Goal: Information Seeking & Learning: Learn about a topic

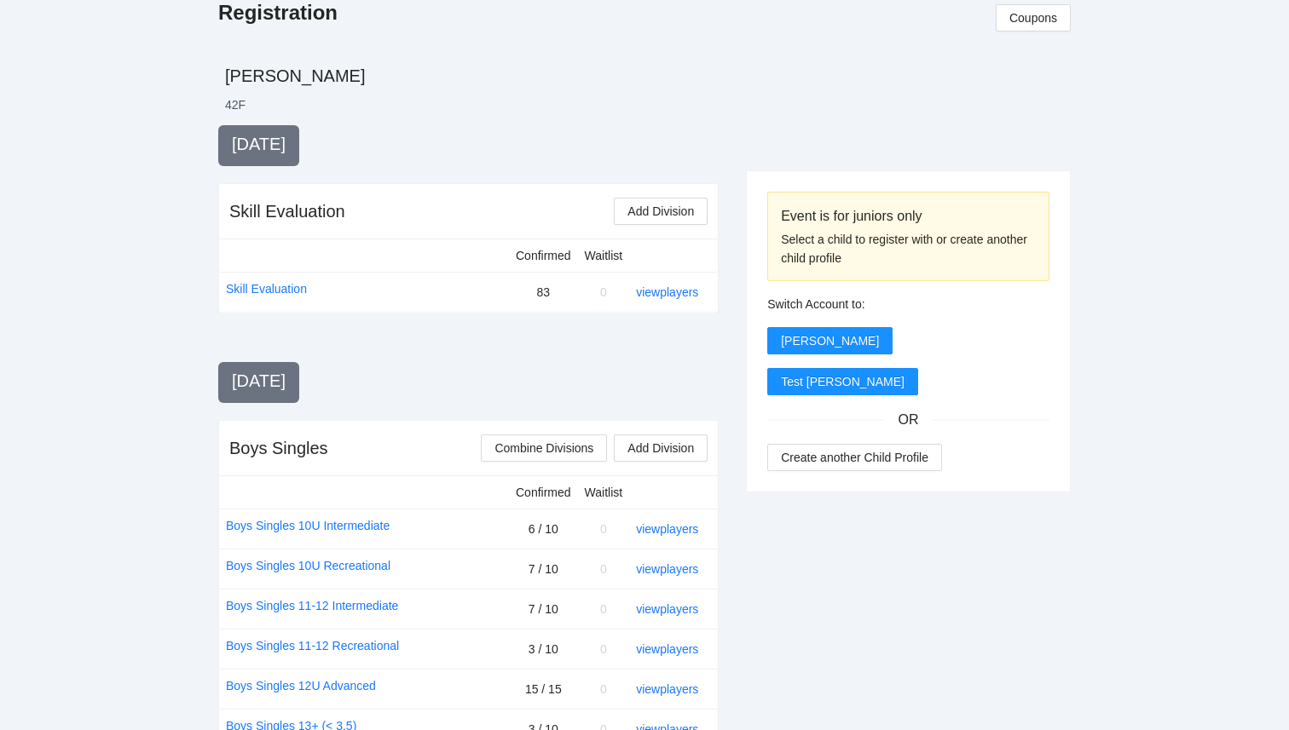
scroll to position [1026, 0]
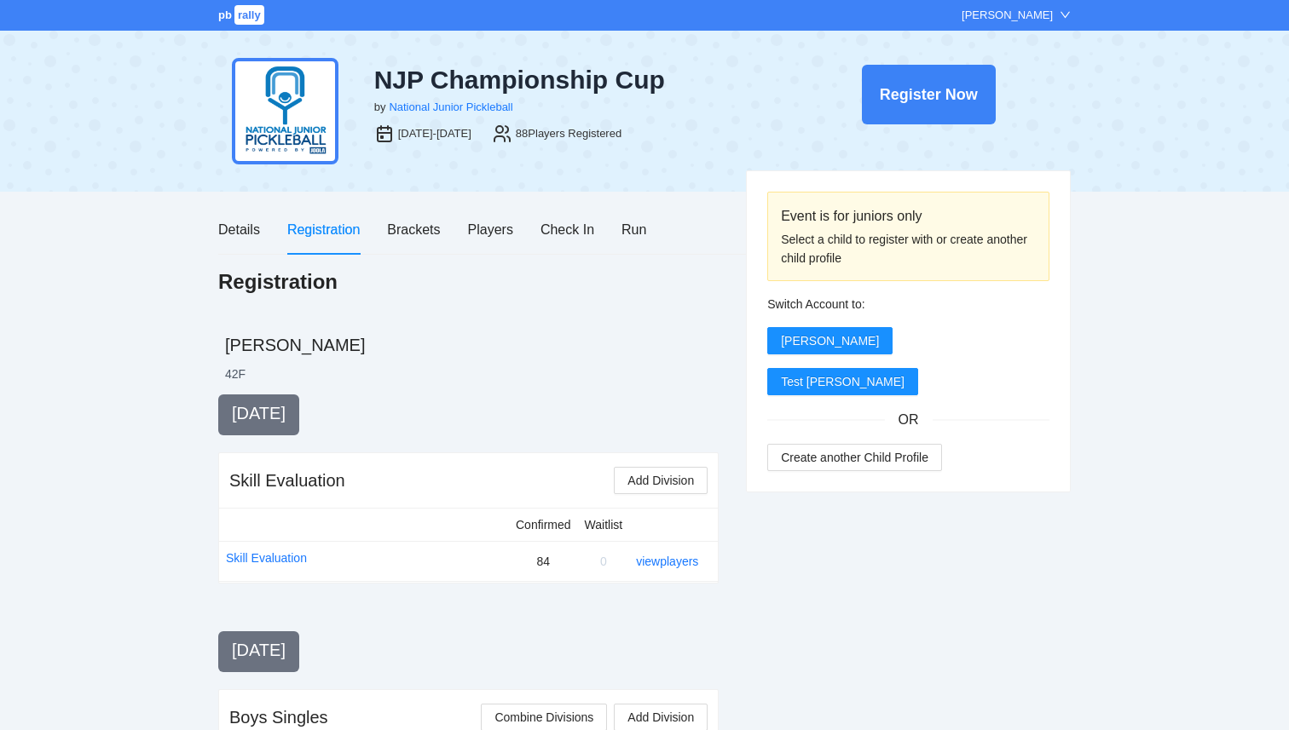
scroll to position [1845, 0]
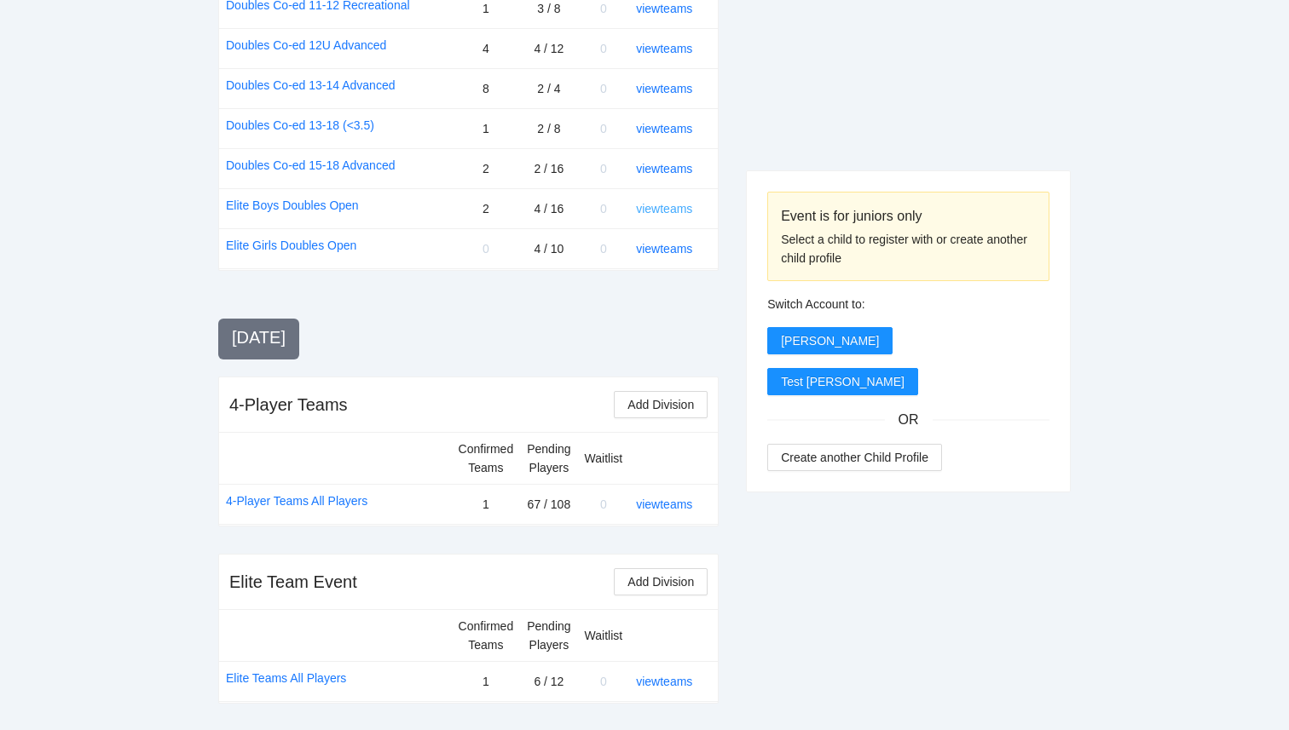
click at [671, 205] on link "view teams" at bounding box center [664, 209] width 56 height 14
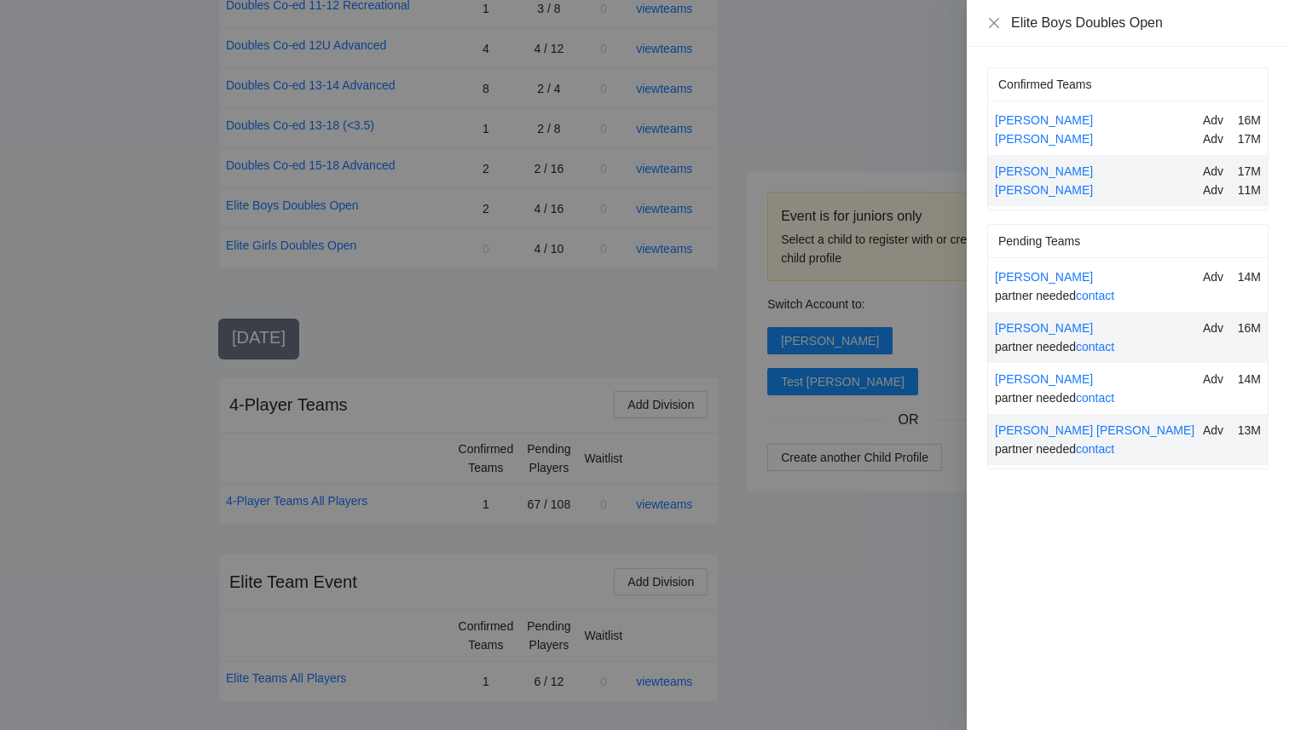
click at [915, 61] on div at bounding box center [644, 365] width 1289 height 730
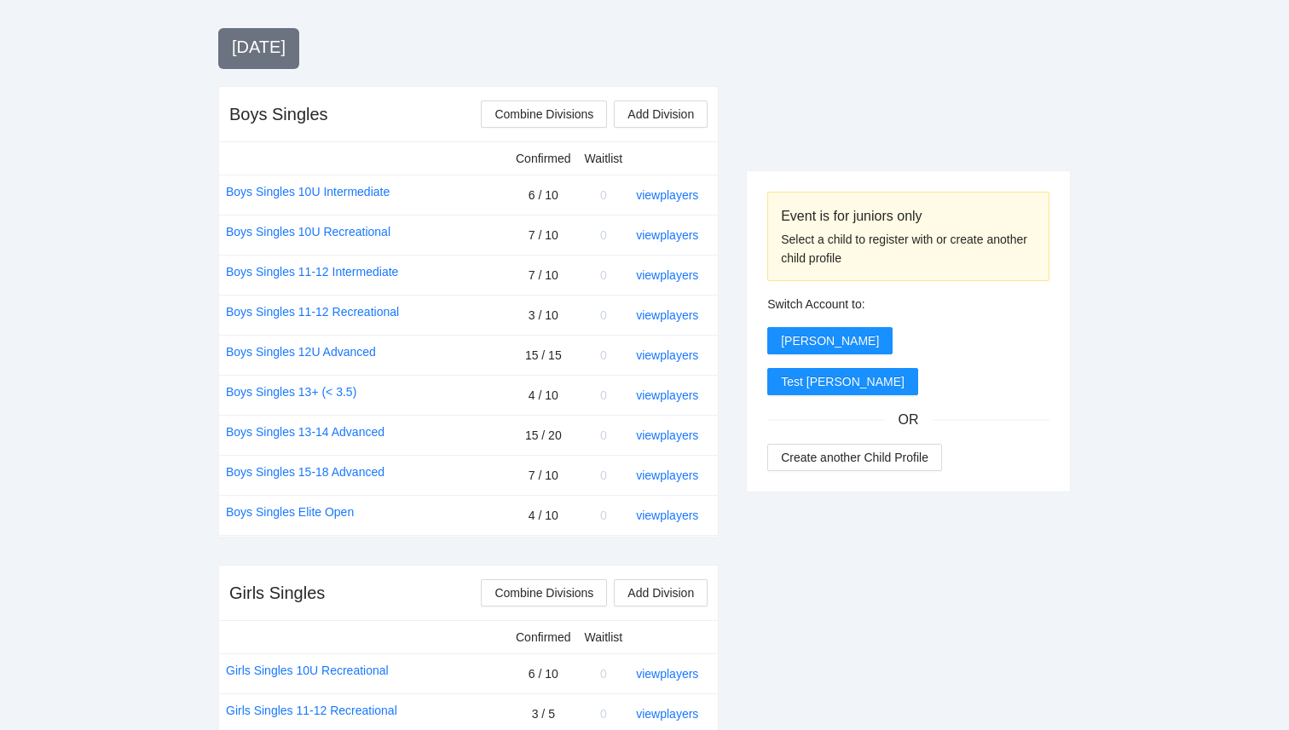
scroll to position [599, 0]
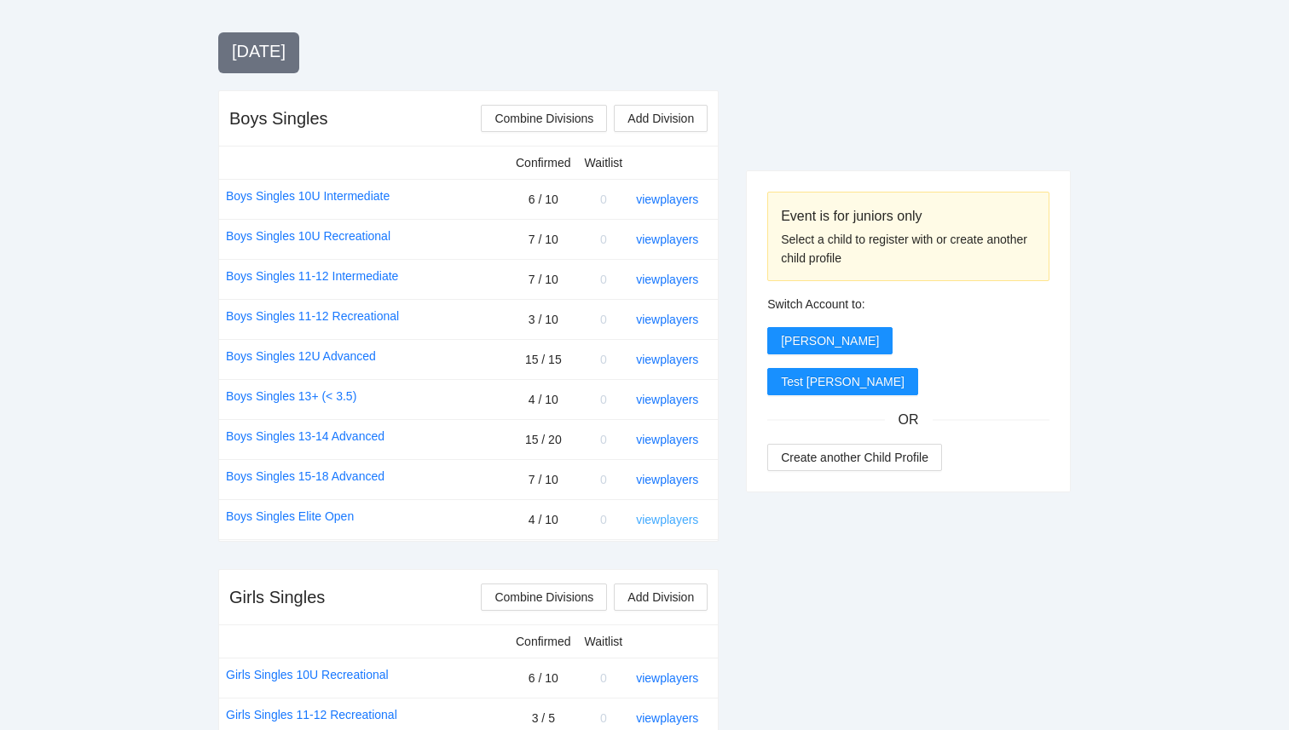
click at [675, 520] on link "view players" at bounding box center [667, 520] width 62 height 14
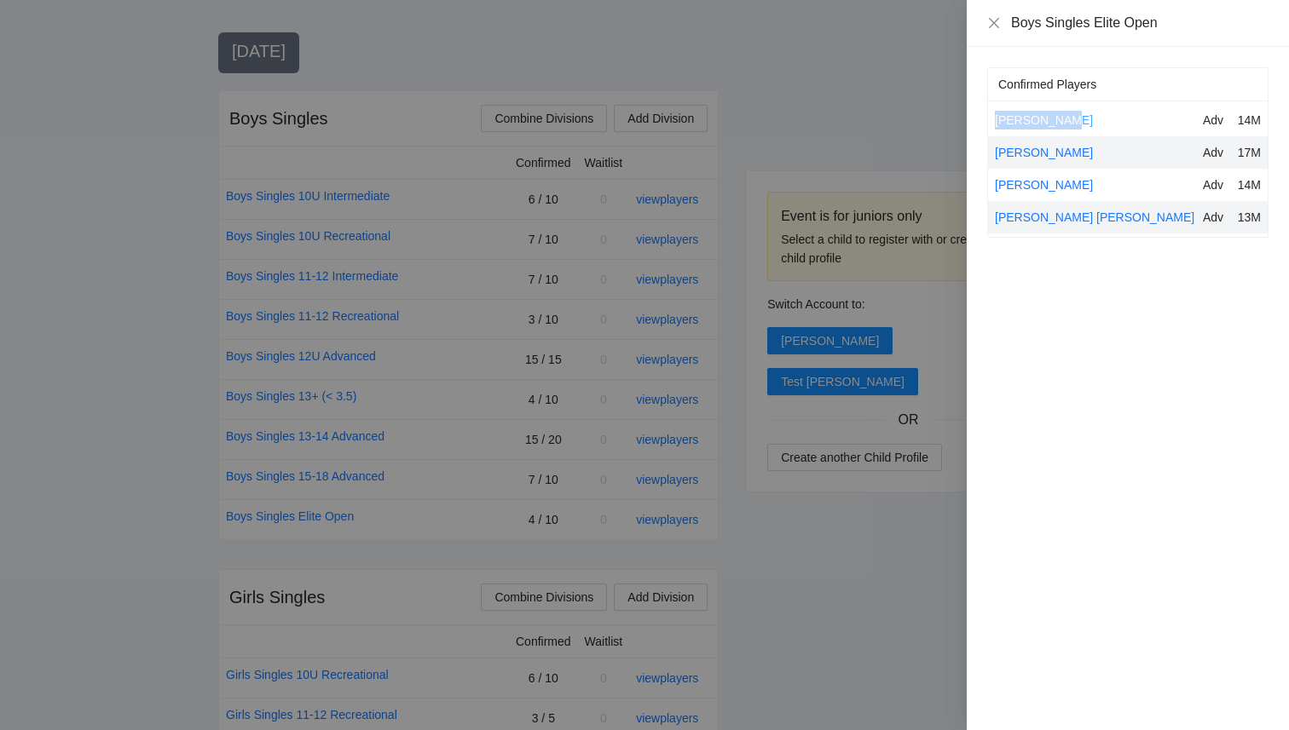
drag, startPoint x: 1085, startPoint y: 125, endPoint x: 995, endPoint y: 124, distance: 90.4
click at [995, 124] on div "Adam Cheney" at bounding box center [1095, 120] width 201 height 19
click at [892, 112] on div at bounding box center [644, 365] width 1289 height 730
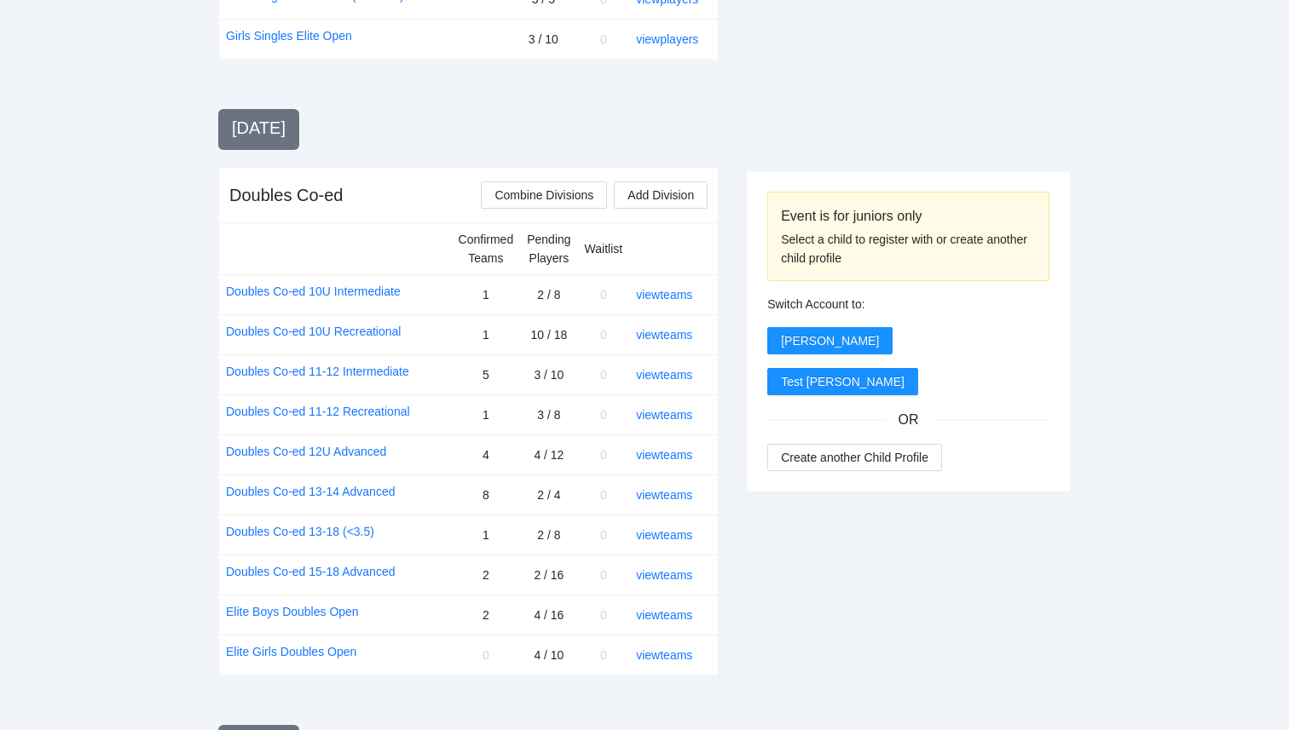
scroll to position [1446, 0]
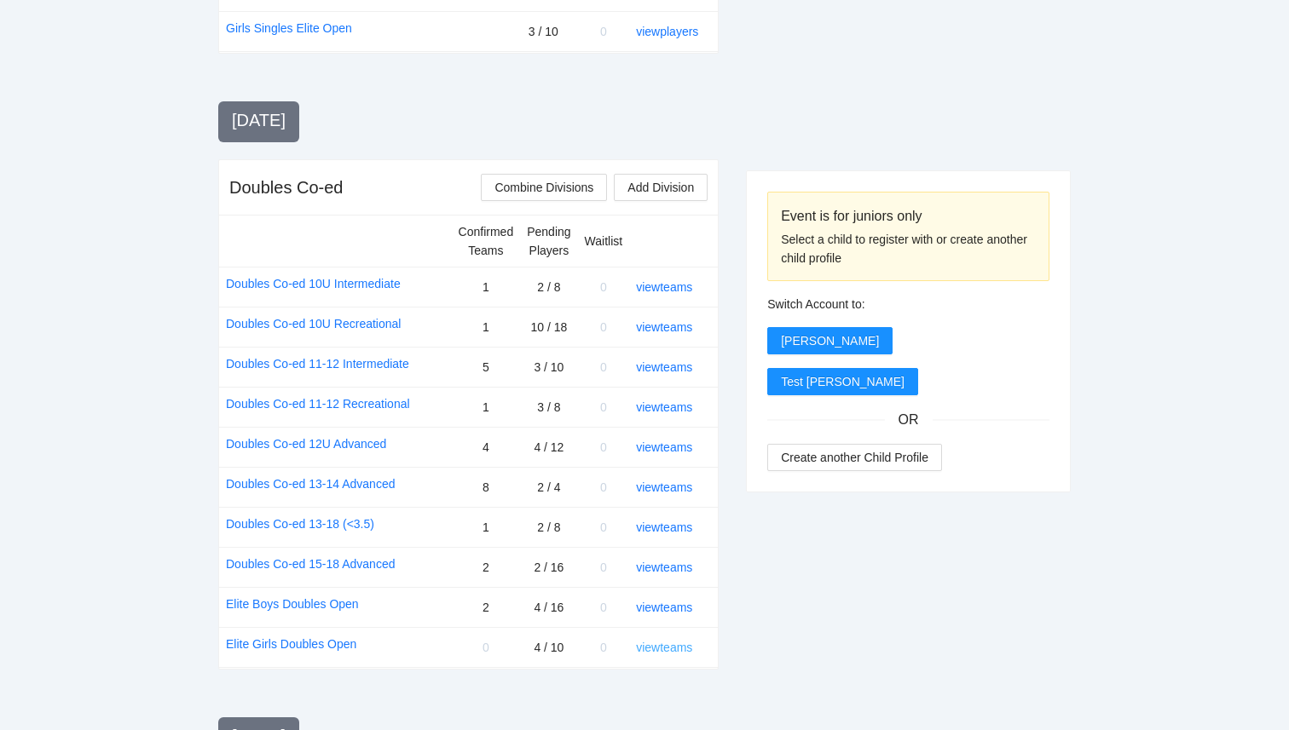
click at [655, 649] on link "view teams" at bounding box center [664, 648] width 56 height 14
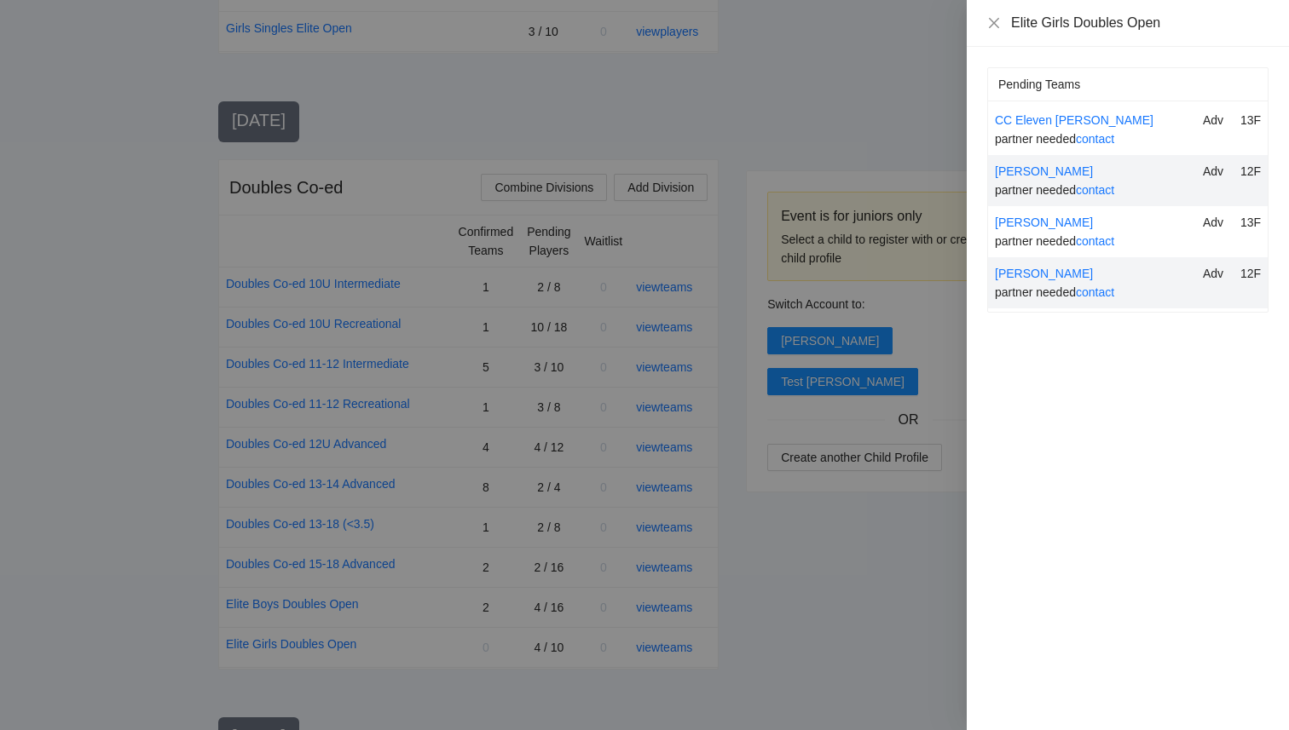
click at [786, 620] on div at bounding box center [644, 365] width 1289 height 730
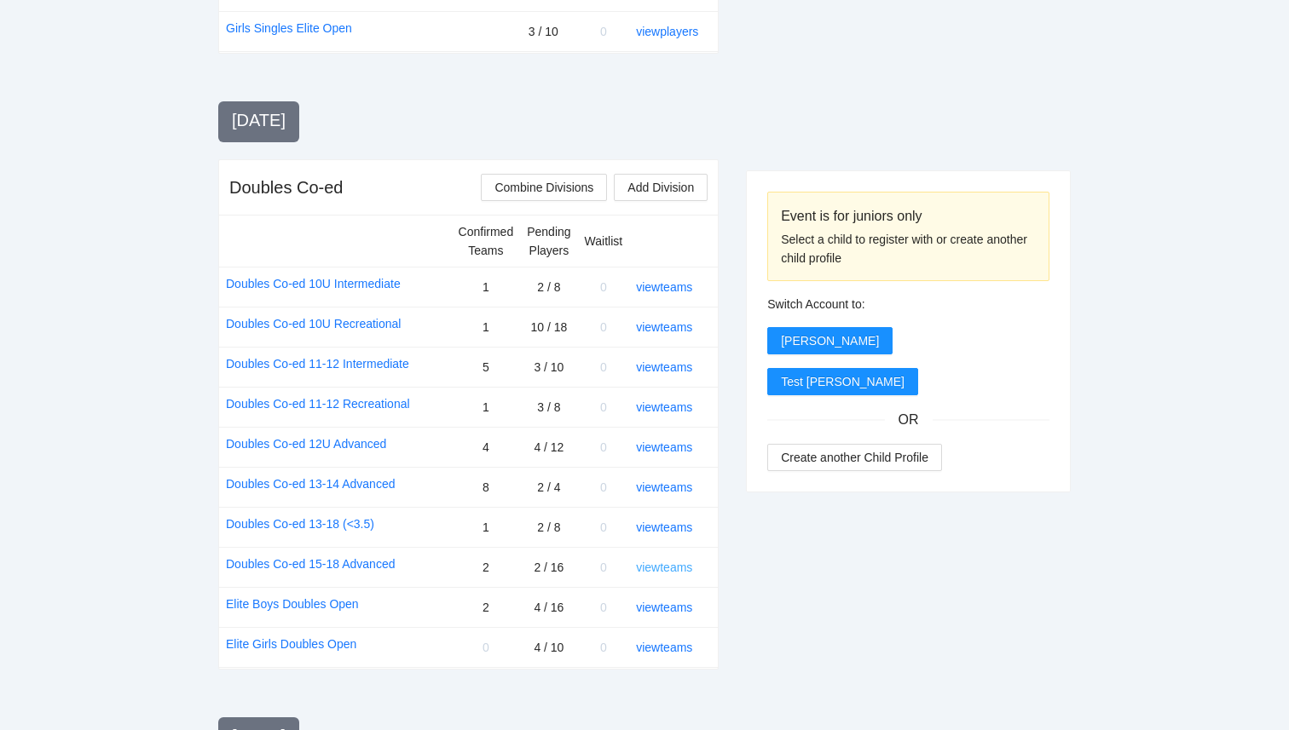
click at [661, 568] on link "view teams" at bounding box center [664, 568] width 56 height 14
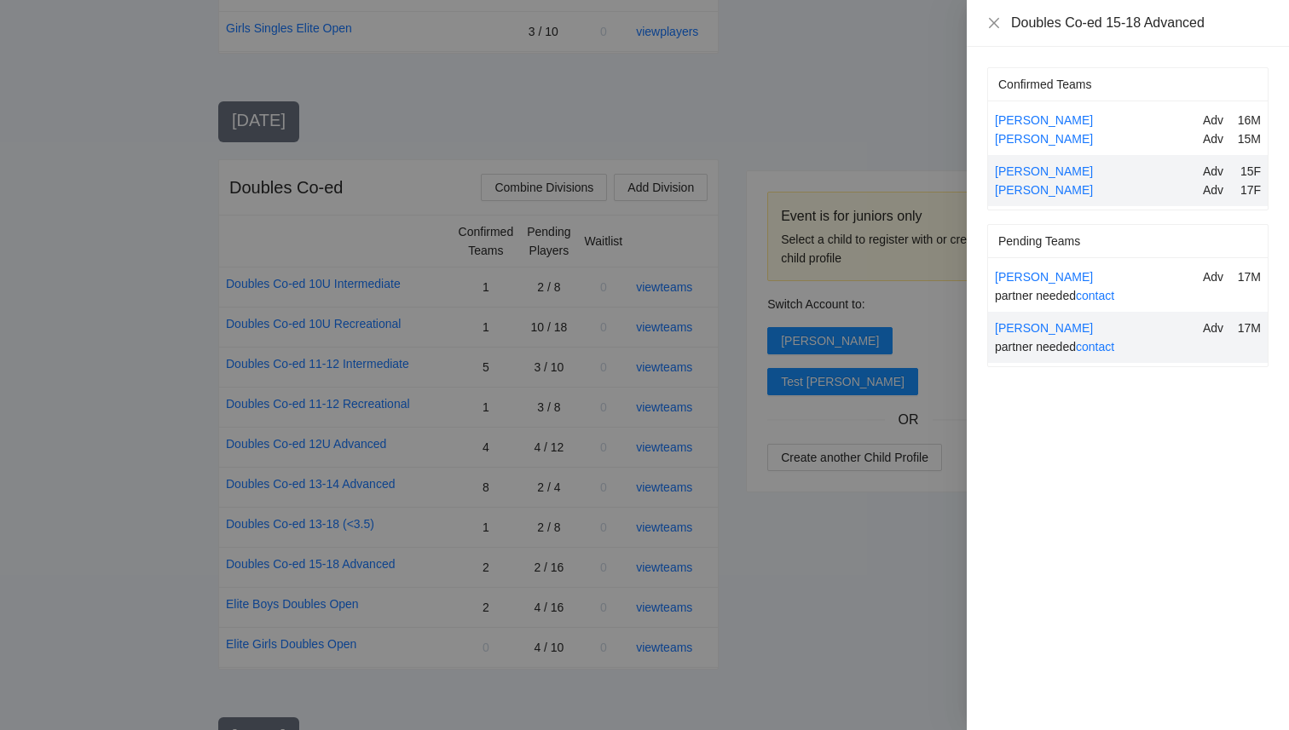
drag, startPoint x: 984, startPoint y: 171, endPoint x: 1098, endPoint y: 201, distance: 117.2
click at [1099, 201] on div "Confirmed Teams Bennett Choi Adv 16M Lucca Clark Adv 15M Courtney Hill Adv 15F …" at bounding box center [1127, 389] width 322 height 684
click at [1098, 201] on div "Courtney Hill Adv 15F Rachel Johnston Adv 17F" at bounding box center [1128, 180] width 280 height 51
drag, startPoint x: 1098, startPoint y: 201, endPoint x: 1005, endPoint y: 176, distance: 96.4
click at [1005, 176] on div "Courtney Hill Adv 15F Rachel Johnston Adv 17F" at bounding box center [1128, 180] width 280 height 51
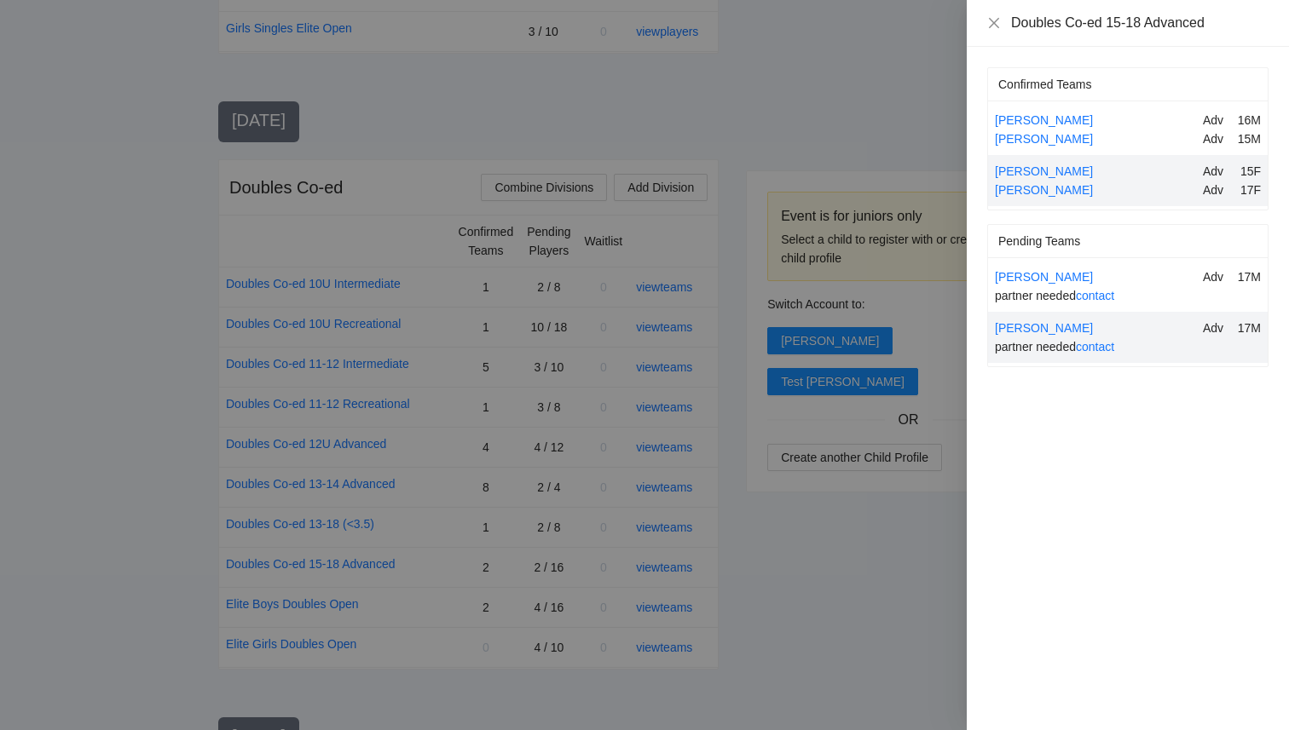
click at [819, 536] on div at bounding box center [644, 365] width 1289 height 730
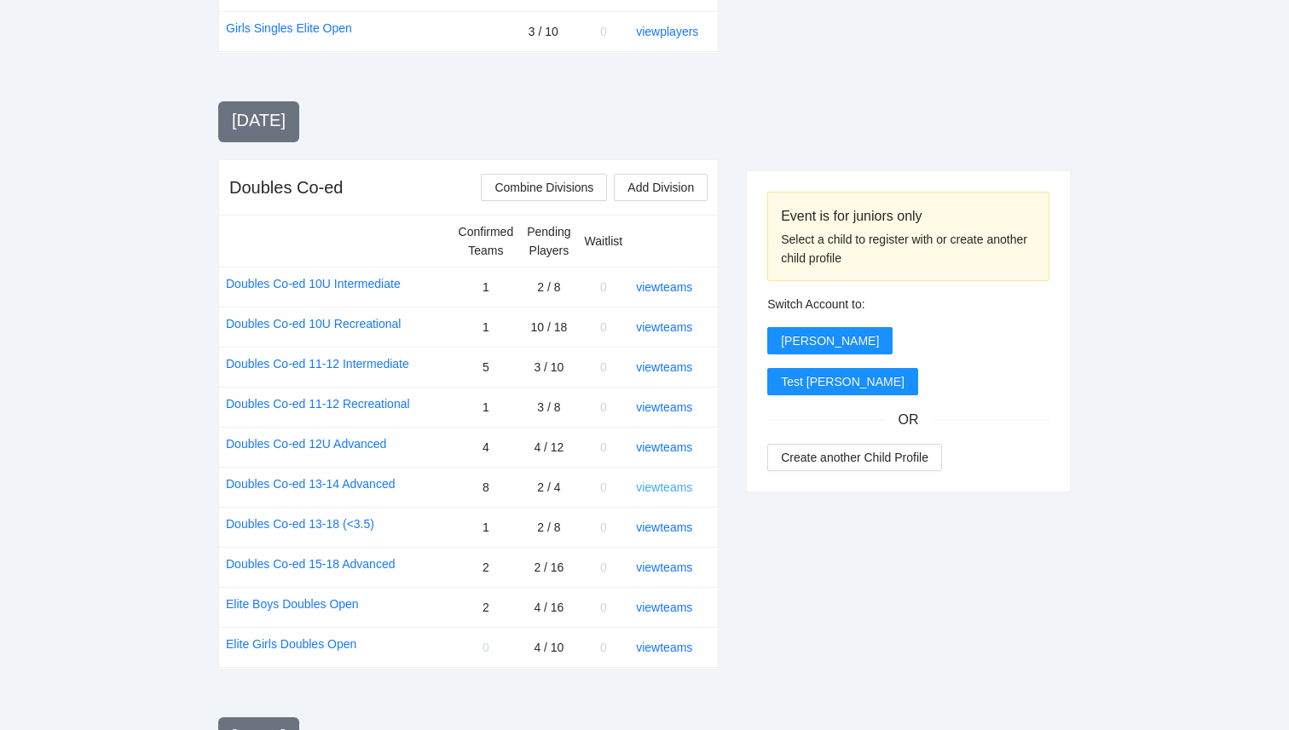
click at [670, 488] on link "view teams" at bounding box center [664, 488] width 56 height 14
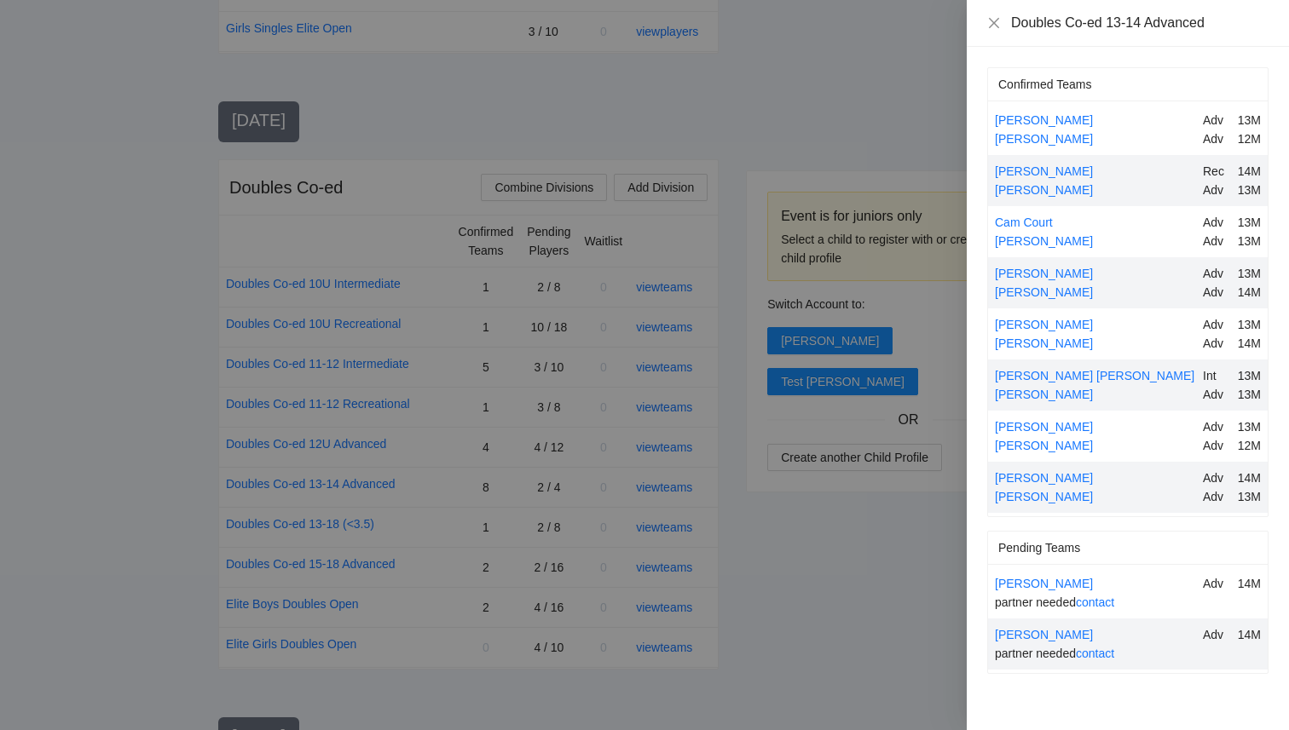
click at [867, 587] on div at bounding box center [644, 365] width 1289 height 730
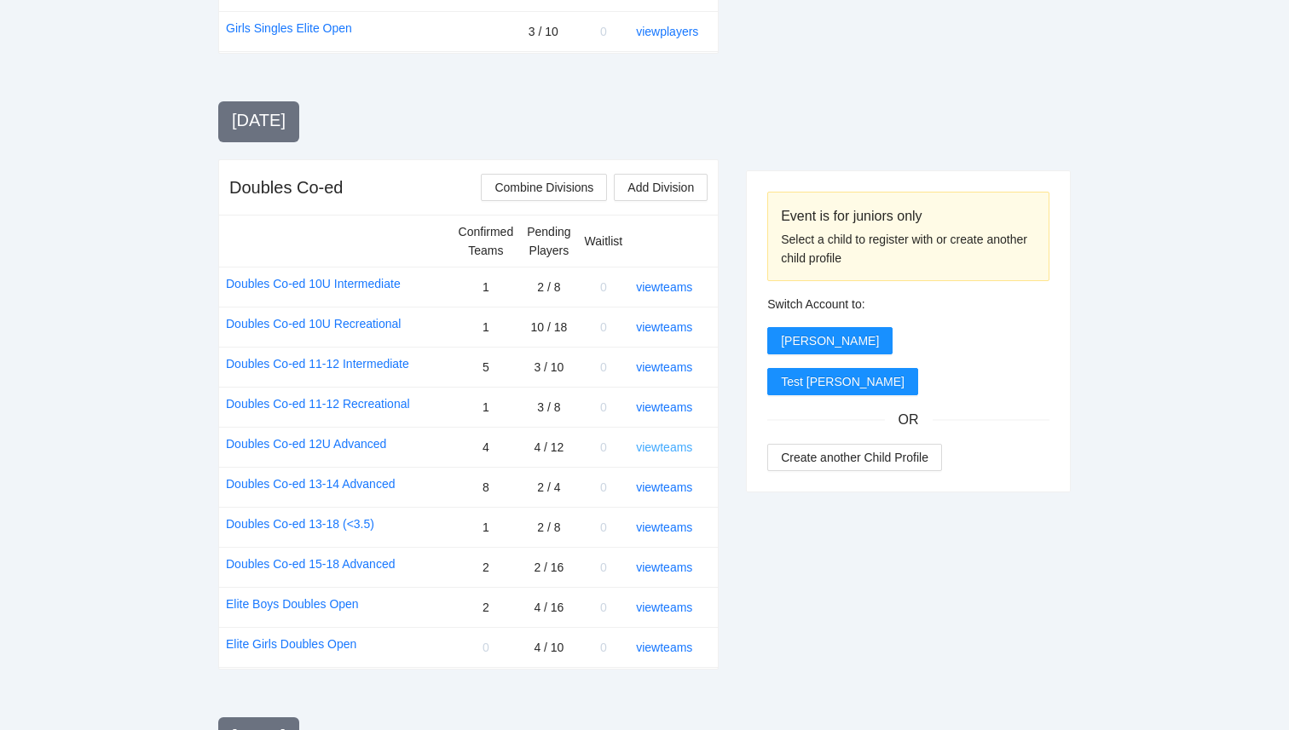
click at [657, 447] on link "view teams" at bounding box center [664, 448] width 56 height 14
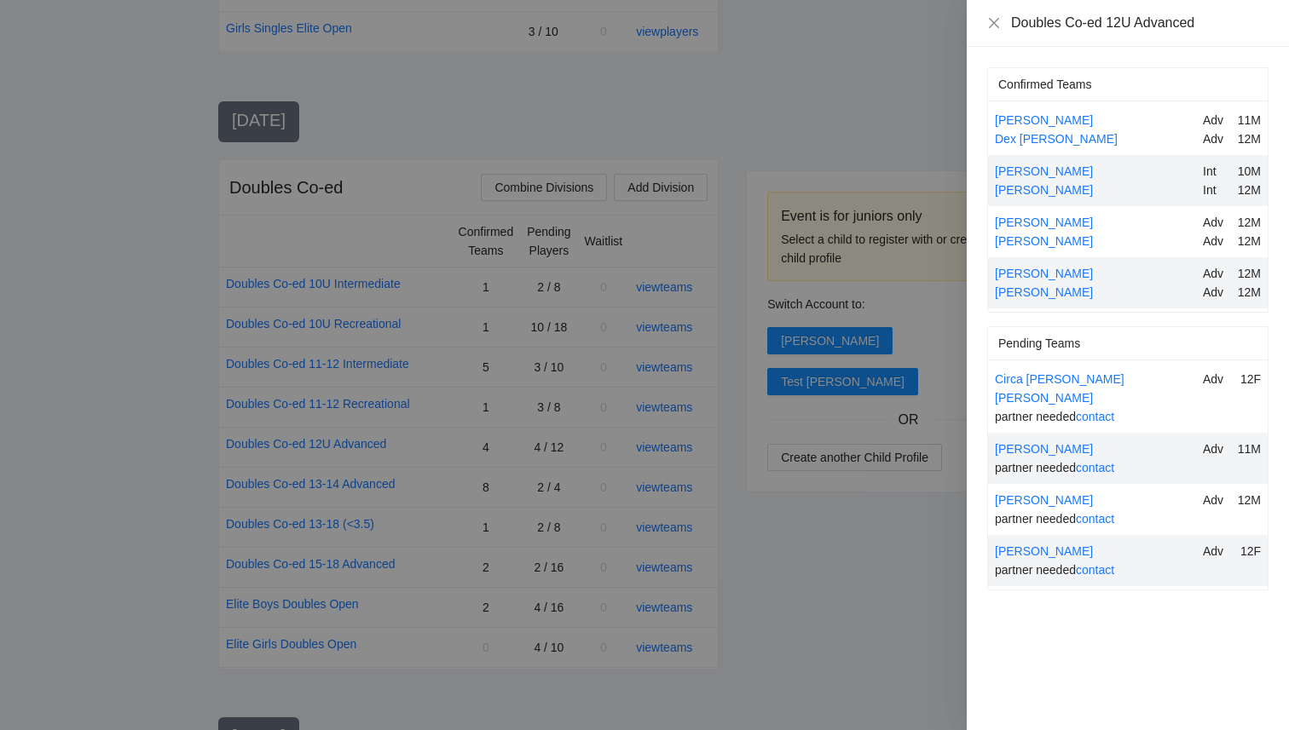
click at [937, 568] on div at bounding box center [644, 365] width 1289 height 730
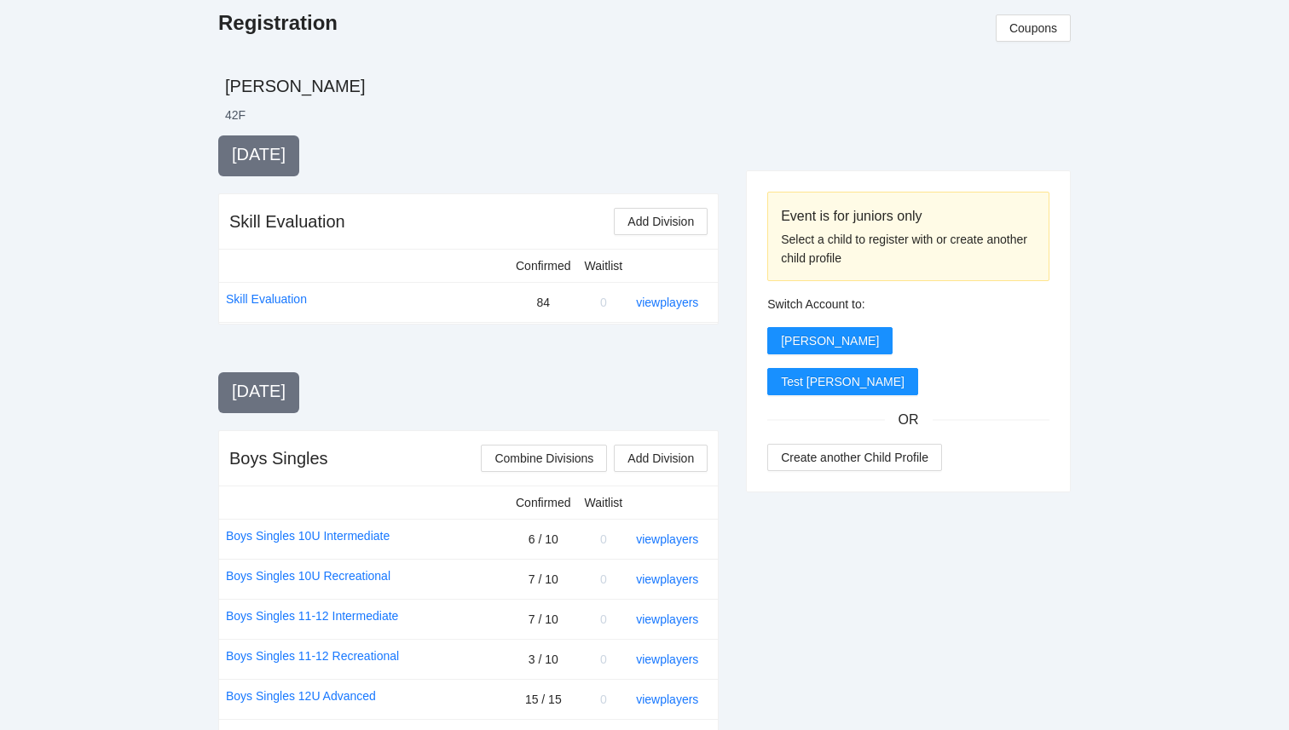
scroll to position [0, 0]
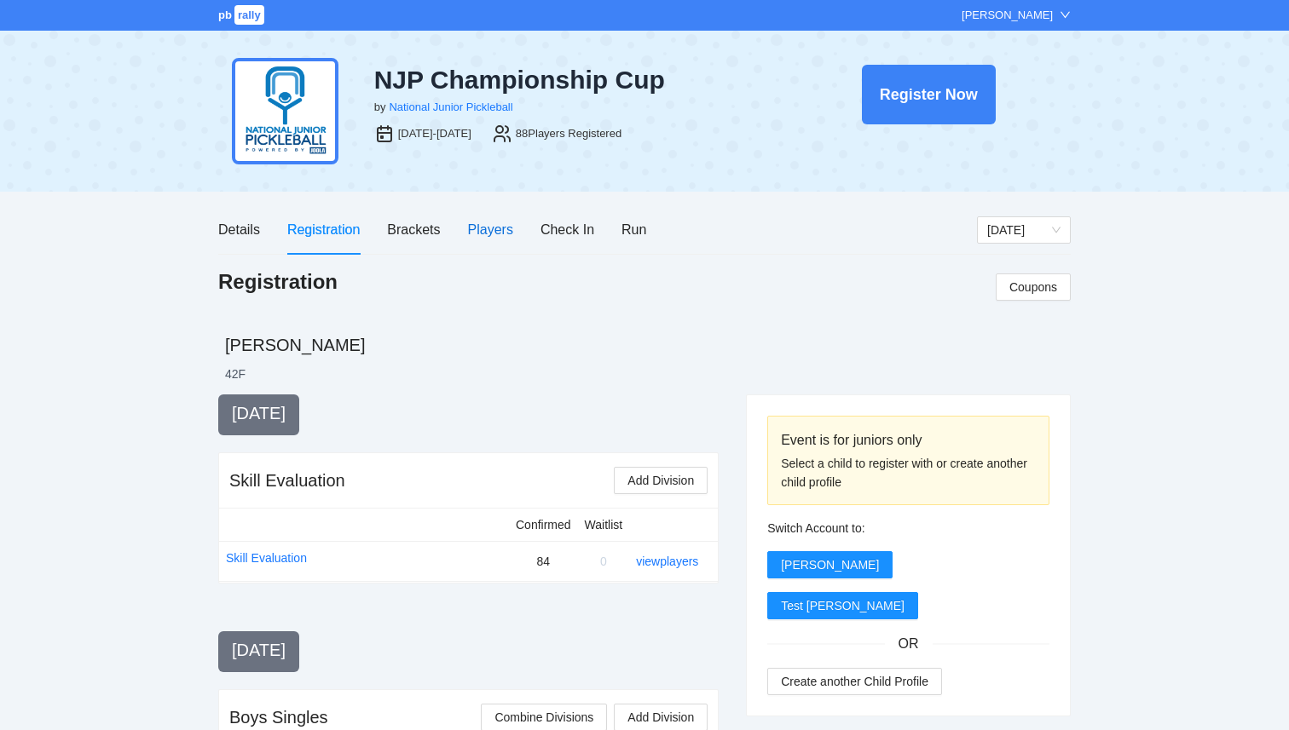
click at [480, 236] on div "Players" at bounding box center [490, 229] width 45 height 21
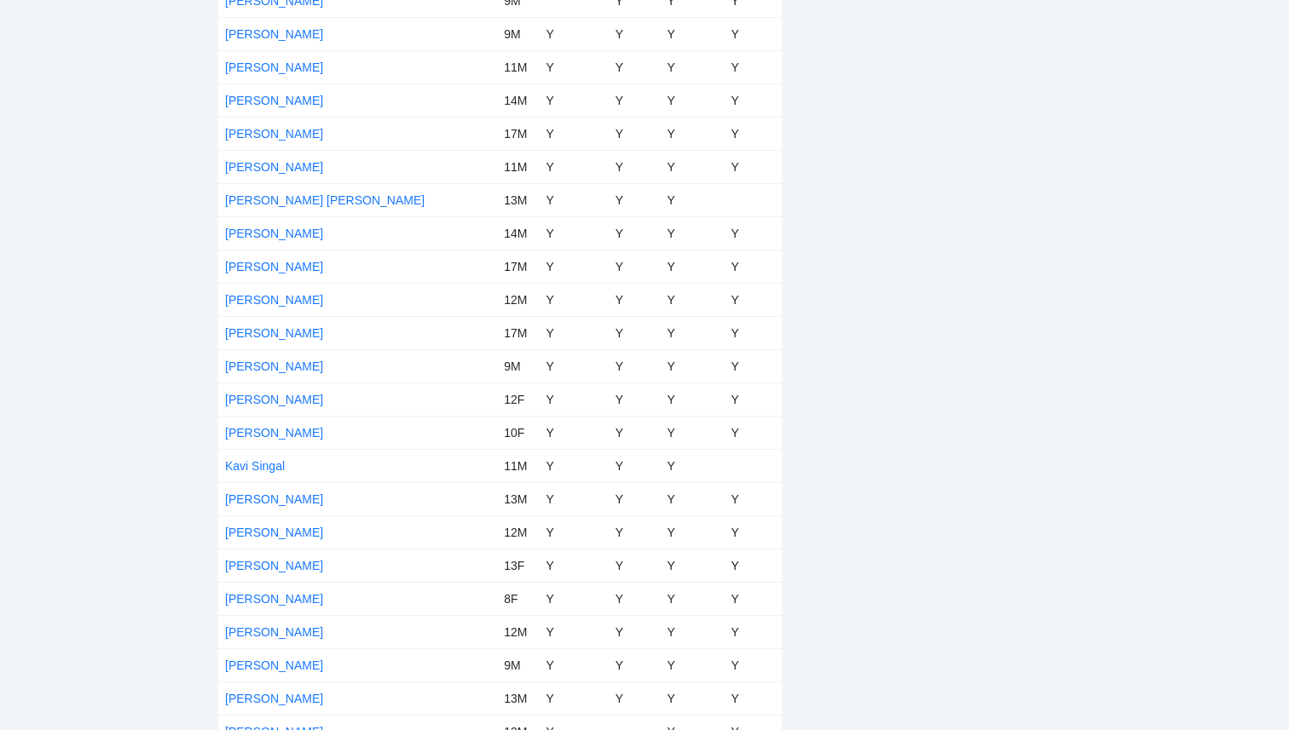
scroll to position [1539, 0]
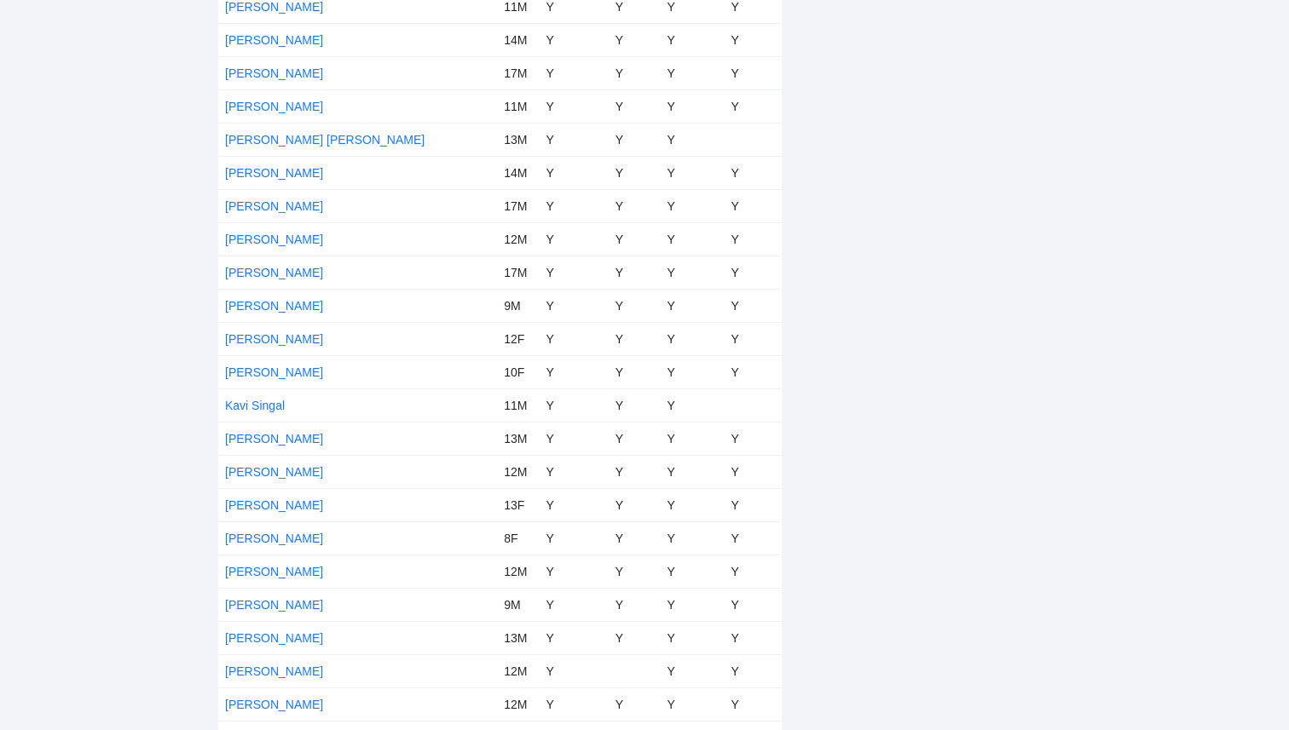
click at [254, 328] on td "Karina Lam" at bounding box center [357, 338] width 279 height 33
click at [251, 337] on link "Karina Lam" at bounding box center [274, 339] width 98 height 14
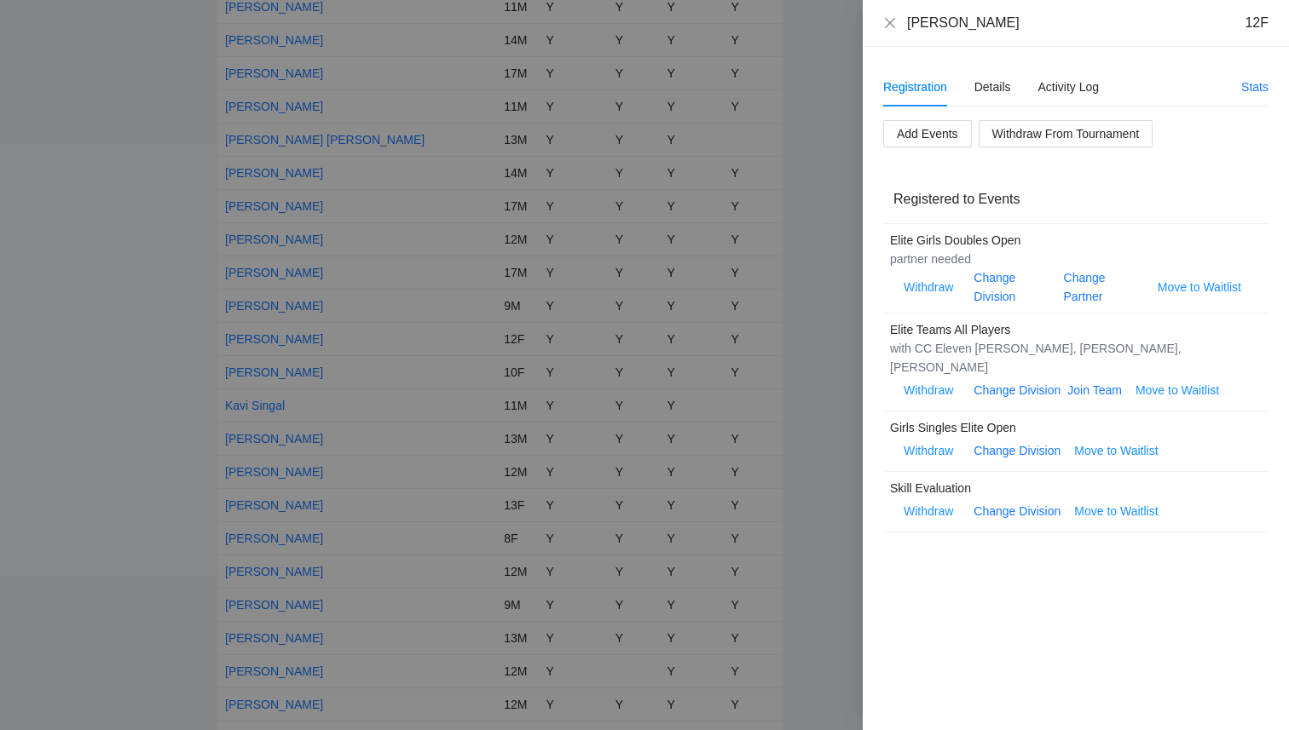
click at [169, 363] on div at bounding box center [644, 365] width 1289 height 730
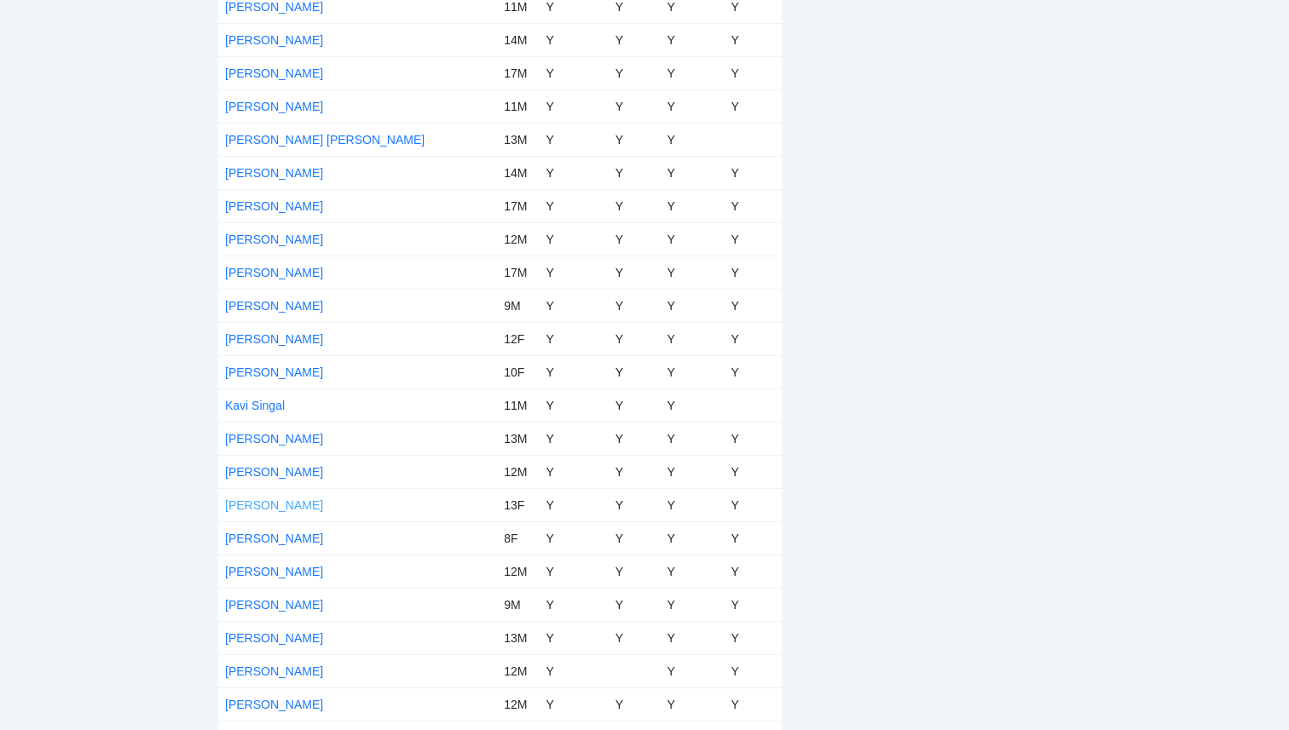
click at [287, 509] on link "Kelly Goodnow" at bounding box center [274, 506] width 98 height 14
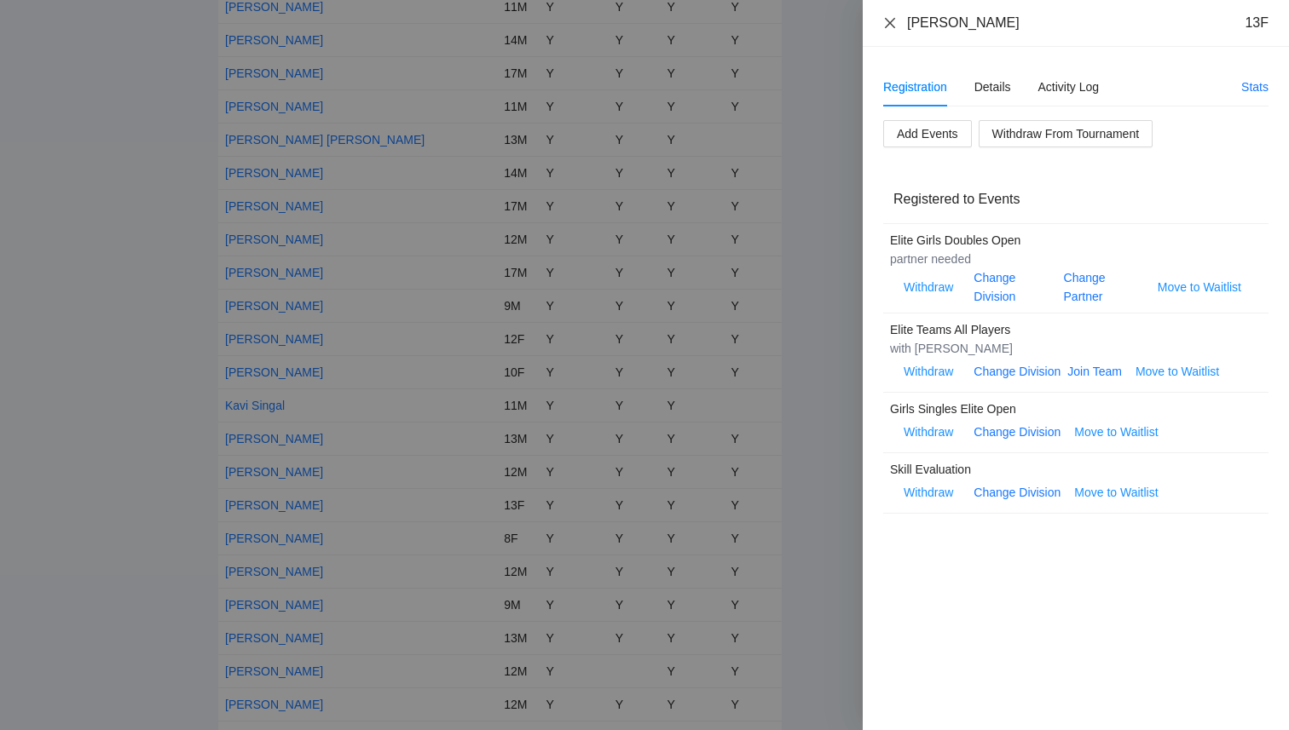
click at [887, 20] on icon "close" at bounding box center [890, 22] width 10 height 10
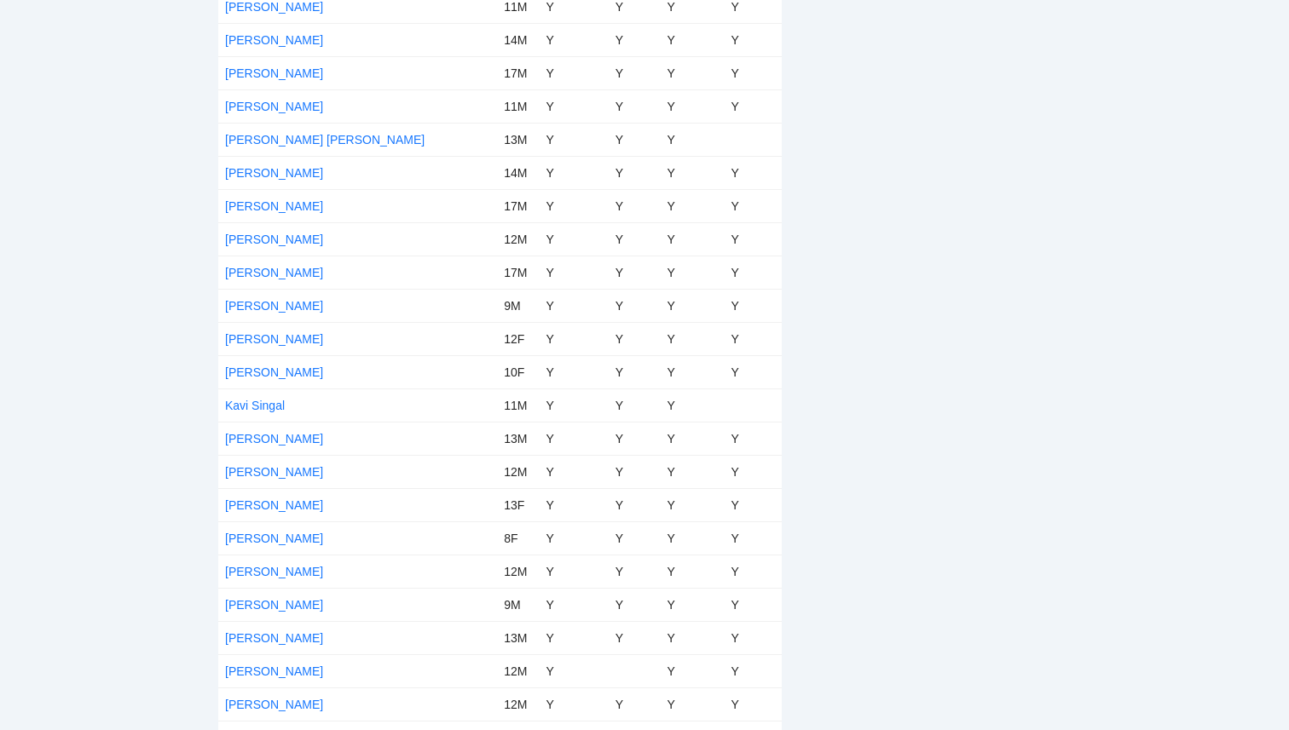
click at [103, 338] on div "pb rally Courtney Loughridge NJP Championship Cup by National Junior Pickleball…" at bounding box center [644, 106] width 1289 height 3291
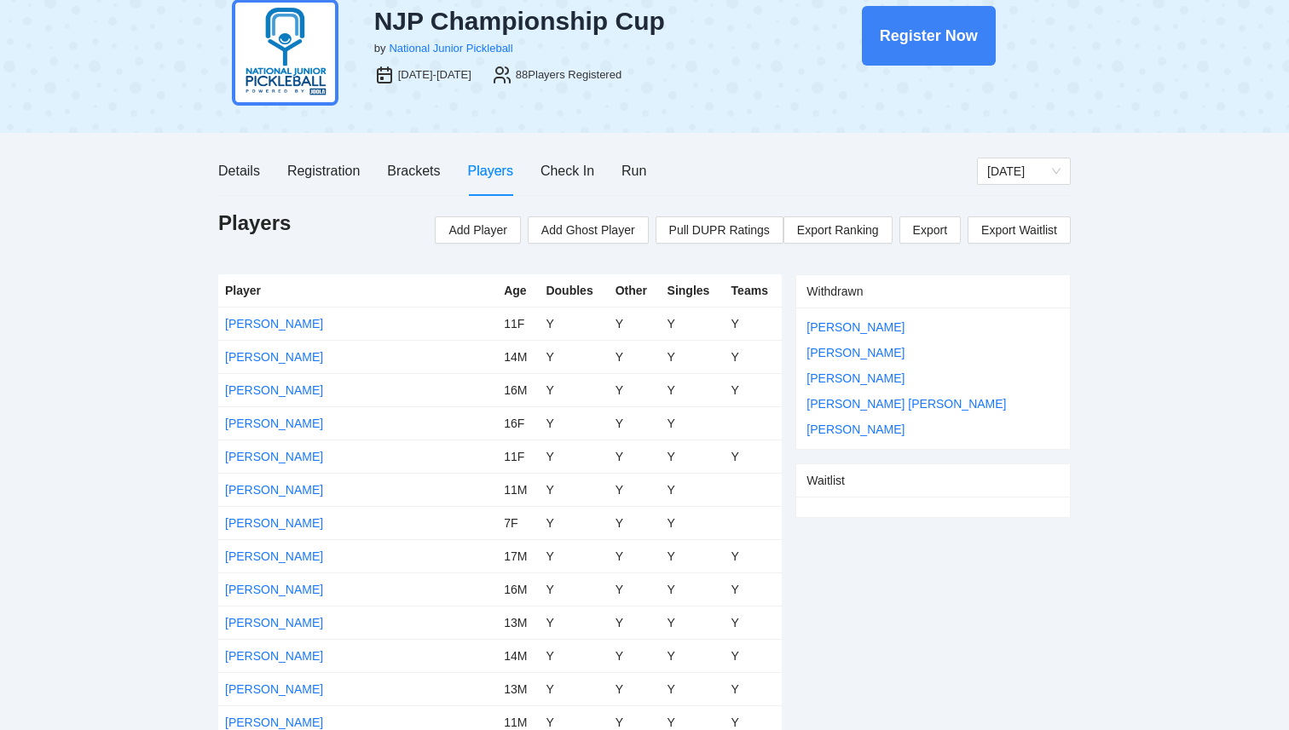
scroll to position [0, 0]
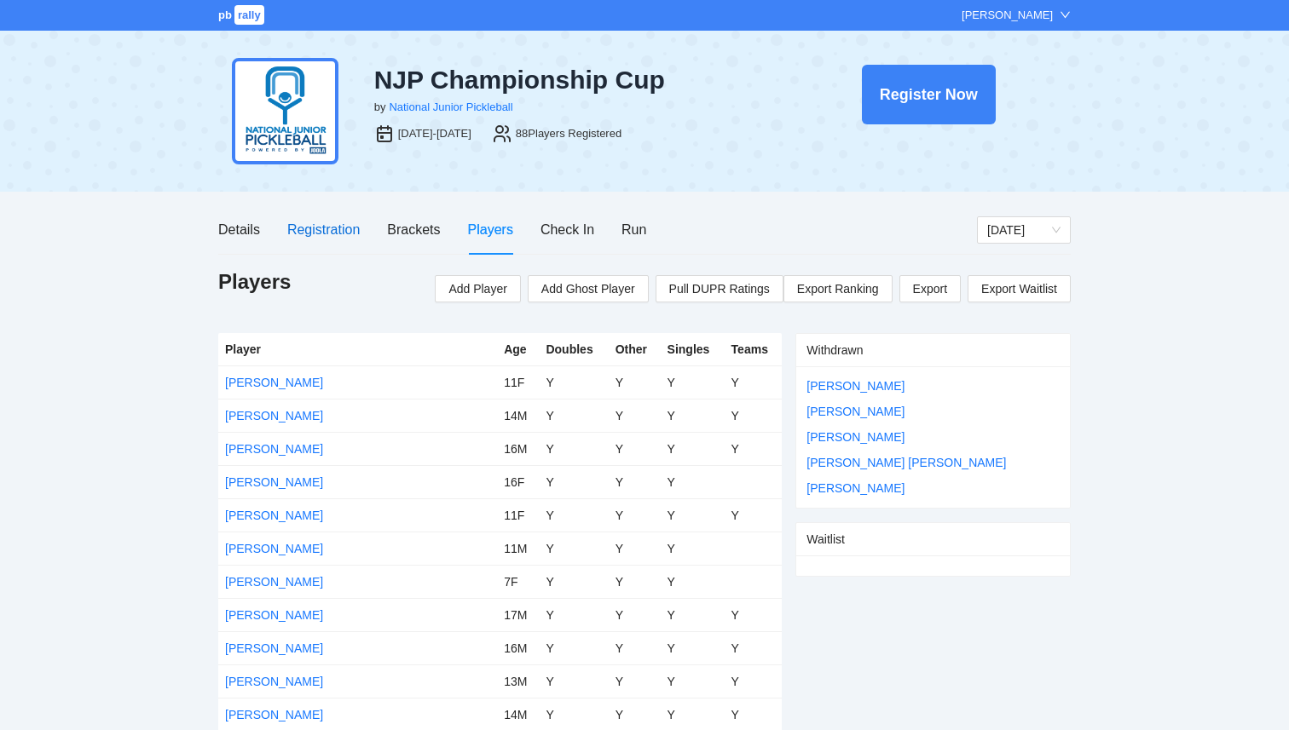
click at [301, 235] on div "Registration" at bounding box center [323, 229] width 72 height 21
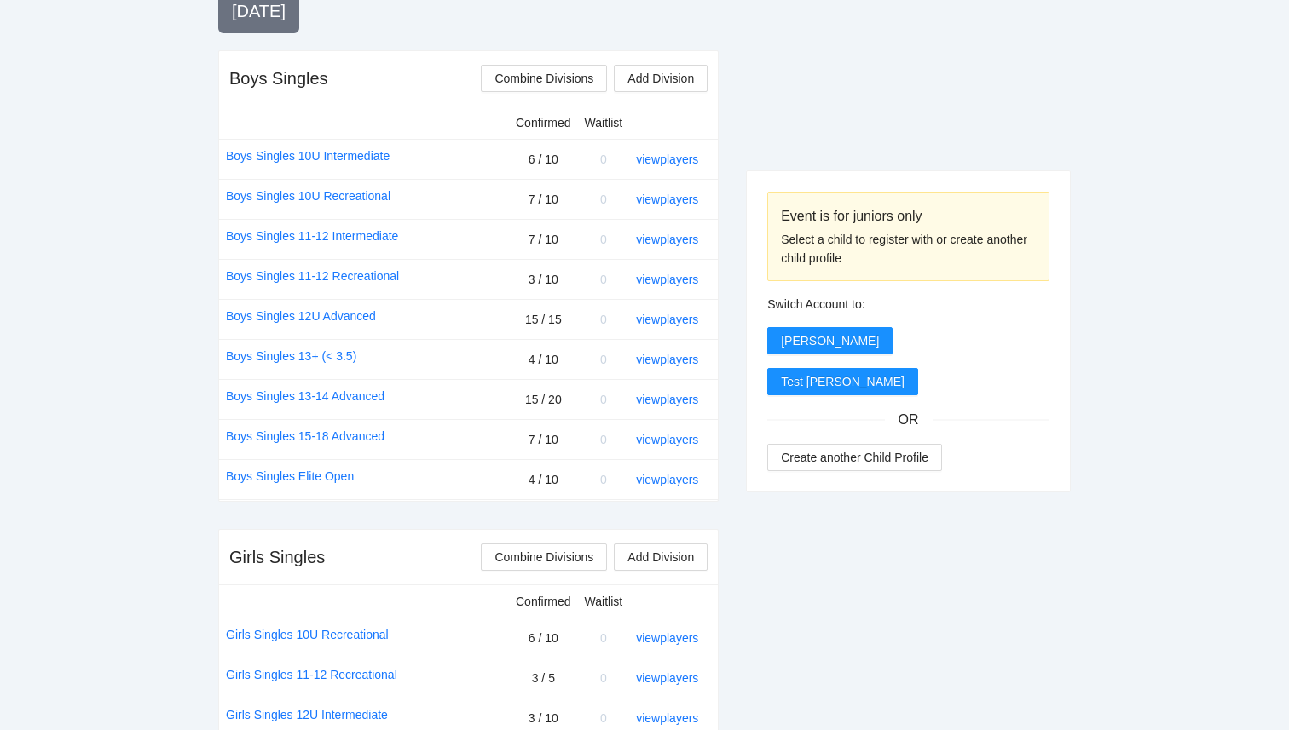
scroll to position [641, 0]
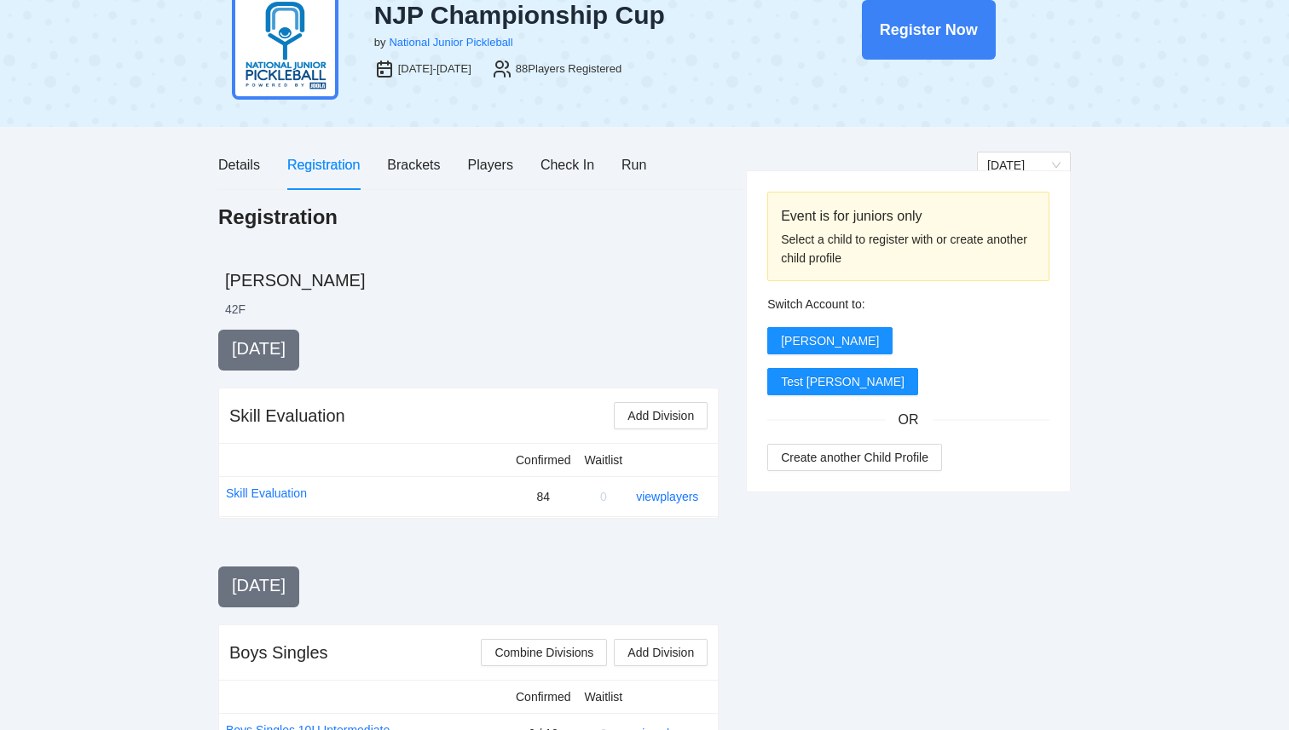
scroll to position [0, 0]
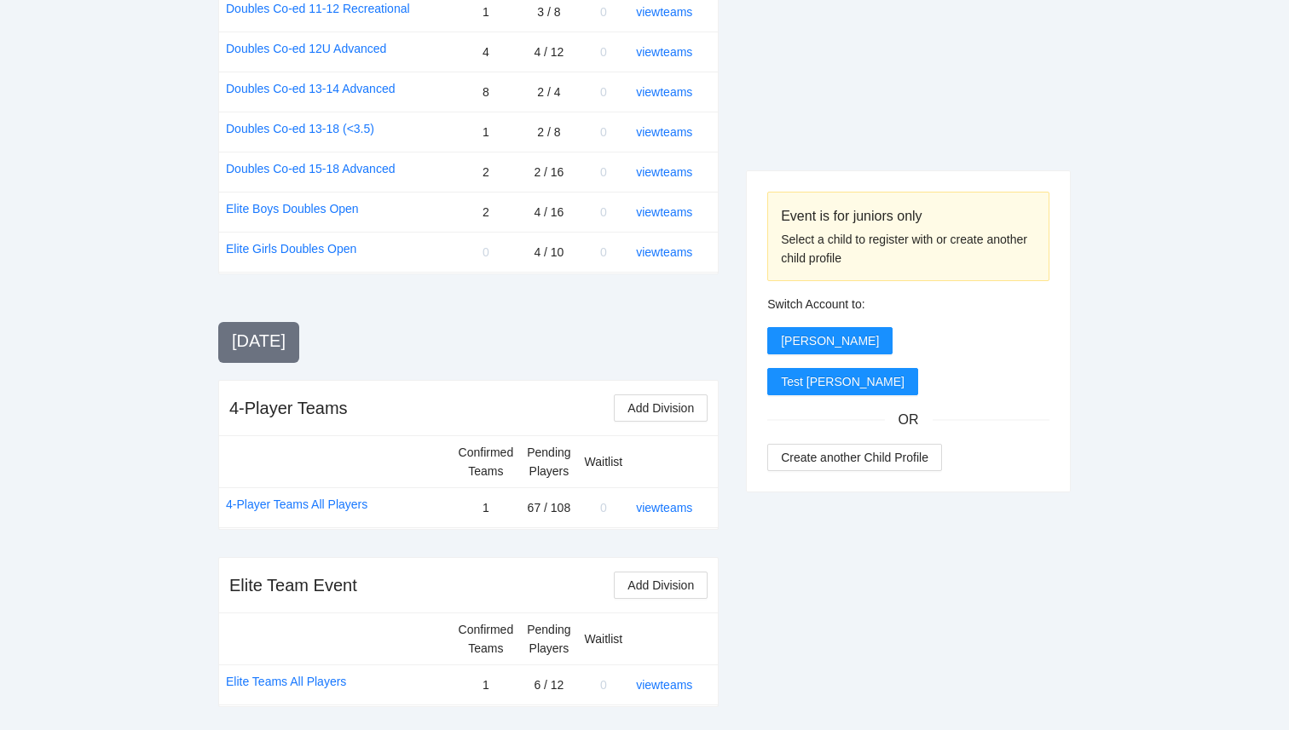
scroll to position [1845, 0]
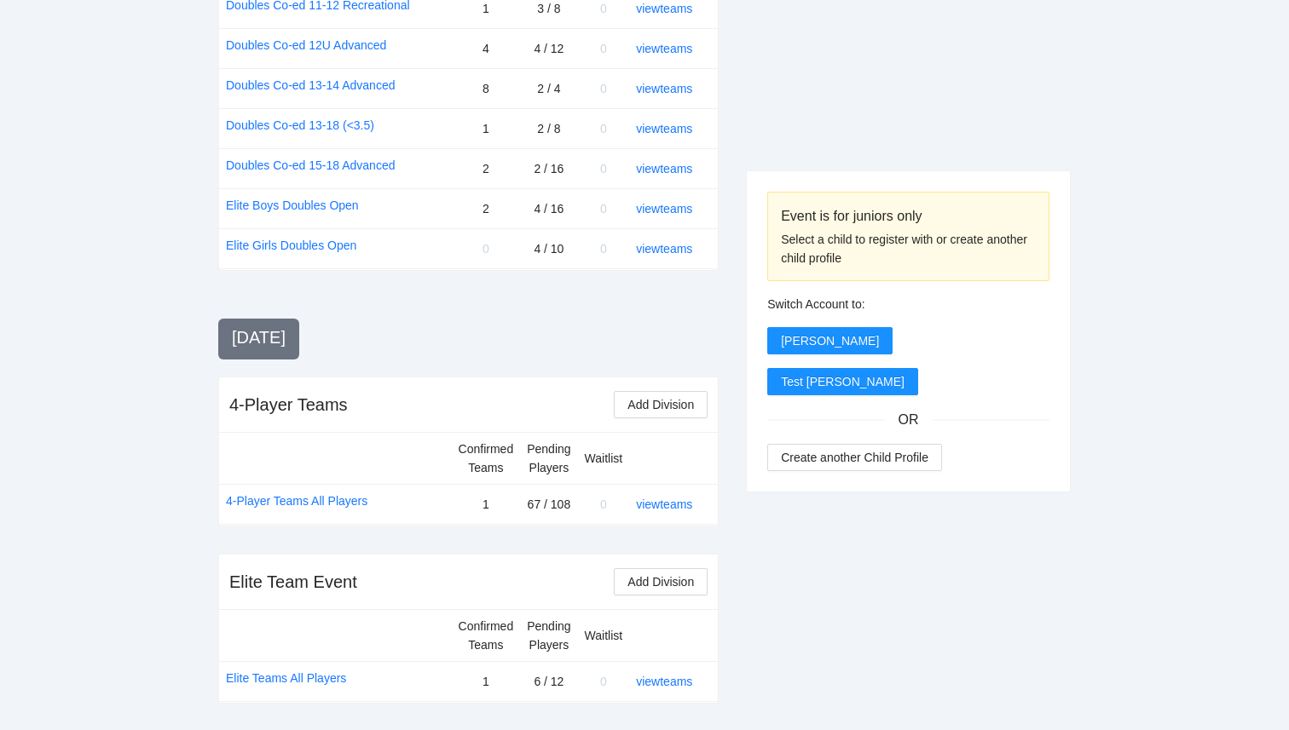
click at [680, 669] on td "view teams" at bounding box center [673, 681] width 89 height 40
click at [680, 678] on link "view teams" at bounding box center [664, 682] width 56 height 14
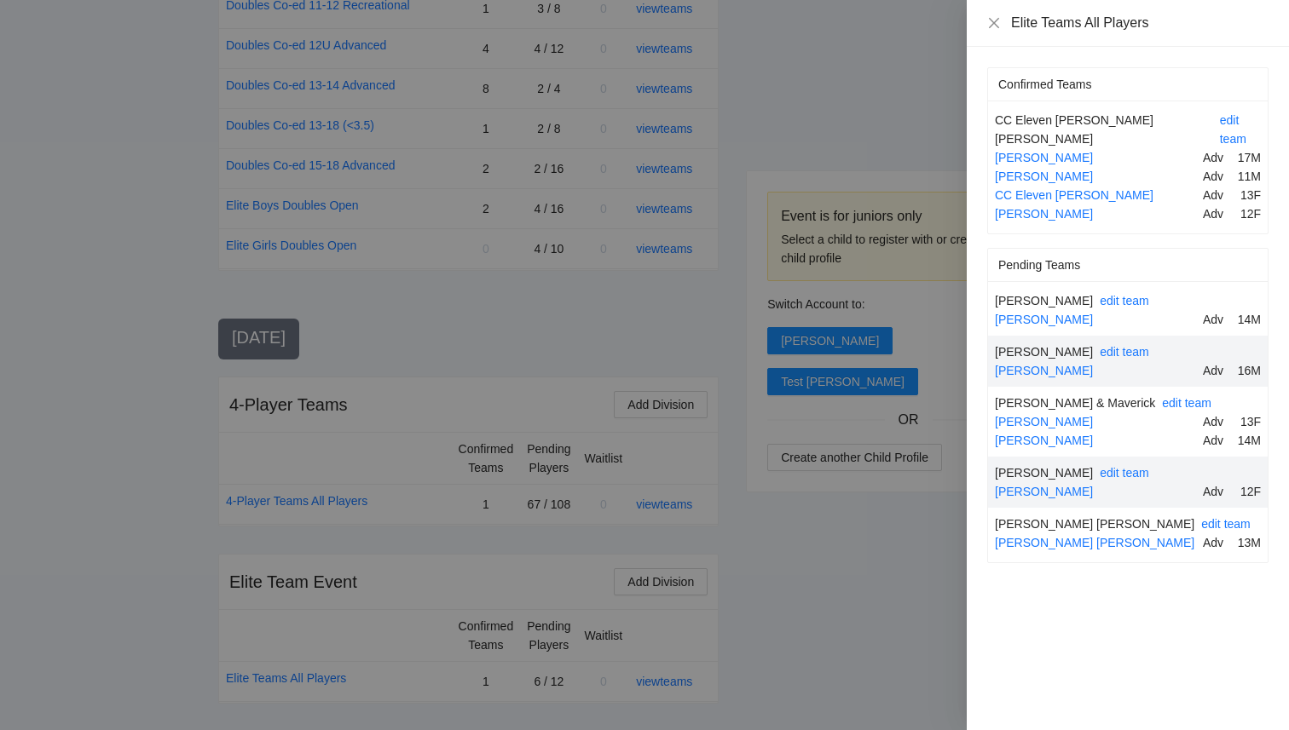
click at [921, 634] on div at bounding box center [644, 365] width 1289 height 730
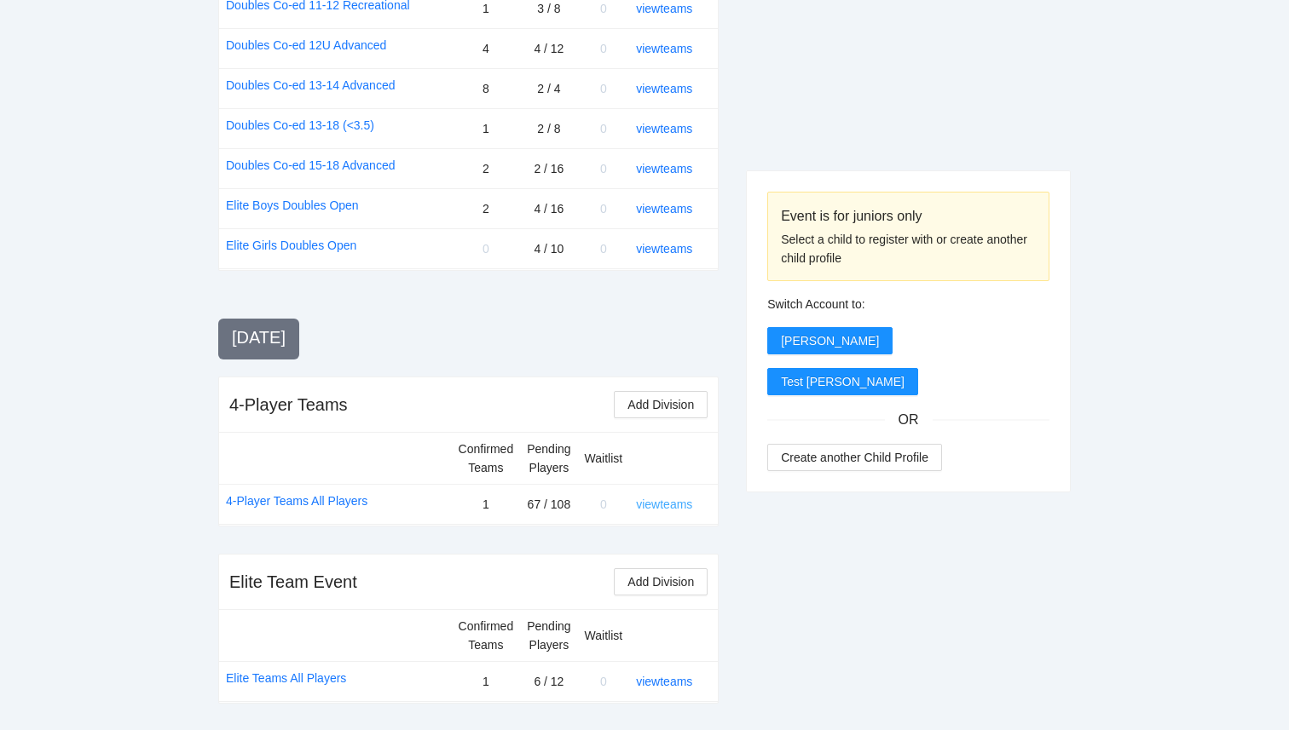
click at [683, 499] on link "view teams" at bounding box center [664, 505] width 56 height 14
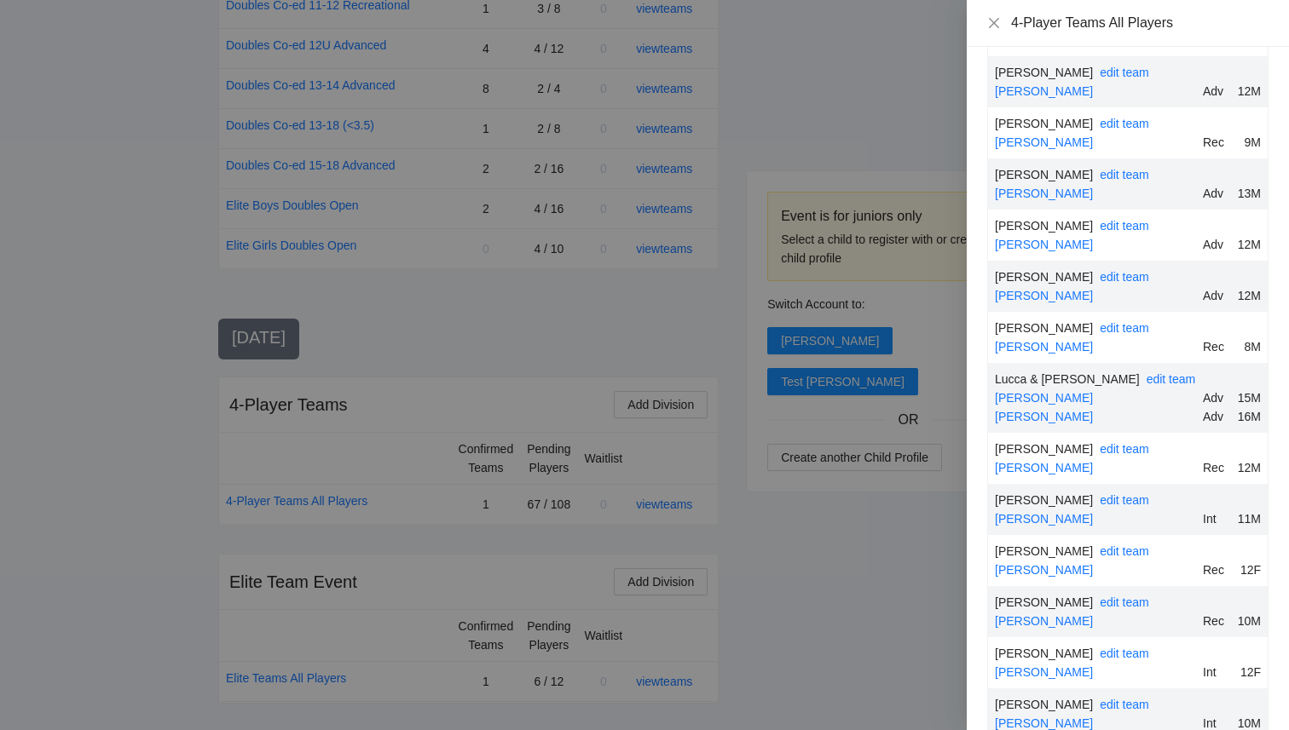
scroll to position [2385, 0]
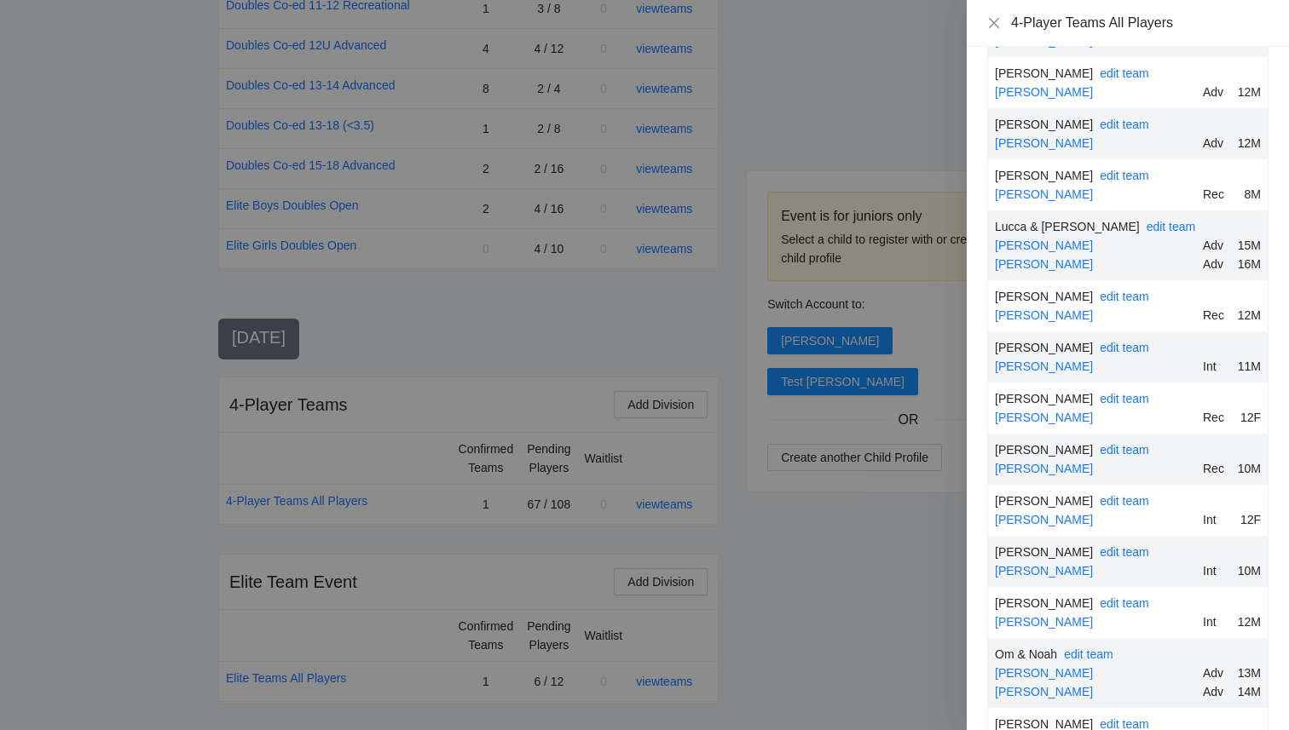
click at [845, 608] on div at bounding box center [644, 365] width 1289 height 730
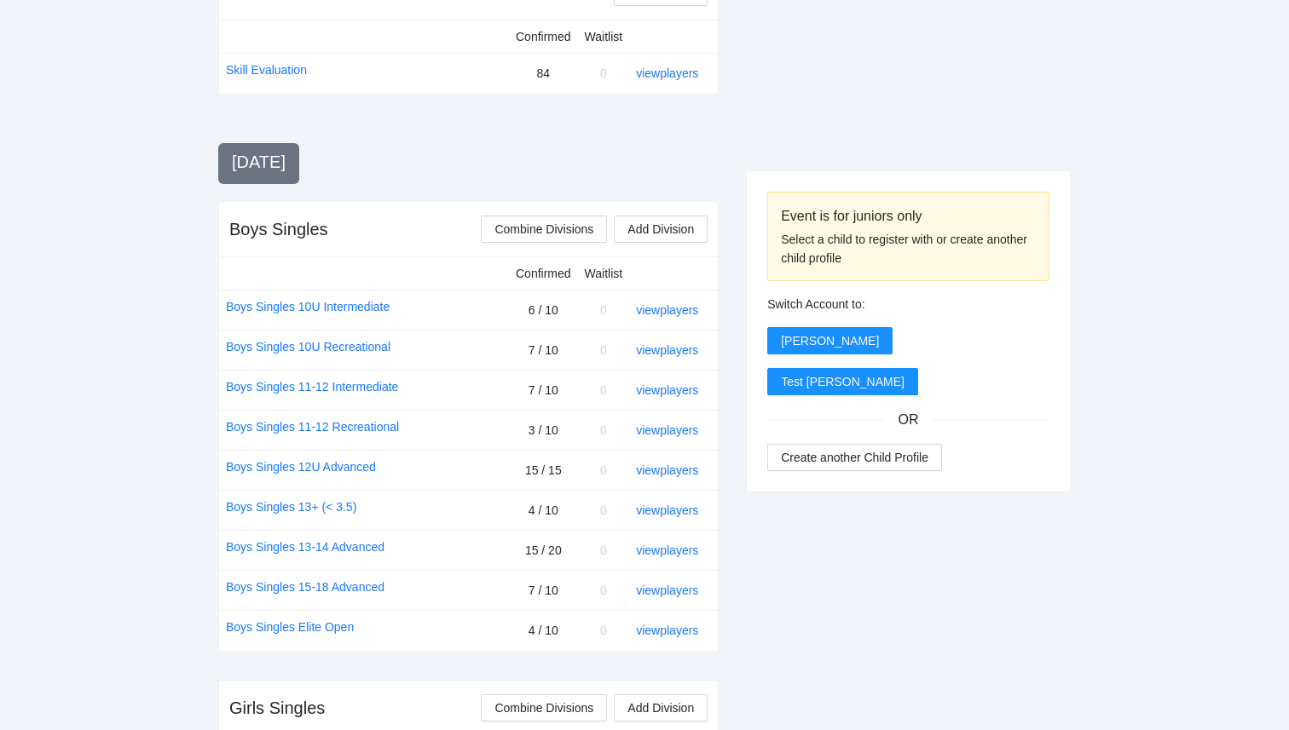
scroll to position [490, 0]
drag, startPoint x: 569, startPoint y: 431, endPoint x: 512, endPoint y: 424, distance: 57.6
click at [512, 424] on td "3 / 10" at bounding box center [543, 428] width 69 height 40
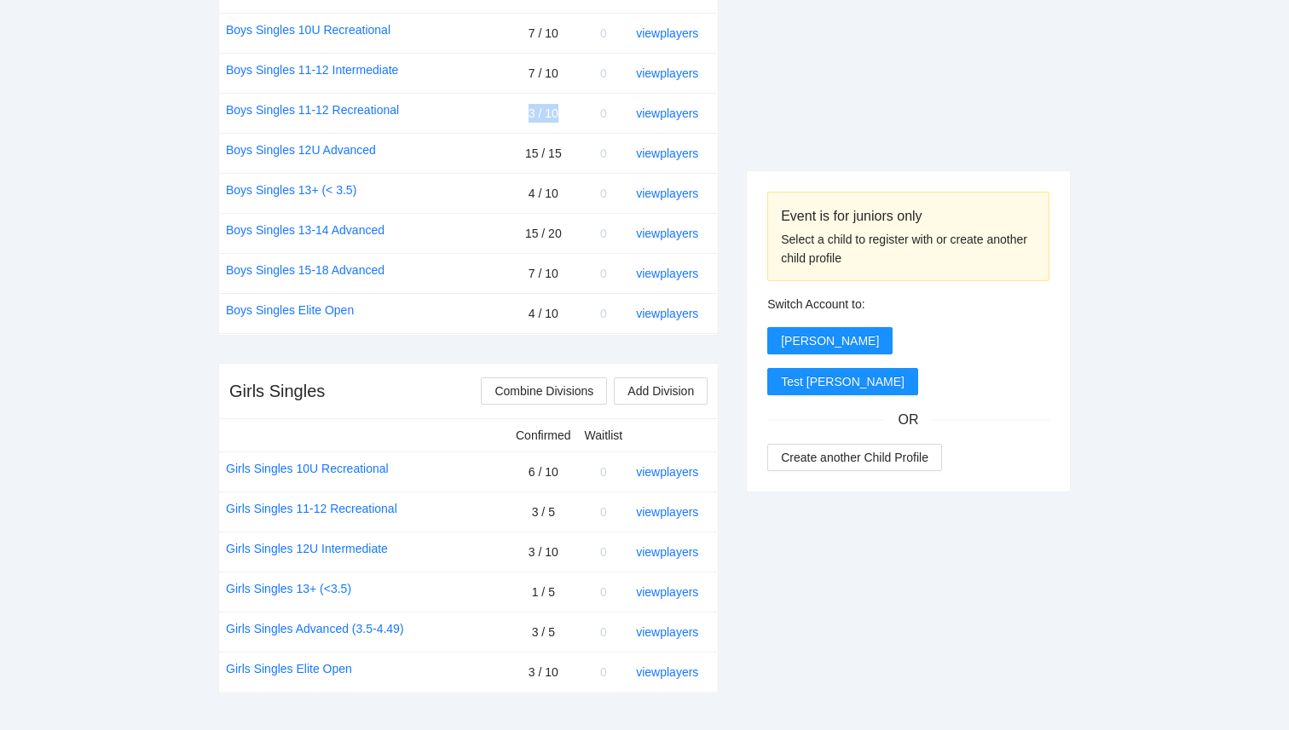
scroll to position [805, 0]
click at [680, 590] on link "view players" at bounding box center [667, 593] width 62 height 14
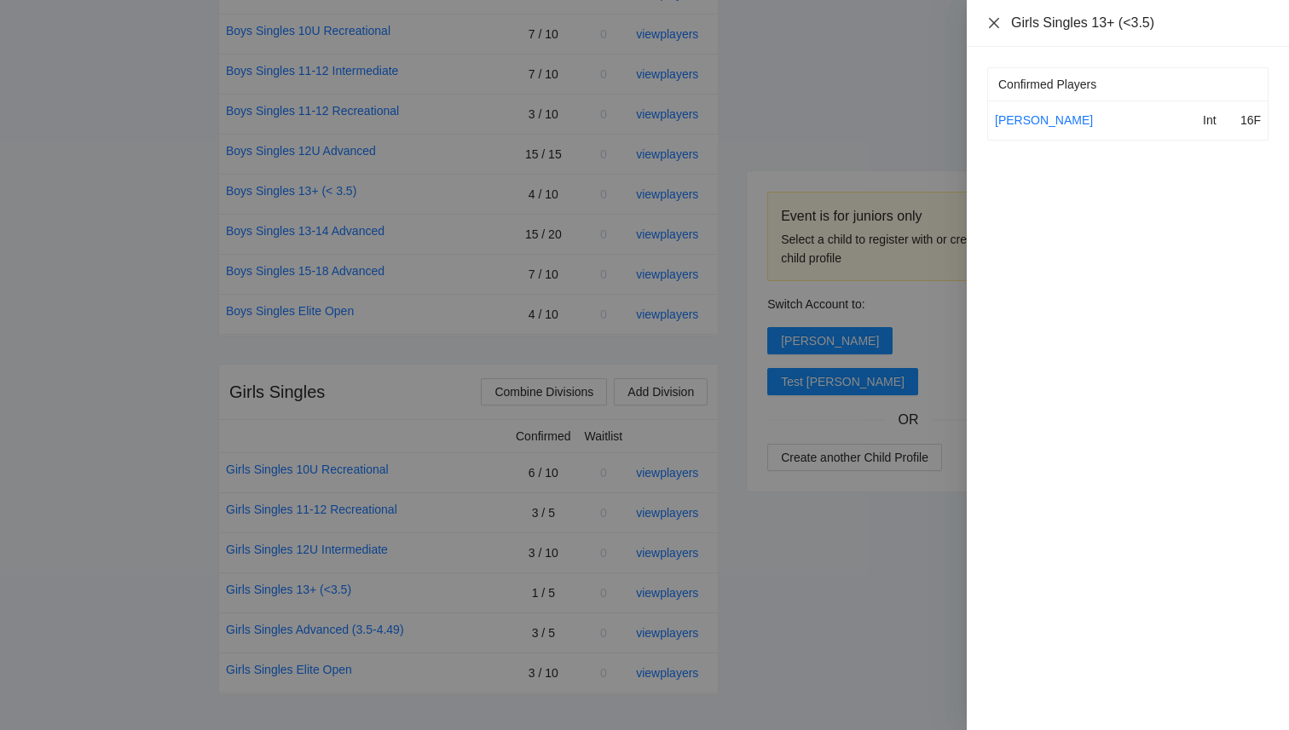
click at [988, 27] on icon "close" at bounding box center [994, 23] width 14 height 14
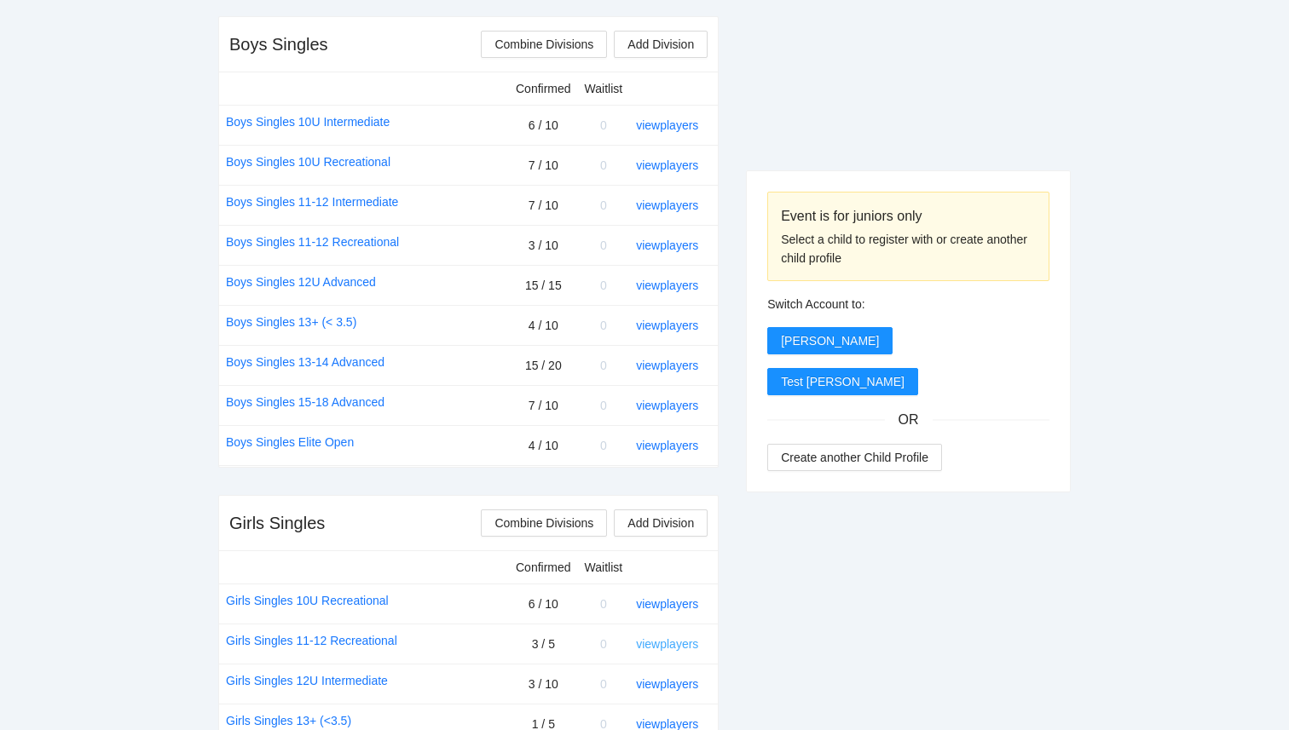
scroll to position [683, 0]
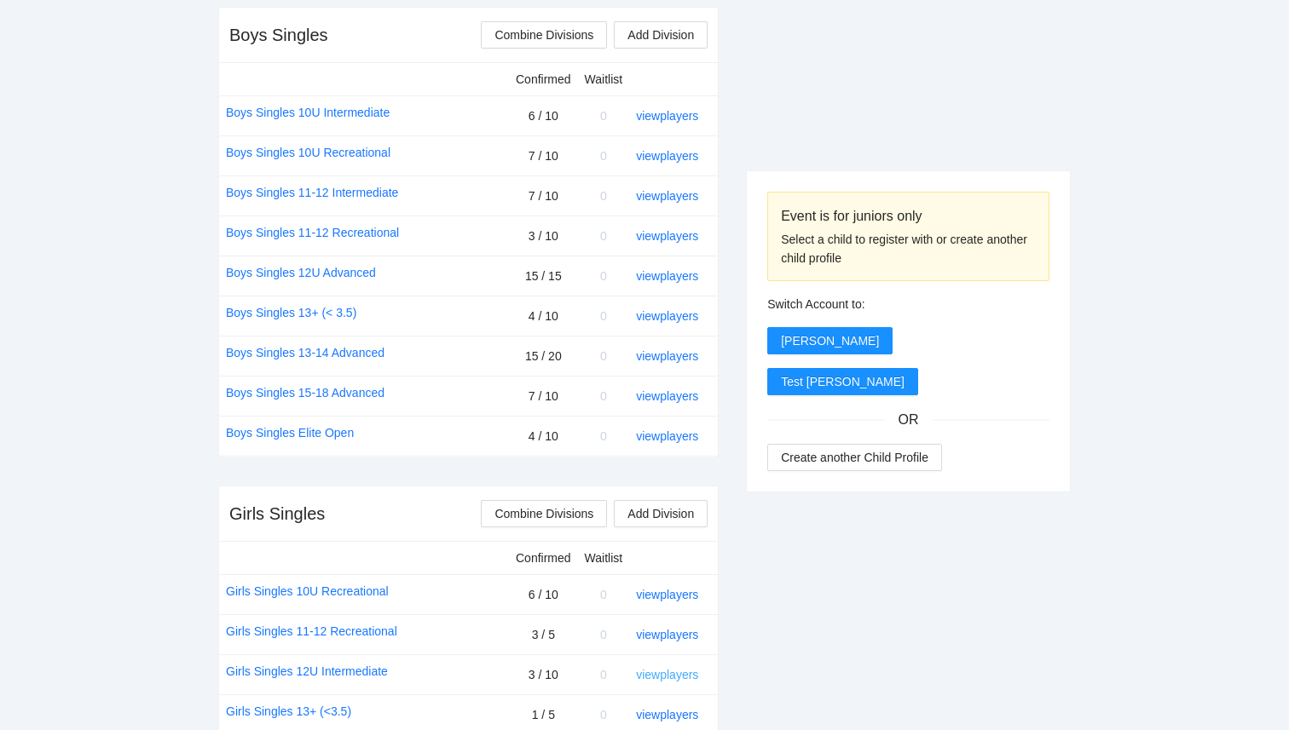
click at [672, 672] on link "view players" at bounding box center [667, 675] width 62 height 14
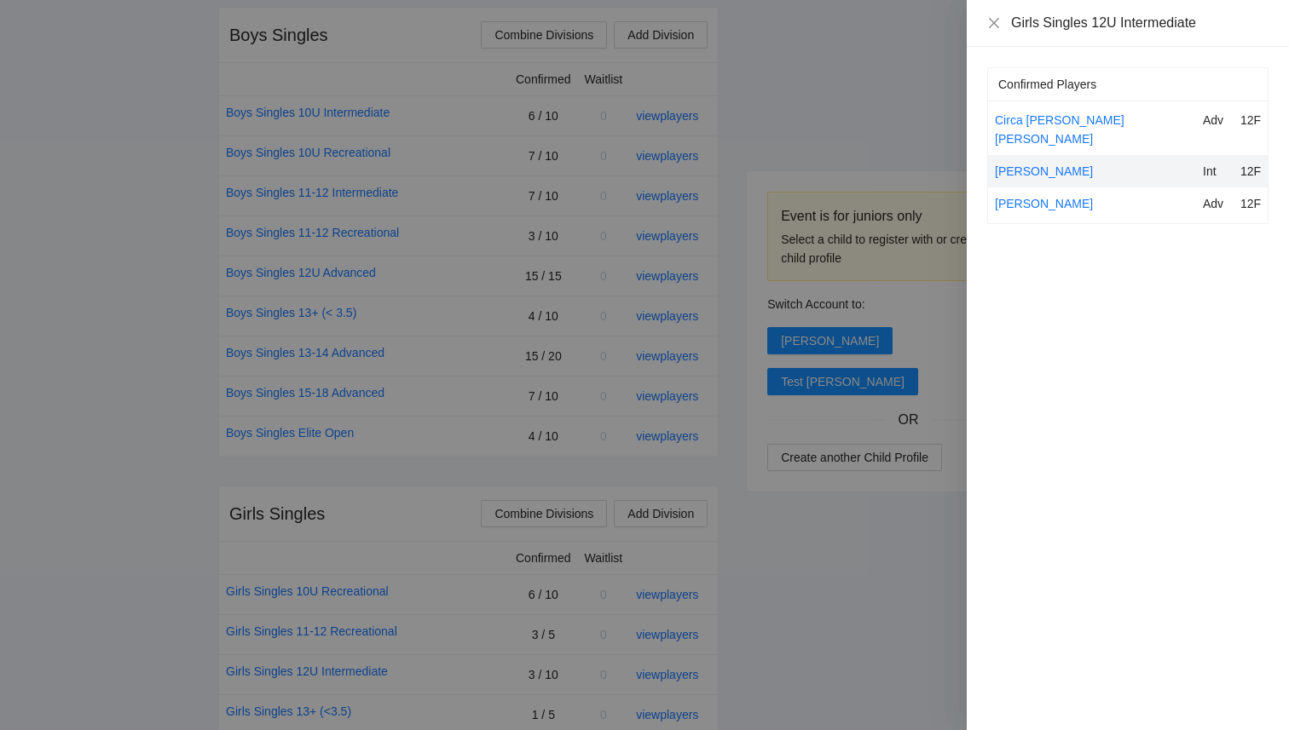
click at [826, 570] on div at bounding box center [644, 365] width 1289 height 730
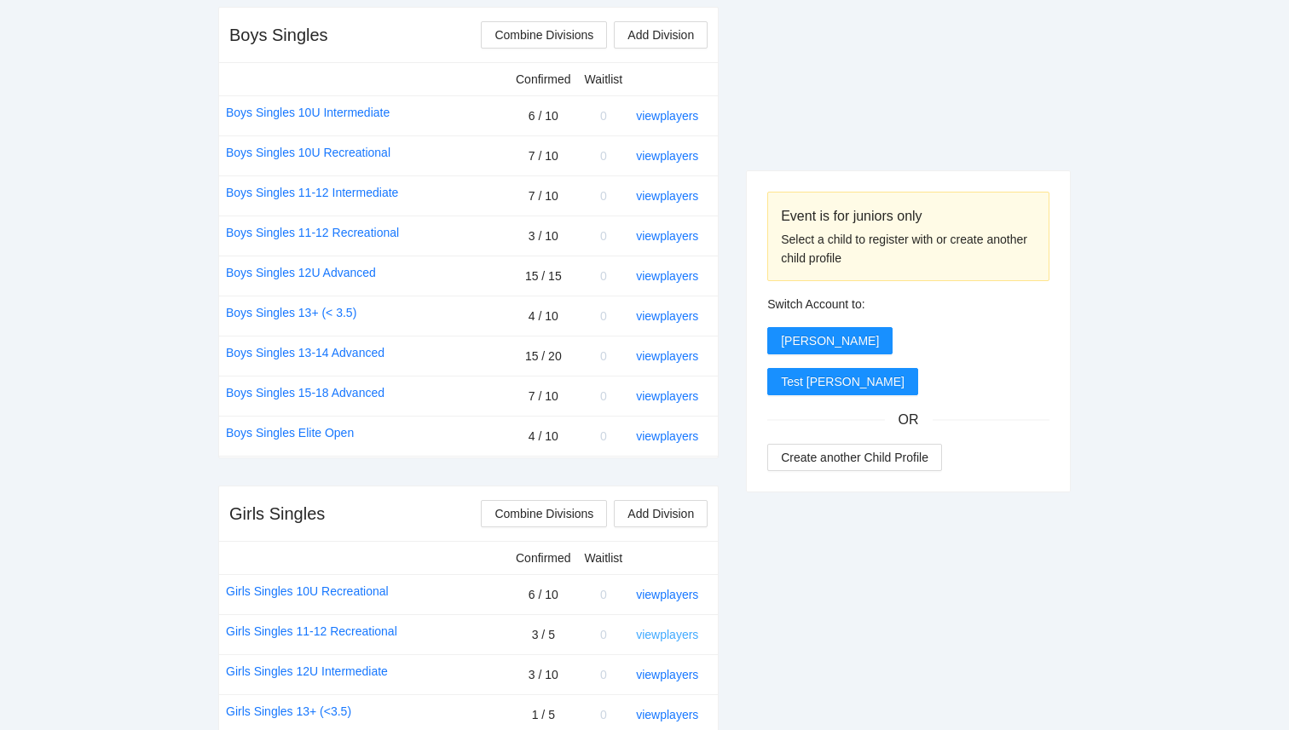
click at [656, 634] on link "view players" at bounding box center [667, 635] width 62 height 14
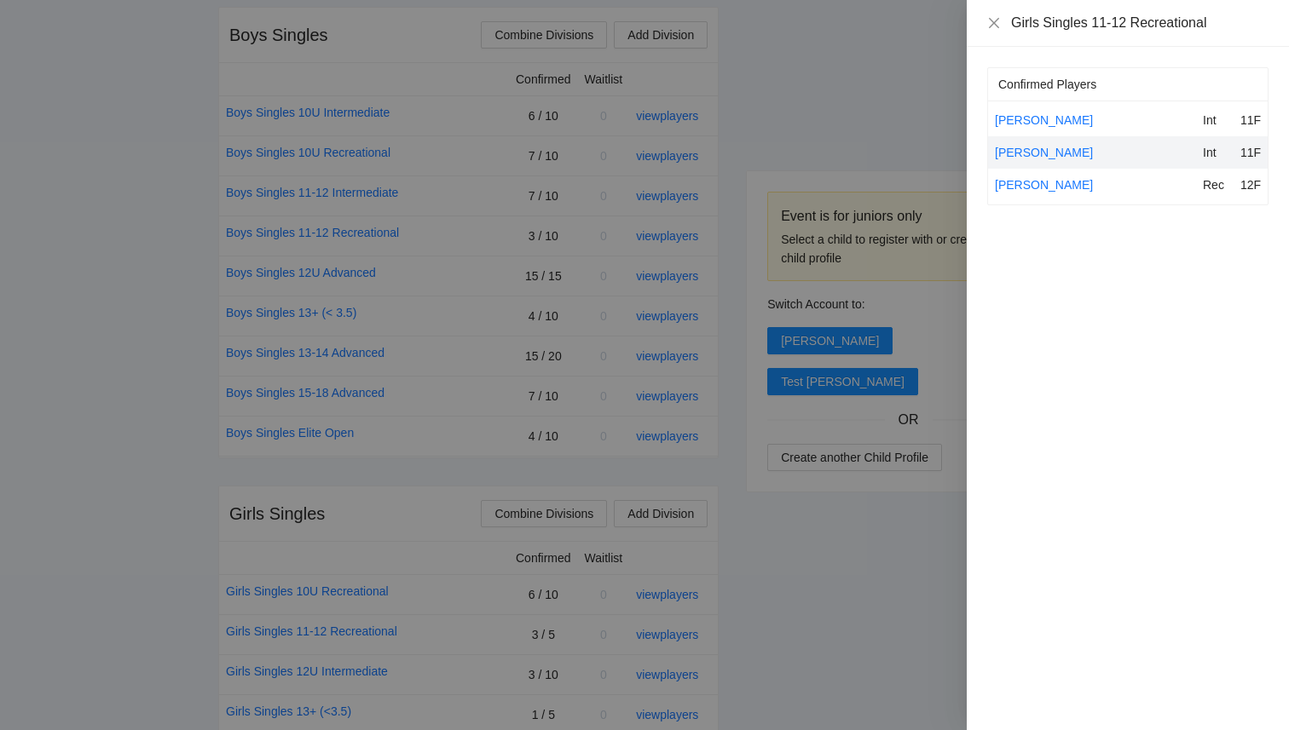
click at [859, 484] on div at bounding box center [644, 365] width 1289 height 730
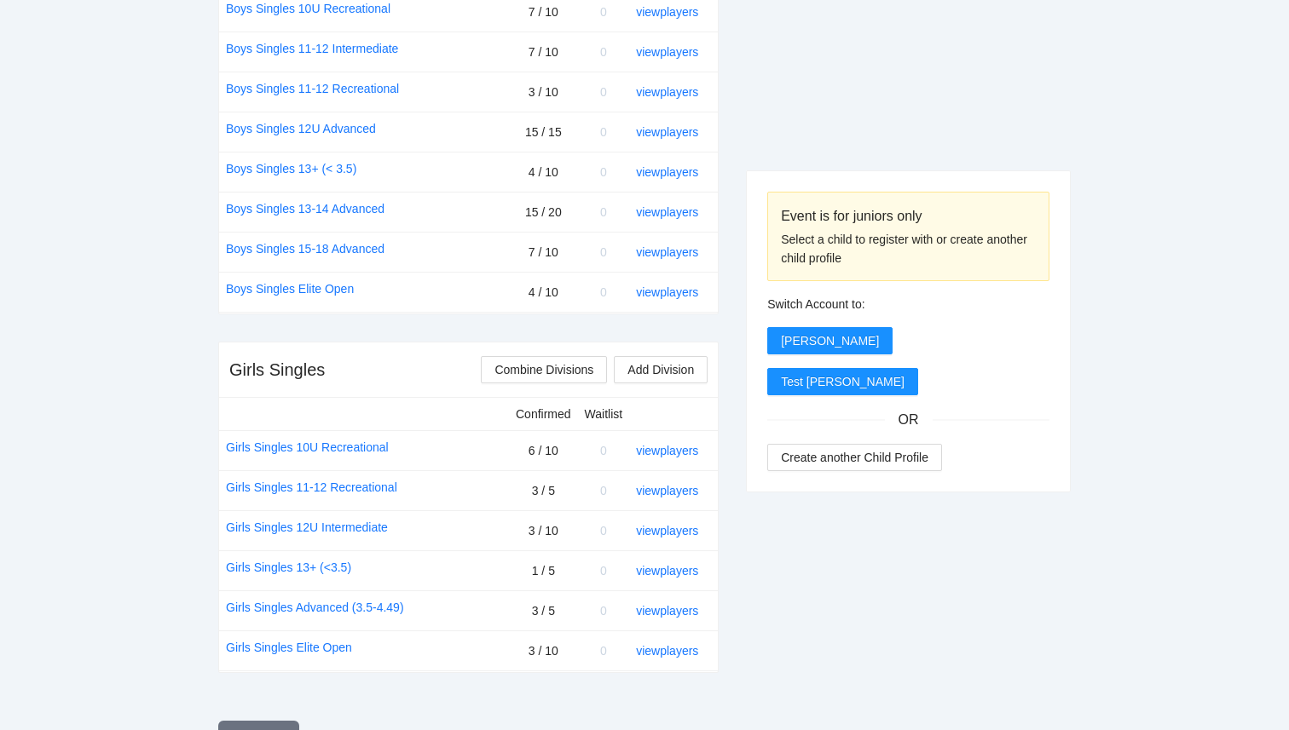
scroll to position [828, 0]
click at [661, 609] on link "view players" at bounding box center [667, 610] width 62 height 14
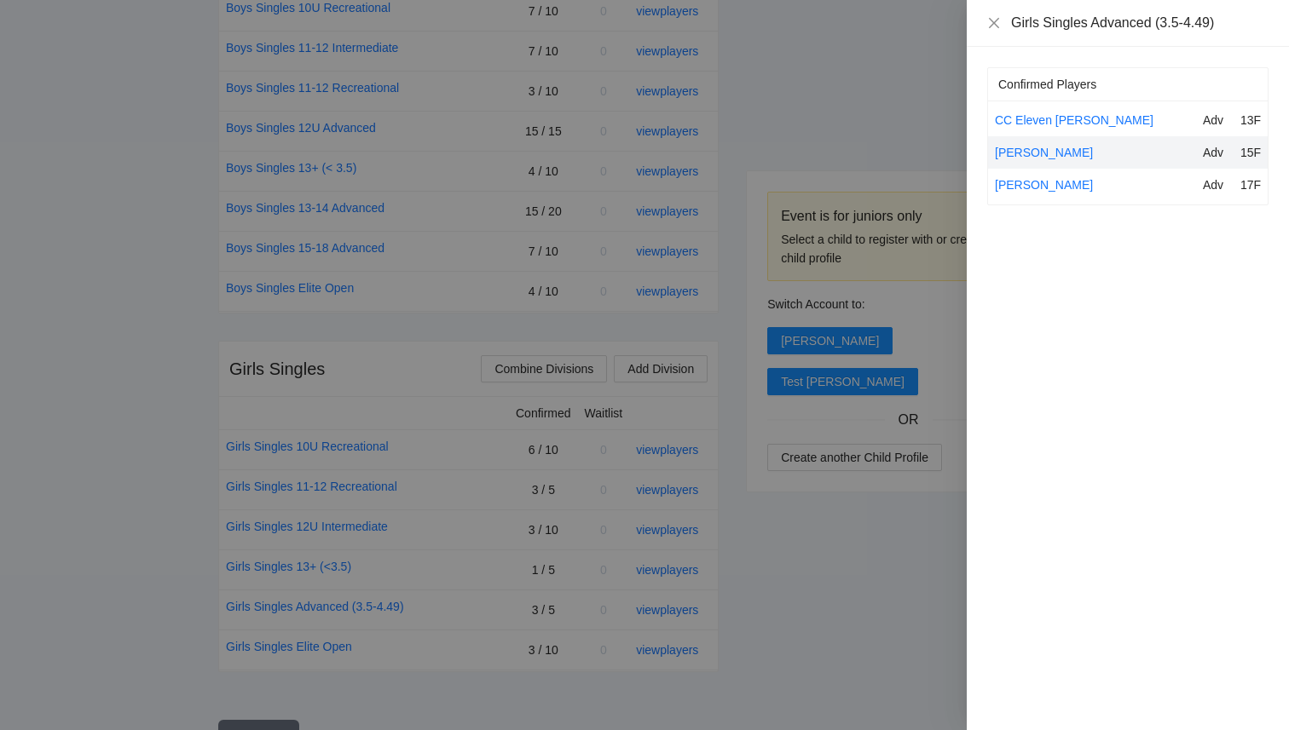
click at [805, 580] on div at bounding box center [644, 365] width 1289 height 730
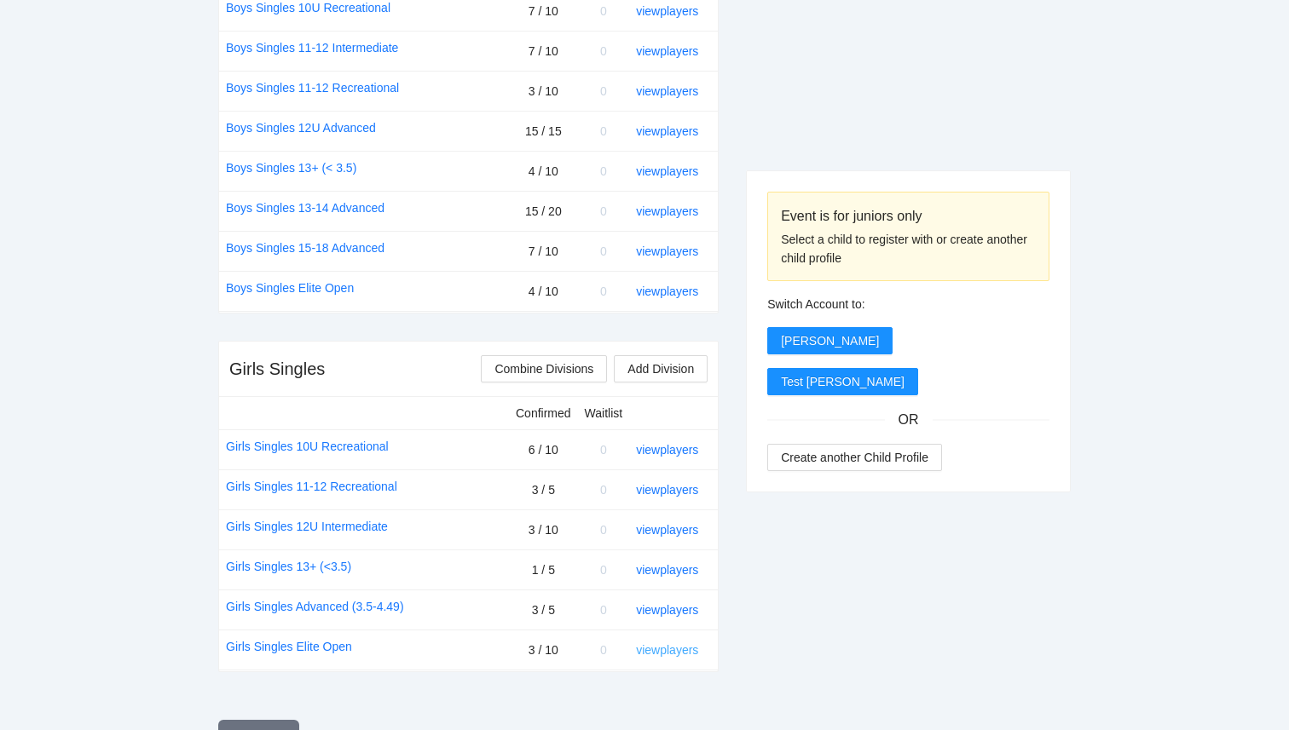
click at [677, 646] on link "view players" at bounding box center [667, 650] width 62 height 14
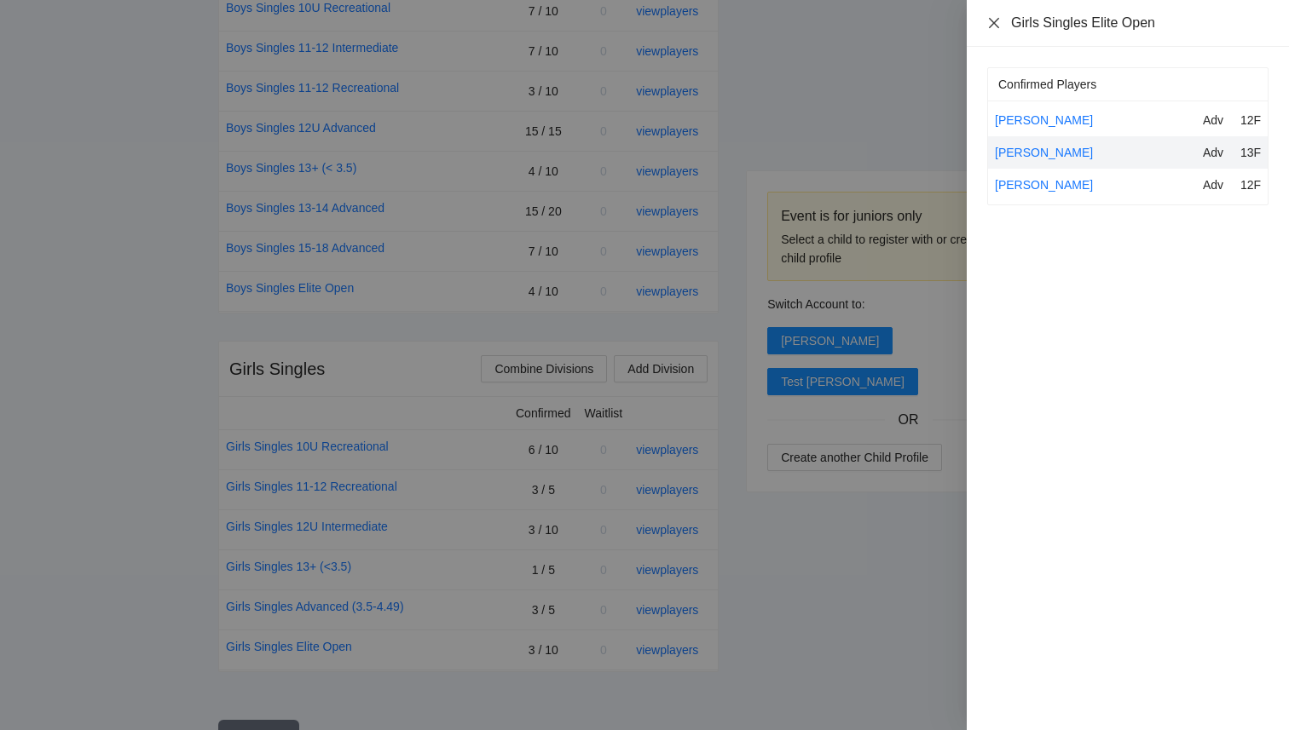
click at [995, 25] on icon "close" at bounding box center [994, 22] width 10 height 10
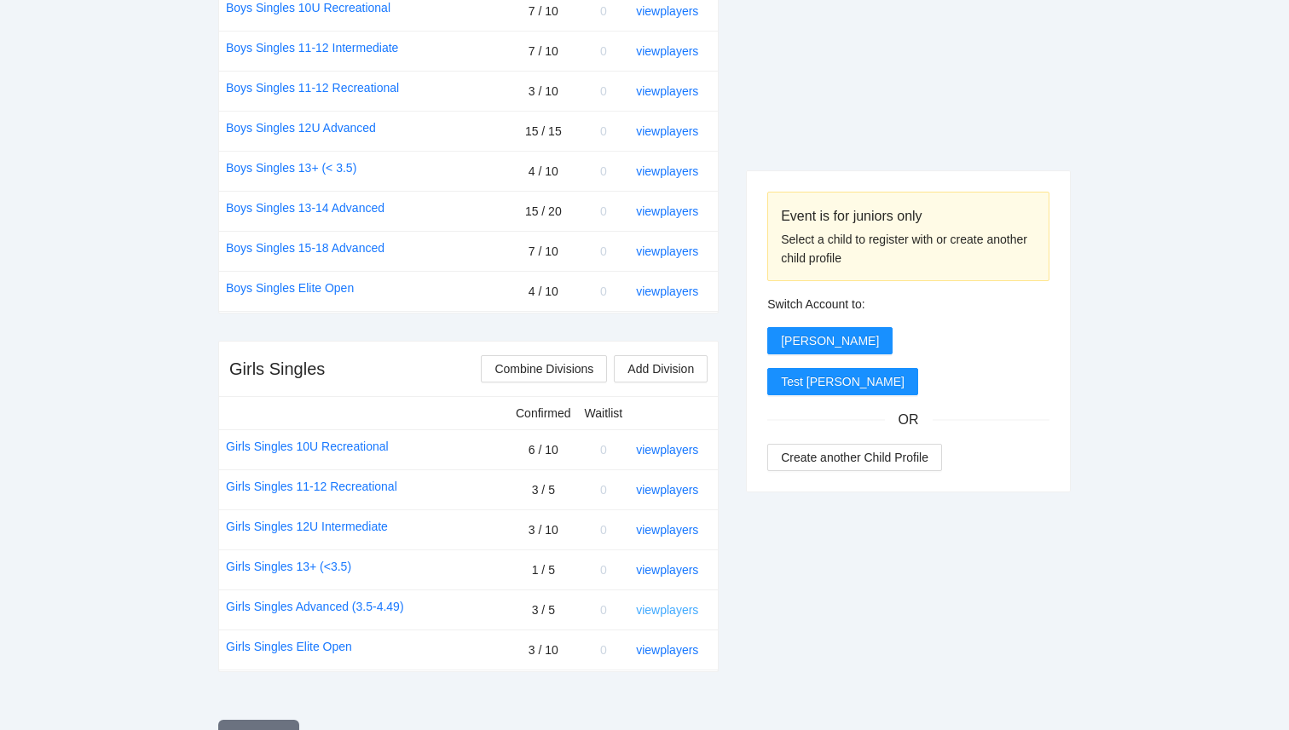
click at [649, 603] on link "view players" at bounding box center [667, 610] width 62 height 14
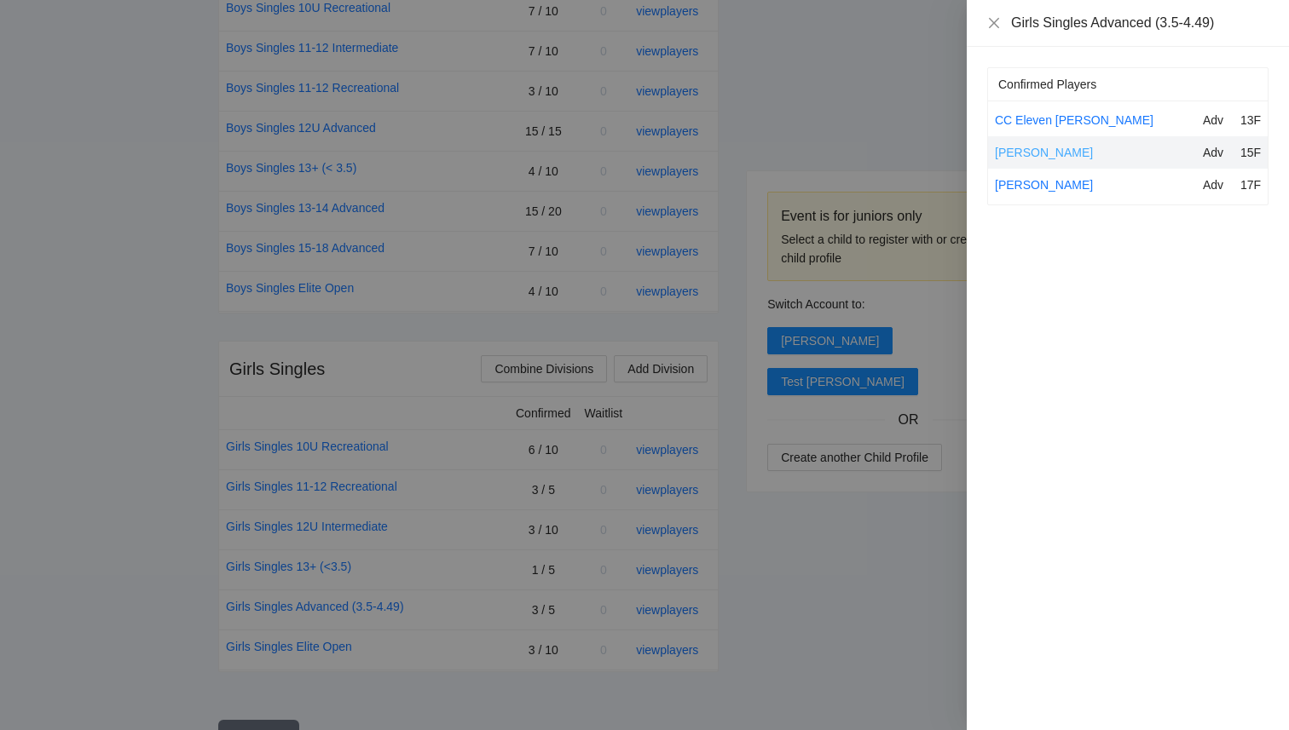
drag, startPoint x: 1099, startPoint y: 184, endPoint x: 995, endPoint y: 151, distance: 109.2
click at [995, 151] on div "CC Eleven Sacca Adv 13F Courtney Hill Adv 15F Rachel Johnston Adv 17F" at bounding box center [1128, 152] width 280 height 97
click at [1066, 324] on div "Confirmed Players CC Eleven Sacca Adv 13F Courtney Hill Adv 15F Rachel Johnston…" at bounding box center [1127, 389] width 322 height 684
drag, startPoint x: 1106, startPoint y: 125, endPoint x: 1002, endPoint y: 107, distance: 105.7
click at [1002, 107] on div "CC Eleven Sacca Adv 13F" at bounding box center [1128, 120] width 280 height 32
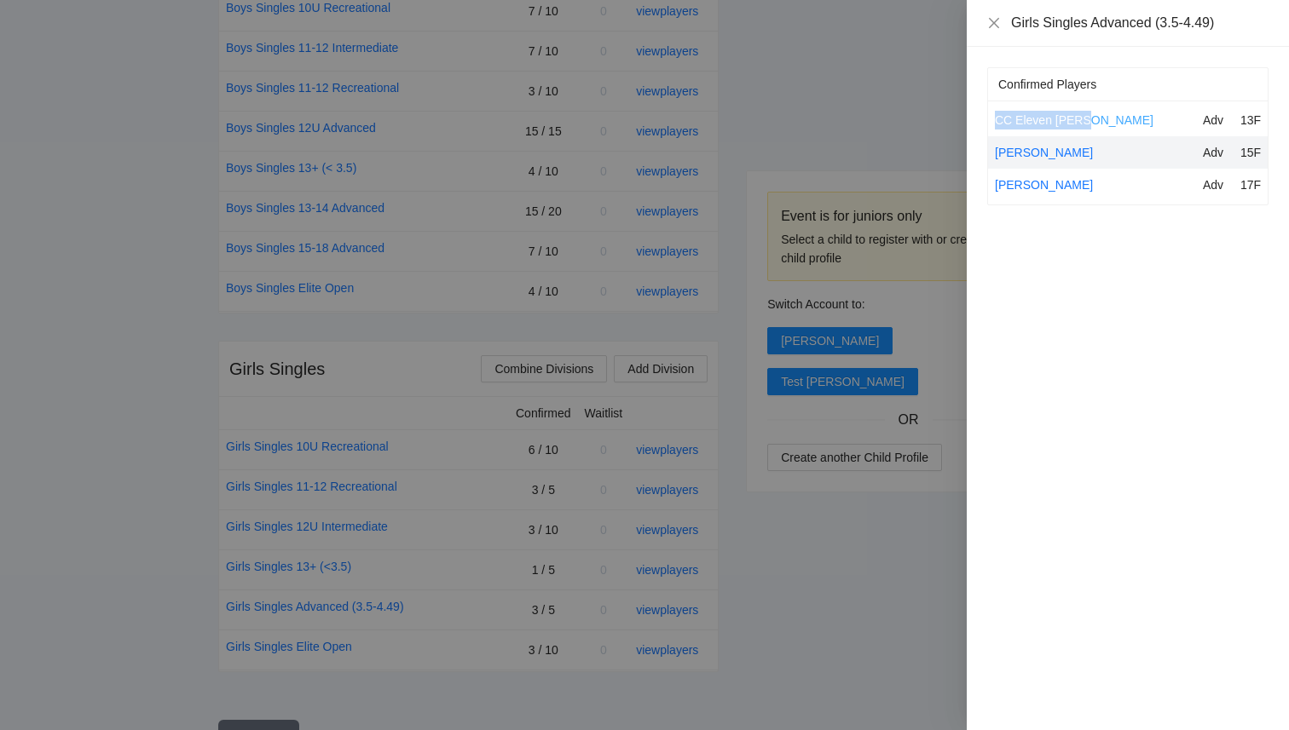
click at [1053, 115] on link "CC Eleven Sacca" at bounding box center [1074, 120] width 159 height 14
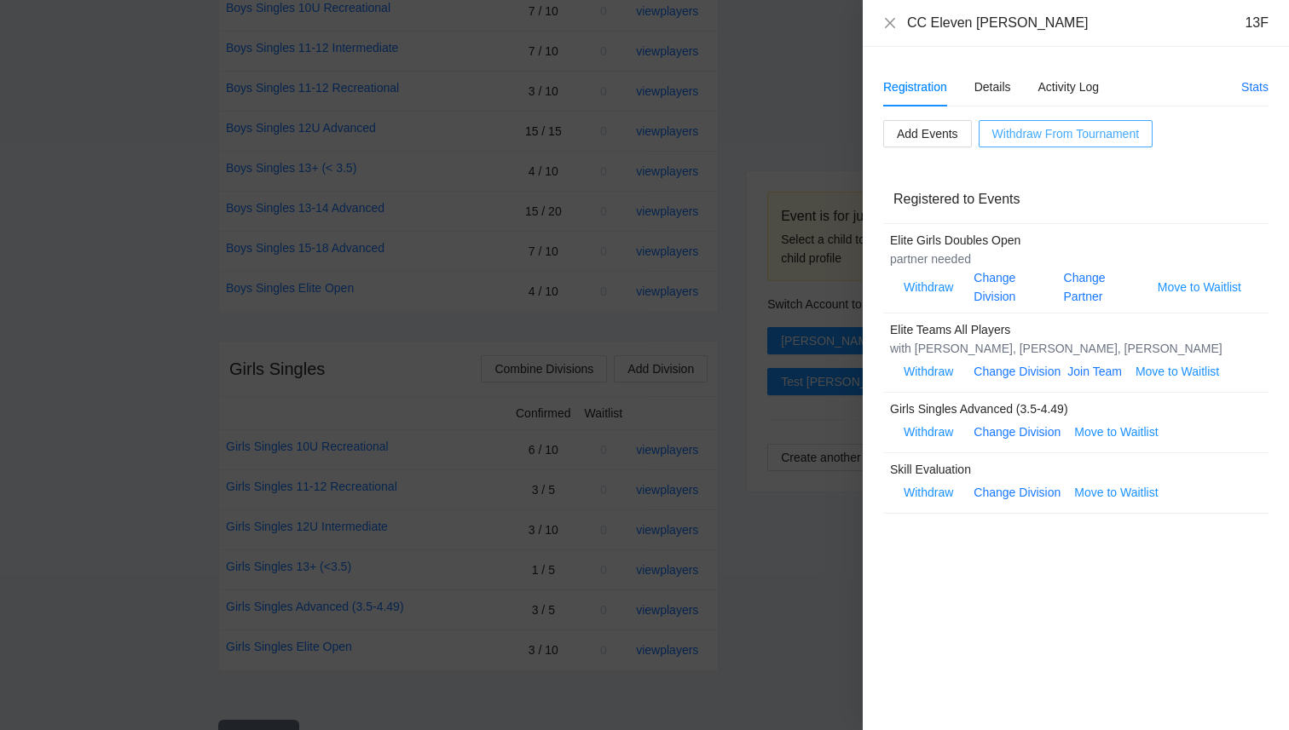
click at [1048, 124] on button "Withdraw From Tournament" at bounding box center [1065, 133] width 174 height 27
click at [984, 80] on div "Details" at bounding box center [992, 87] width 37 height 19
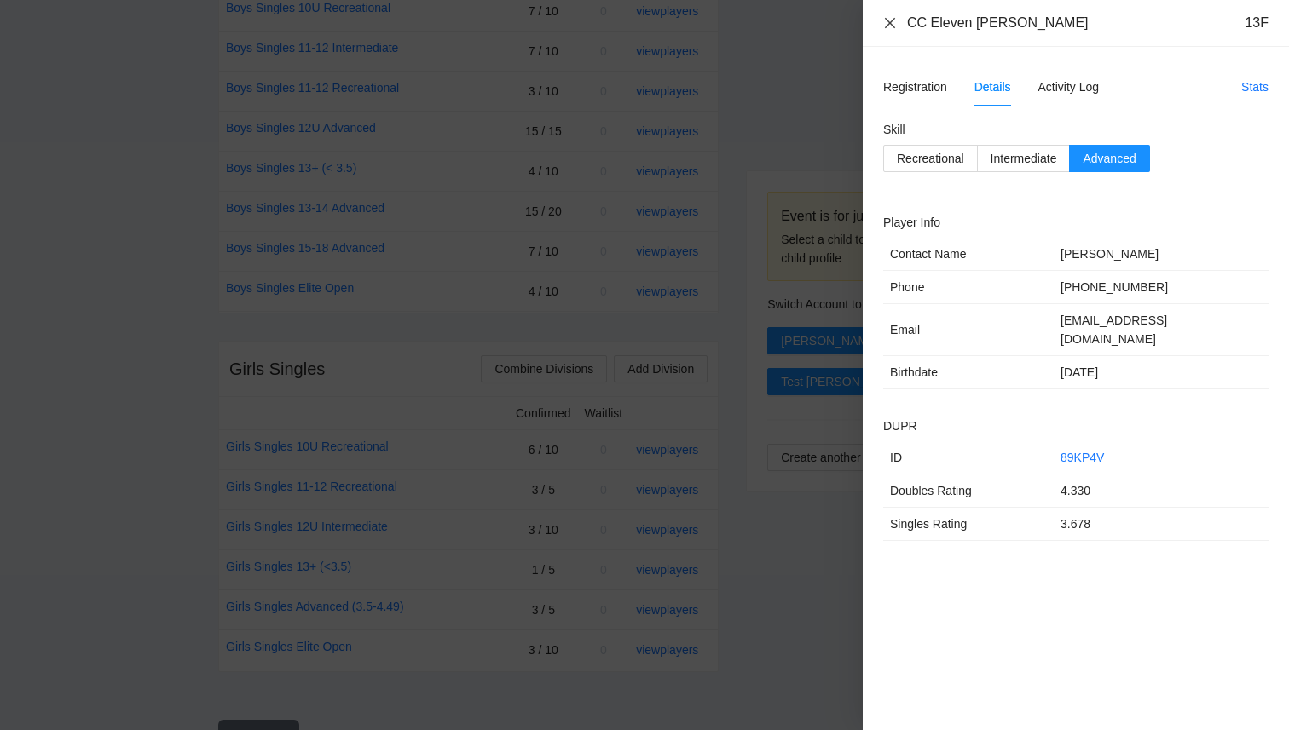
click at [886, 25] on icon "close" at bounding box center [890, 23] width 14 height 14
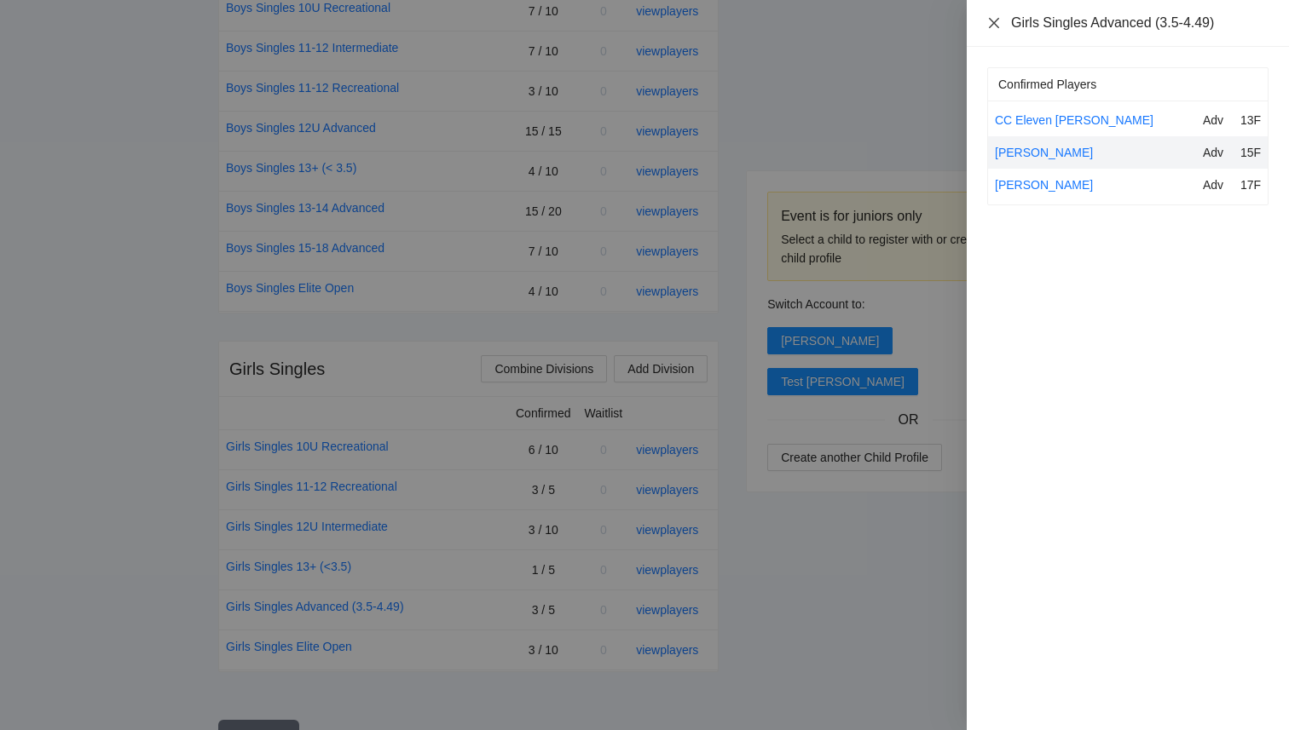
click at [997, 20] on icon "close" at bounding box center [994, 23] width 14 height 14
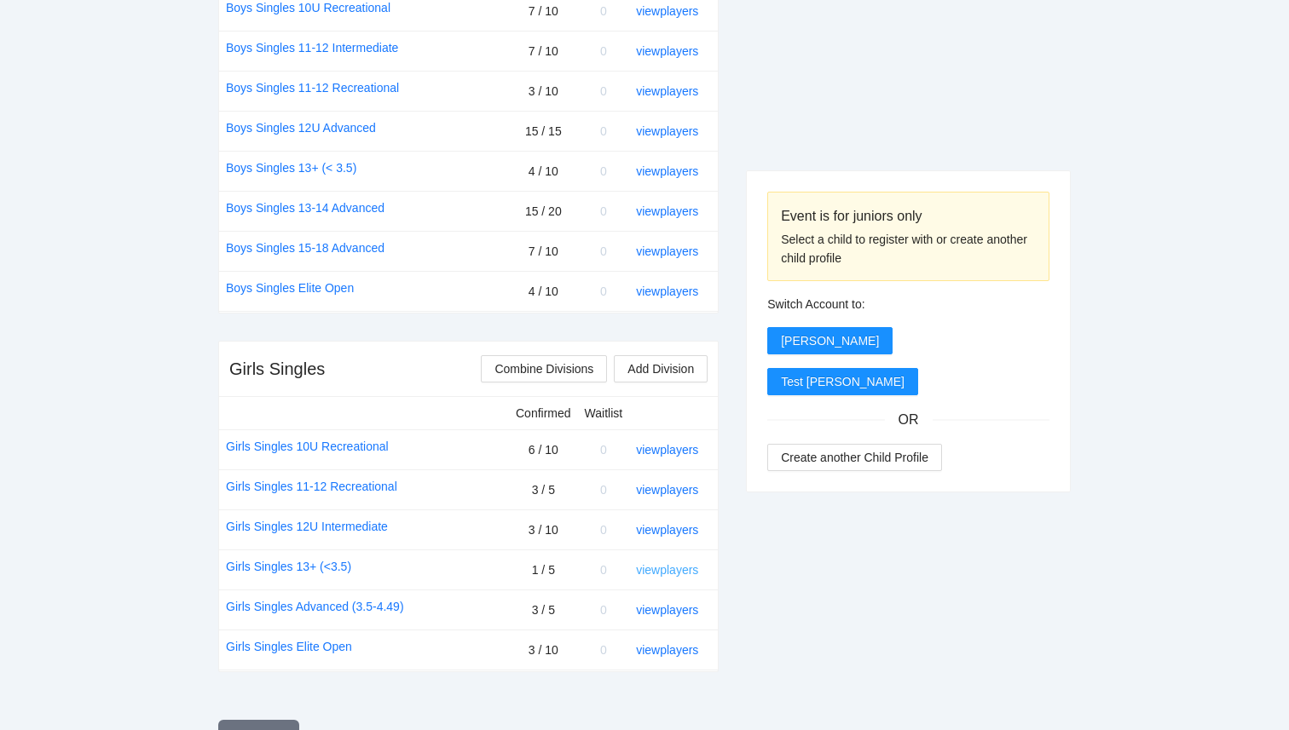
click at [662, 575] on link "view players" at bounding box center [667, 570] width 62 height 14
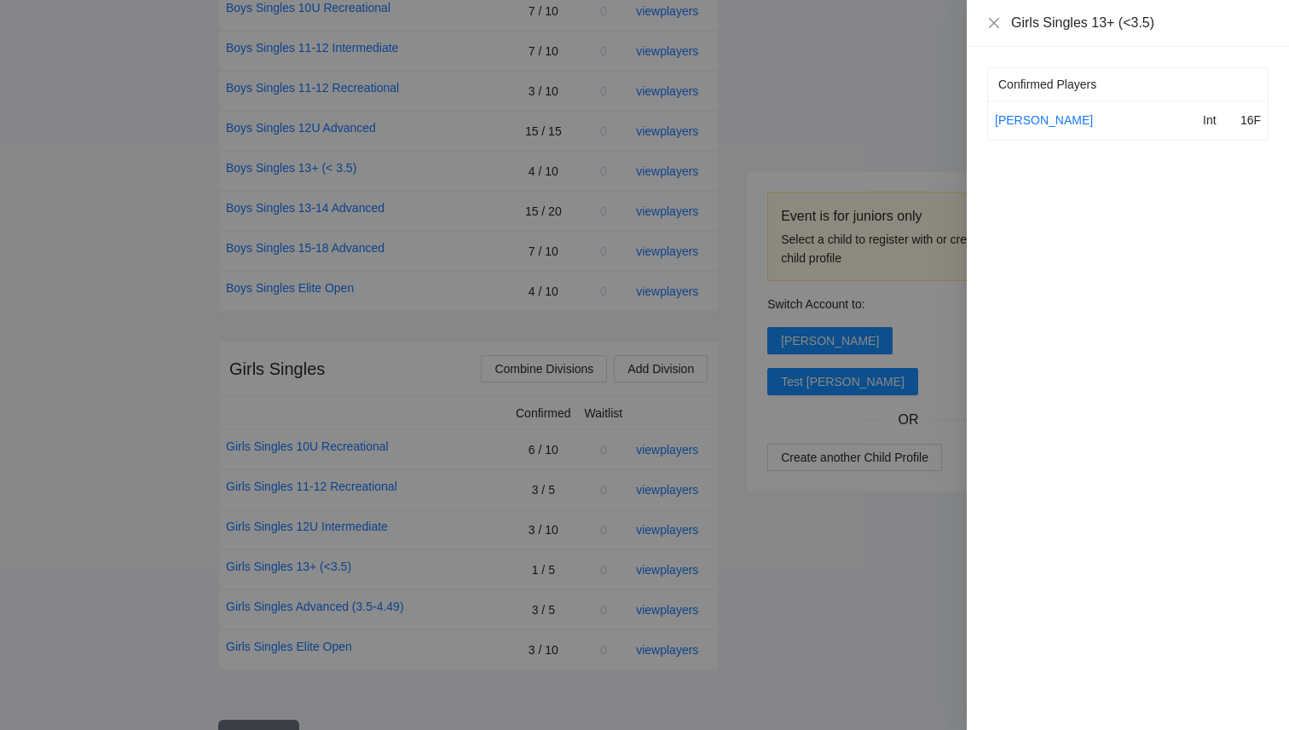
click at [799, 596] on div at bounding box center [644, 365] width 1289 height 730
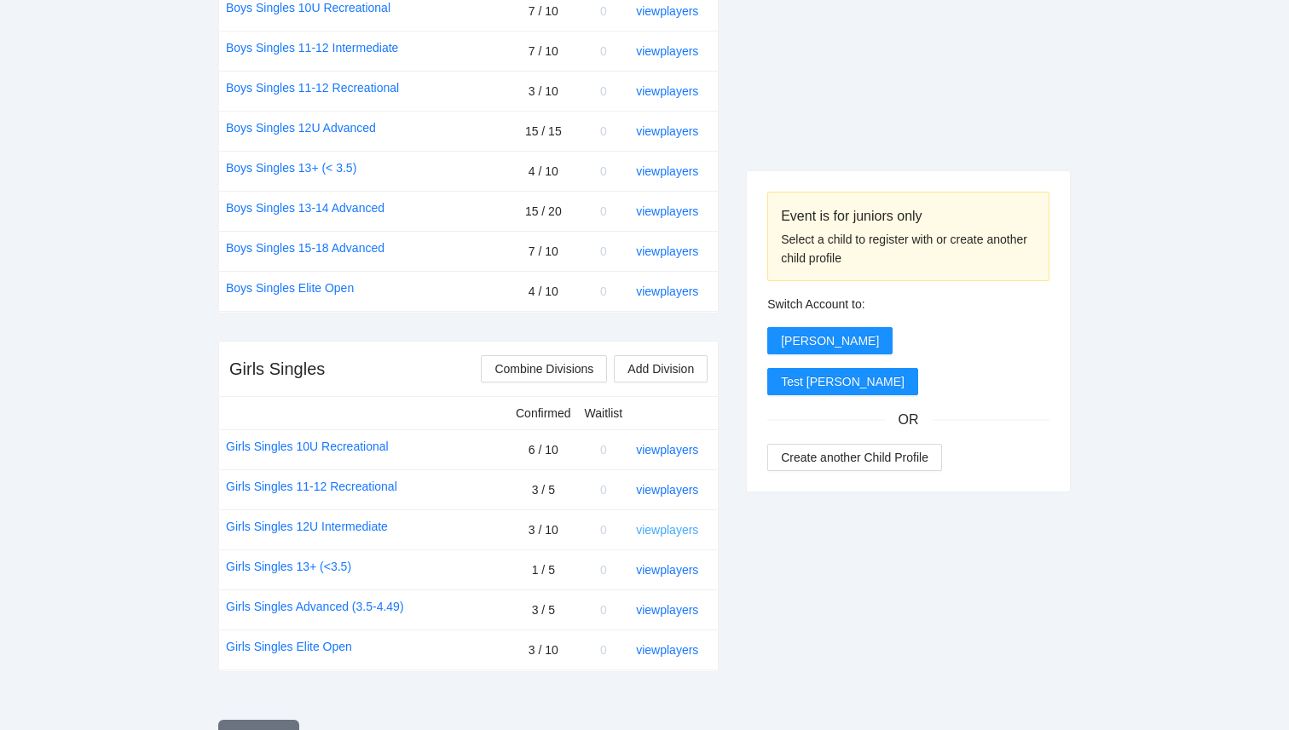
click at [676, 531] on link "view players" at bounding box center [667, 530] width 62 height 14
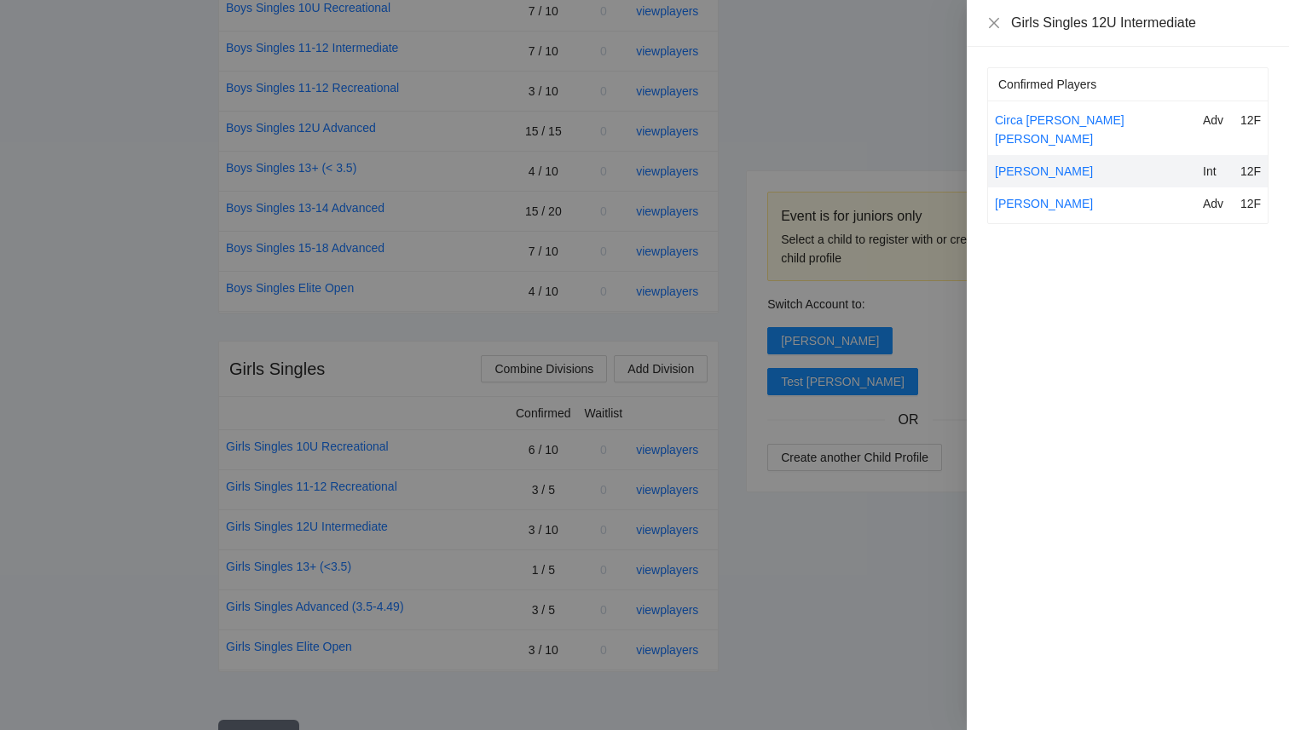
click at [903, 534] on div at bounding box center [644, 365] width 1289 height 730
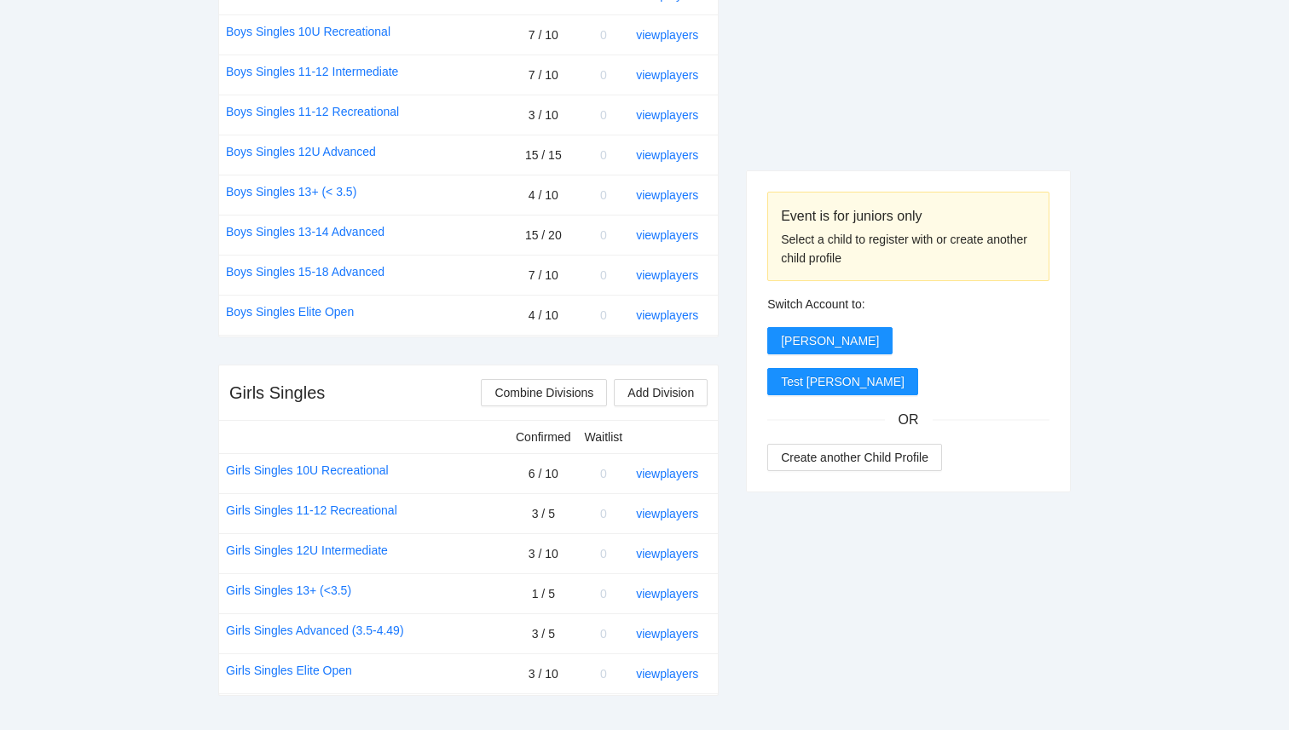
scroll to position [803, 0]
click at [664, 511] on link "view players" at bounding box center [667, 515] width 62 height 14
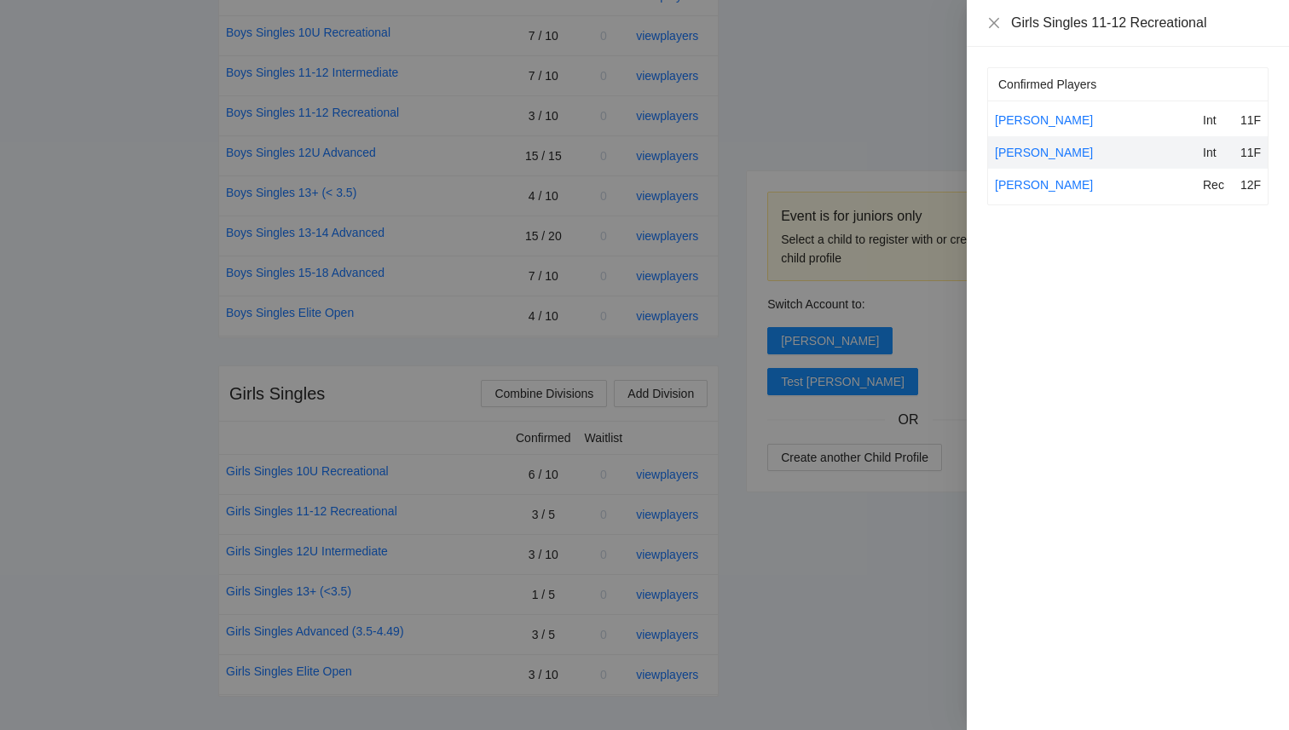
click at [806, 539] on div at bounding box center [644, 365] width 1289 height 730
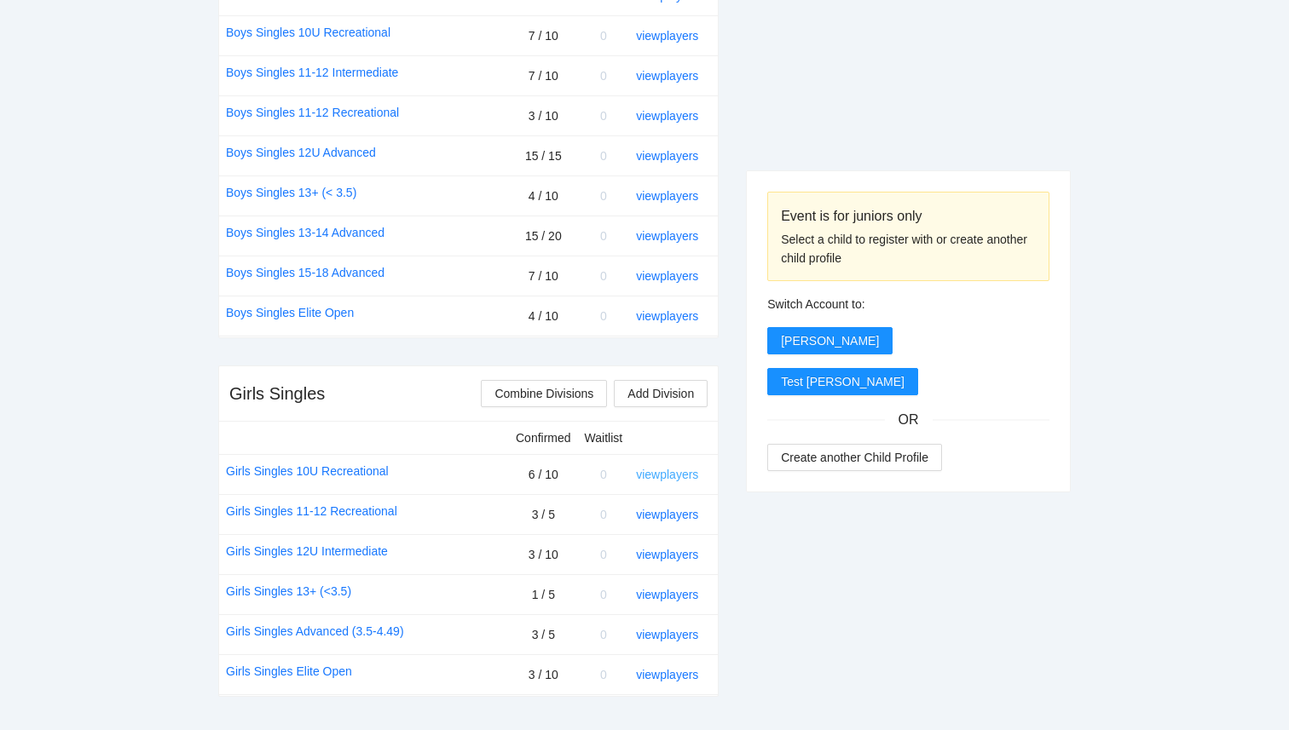
click at [665, 470] on link "view players" at bounding box center [667, 475] width 62 height 14
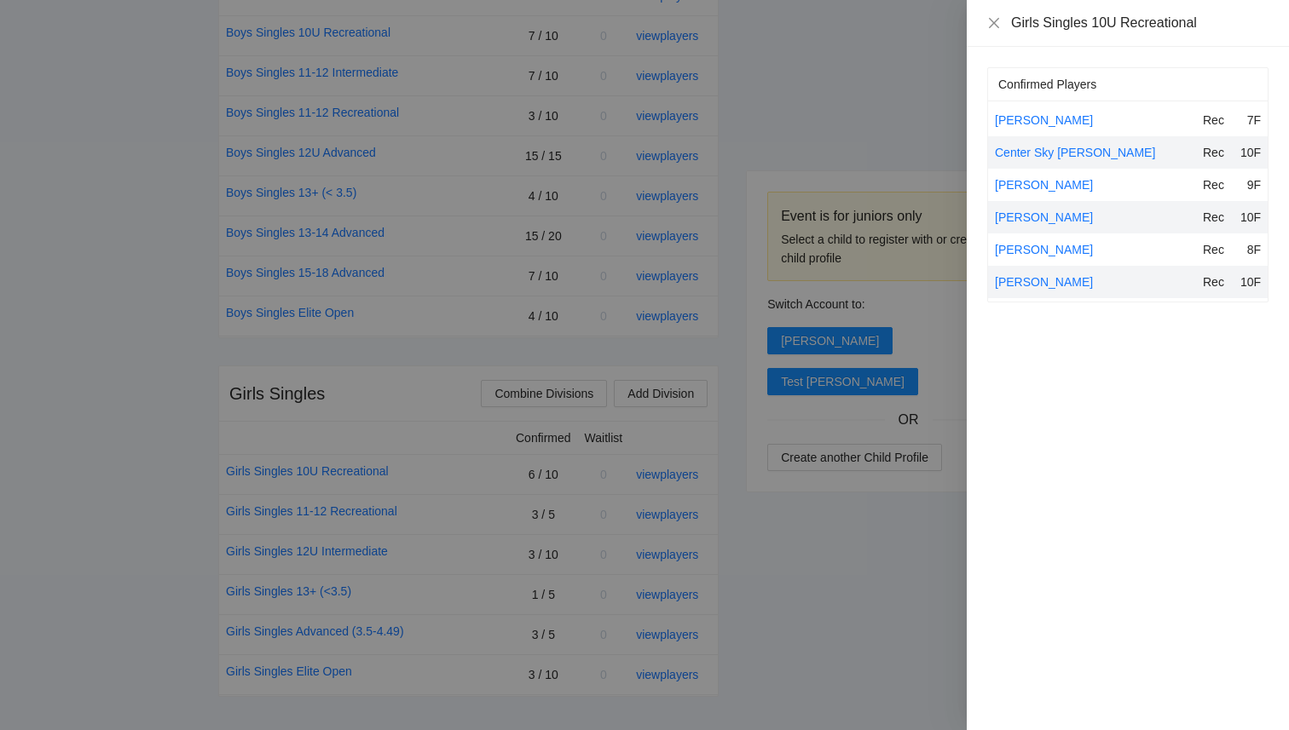
click at [888, 574] on div at bounding box center [644, 365] width 1289 height 730
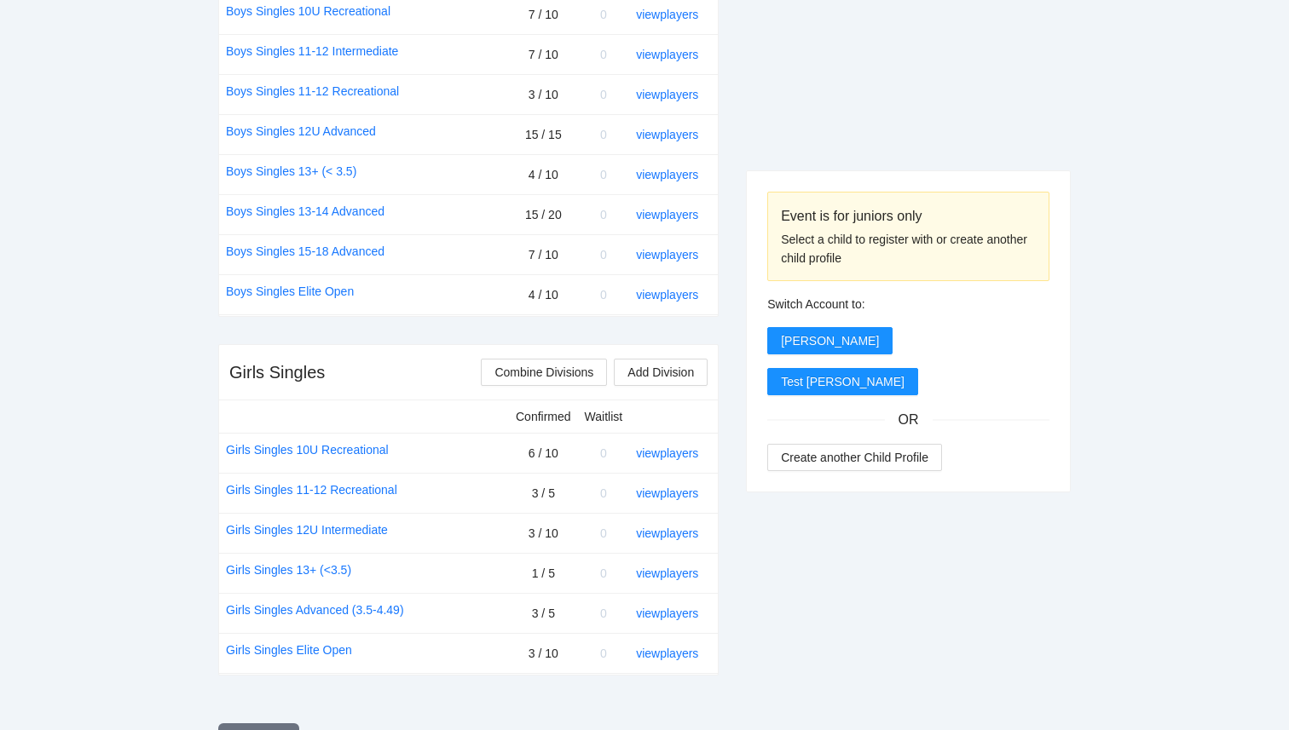
scroll to position [0, 0]
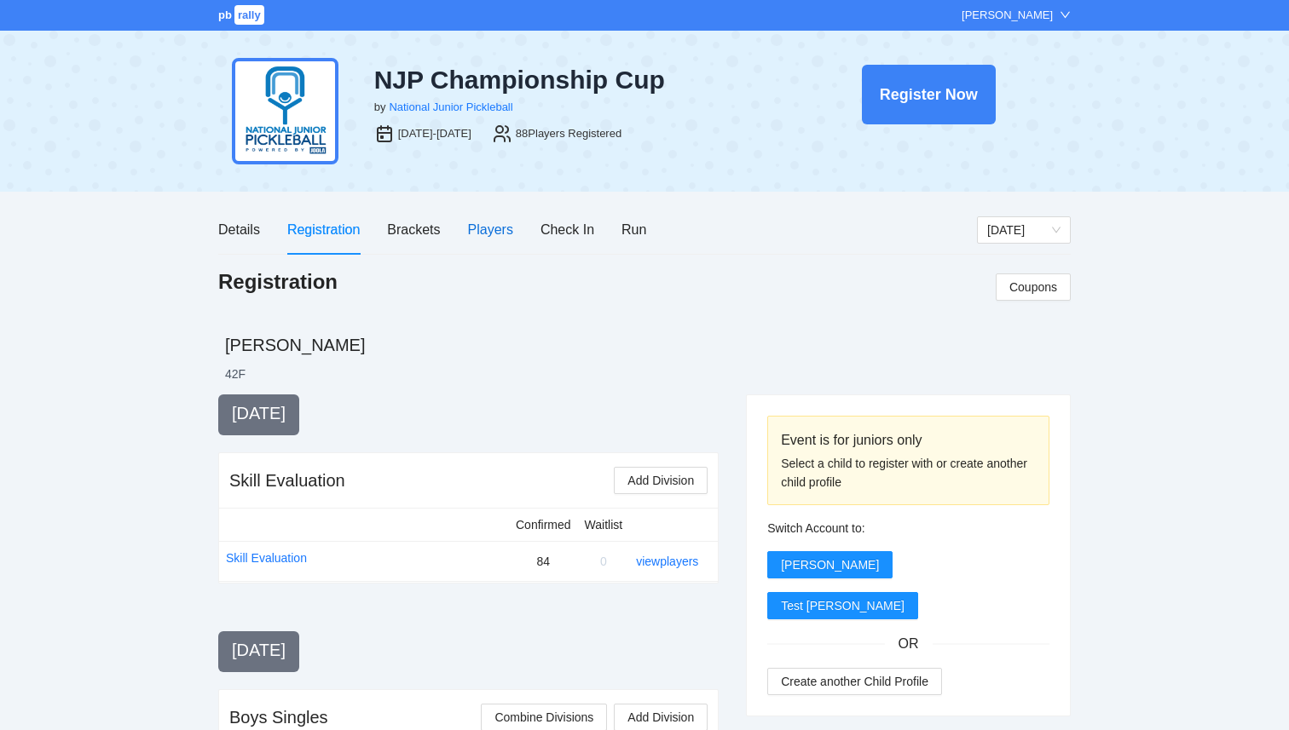
click at [488, 229] on div "Players" at bounding box center [490, 229] width 45 height 21
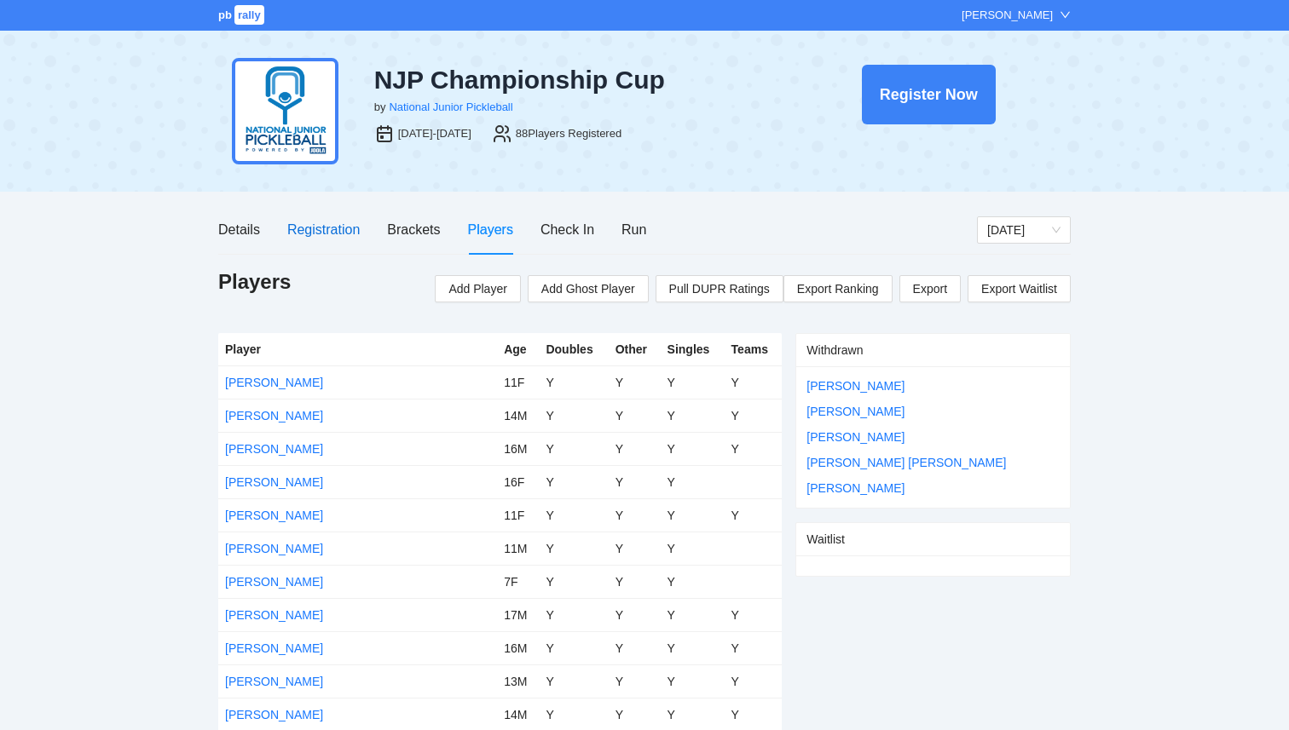
click at [304, 232] on div "Registration" at bounding box center [323, 229] width 72 height 21
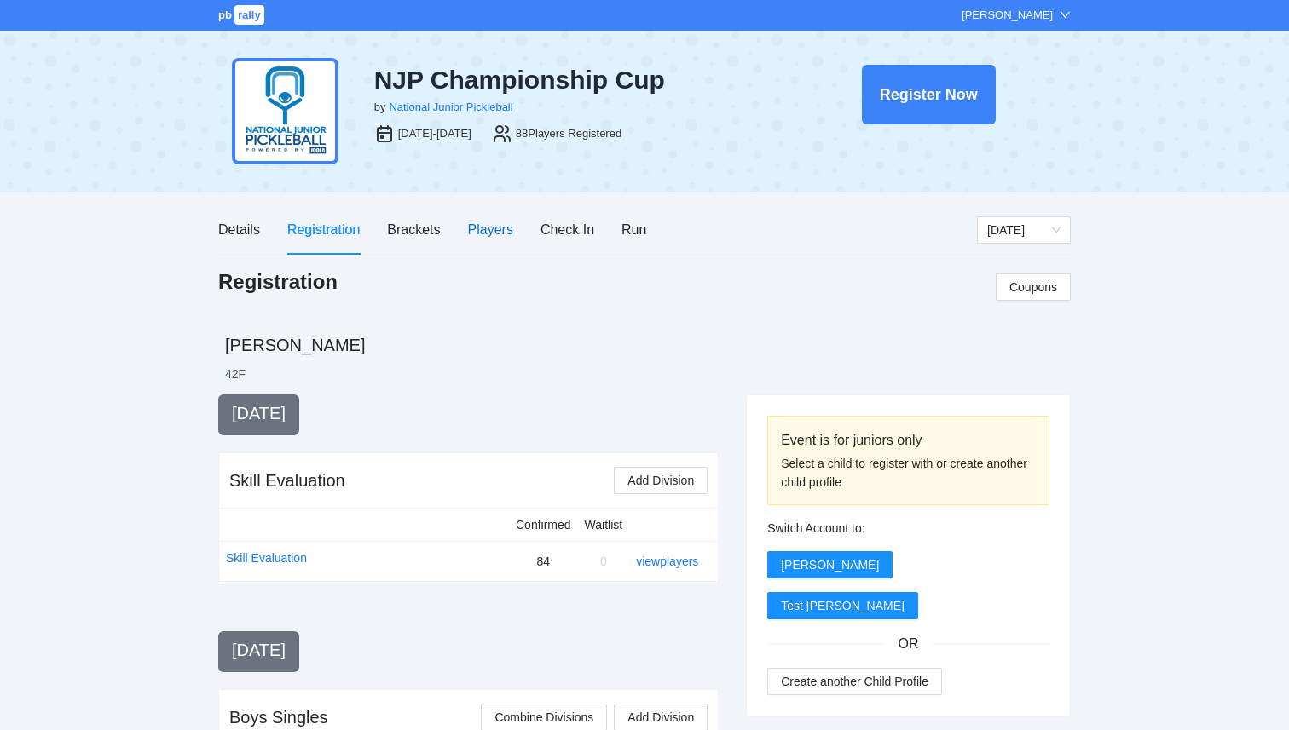
click at [496, 235] on div "Players" at bounding box center [490, 229] width 45 height 21
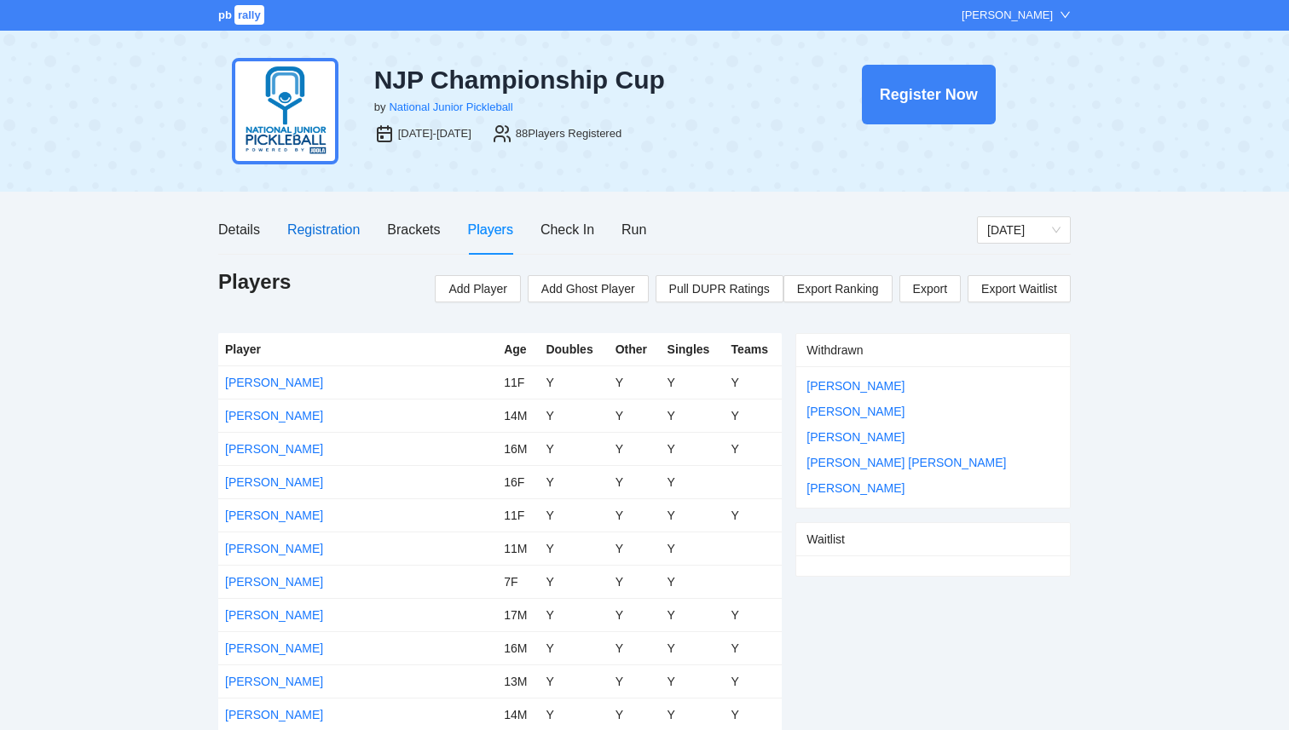
click at [332, 234] on div "Registration" at bounding box center [323, 229] width 72 height 21
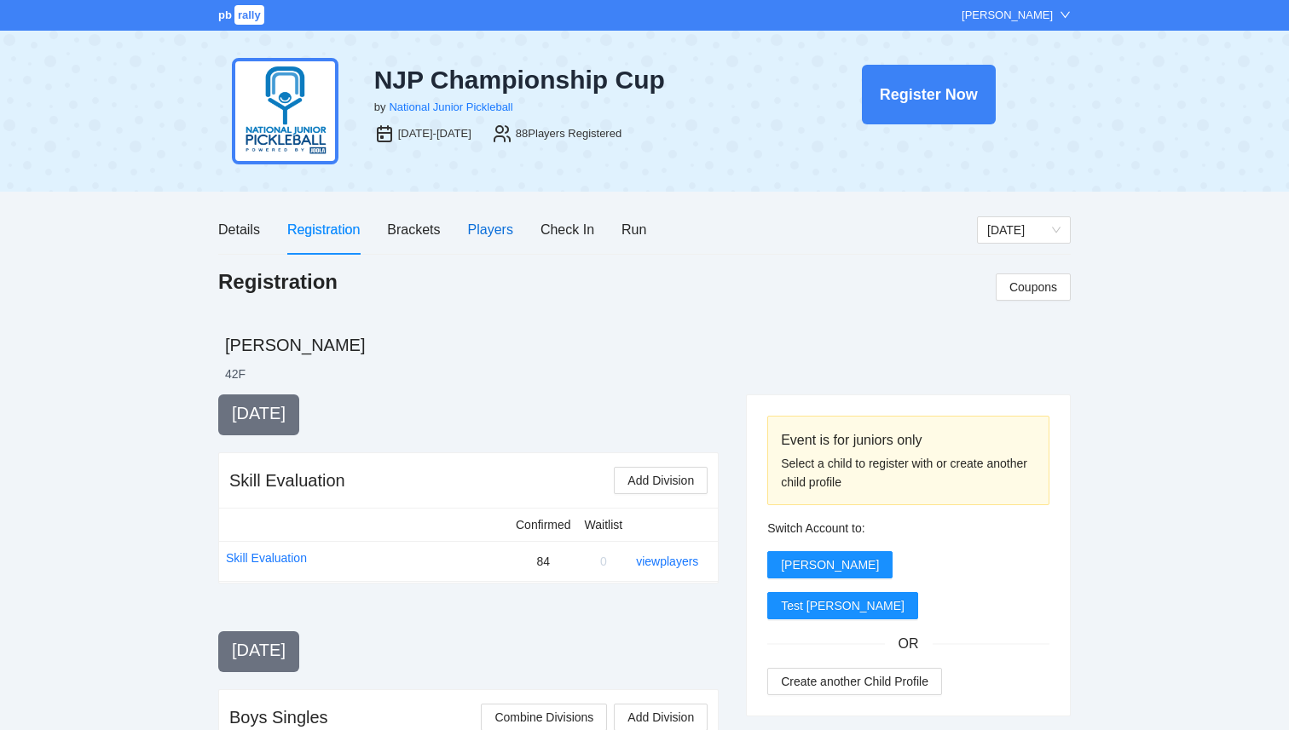
click at [474, 237] on div "Players" at bounding box center [490, 229] width 45 height 21
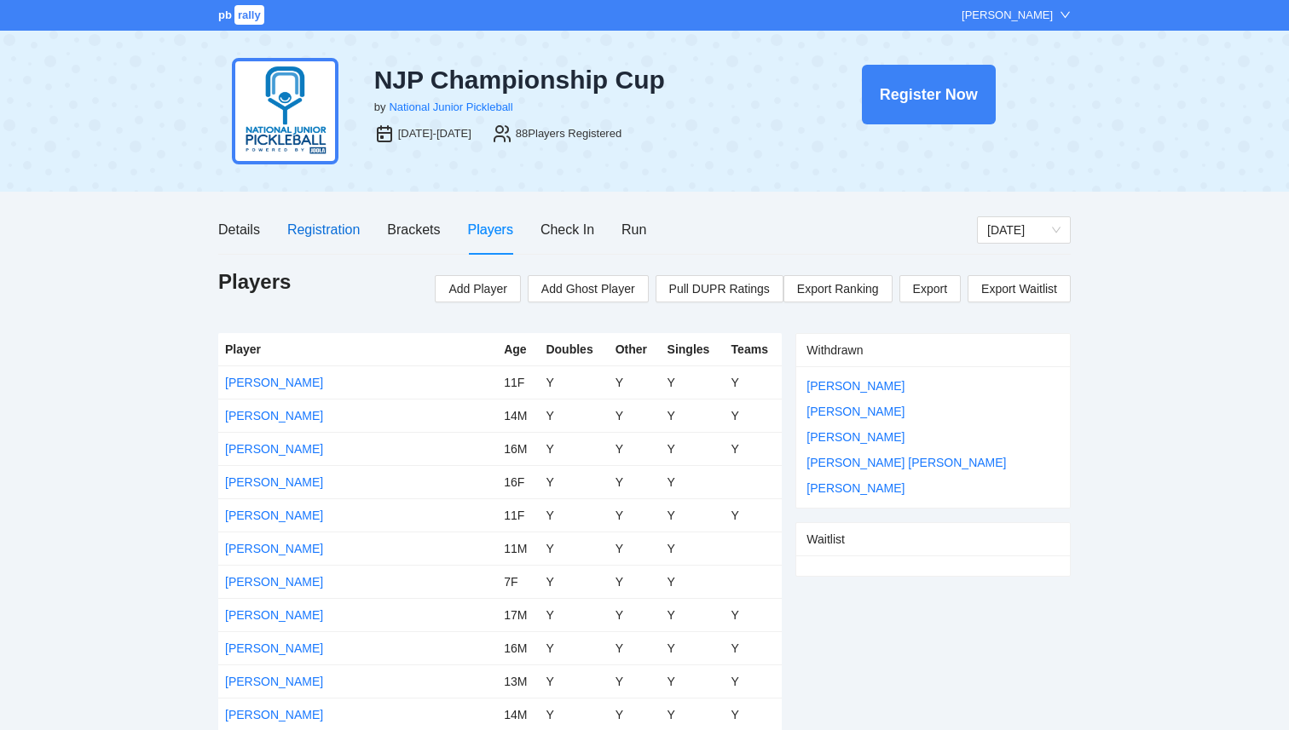
click at [330, 232] on div "Registration" at bounding box center [323, 229] width 72 height 21
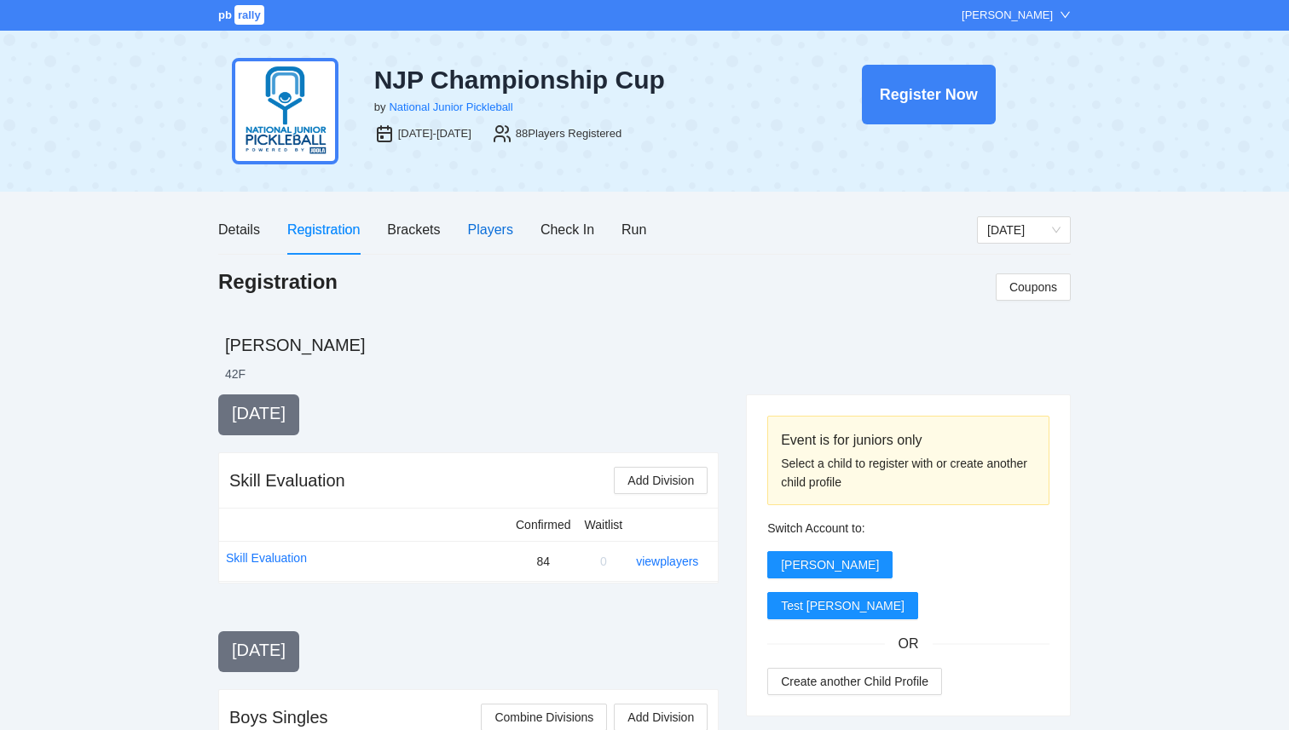
click at [498, 233] on div "Players" at bounding box center [490, 229] width 45 height 21
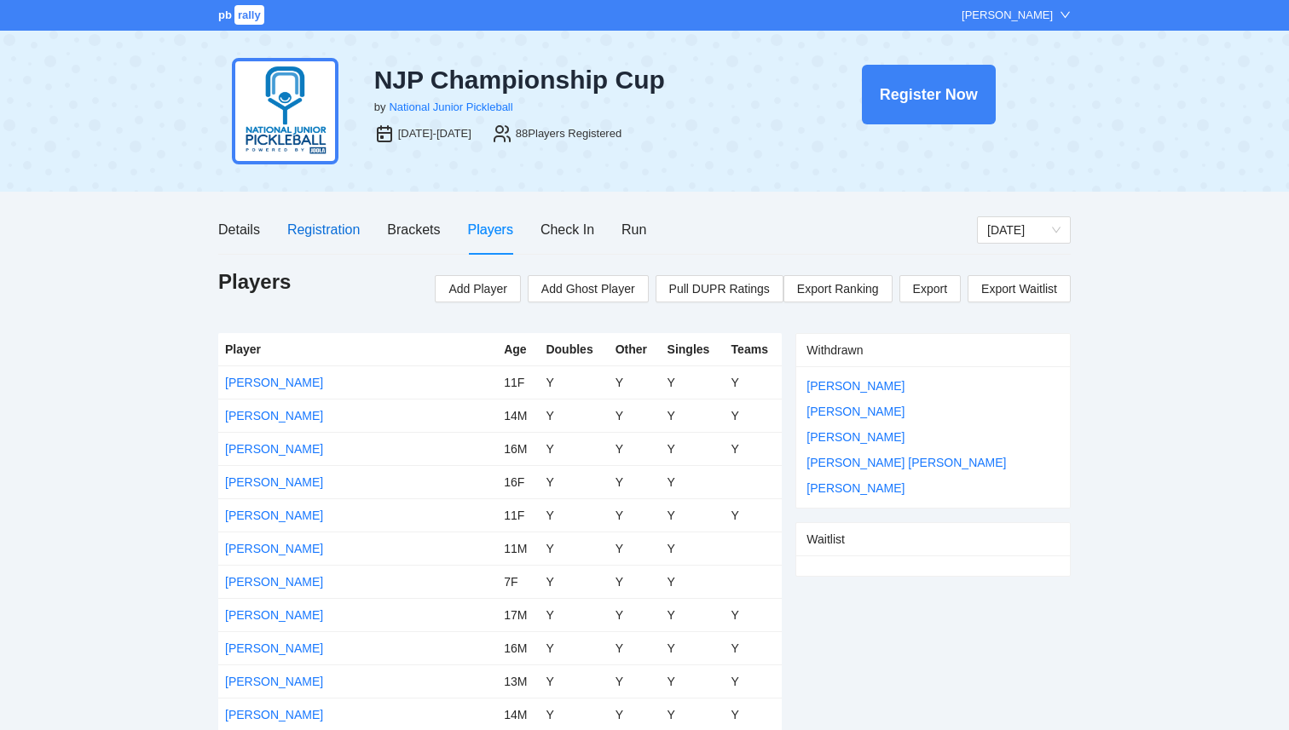
click at [326, 234] on div "Registration" at bounding box center [323, 229] width 72 height 21
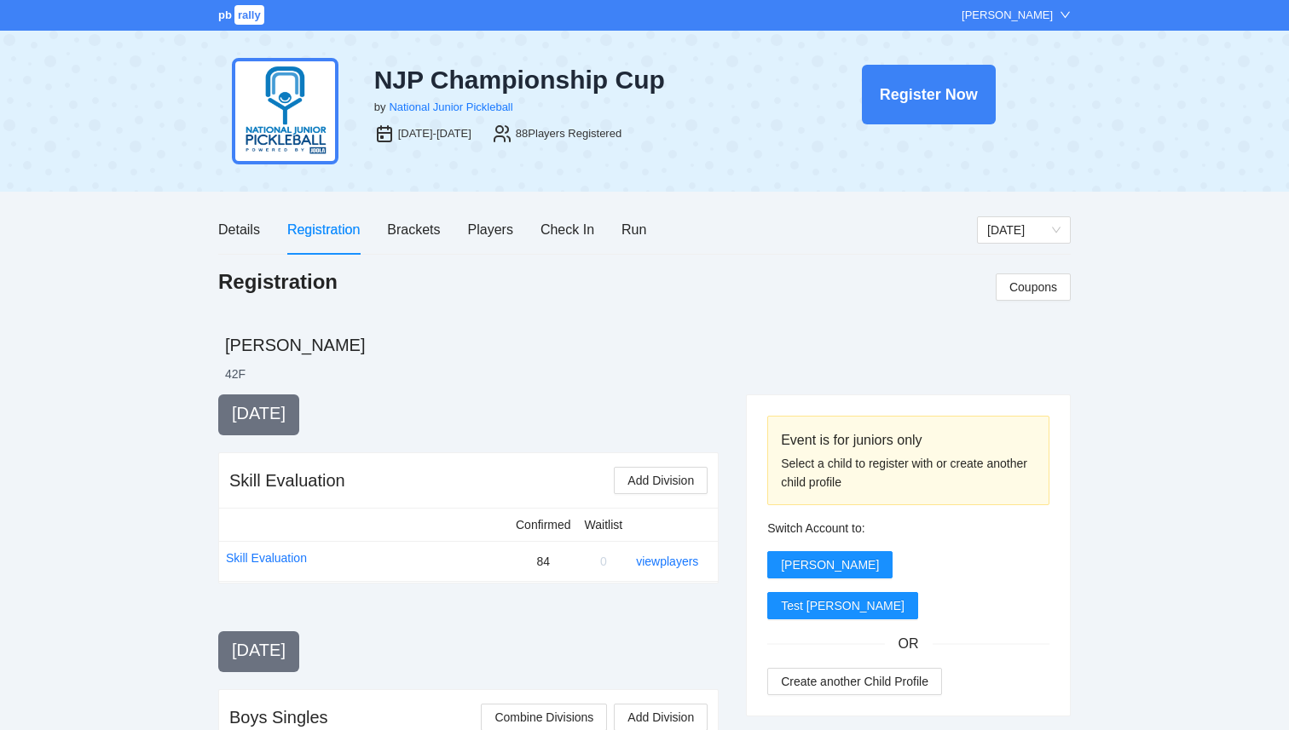
click at [534, 315] on div "Registration Coupons" at bounding box center [644, 300] width 852 height 65
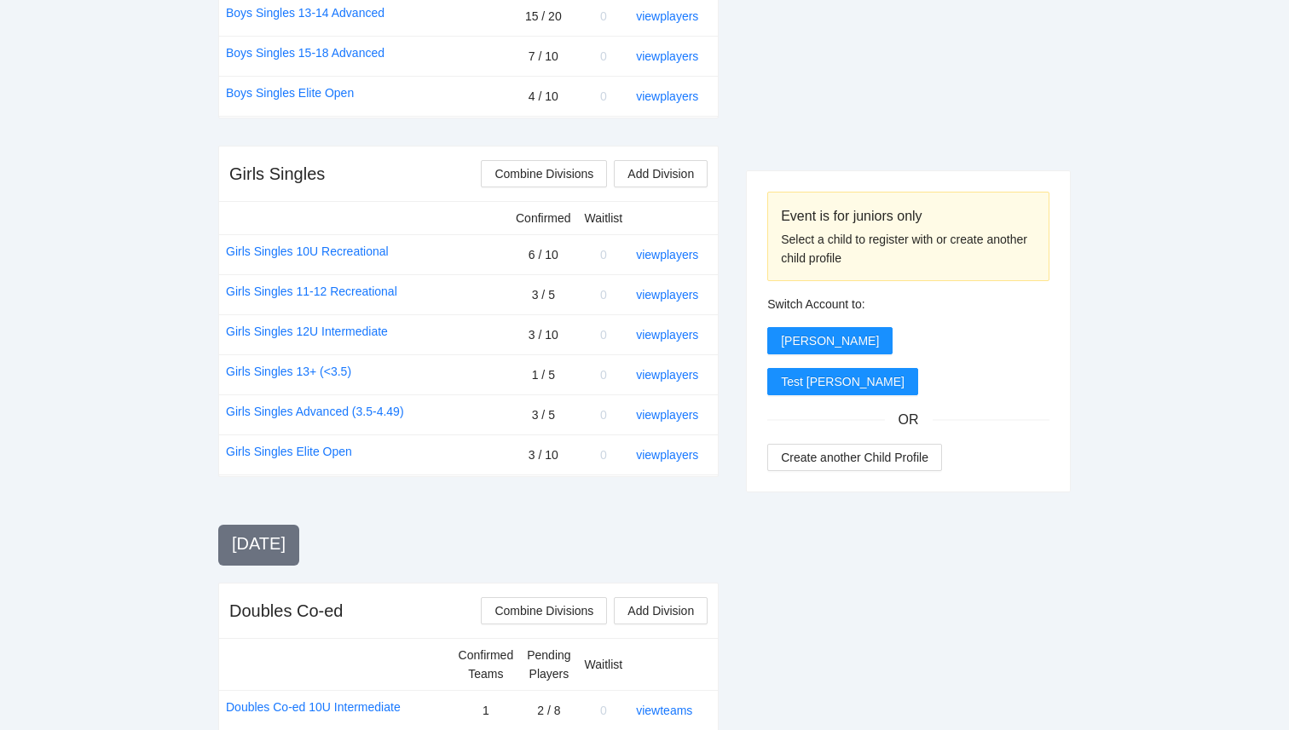
scroll to position [1025, 0]
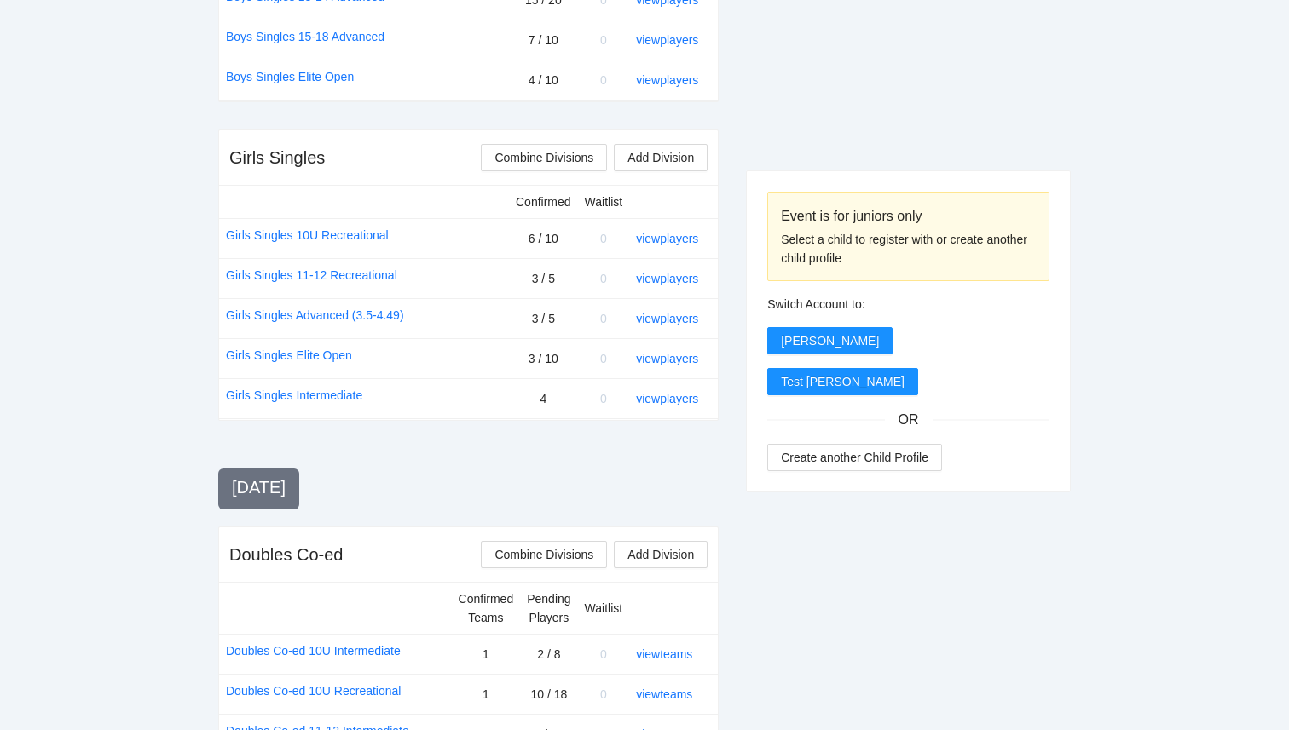
scroll to position [1042, 0]
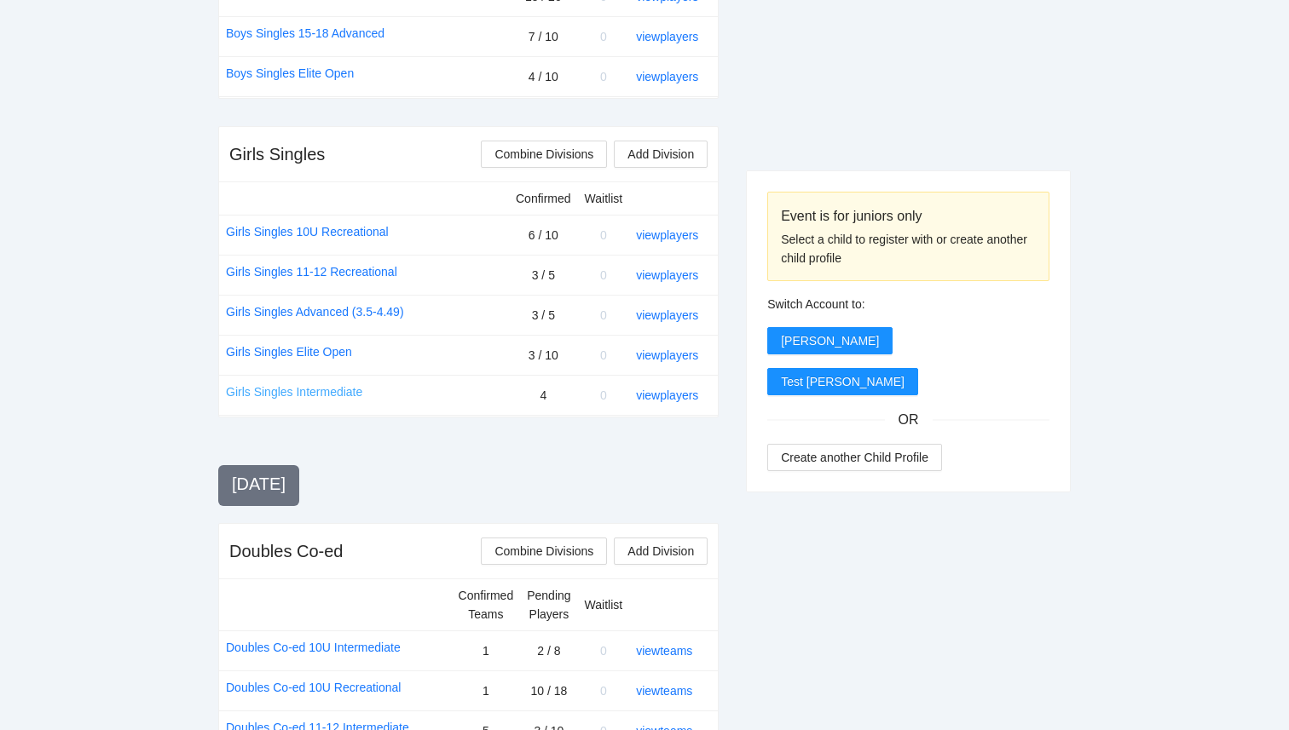
click at [333, 395] on link "Girls Singles Intermediate" at bounding box center [294, 392] width 136 height 19
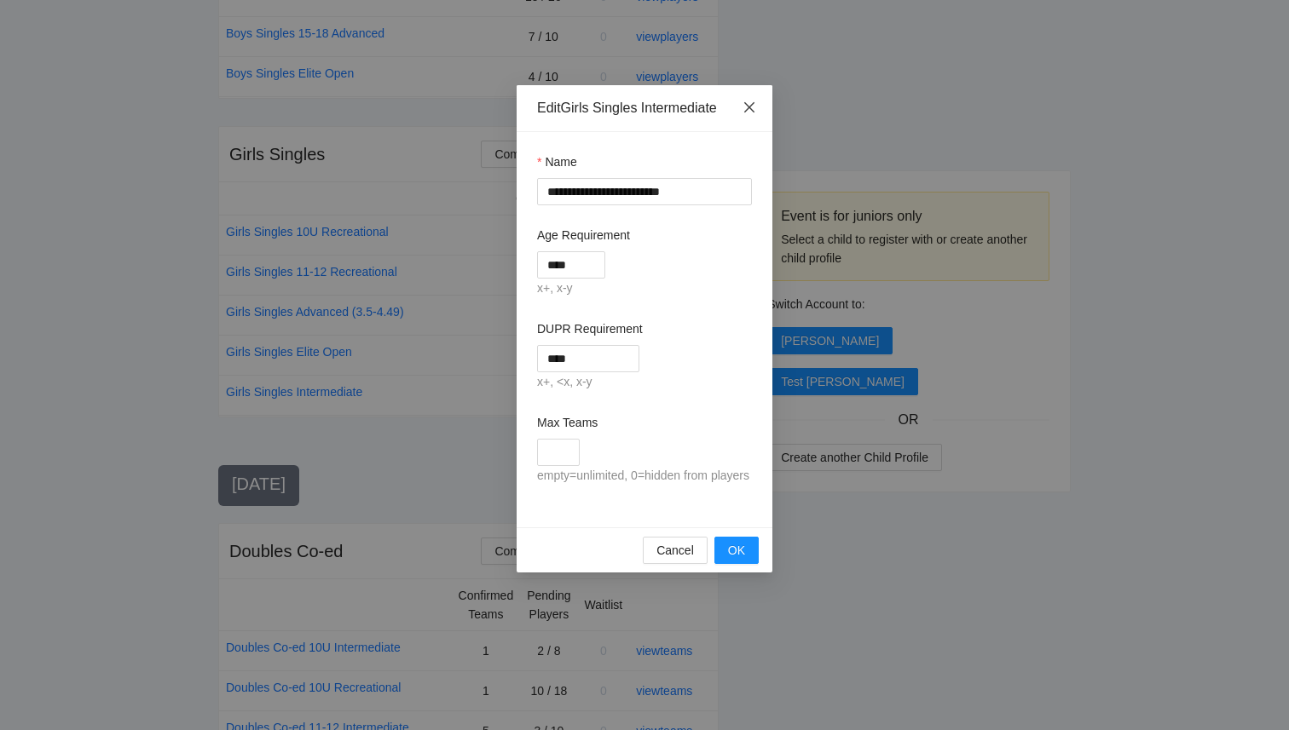
click at [751, 112] on icon "close" at bounding box center [749, 108] width 14 height 14
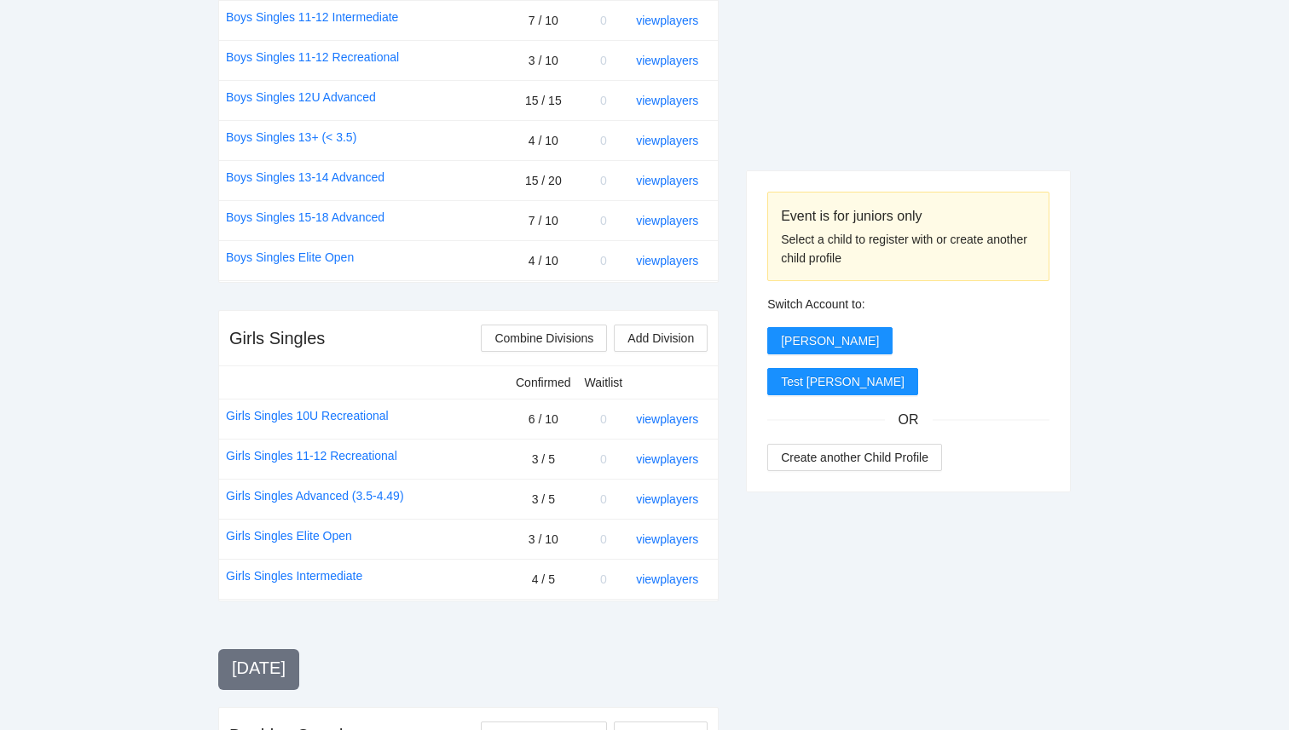
scroll to position [862, 0]
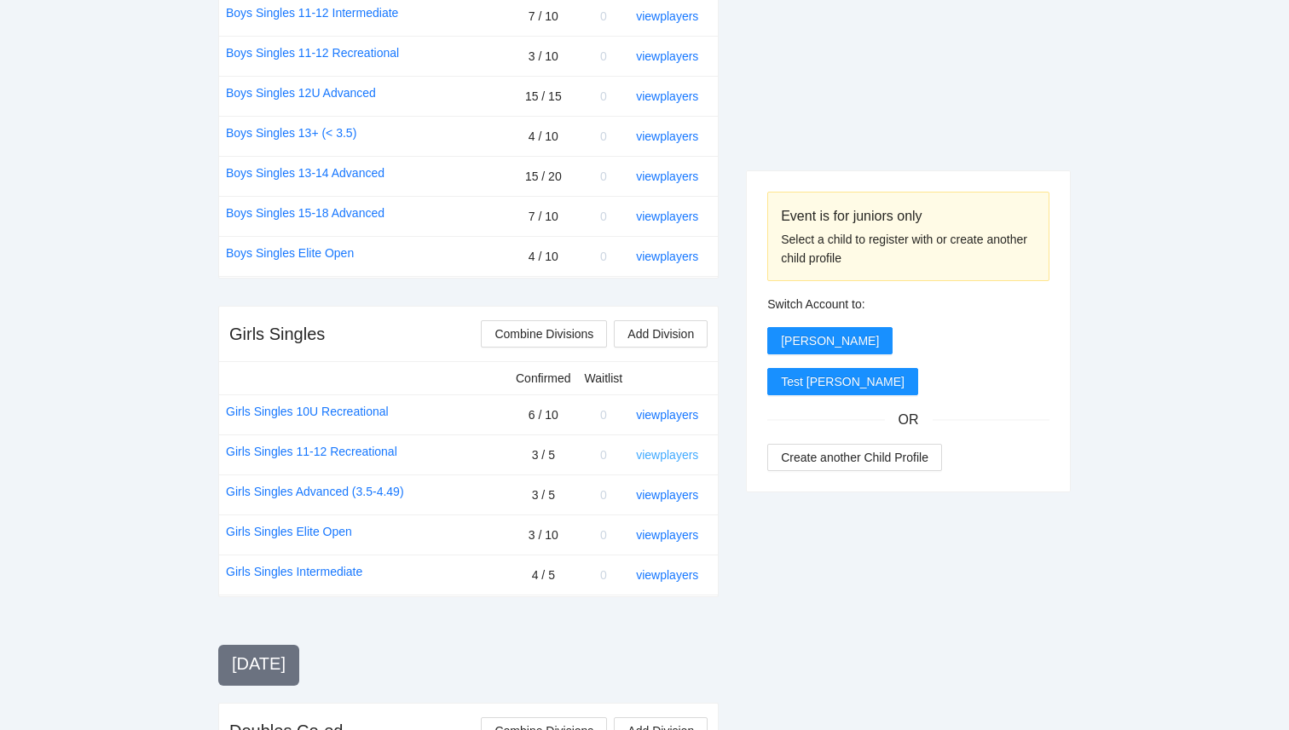
click at [679, 456] on link "view players" at bounding box center [667, 455] width 62 height 14
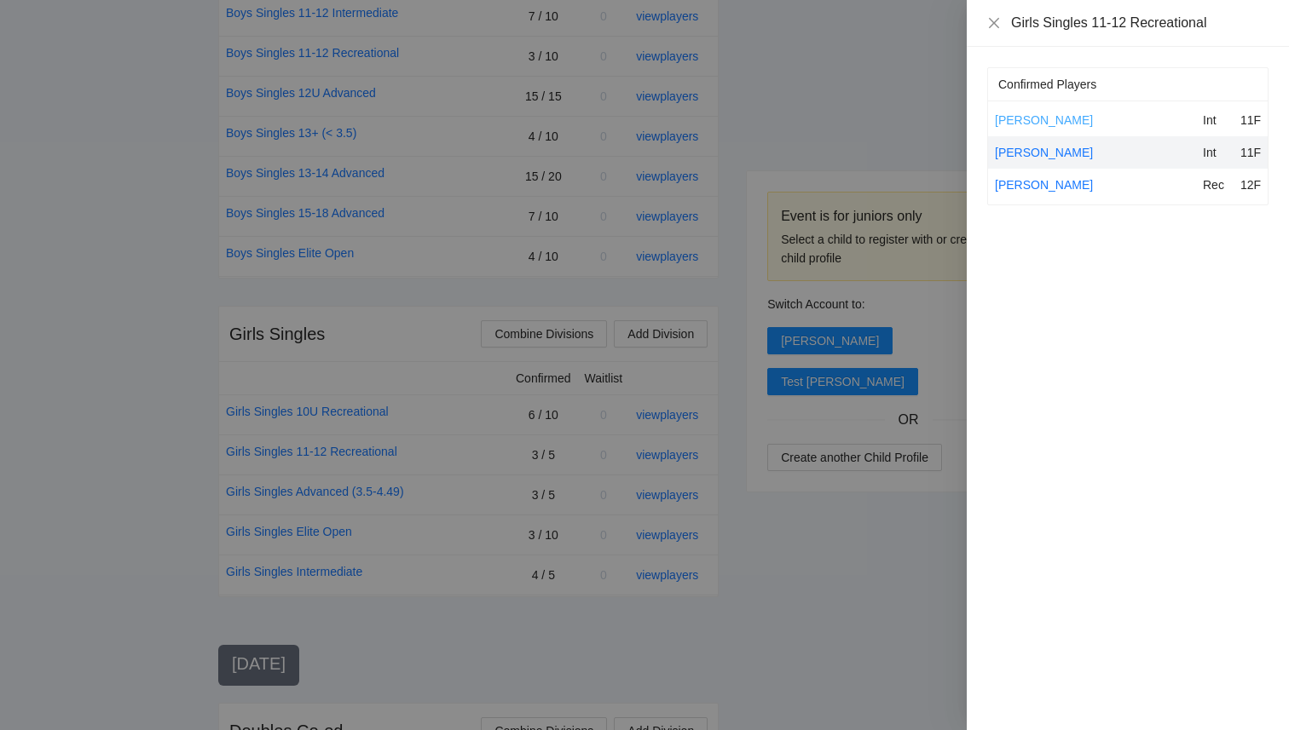
click at [1025, 114] on link "[PERSON_NAME]" at bounding box center [1044, 120] width 98 height 14
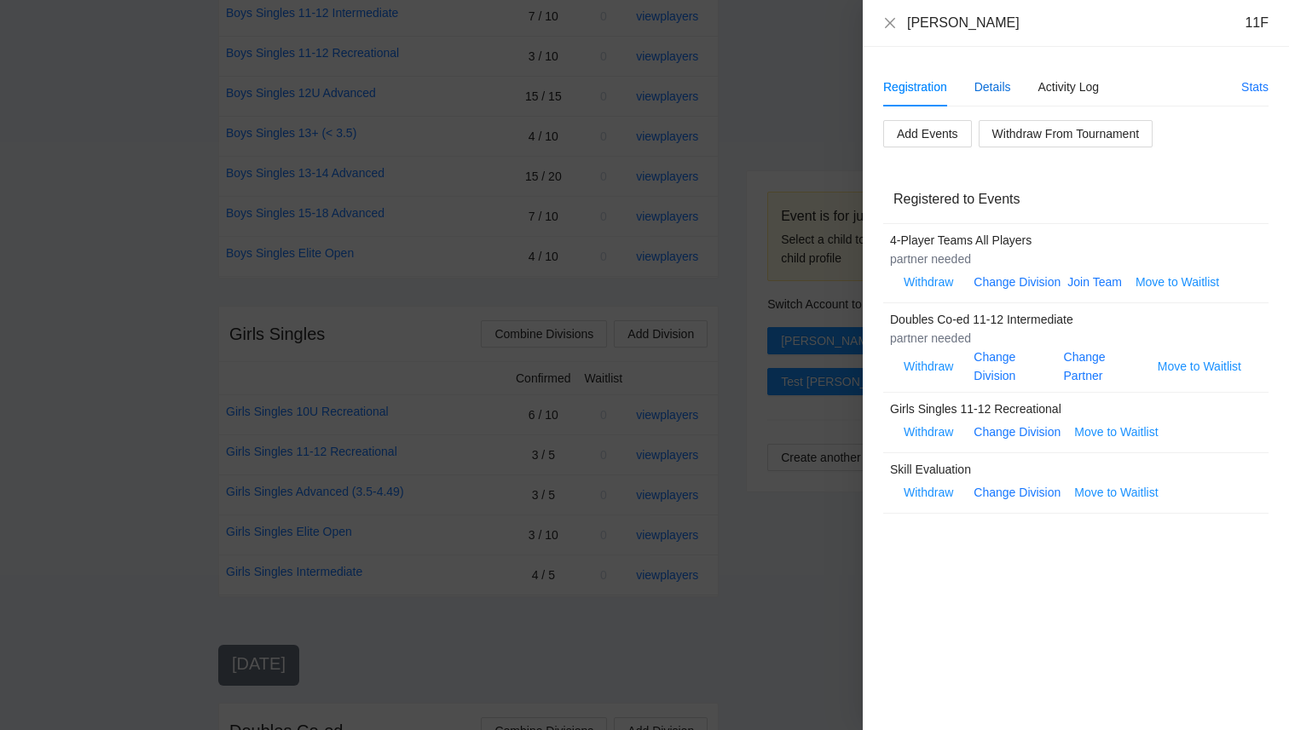
click at [990, 92] on div "Details" at bounding box center [992, 87] width 37 height 19
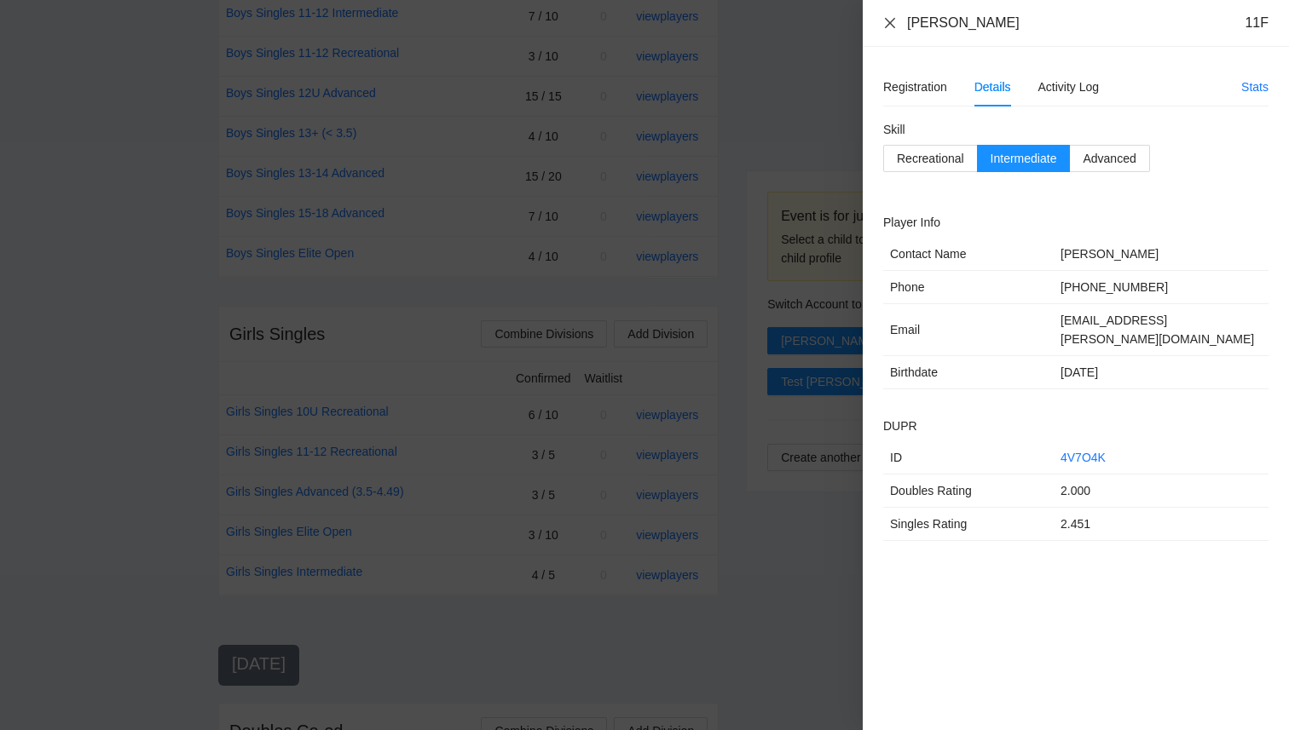
click at [891, 23] on icon "close" at bounding box center [890, 23] width 14 height 14
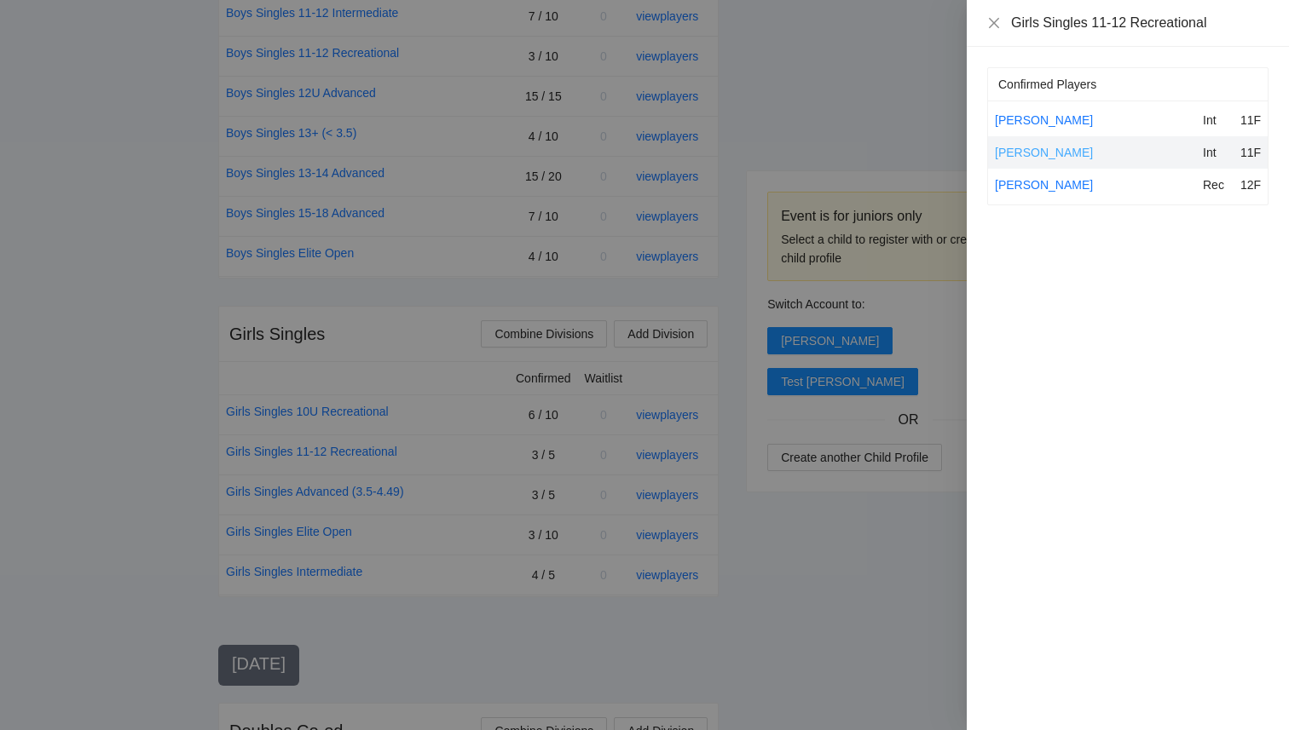
click at [1013, 157] on link "Arden Kimm" at bounding box center [1044, 153] width 98 height 14
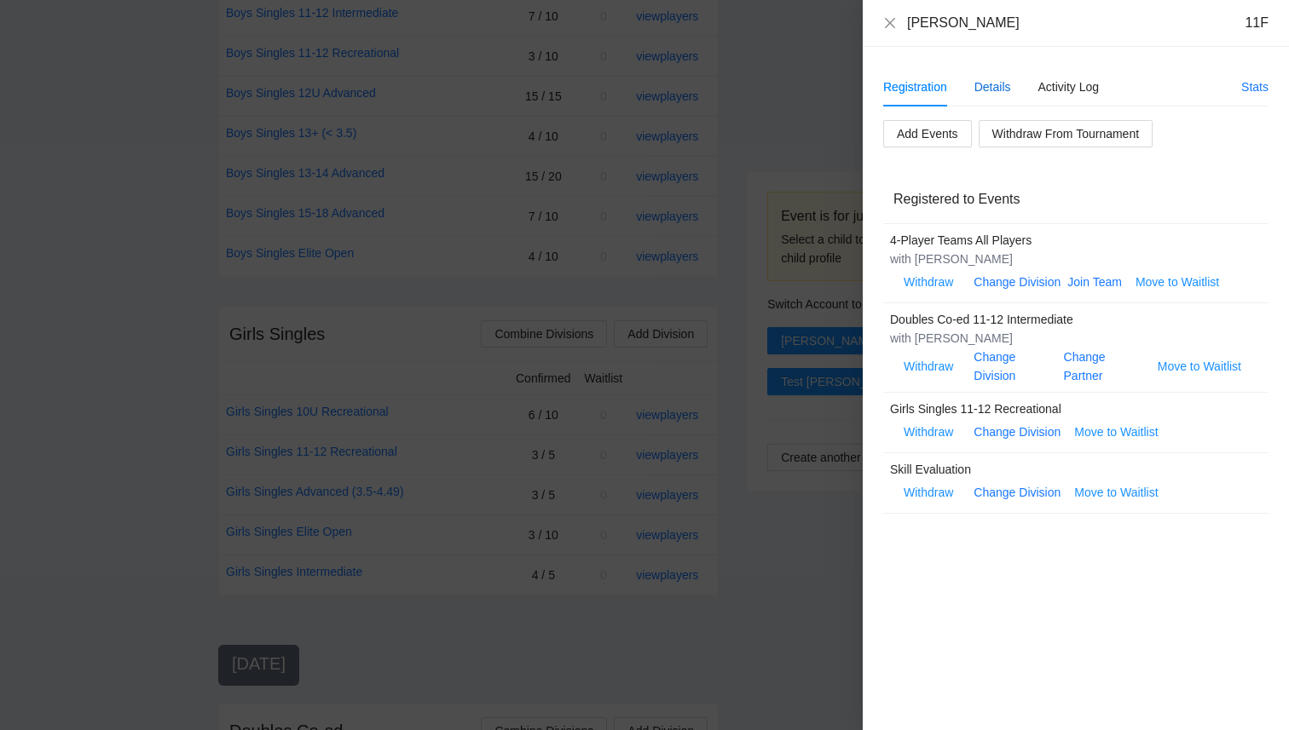
click at [984, 93] on div "Details" at bounding box center [992, 87] width 37 height 19
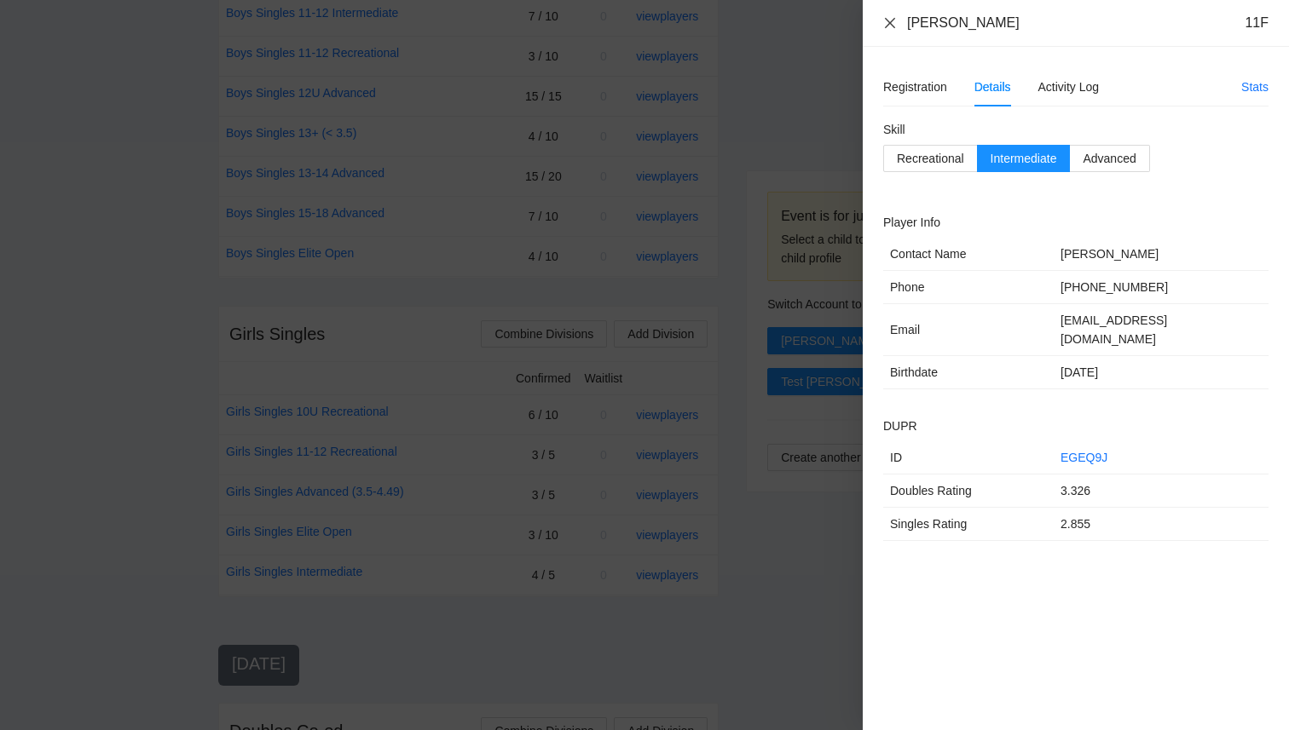
click at [894, 20] on icon "close" at bounding box center [890, 23] width 14 height 14
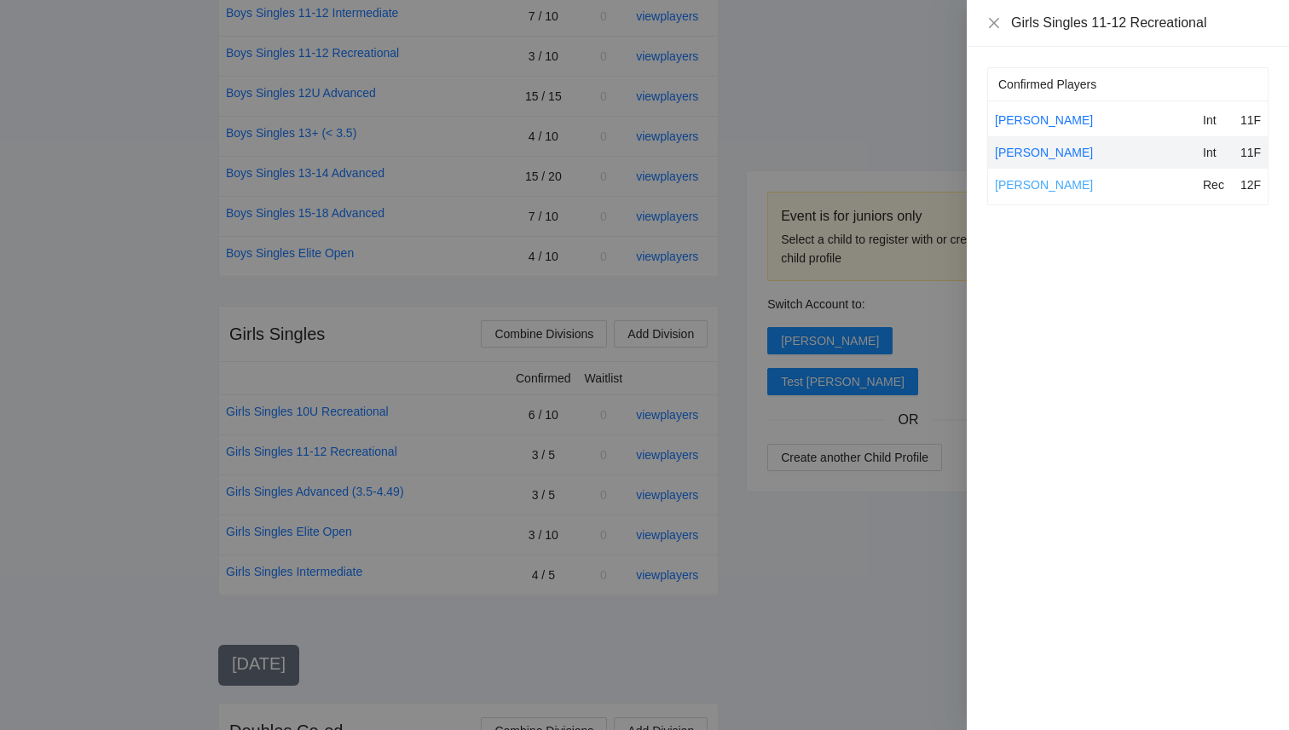
click at [1021, 191] on link "Maya Hammad" at bounding box center [1044, 185] width 98 height 14
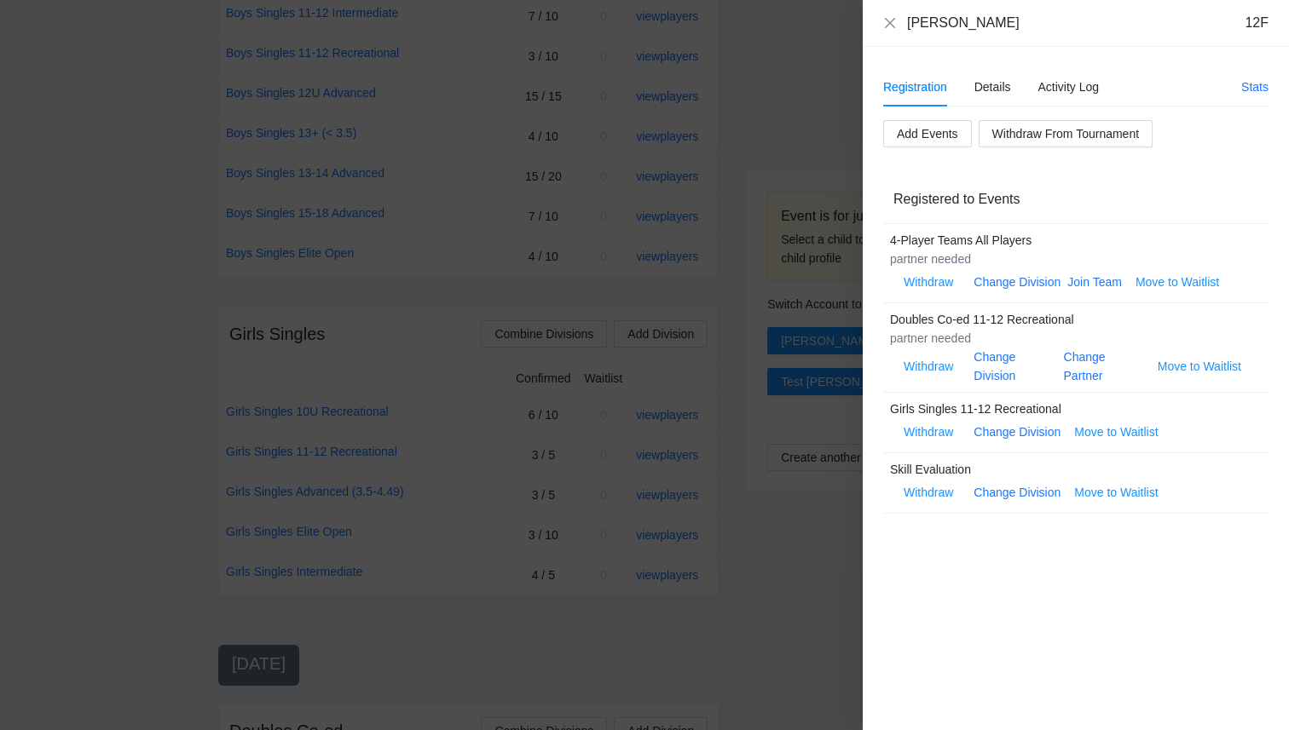
click at [1023, 184] on div "Registered to Events" at bounding box center [1075, 199] width 365 height 49
click at [981, 96] on div "Details" at bounding box center [992, 86] width 37 height 39
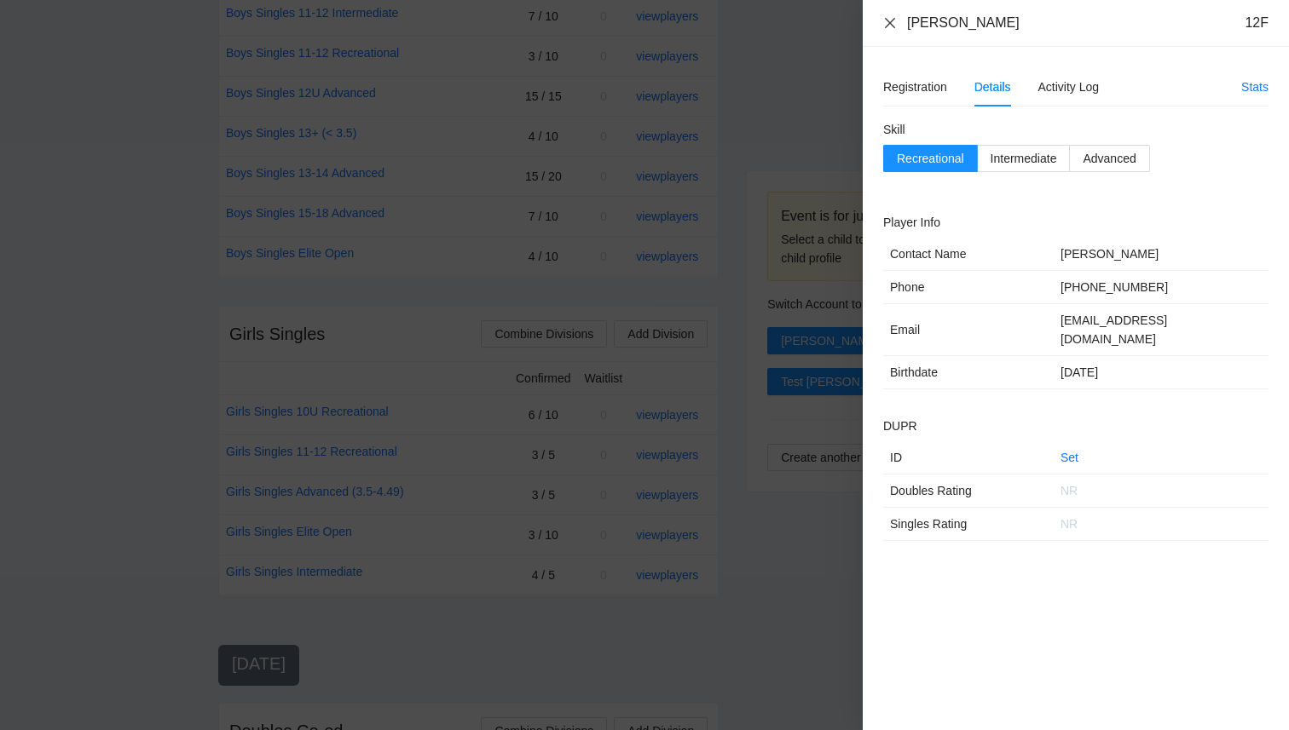
click at [885, 20] on icon "close" at bounding box center [890, 23] width 14 height 14
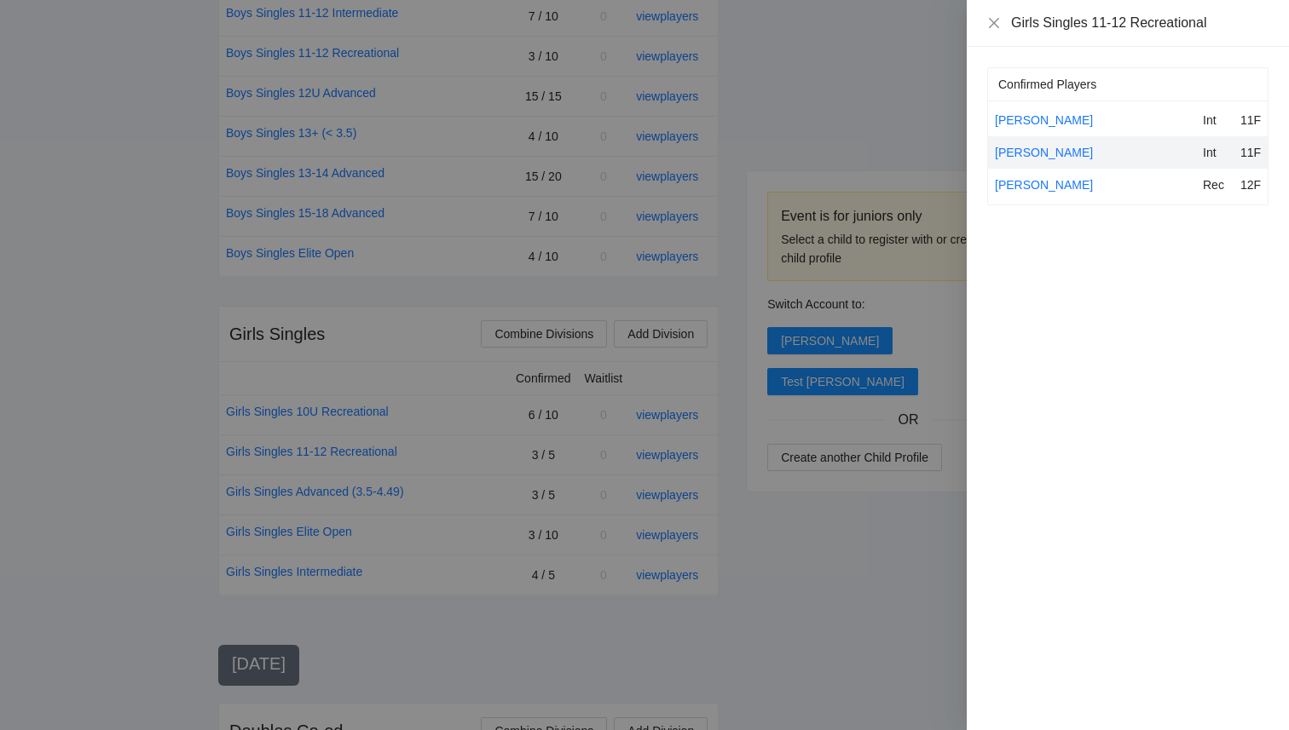
click at [691, 385] on div at bounding box center [644, 365] width 1289 height 730
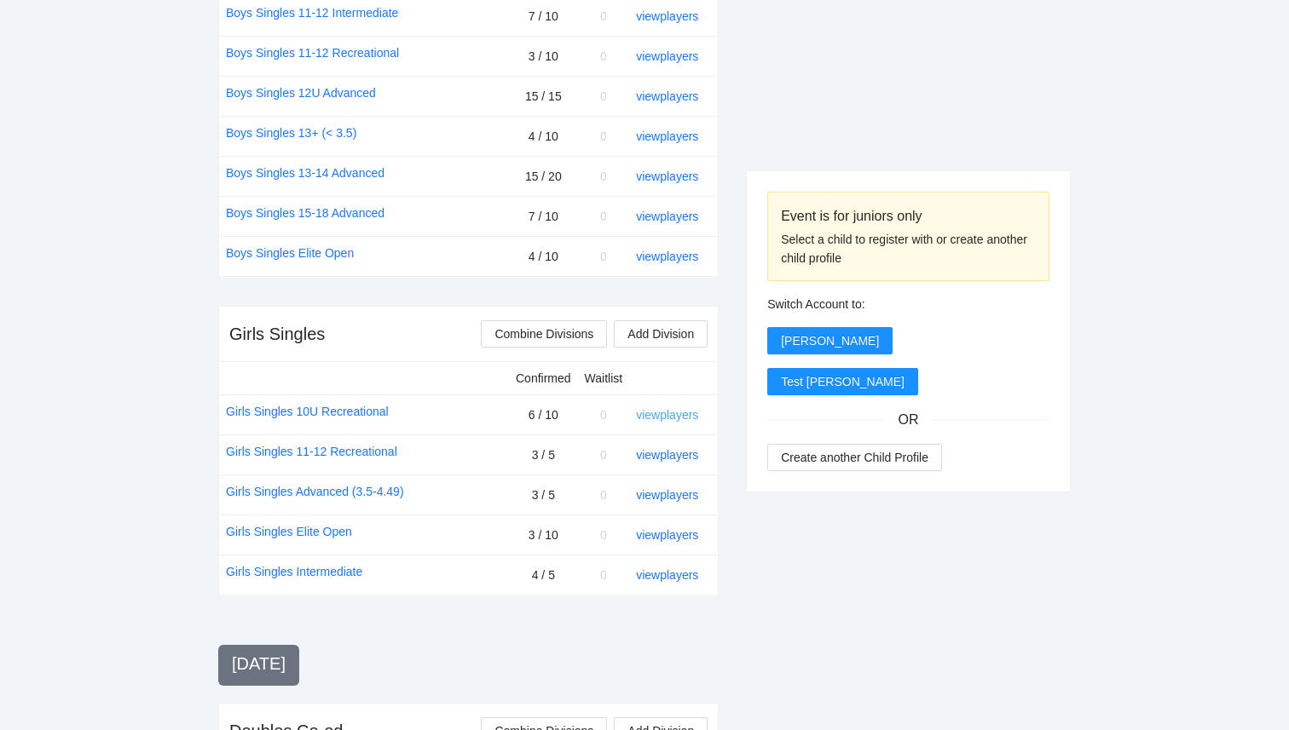
click at [668, 413] on link "view players" at bounding box center [667, 415] width 62 height 14
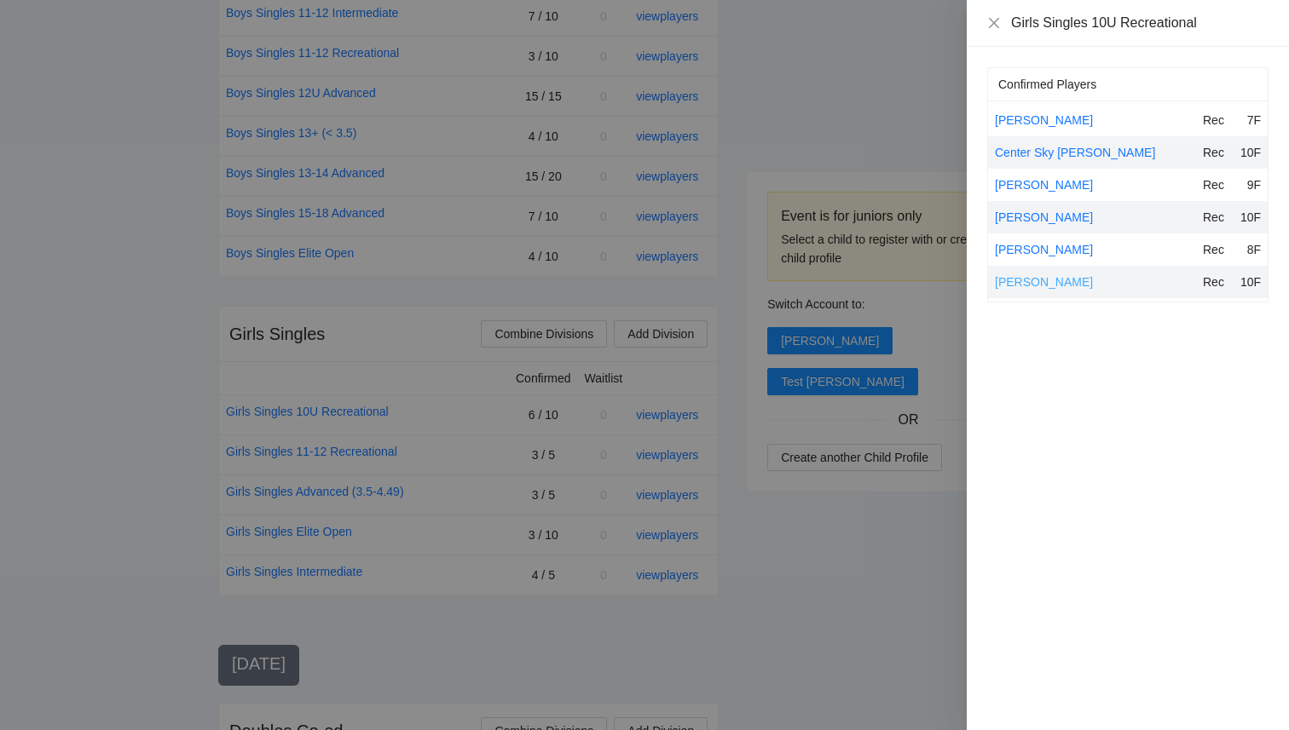
click at [1018, 285] on link "Sophia Sarangi" at bounding box center [1044, 282] width 98 height 14
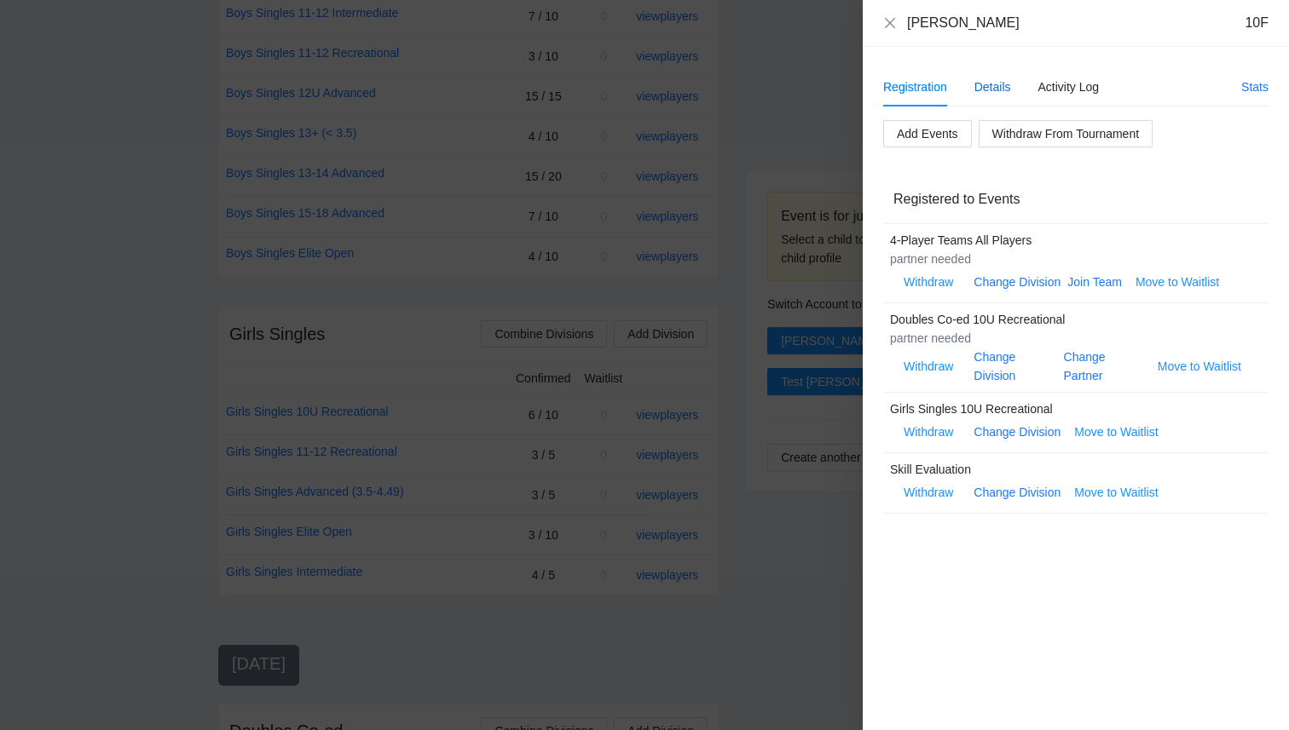
click at [994, 84] on div "Details" at bounding box center [992, 87] width 37 height 19
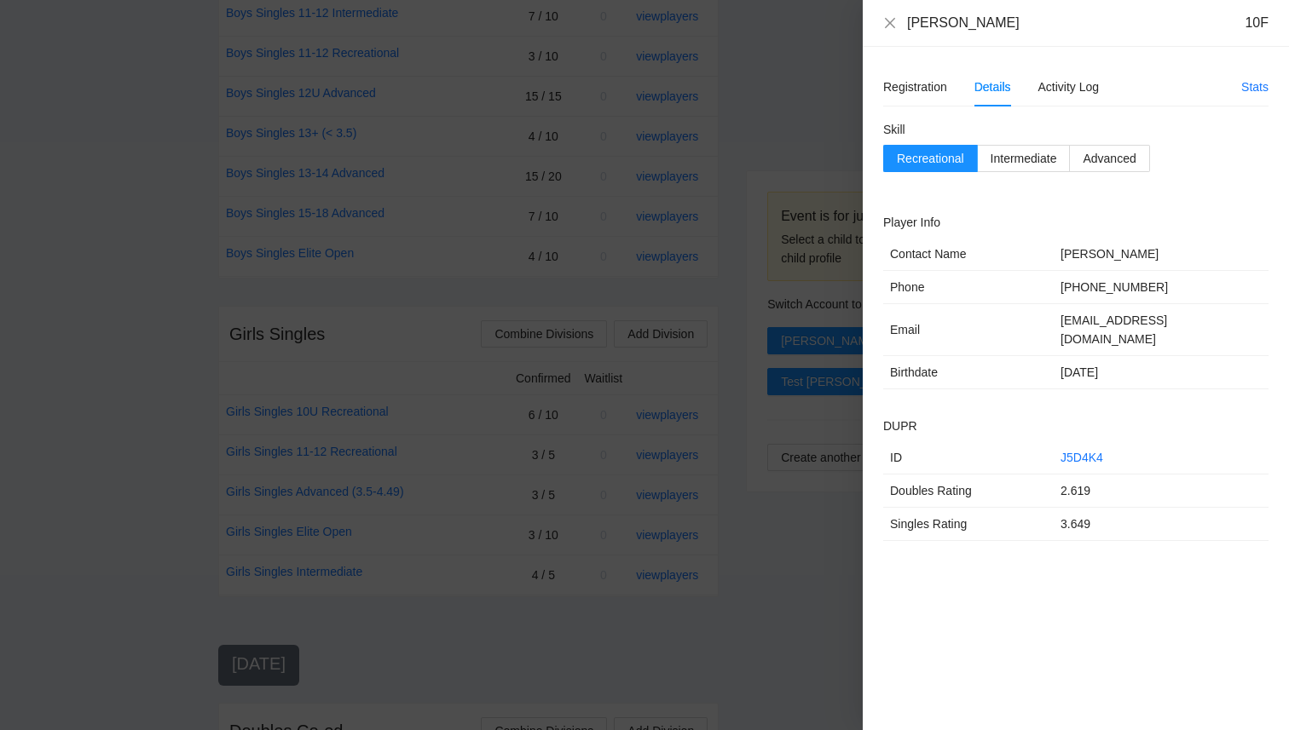
click at [1092, 521] on td "3.649" at bounding box center [1160, 524] width 215 height 33
click at [886, 19] on icon "close" at bounding box center [890, 23] width 14 height 14
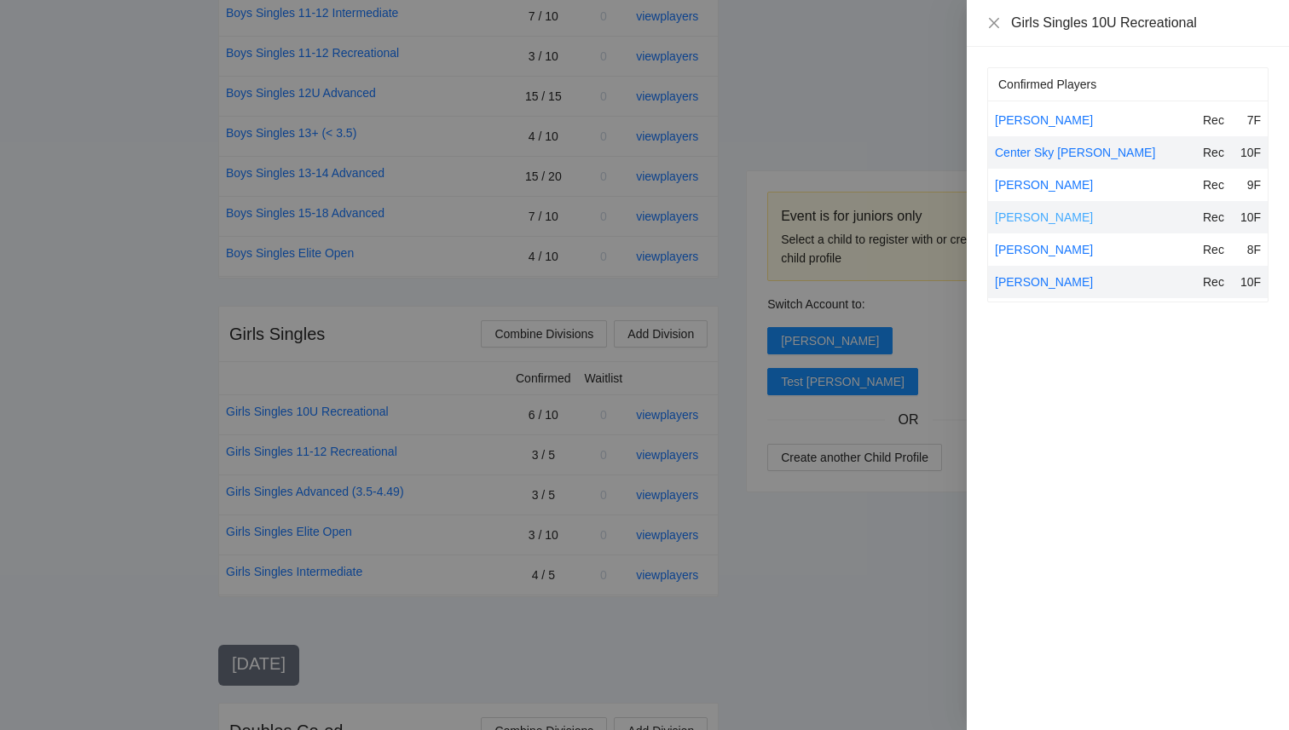
click at [1041, 221] on link "[PERSON_NAME]" at bounding box center [1044, 218] width 98 height 14
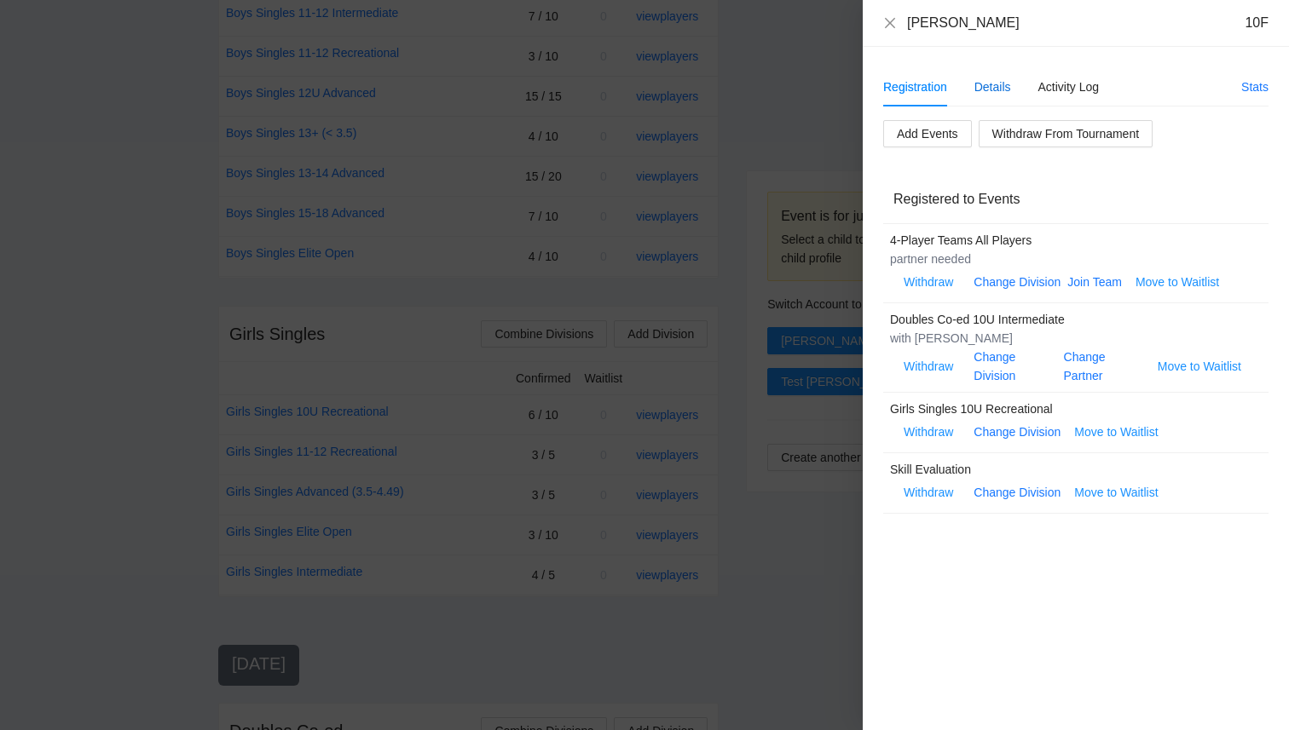
click at [980, 89] on div "Details" at bounding box center [992, 87] width 37 height 19
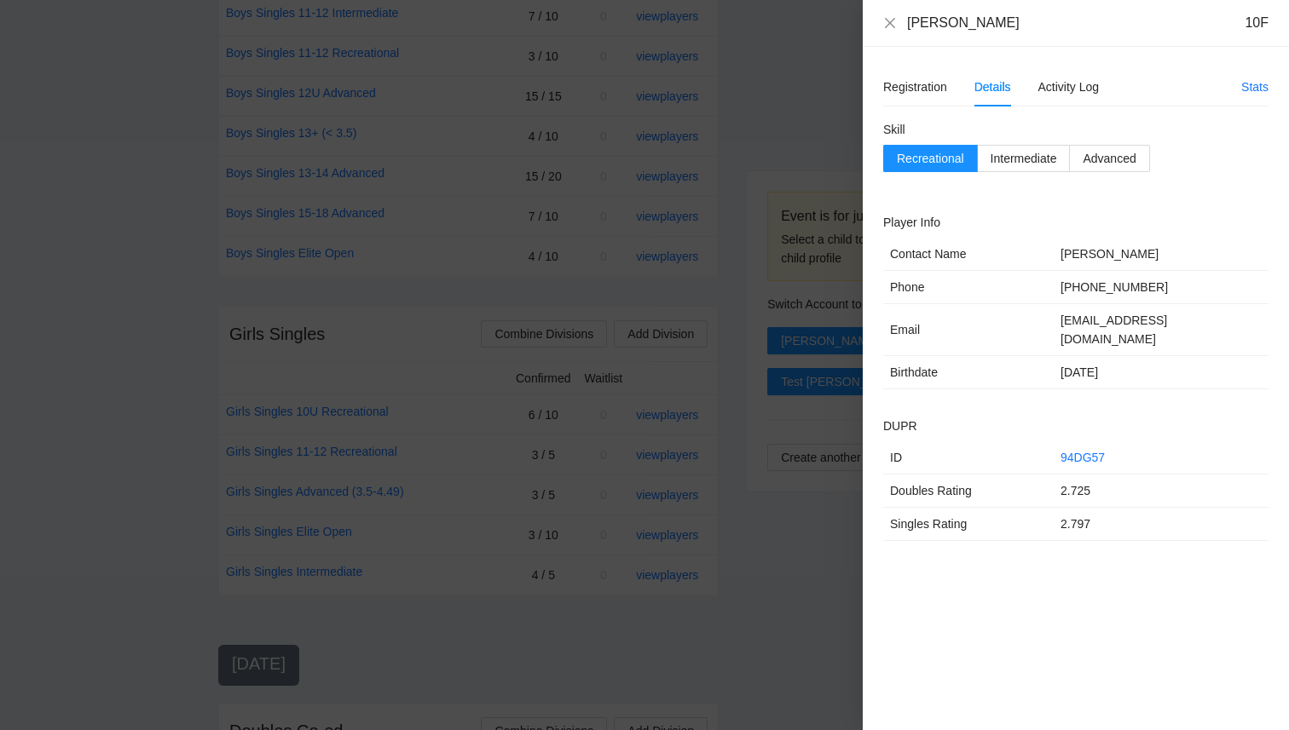
click at [886, 30] on div "Kataryna Misini 10F" at bounding box center [1075, 23] width 385 height 19
click at [902, 32] on div "Kataryna Misini 10F" at bounding box center [1075, 23] width 385 height 19
click at [896, 25] on icon "close" at bounding box center [890, 23] width 14 height 14
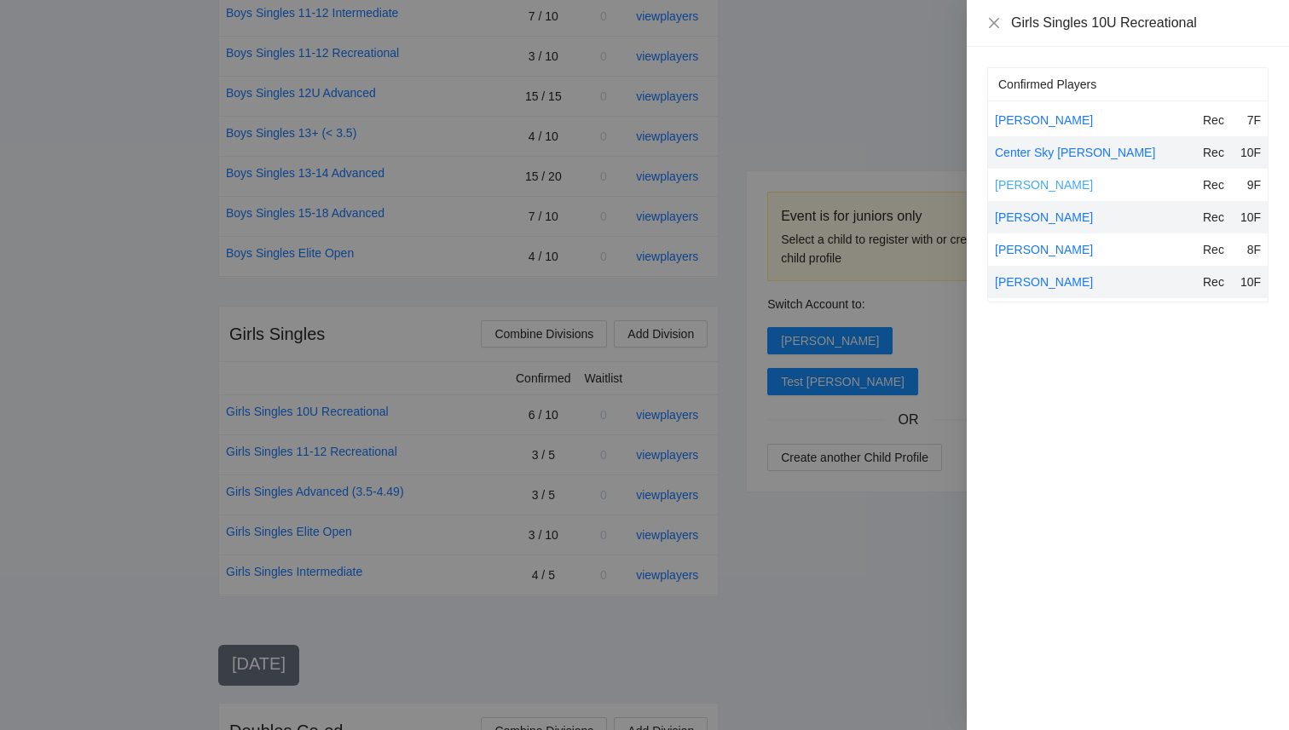
click at [1048, 190] on link "Emelia Clarke" at bounding box center [1044, 185] width 98 height 14
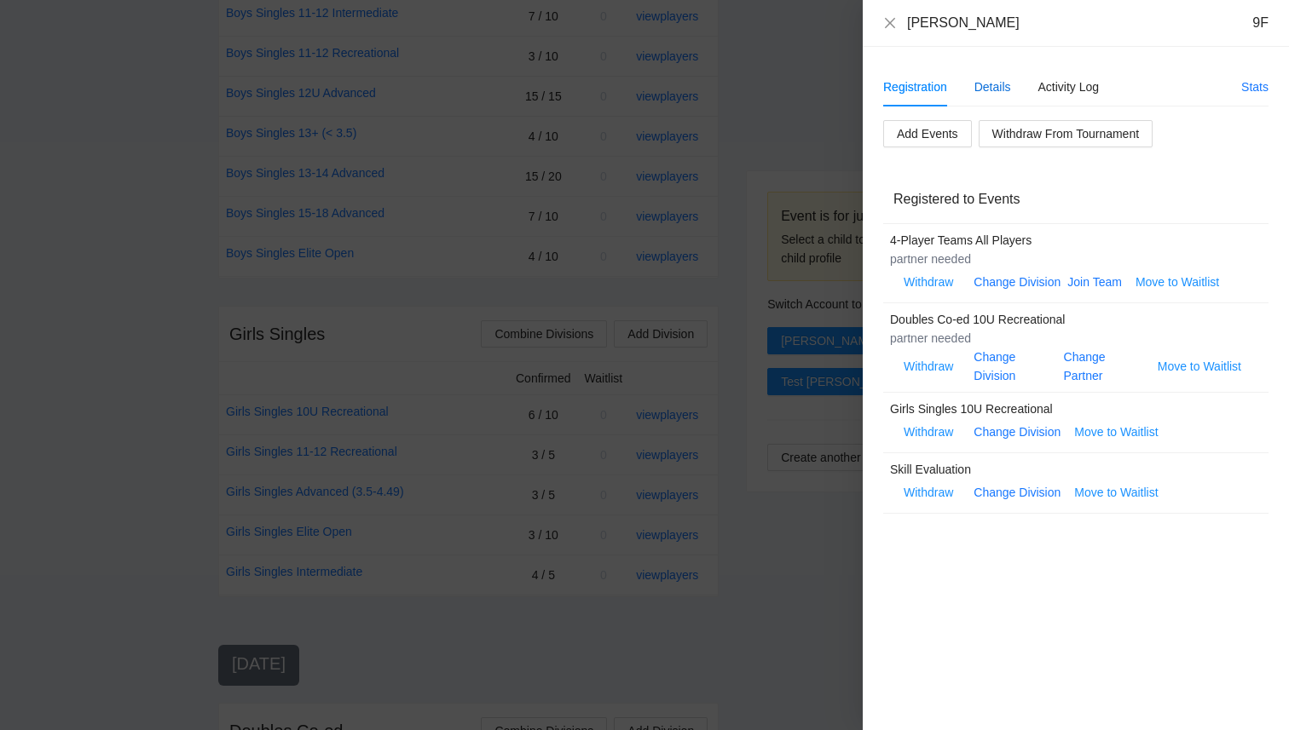
click at [997, 95] on div "Details" at bounding box center [992, 87] width 37 height 19
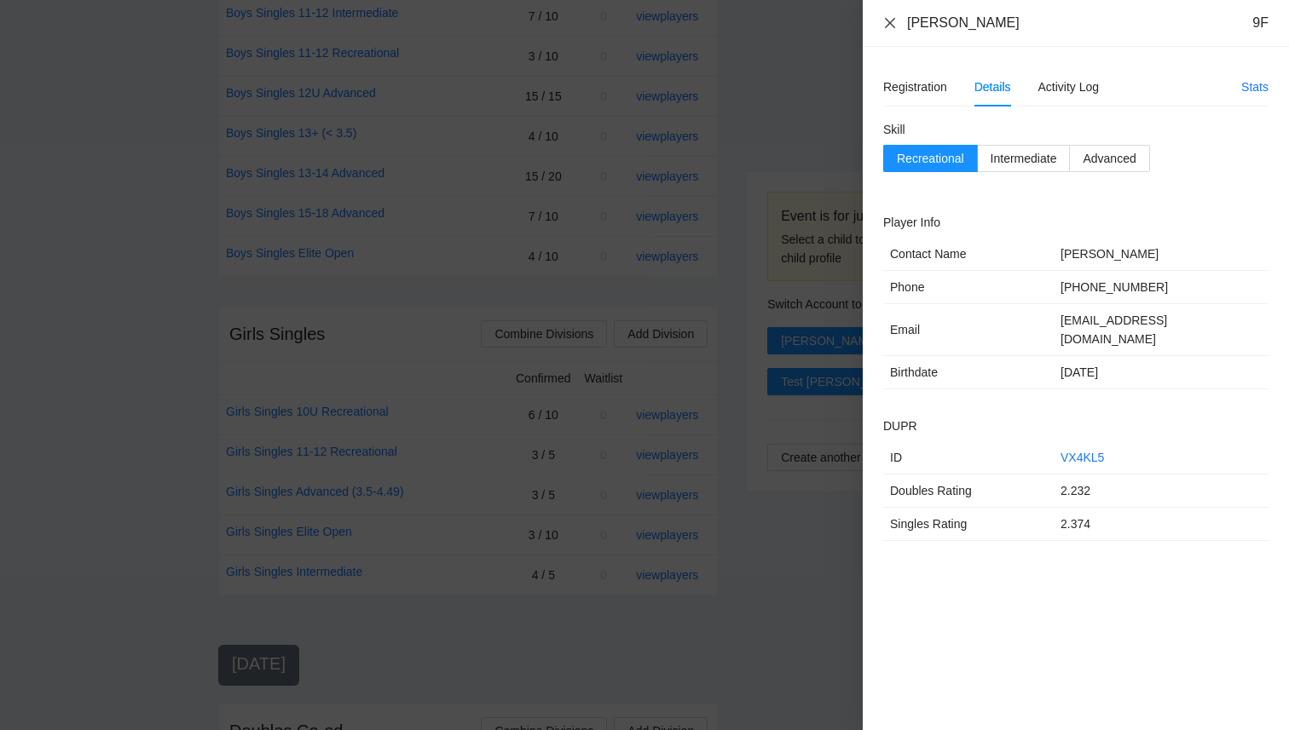
click at [886, 25] on icon "close" at bounding box center [890, 23] width 14 height 14
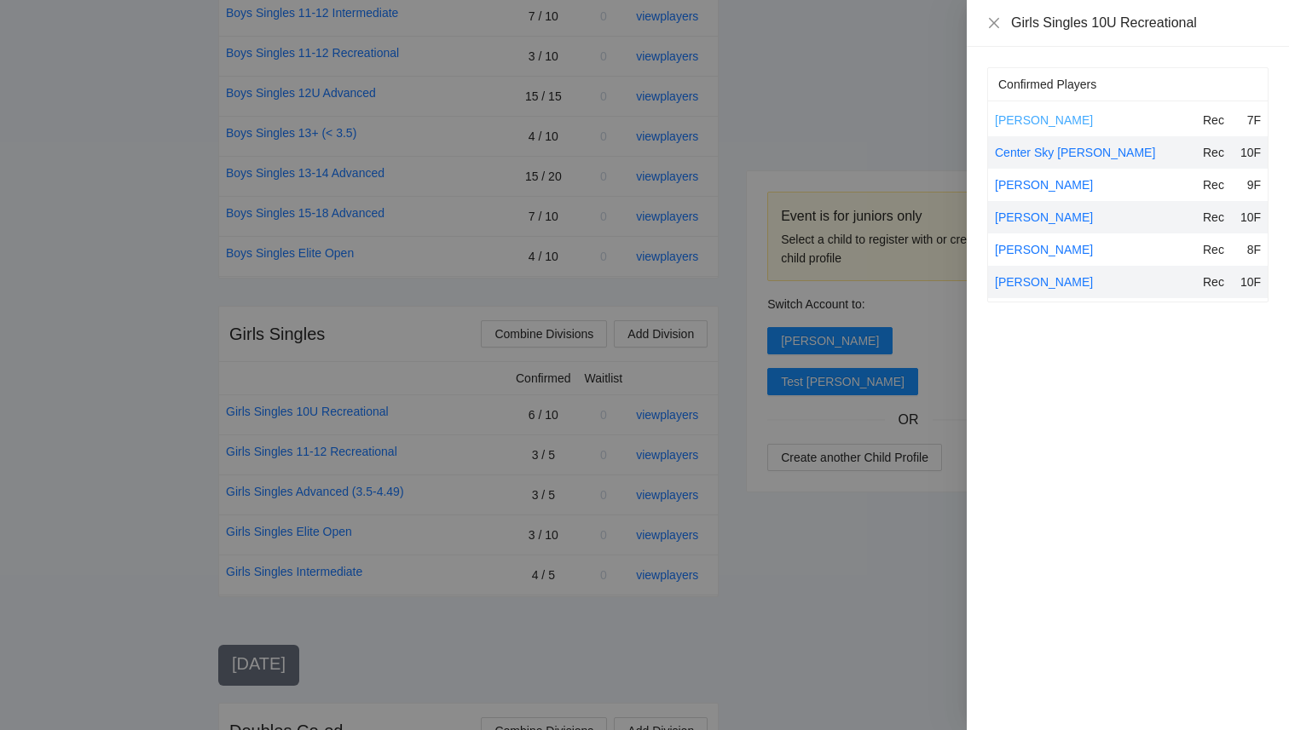
click at [1020, 126] on link "Aurora Robinson" at bounding box center [1044, 120] width 98 height 14
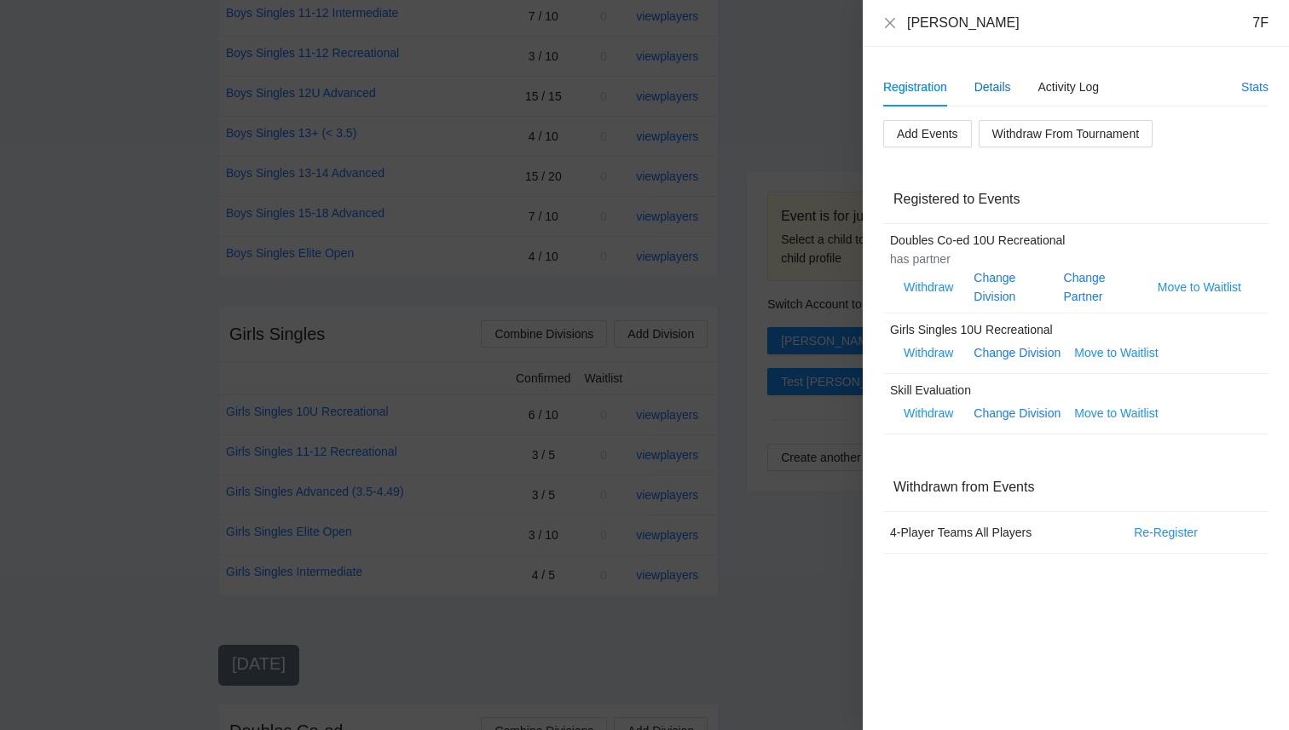
click at [991, 94] on div "Details" at bounding box center [992, 87] width 37 height 19
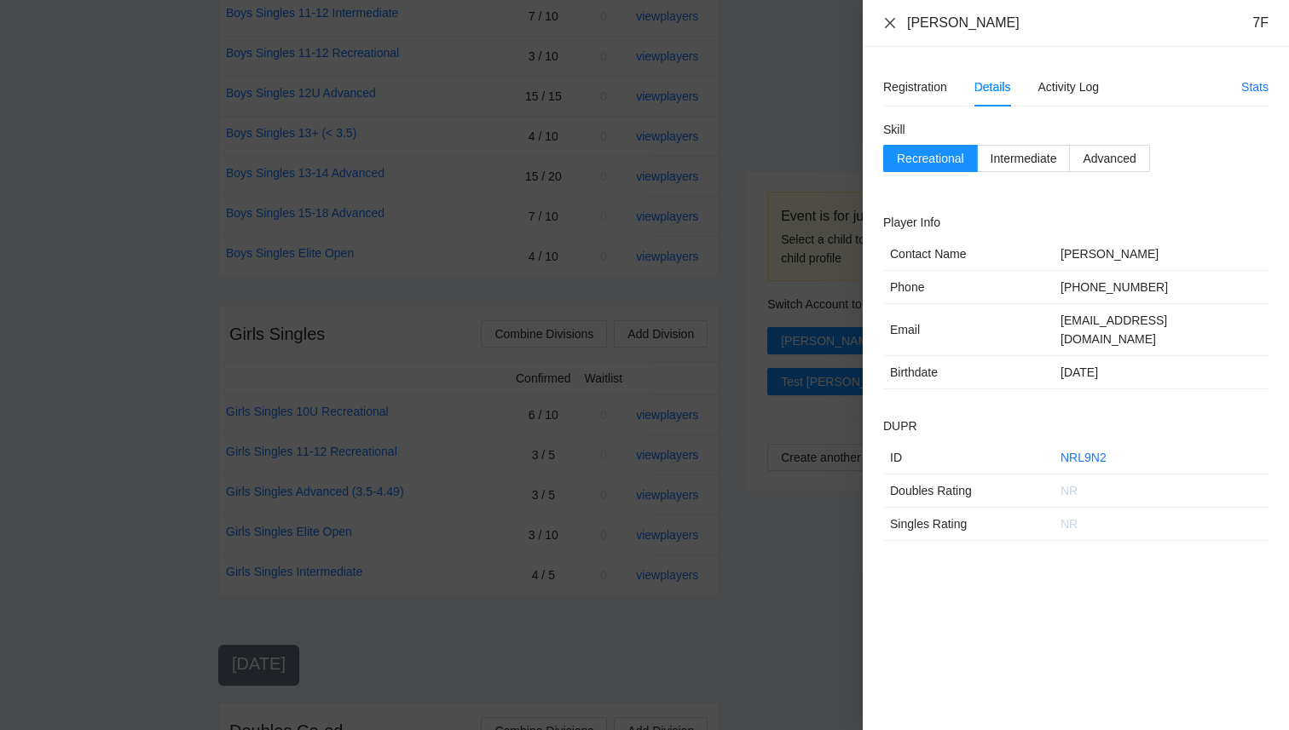
click at [885, 26] on icon "close" at bounding box center [890, 23] width 14 height 14
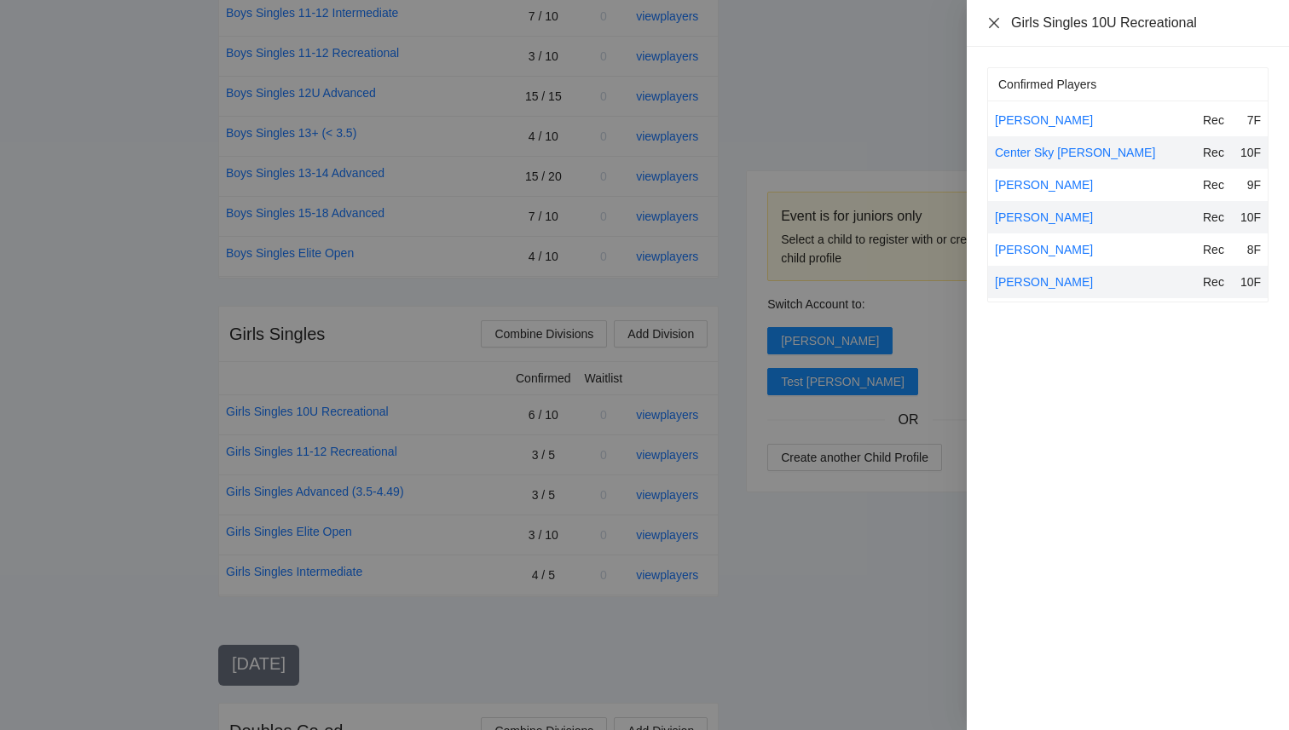
click at [992, 26] on icon "close" at bounding box center [994, 23] width 14 height 14
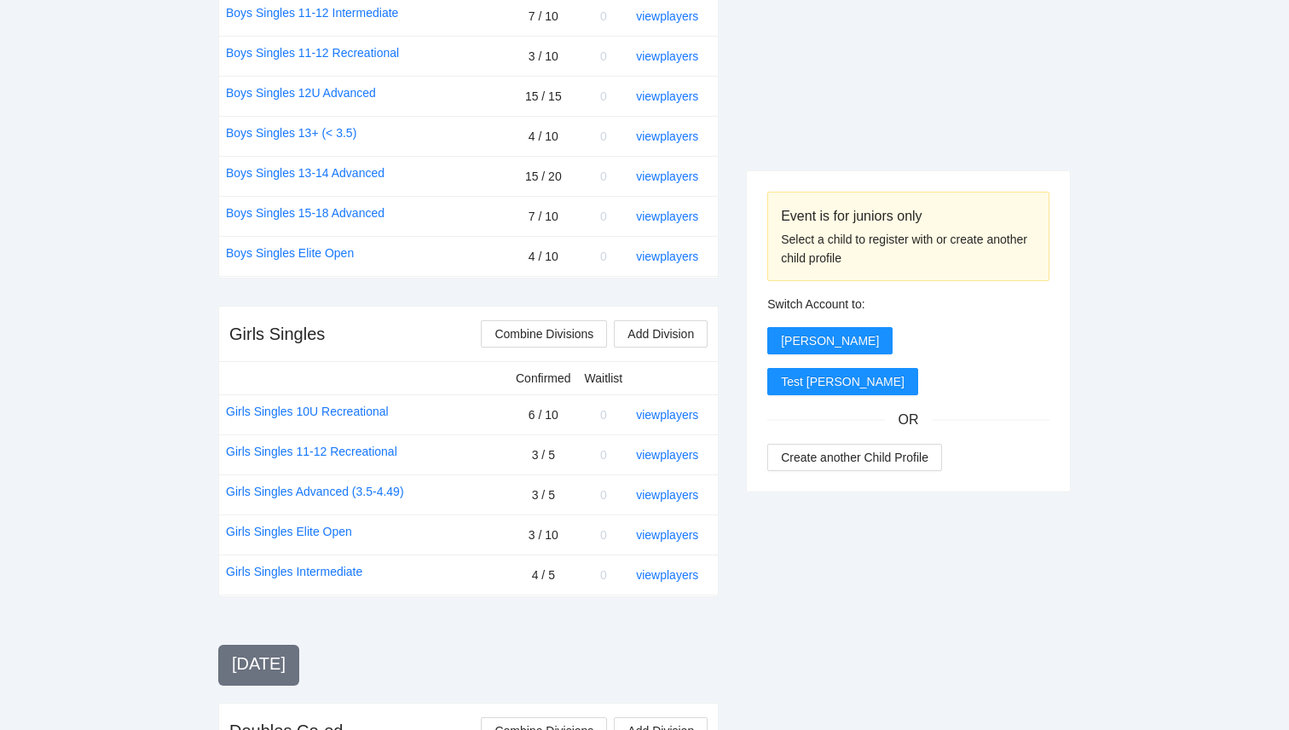
click at [866, 166] on div "Event is for juniors only Select a child to register with or create another chi…" at bounding box center [908, 603] width 325 height 2142
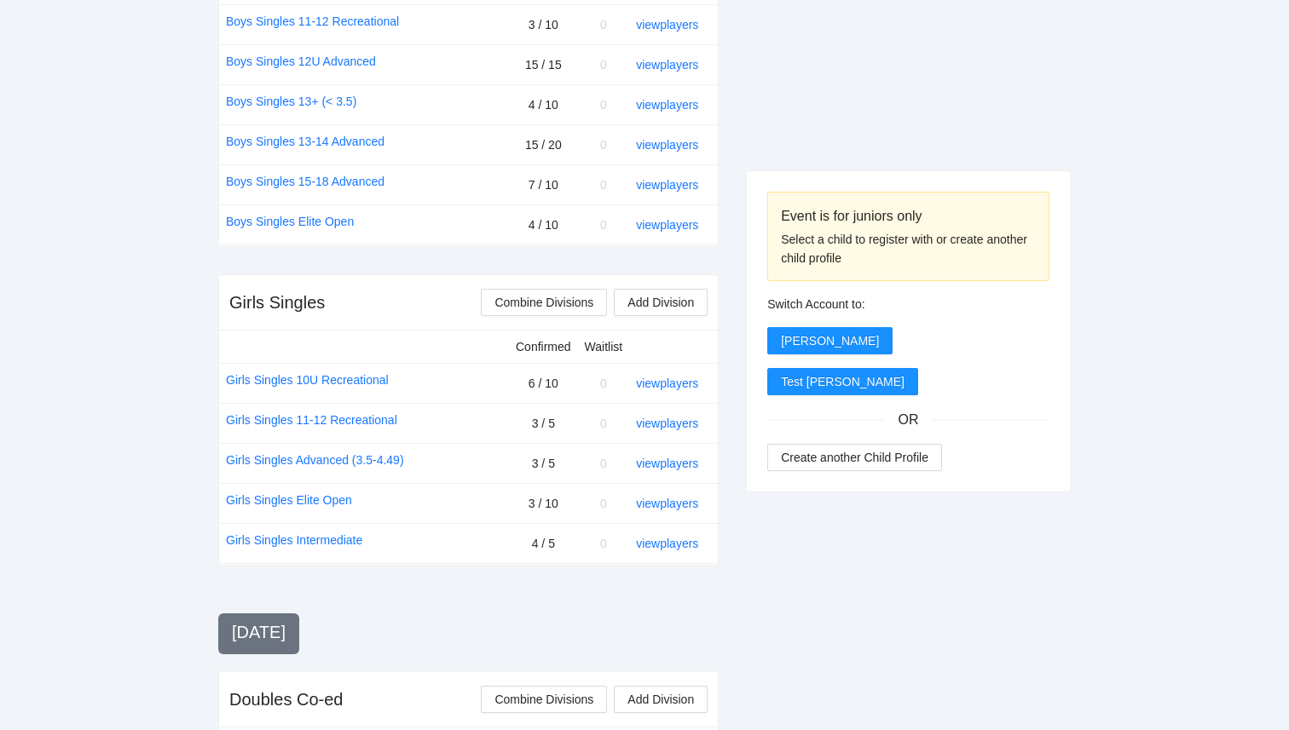
scroll to position [903, 0]
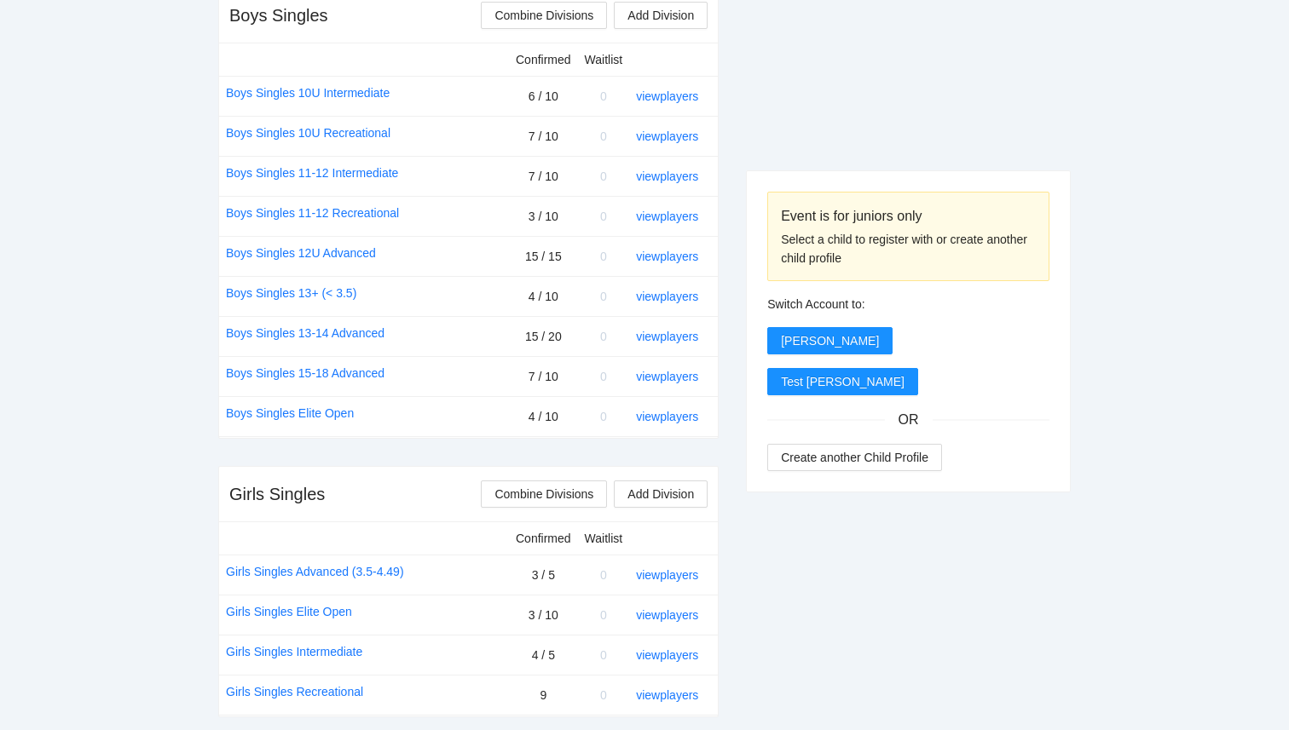
scroll to position [696, 0]
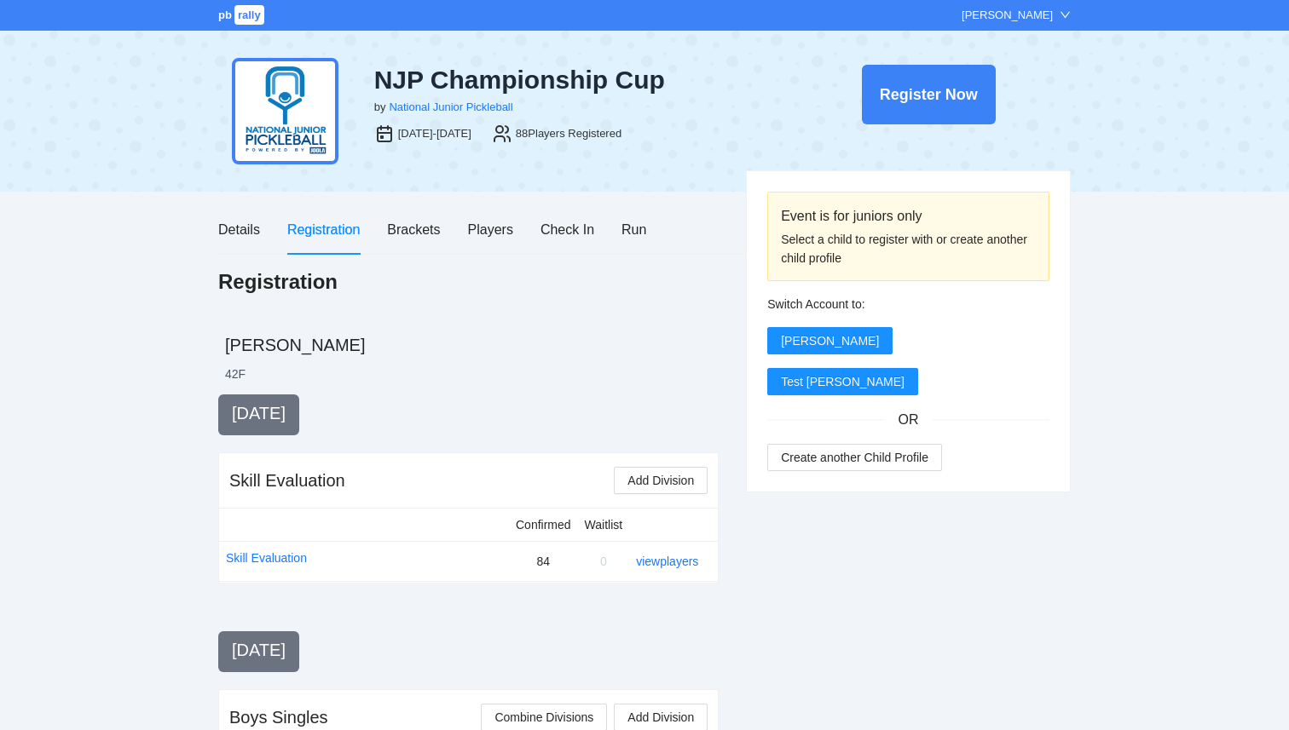
scroll to position [628, 0]
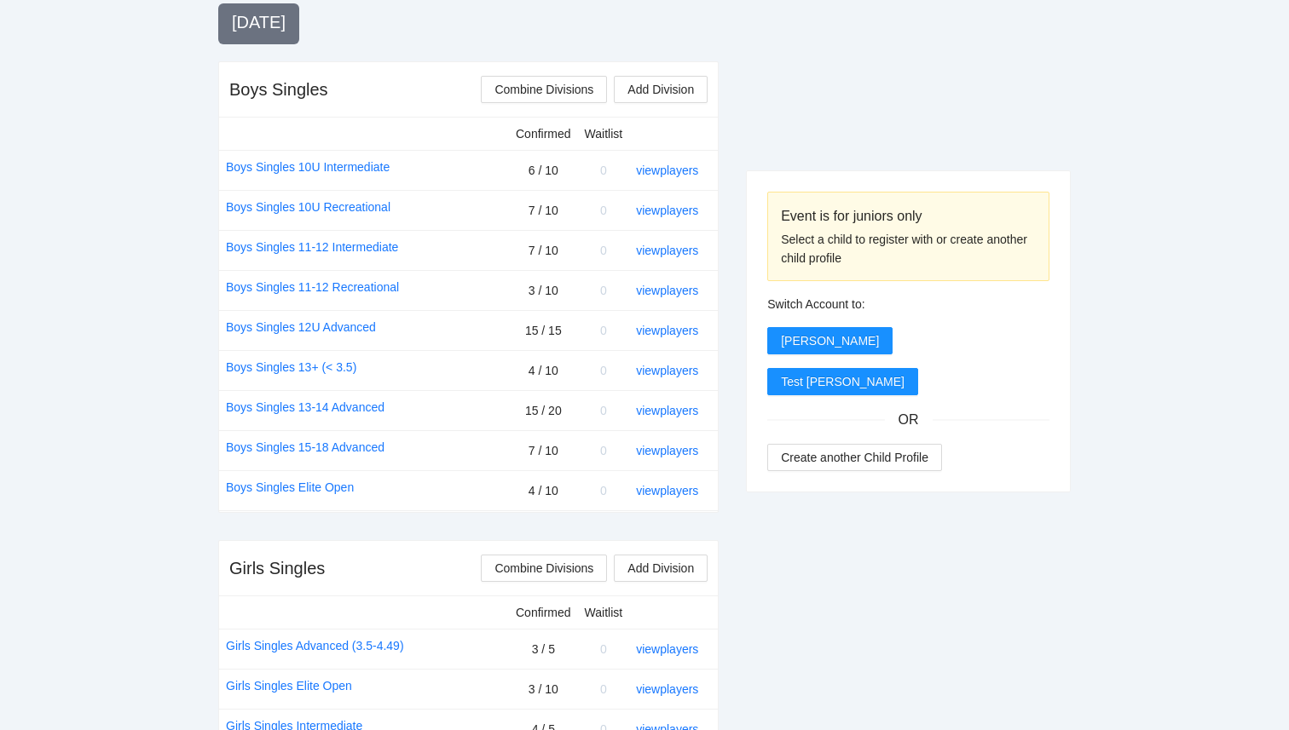
click at [657, 293] on link "view players" at bounding box center [667, 291] width 62 height 14
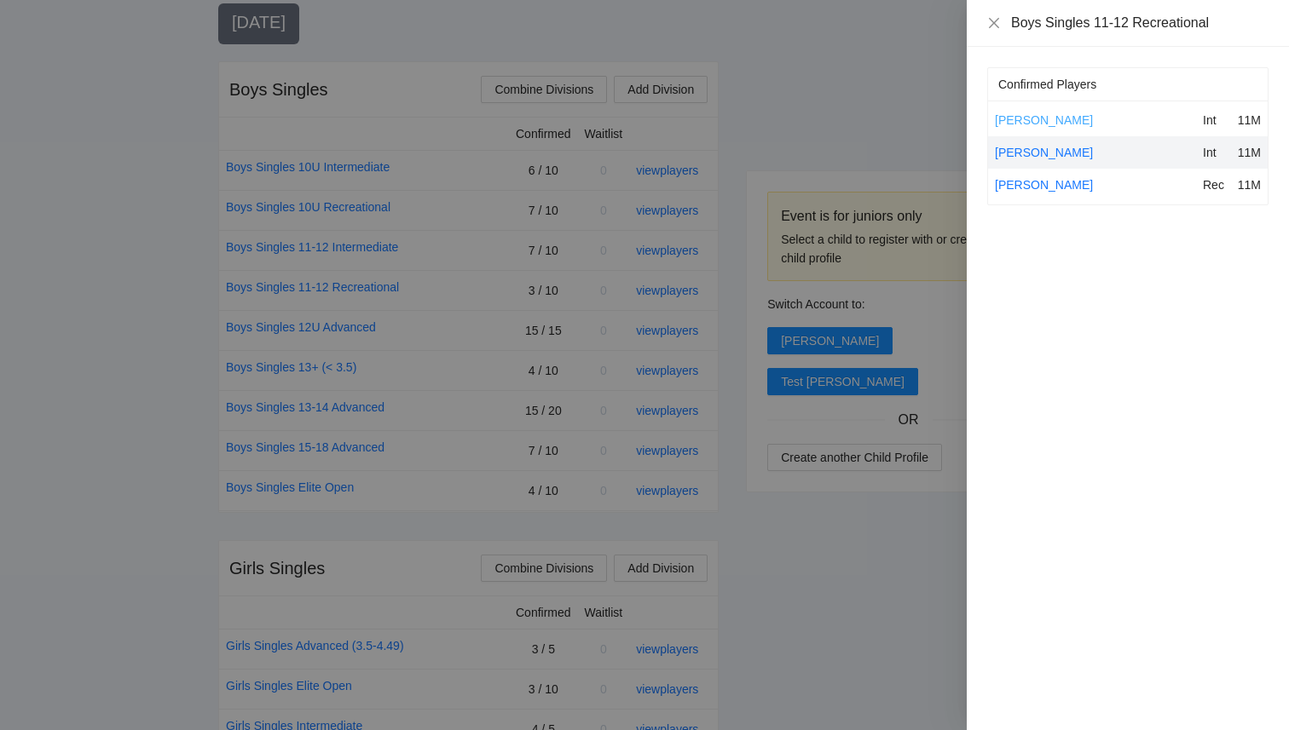
click at [1054, 120] on link "[PERSON_NAME]" at bounding box center [1044, 120] width 98 height 14
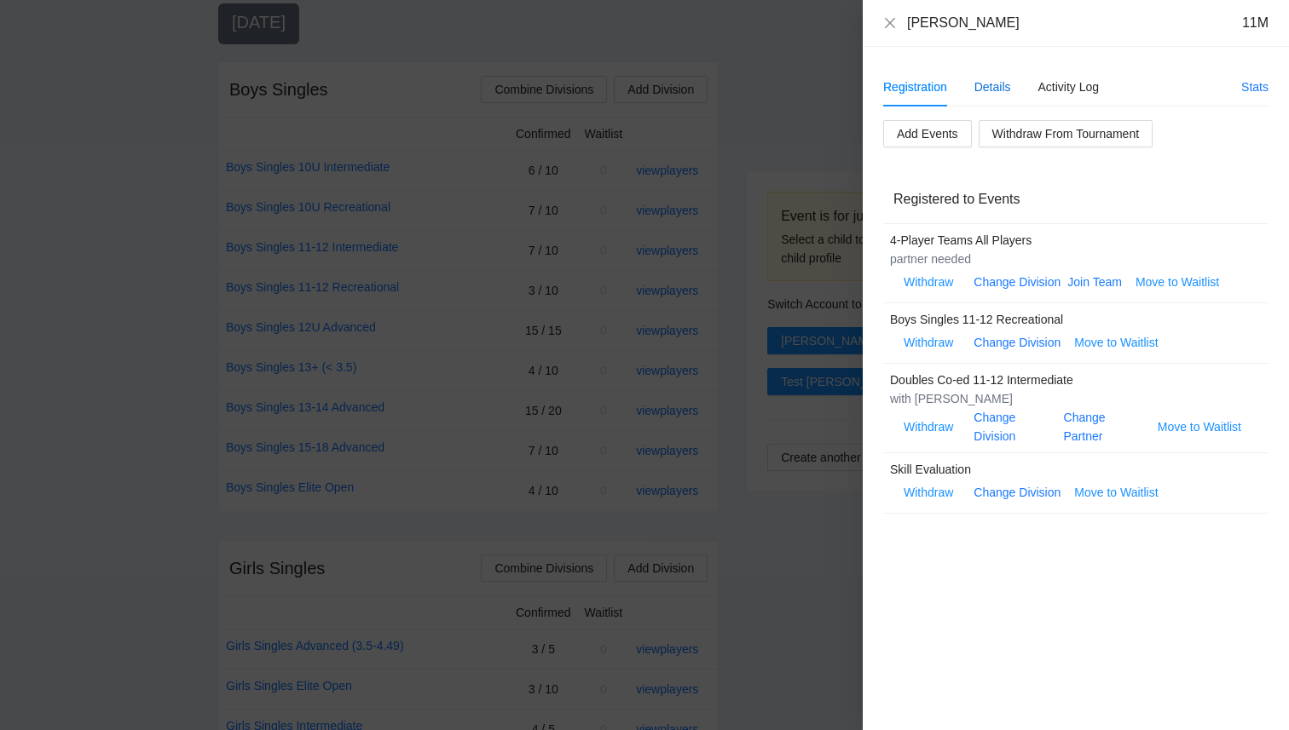
click at [987, 80] on div "Details" at bounding box center [992, 87] width 37 height 19
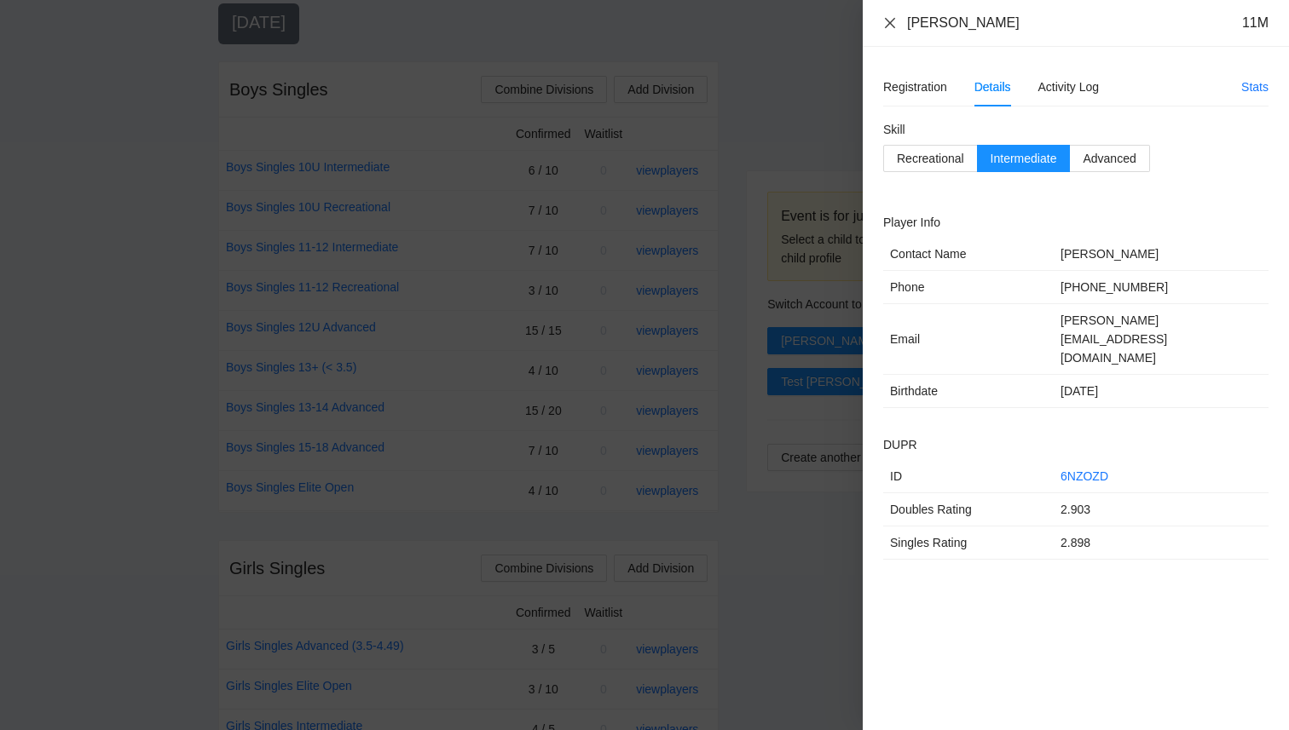
click at [886, 23] on icon "close" at bounding box center [890, 23] width 14 height 14
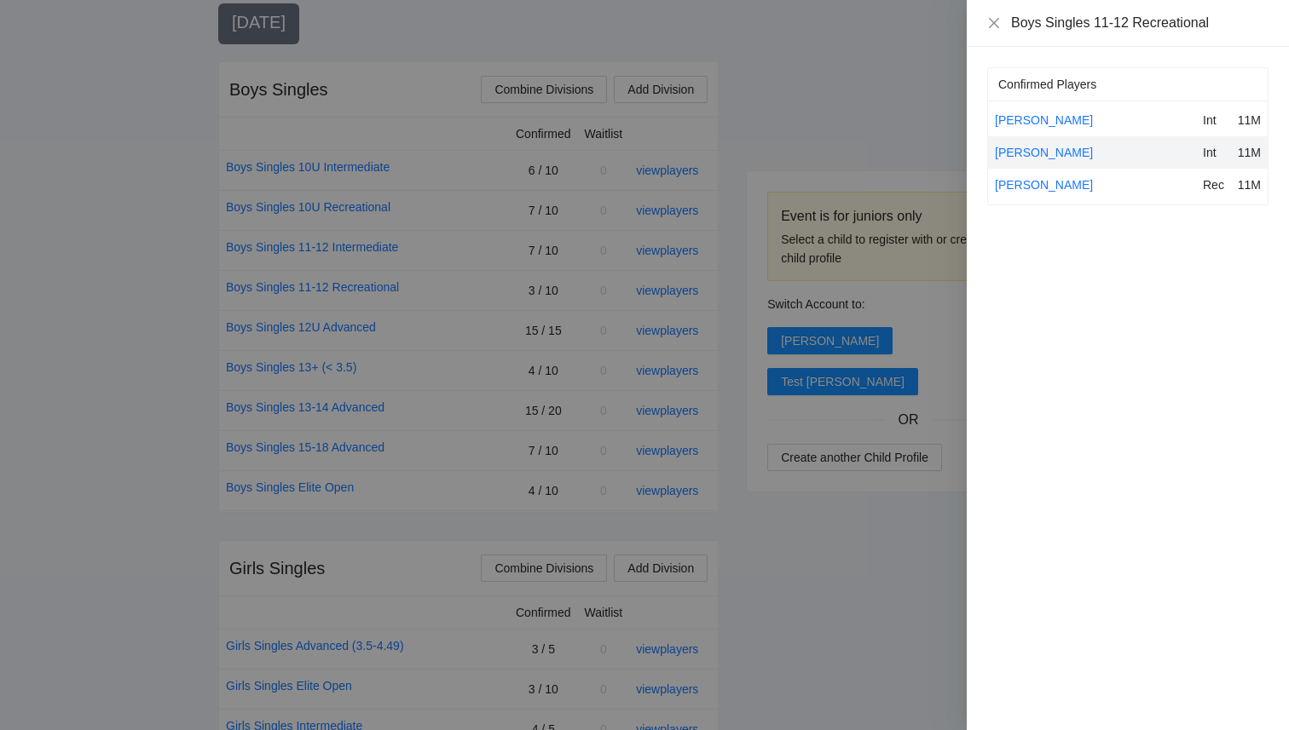
click at [889, 89] on div at bounding box center [644, 365] width 1289 height 730
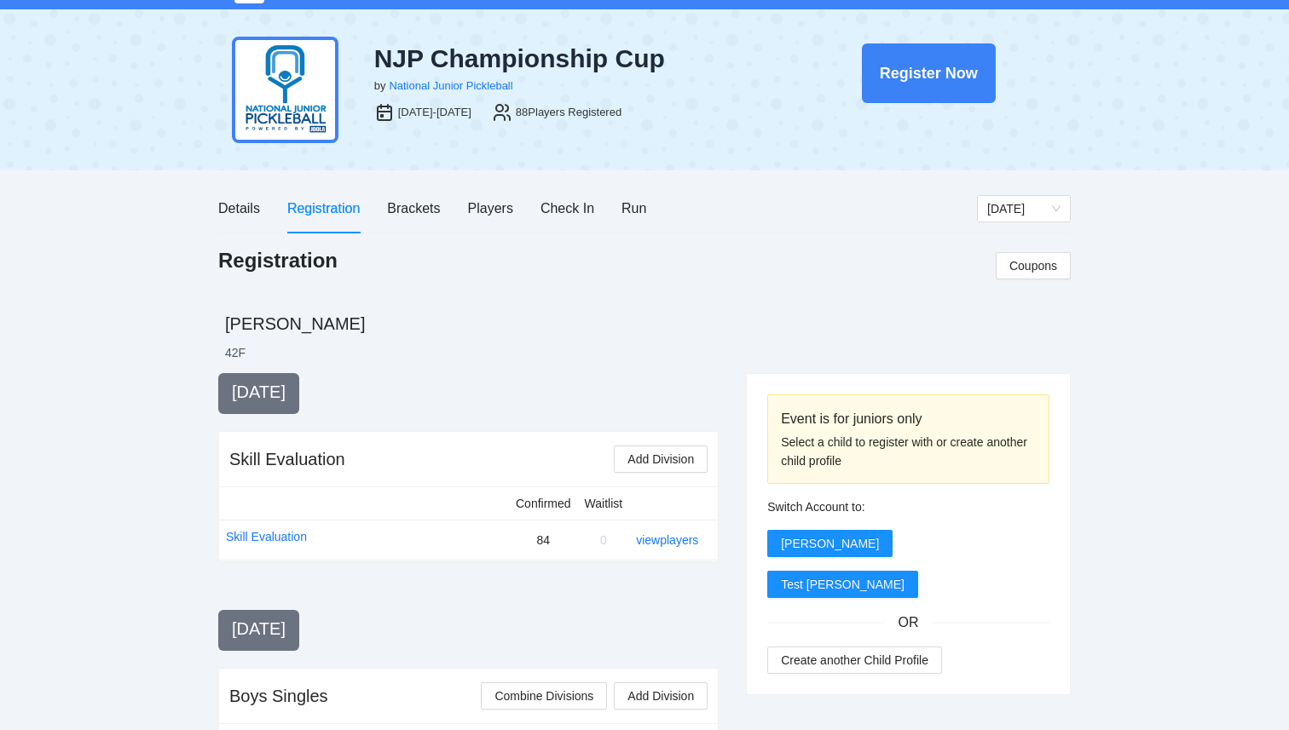
scroll to position [0, 0]
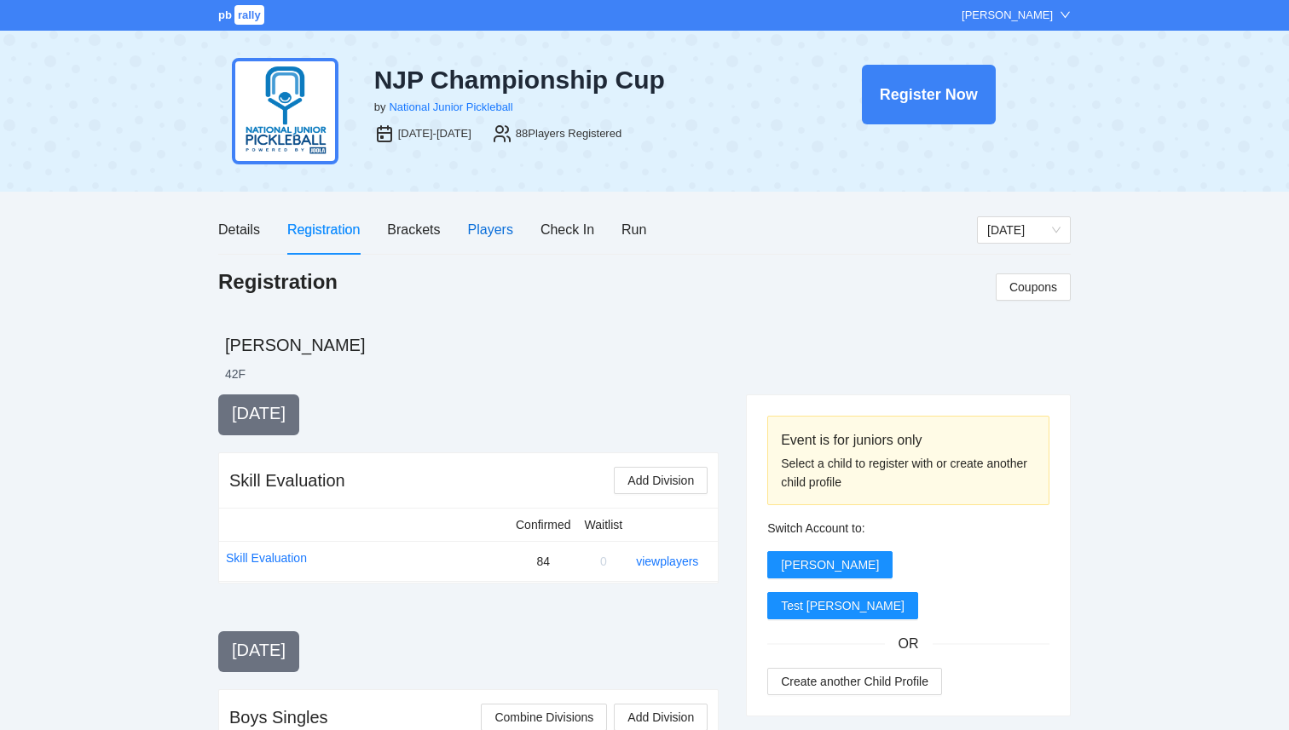
click at [504, 240] on div "Players" at bounding box center [490, 229] width 45 height 21
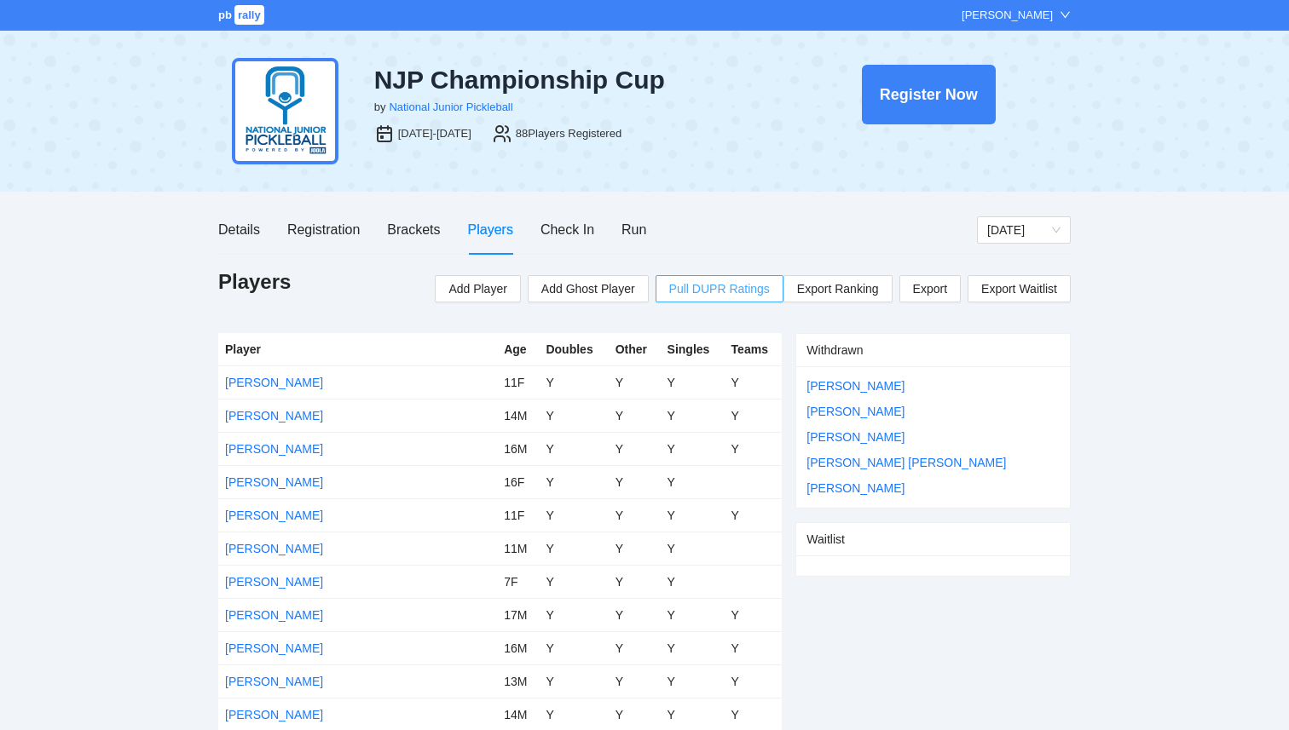
click at [691, 287] on span "Pull DUPR Ratings" at bounding box center [719, 289] width 101 height 19
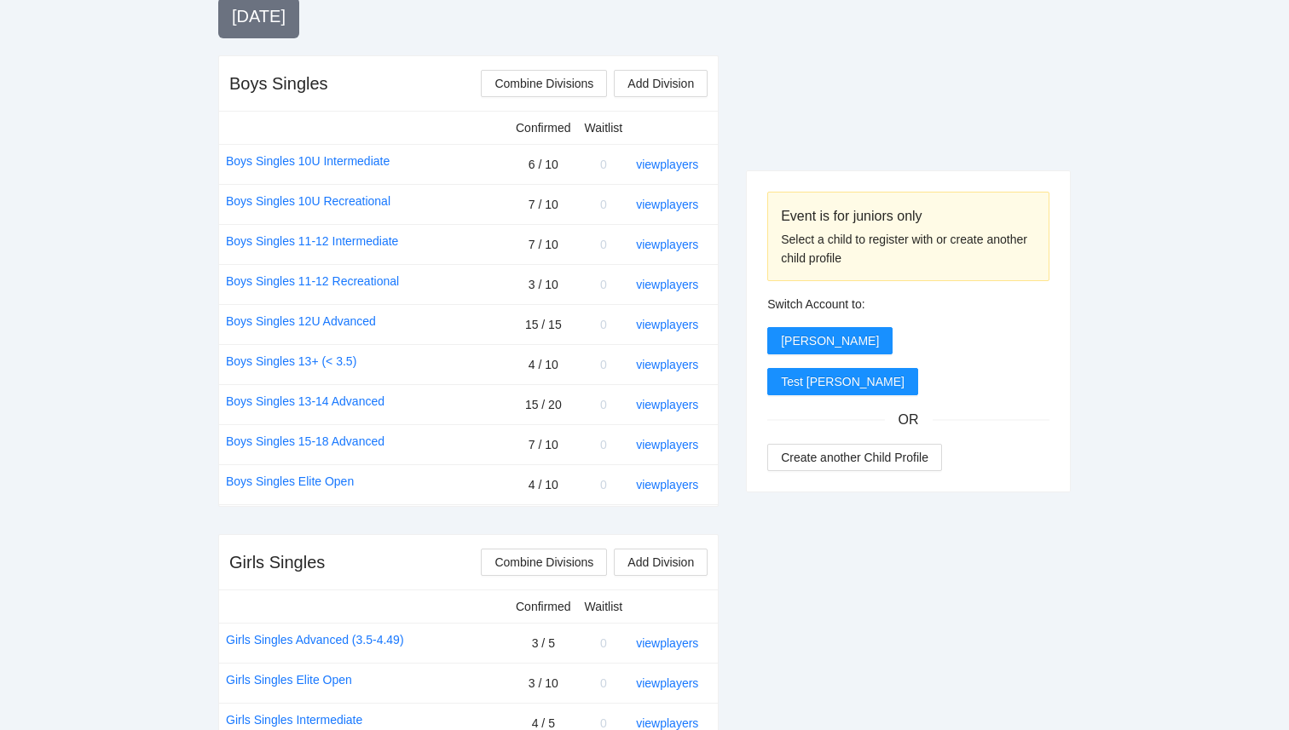
scroll to position [633, 0]
click at [677, 285] on link "view players" at bounding box center [667, 286] width 62 height 14
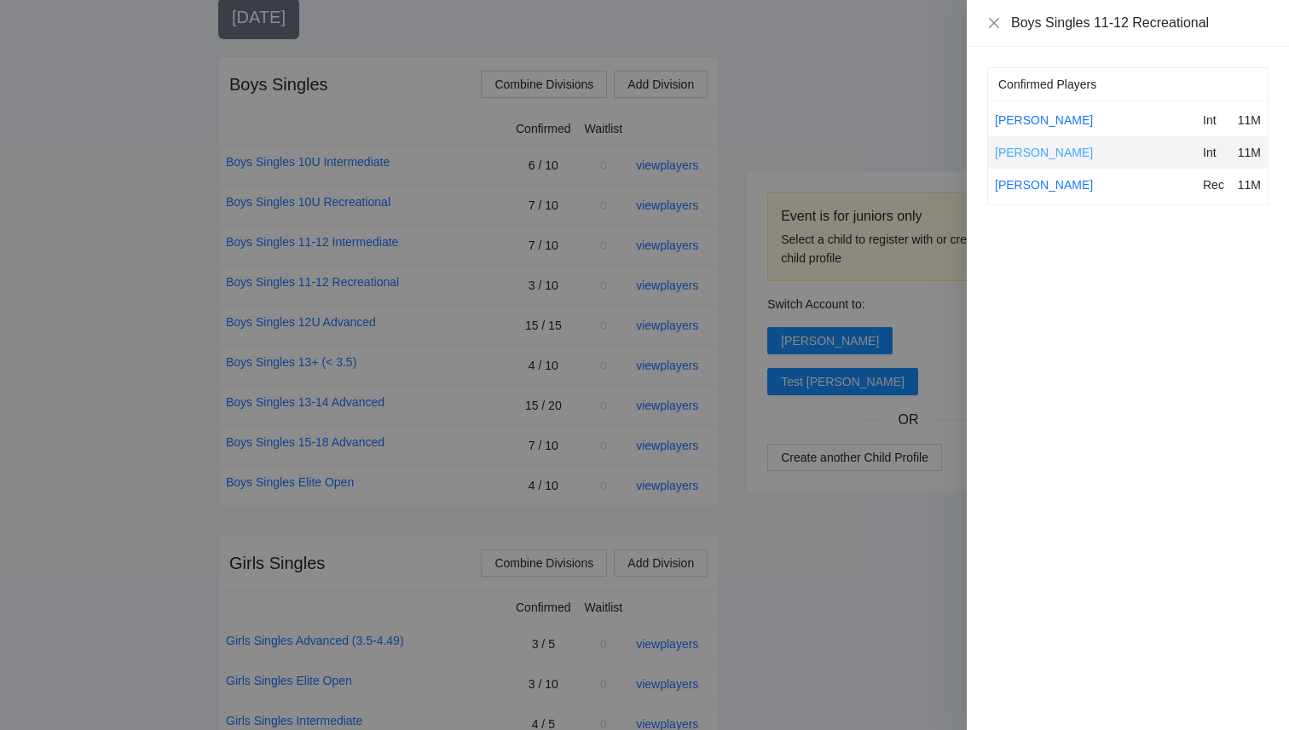
click at [1046, 153] on link "Ethan Nguyen" at bounding box center [1044, 153] width 98 height 14
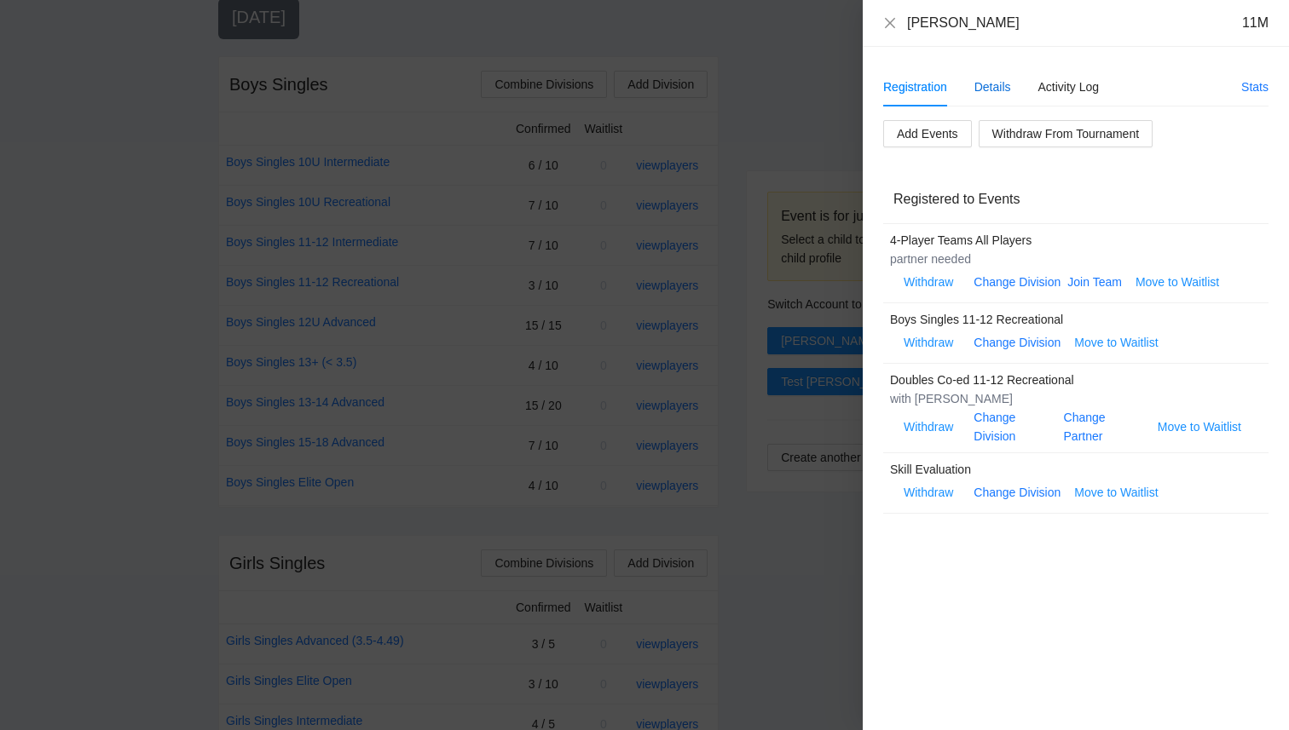
click at [985, 84] on div "Details" at bounding box center [992, 87] width 37 height 19
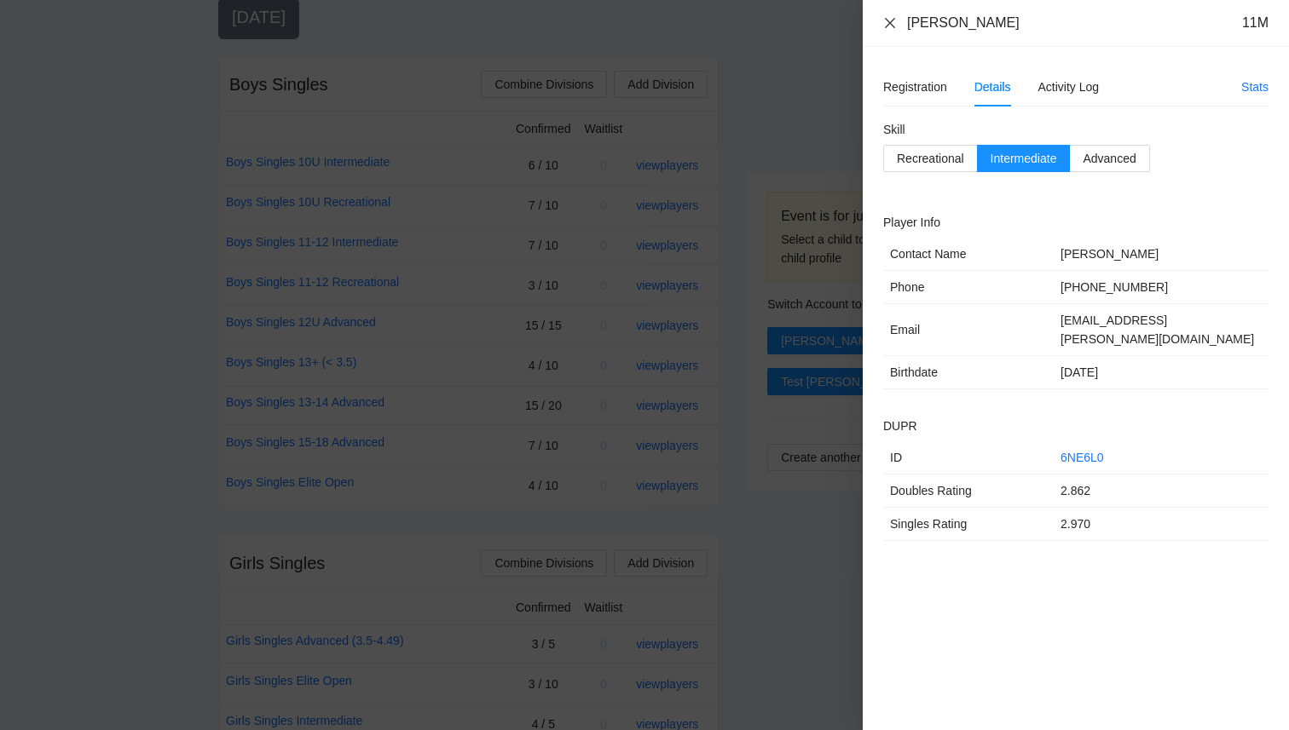
click at [884, 27] on icon "close" at bounding box center [890, 23] width 14 height 14
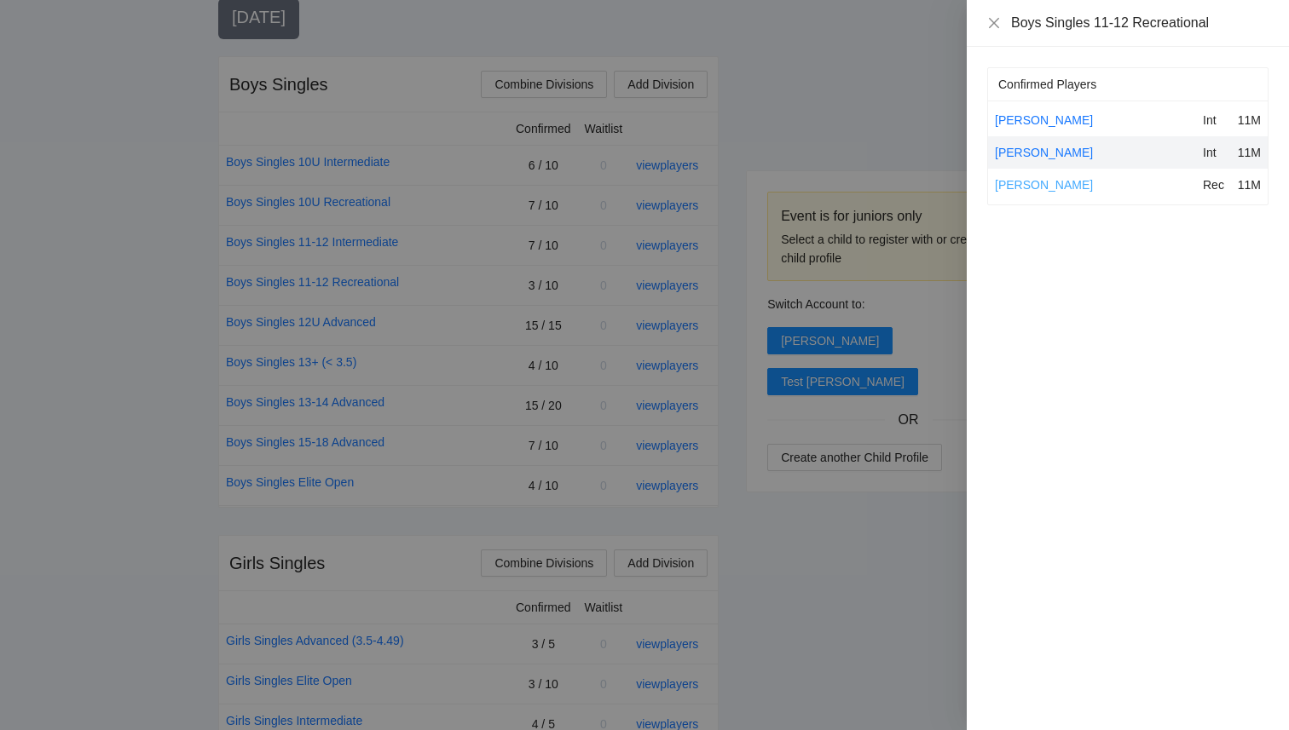
click at [1023, 188] on link "Evan Rout" at bounding box center [1044, 185] width 98 height 14
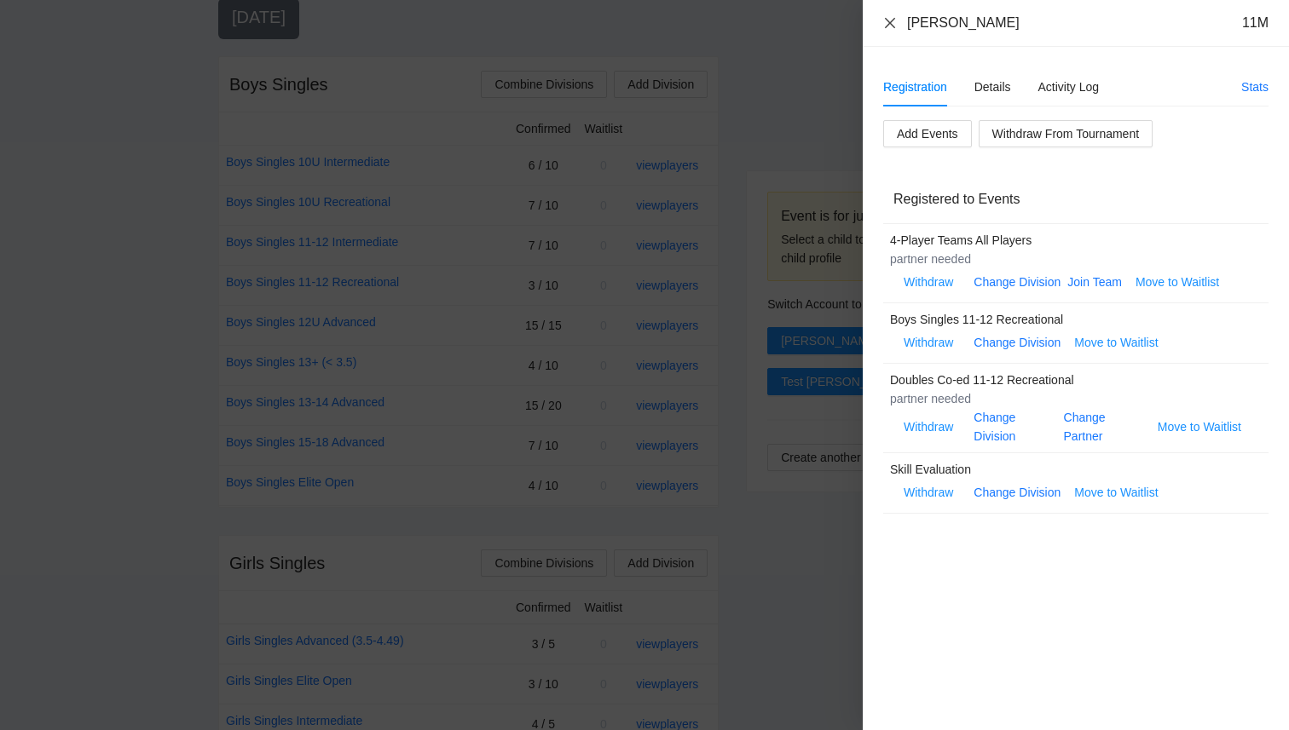
click at [889, 25] on icon "close" at bounding box center [890, 23] width 14 height 14
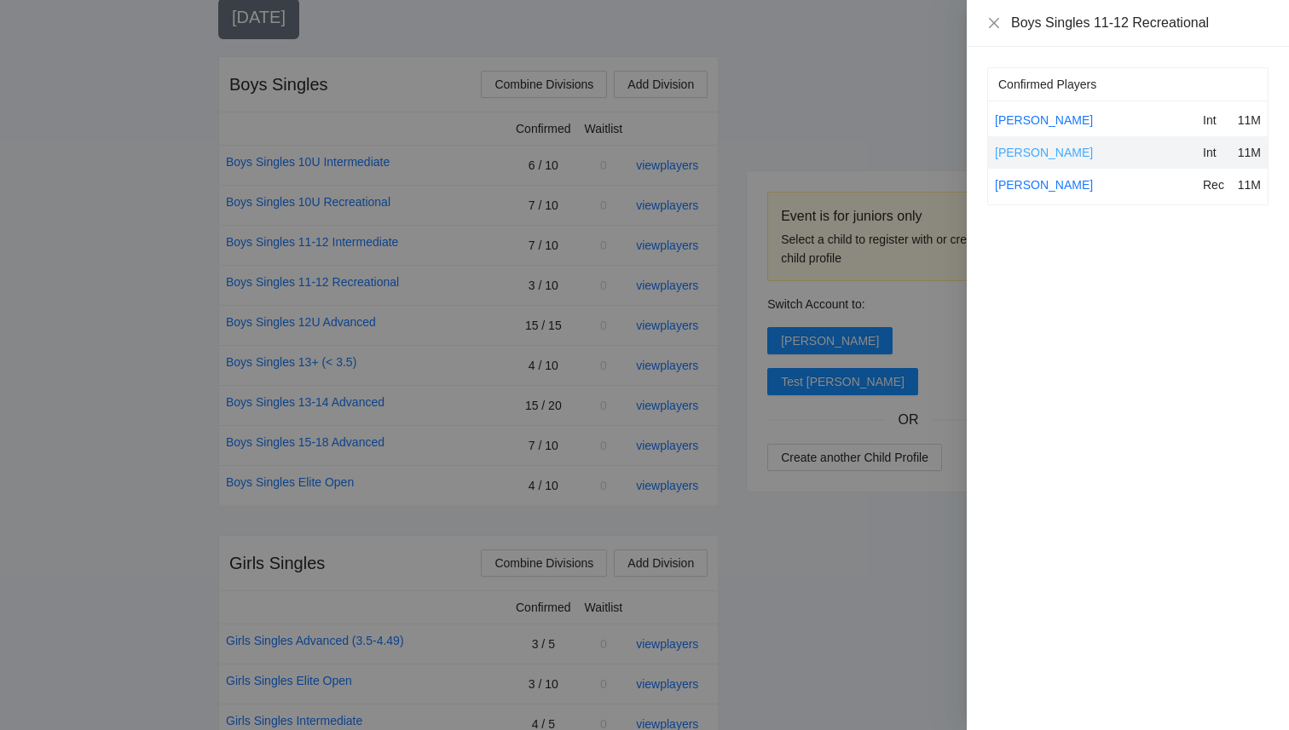
click at [1045, 146] on link "Ethan Nguyen" at bounding box center [1044, 153] width 98 height 14
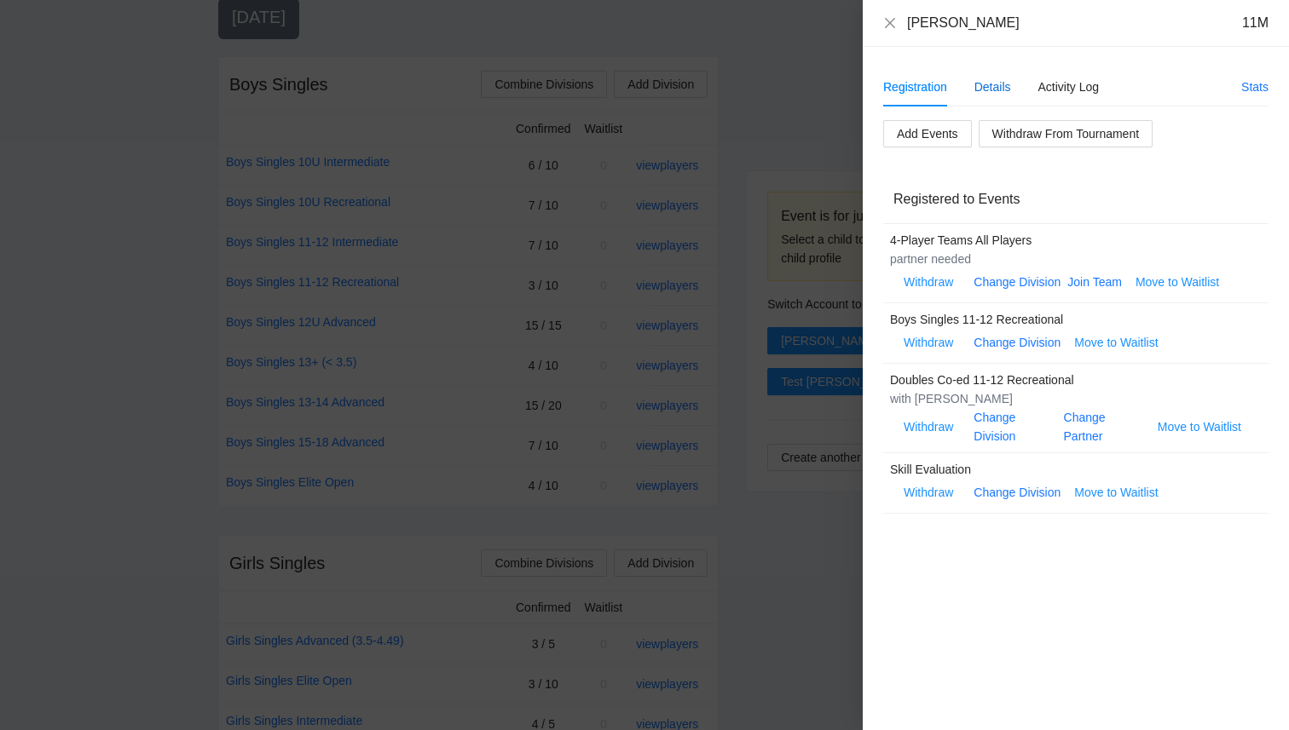
click at [1000, 84] on div "Details" at bounding box center [992, 87] width 37 height 19
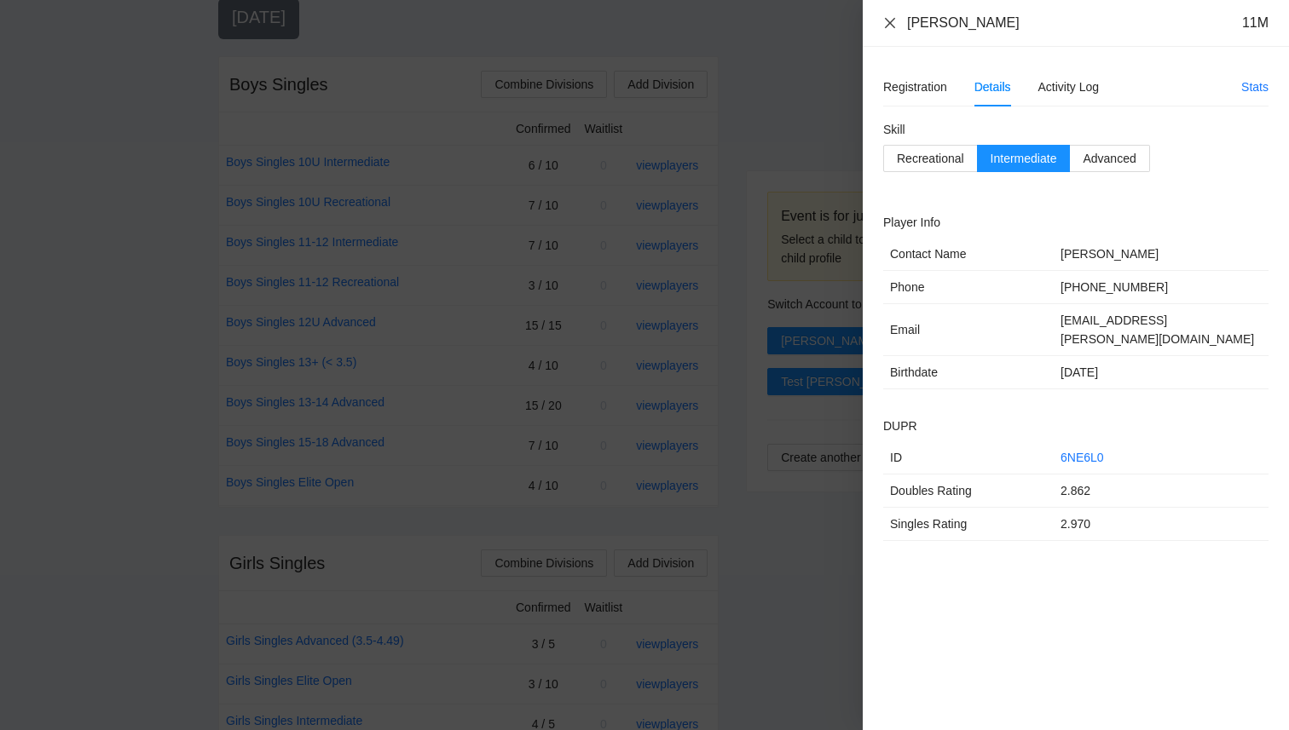
click at [886, 21] on icon "close" at bounding box center [890, 23] width 14 height 14
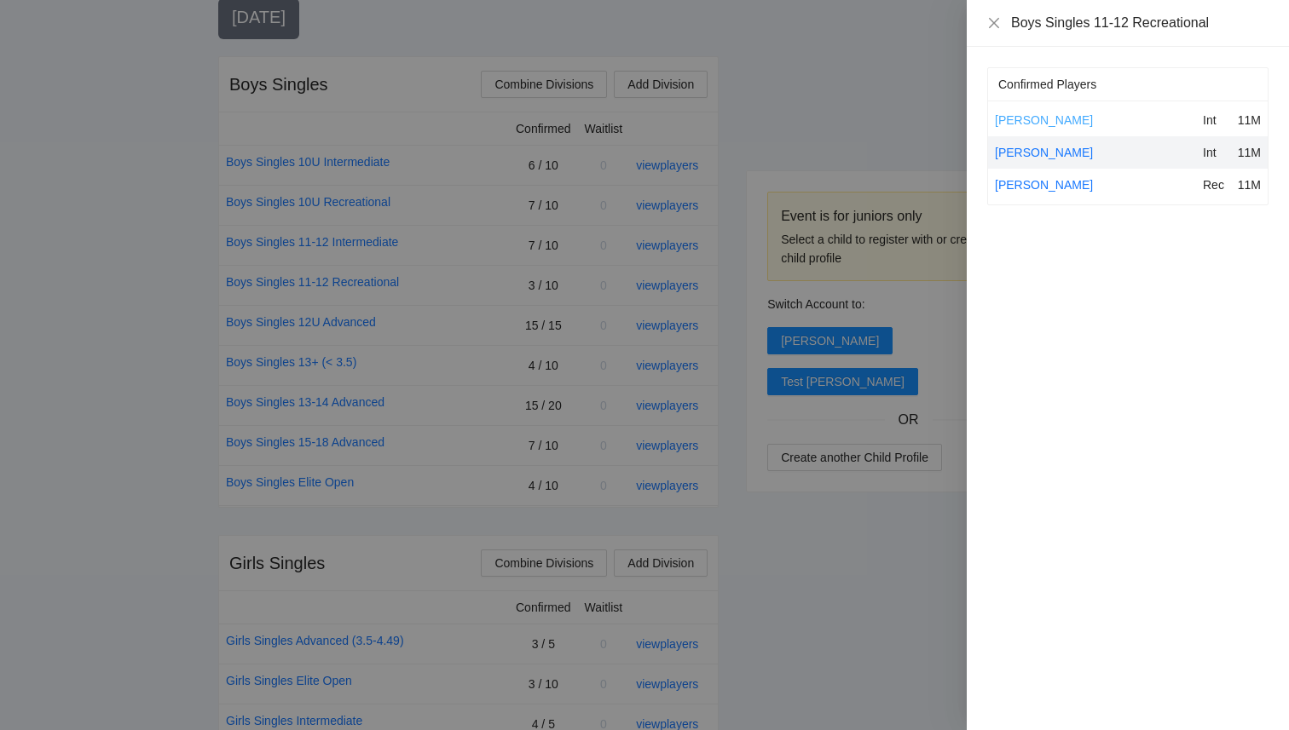
click at [1035, 120] on link "Brody Goodnow" at bounding box center [1044, 120] width 98 height 14
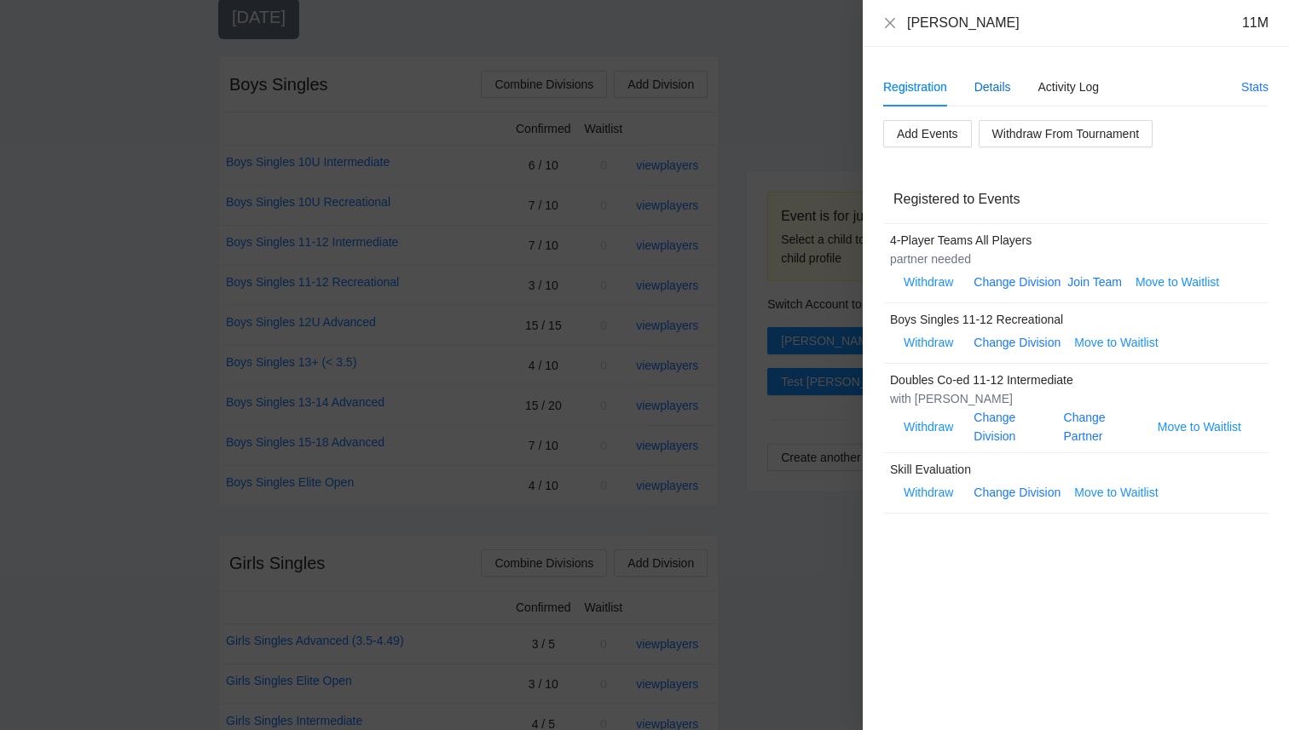
click at [994, 83] on div "Details" at bounding box center [992, 87] width 37 height 19
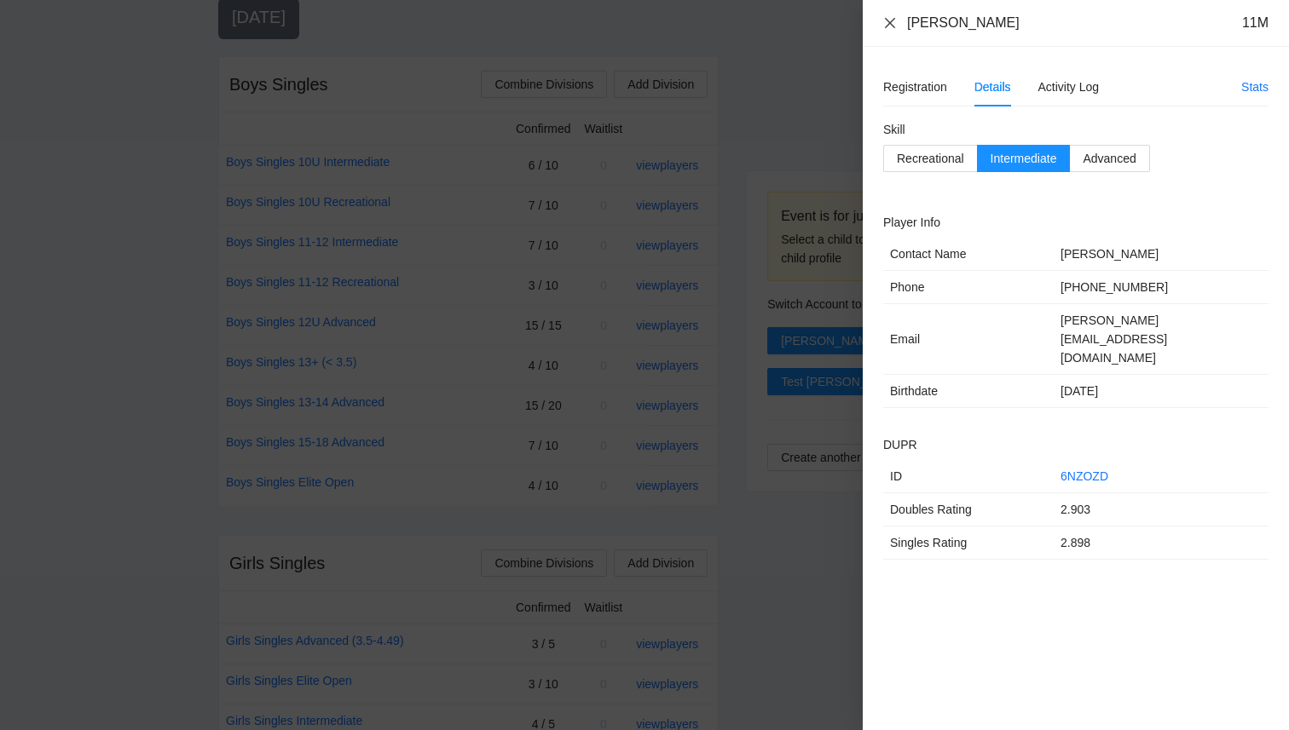
click at [885, 20] on icon "close" at bounding box center [890, 23] width 14 height 14
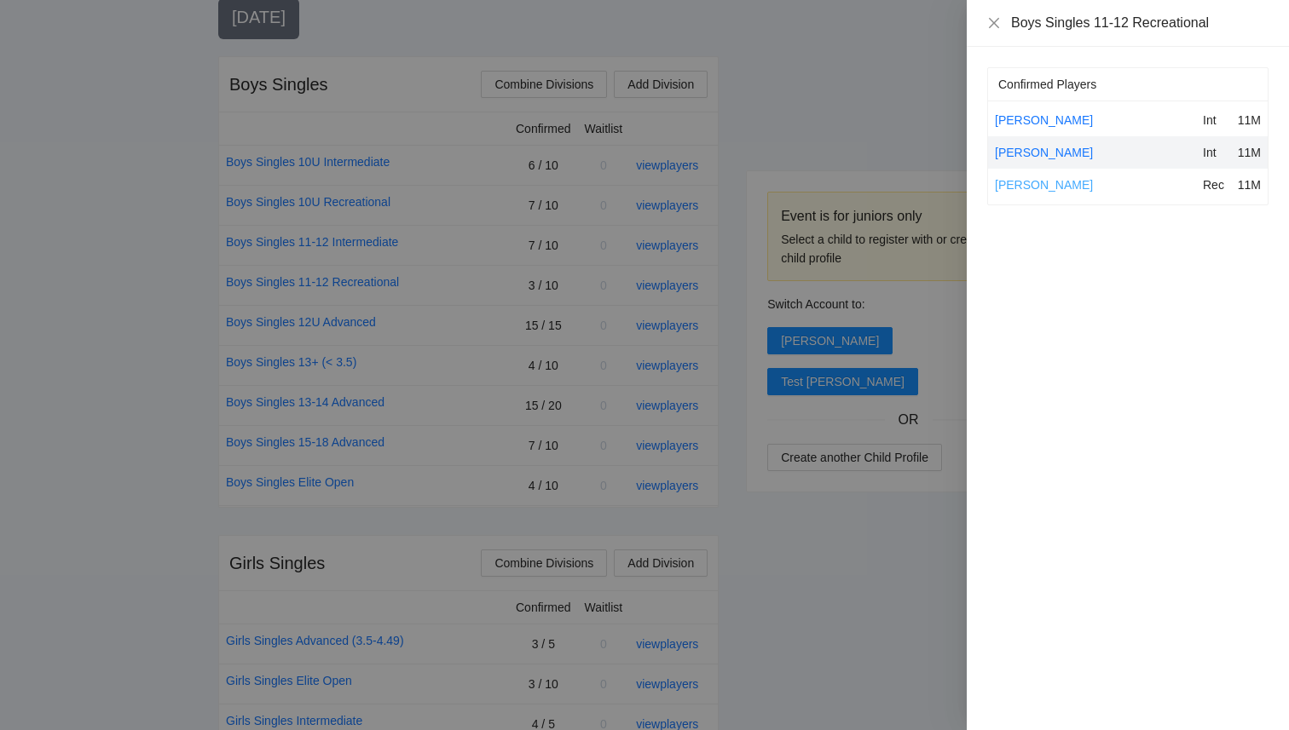
click at [1024, 186] on link "Evan Rout" at bounding box center [1044, 185] width 98 height 14
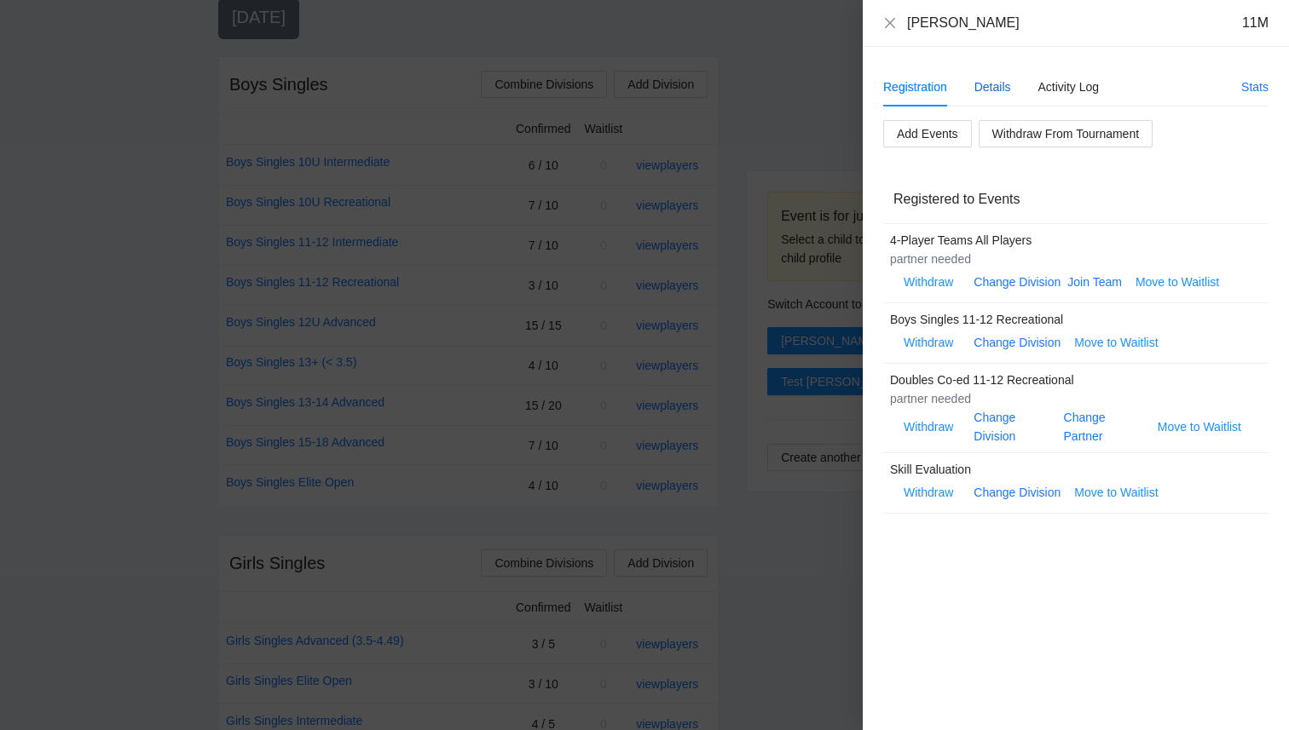
click at [991, 80] on div "Details" at bounding box center [992, 87] width 37 height 19
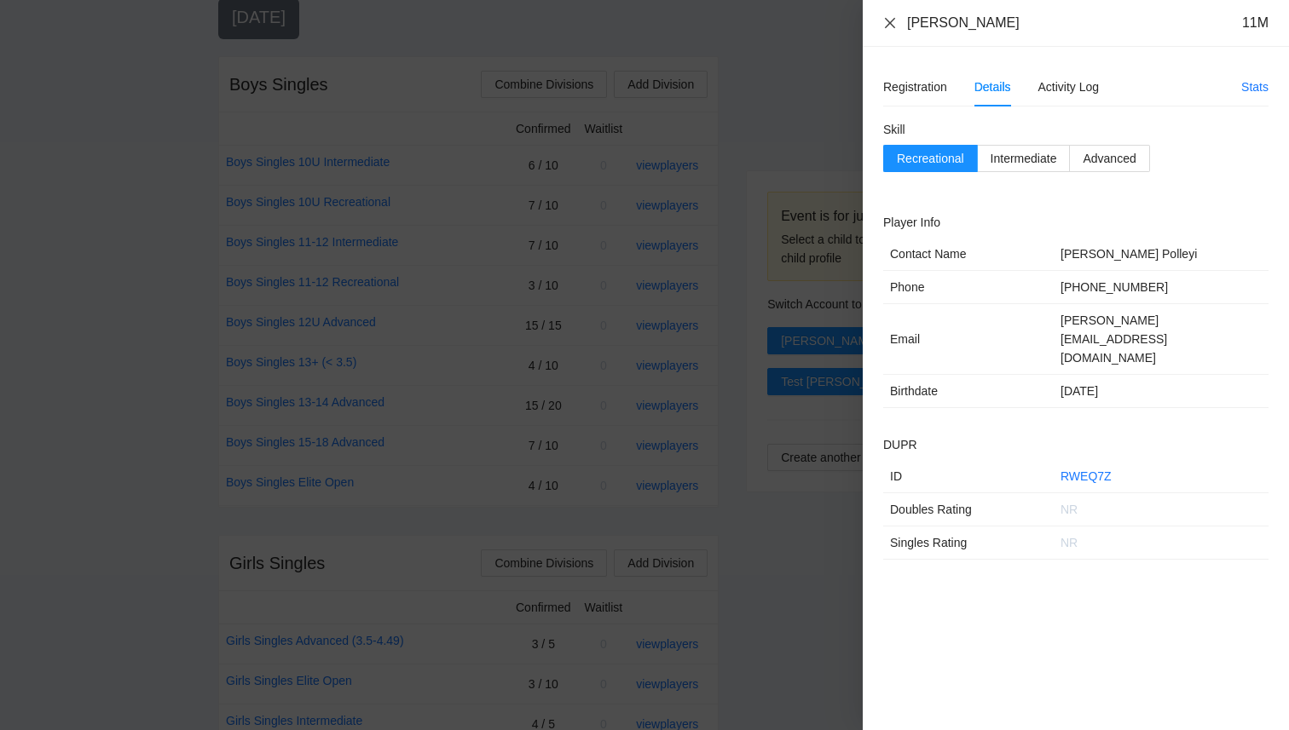
click at [893, 20] on icon "close" at bounding box center [890, 23] width 14 height 14
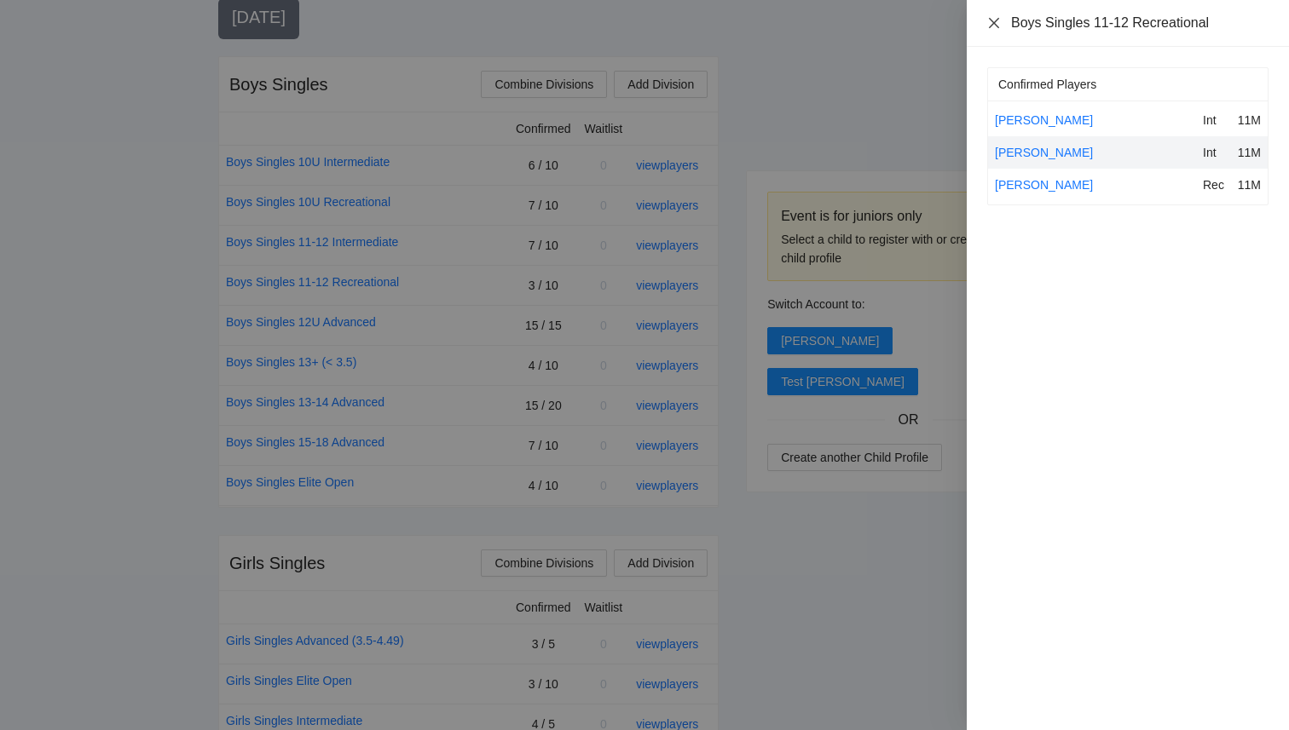
click at [995, 23] on icon "close" at bounding box center [994, 23] width 14 height 14
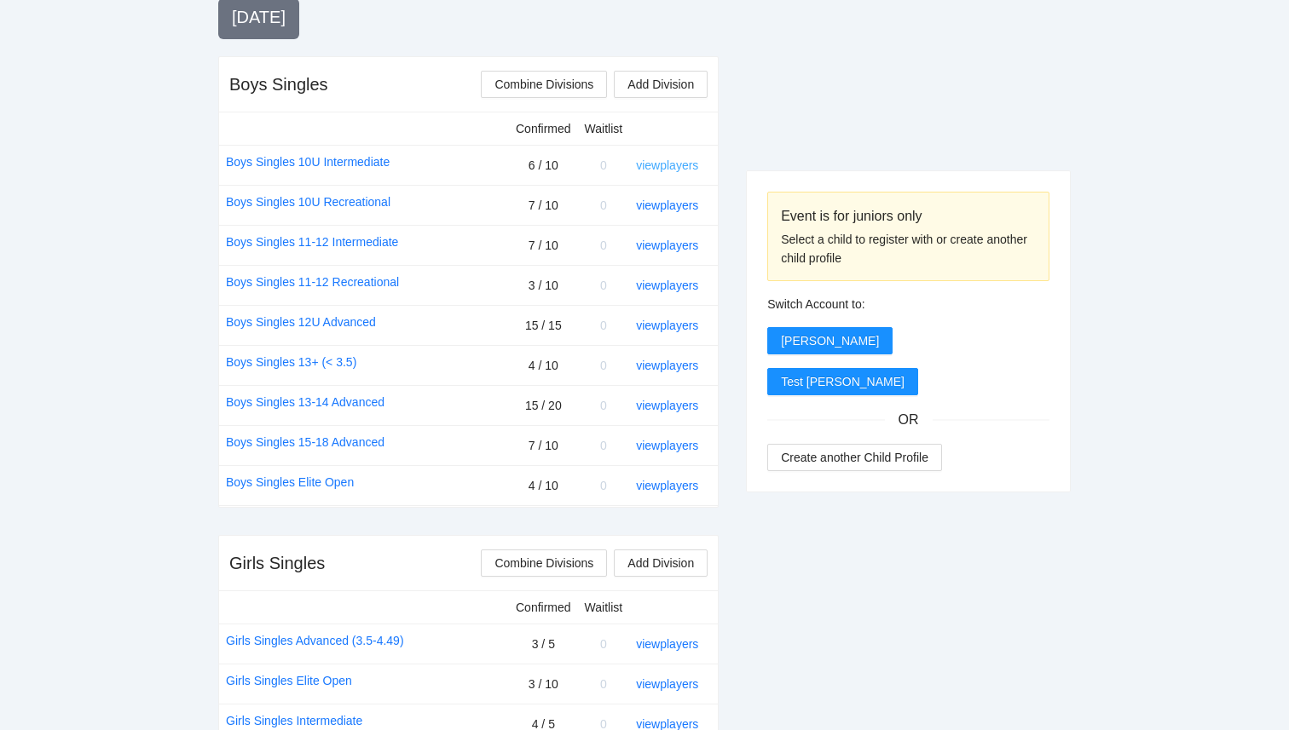
click at [679, 170] on link "view players" at bounding box center [667, 166] width 62 height 14
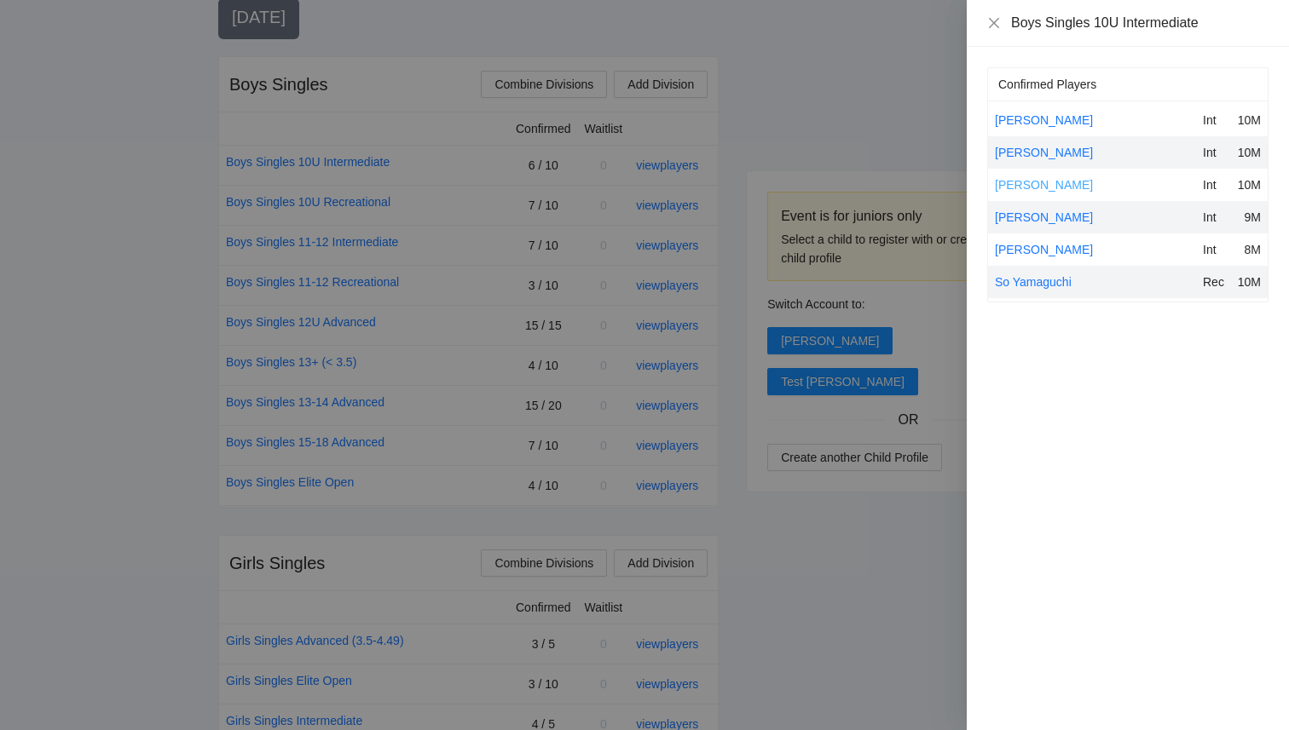
click at [1021, 187] on link "Derek Chiu" at bounding box center [1044, 185] width 98 height 14
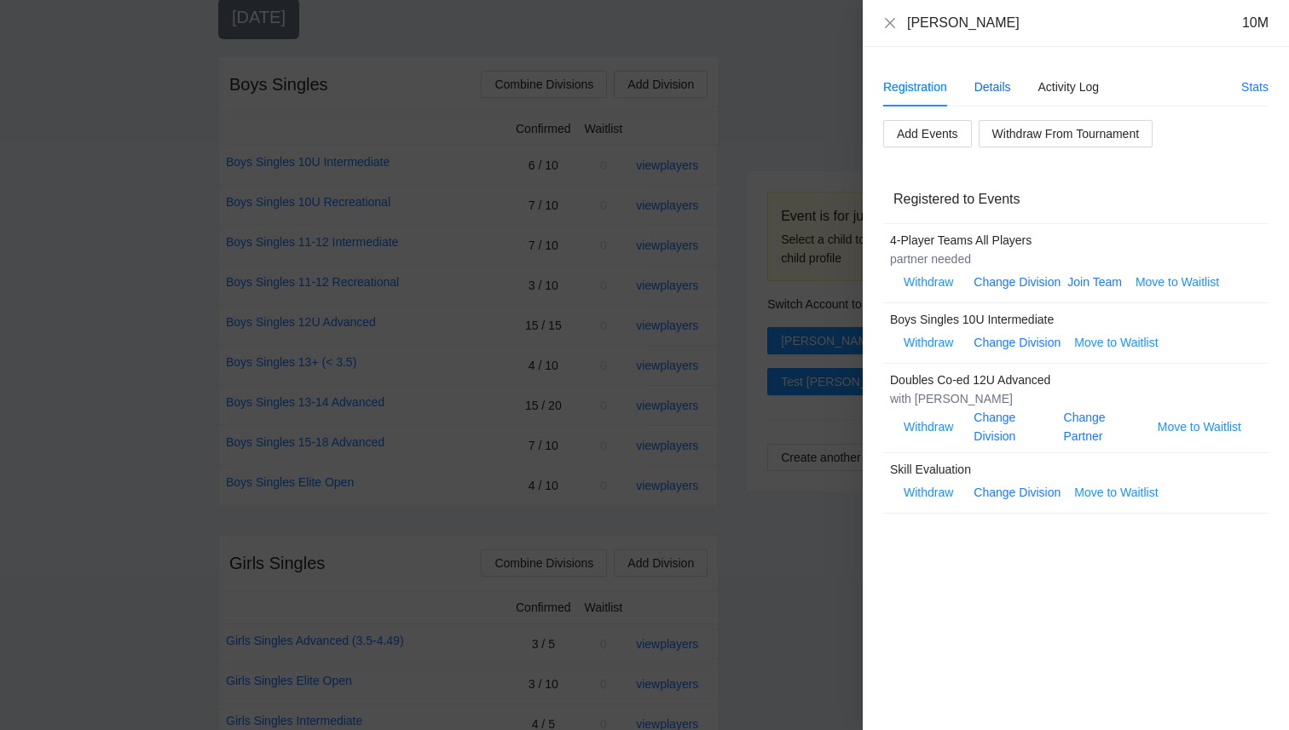
click at [1001, 85] on div "Details" at bounding box center [992, 87] width 37 height 19
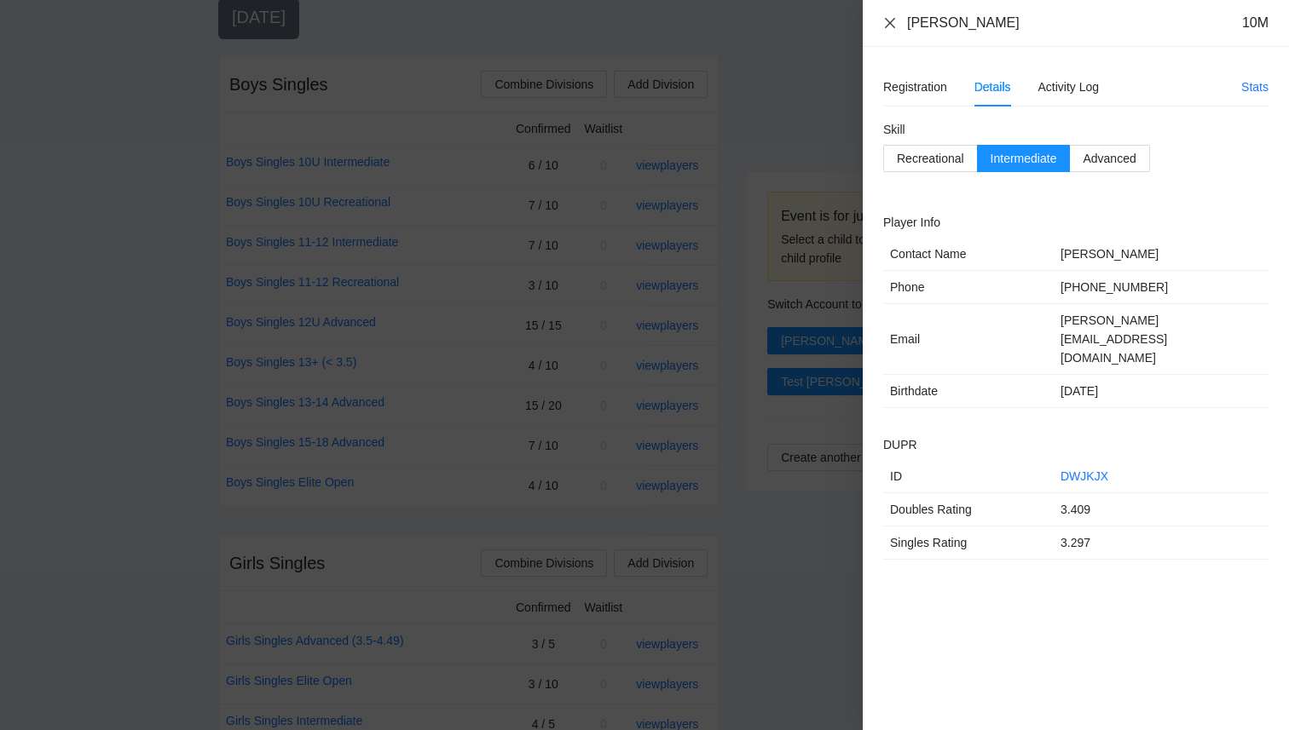
click at [887, 20] on icon "close" at bounding box center [890, 22] width 10 height 10
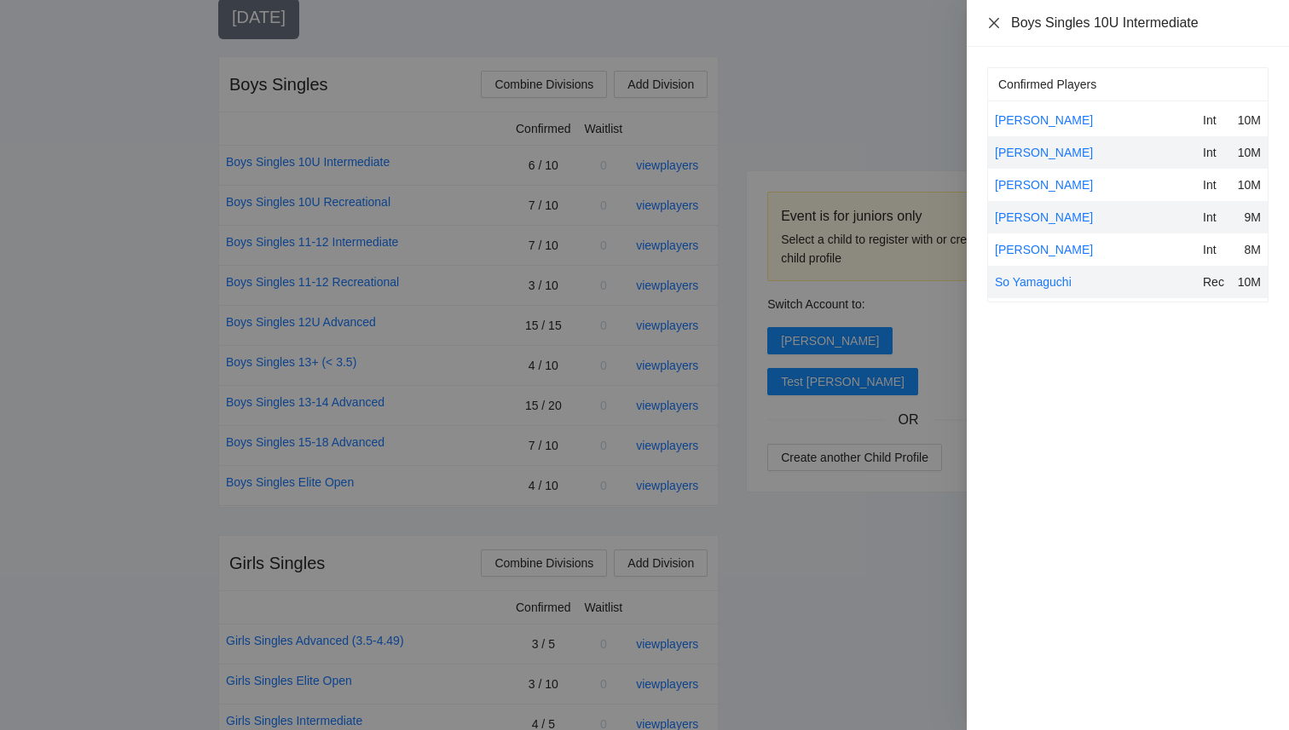
click at [989, 26] on icon "close" at bounding box center [994, 22] width 10 height 10
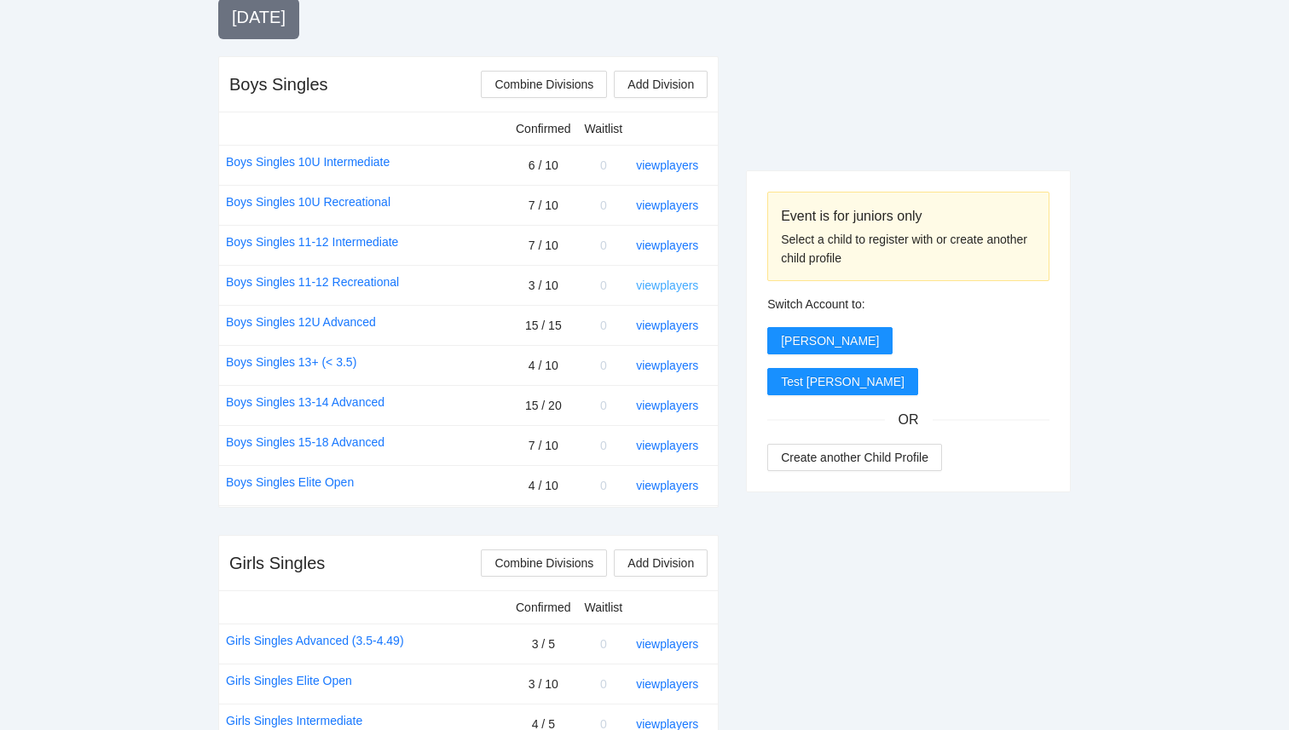
click at [658, 286] on link "view players" at bounding box center [667, 286] width 62 height 14
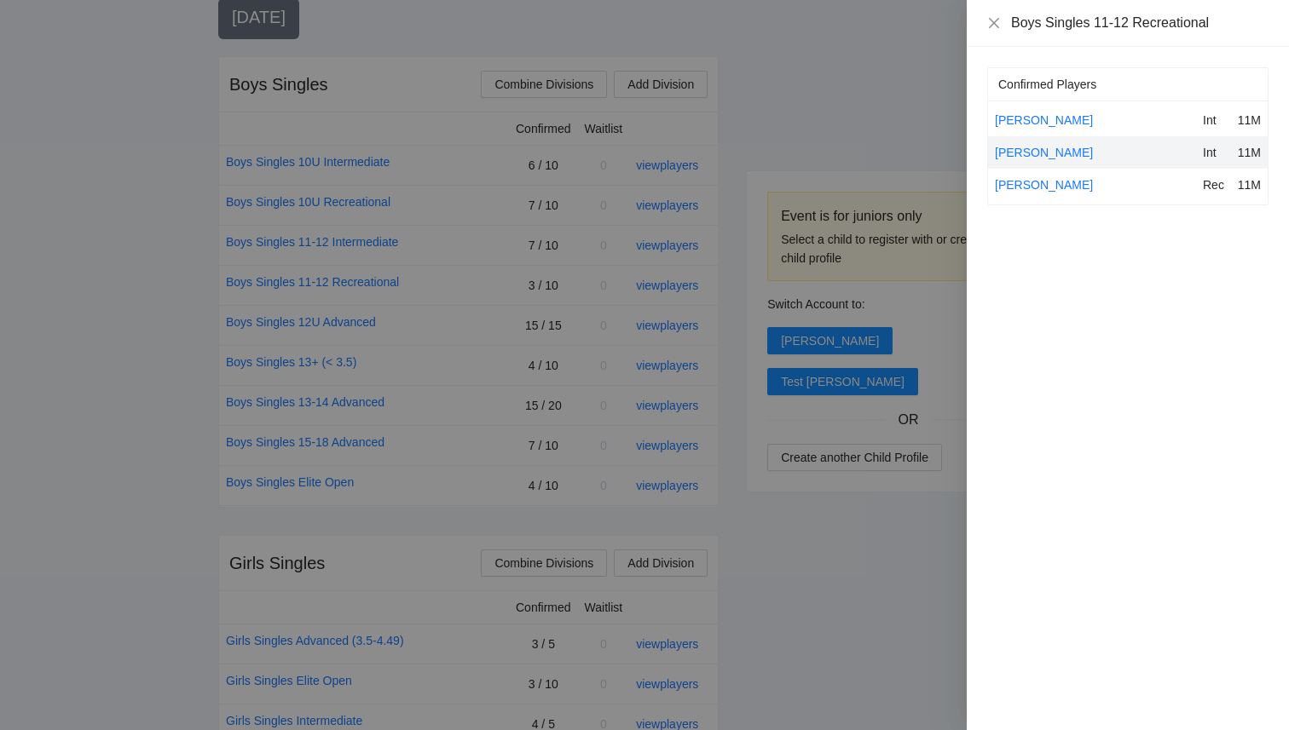
click at [181, 375] on div at bounding box center [644, 365] width 1289 height 730
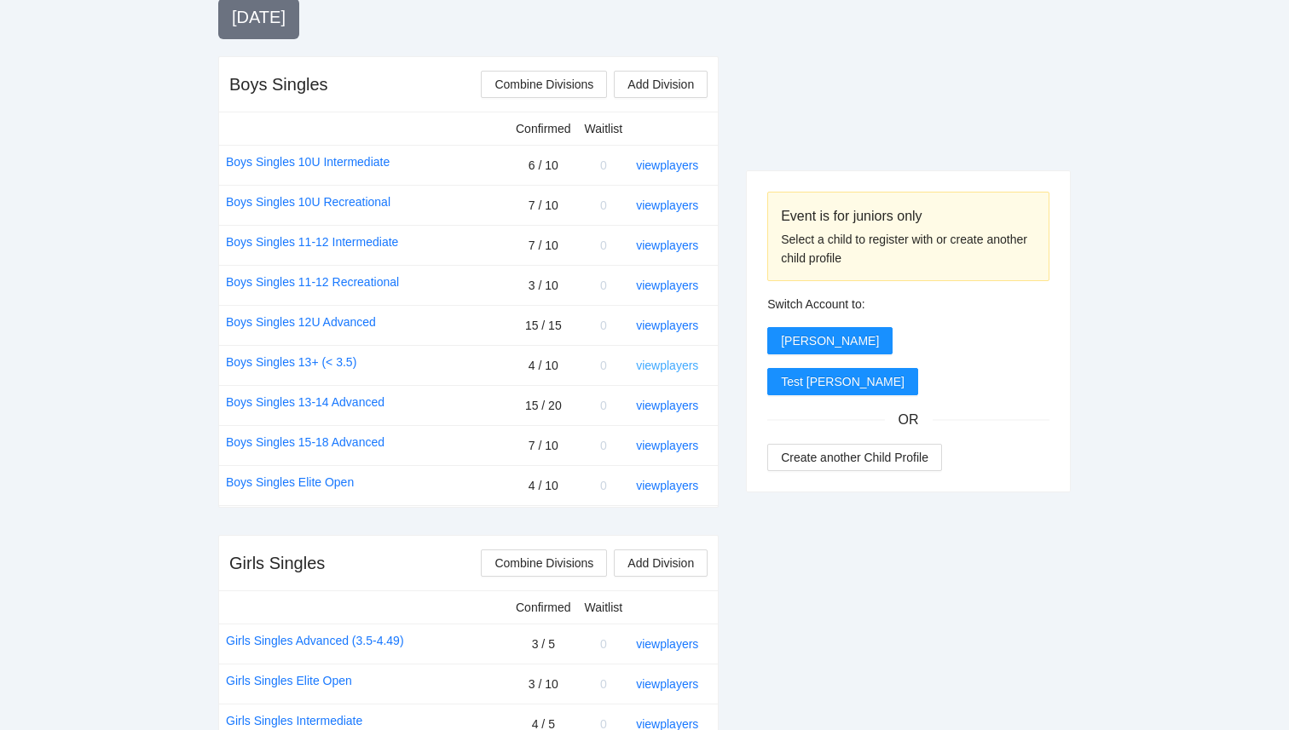
click at [670, 363] on link "view players" at bounding box center [667, 366] width 62 height 14
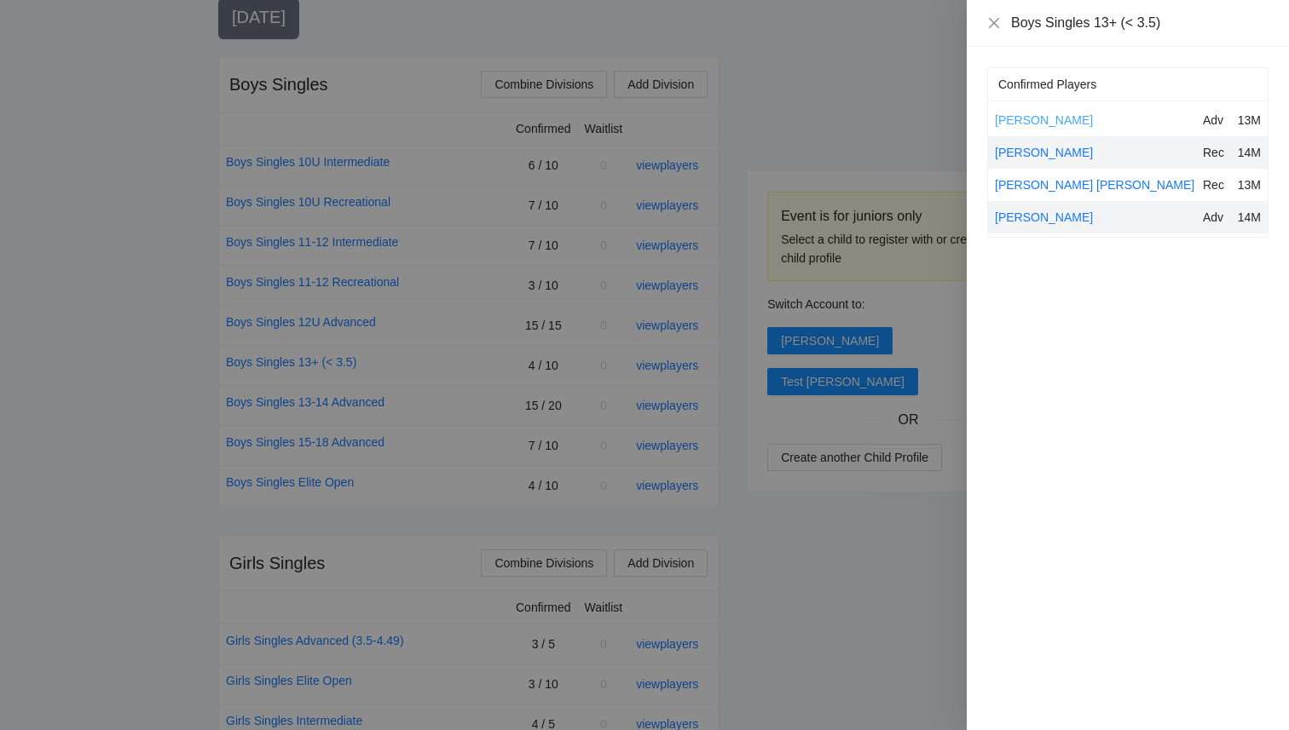
click at [1007, 115] on link "[PERSON_NAME]" at bounding box center [1044, 120] width 98 height 14
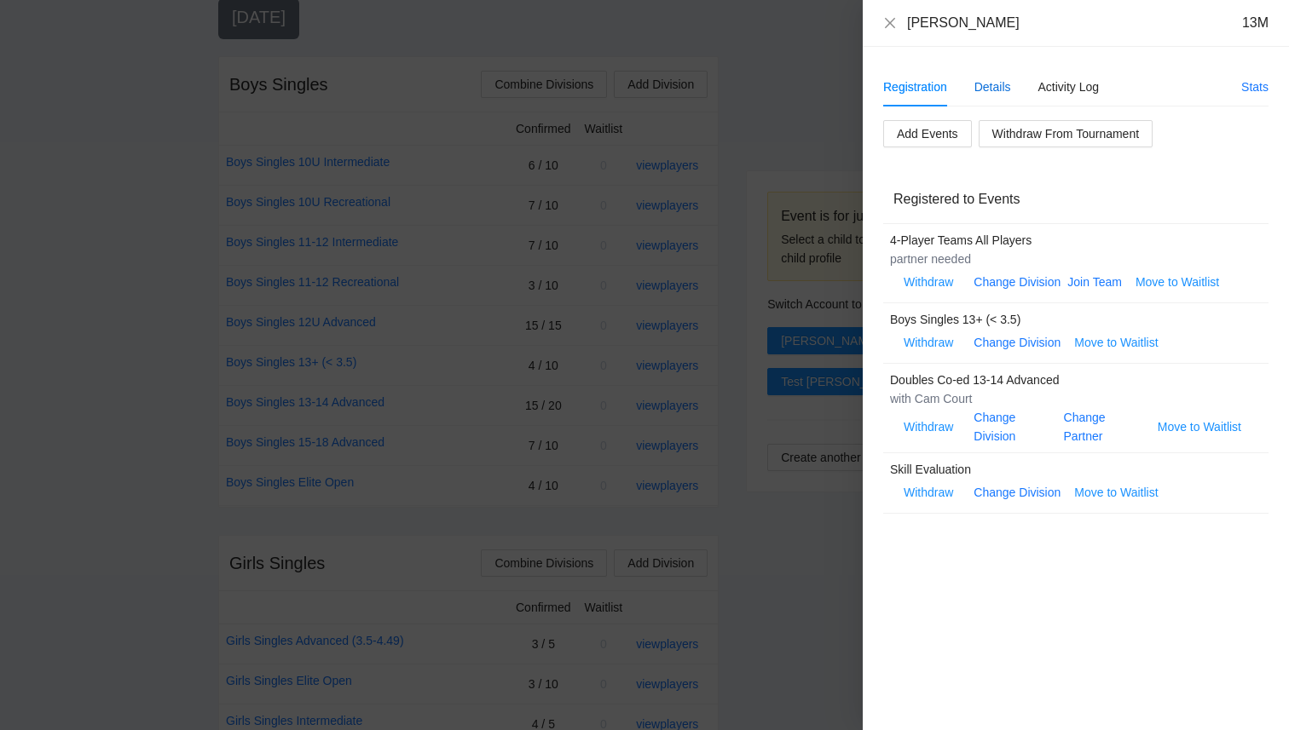
click at [1000, 85] on div "Details" at bounding box center [992, 87] width 37 height 19
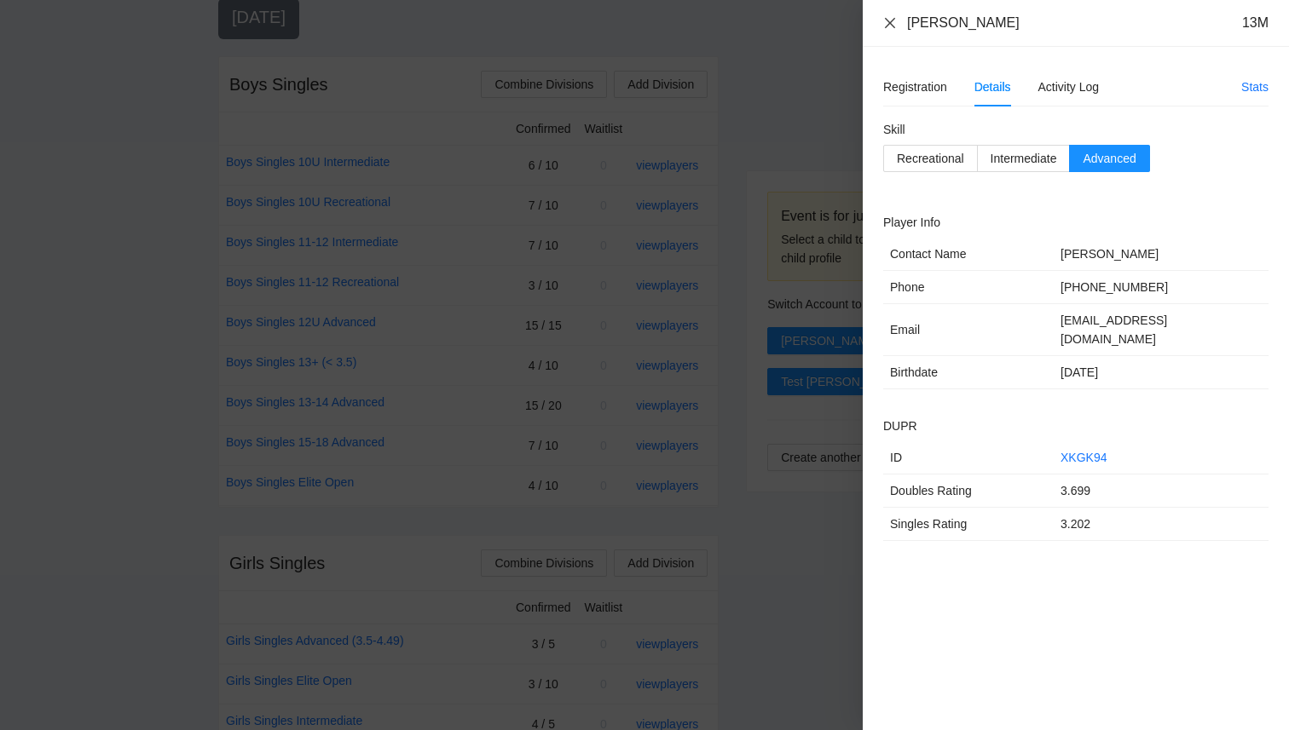
click at [893, 20] on icon "close" at bounding box center [890, 23] width 14 height 14
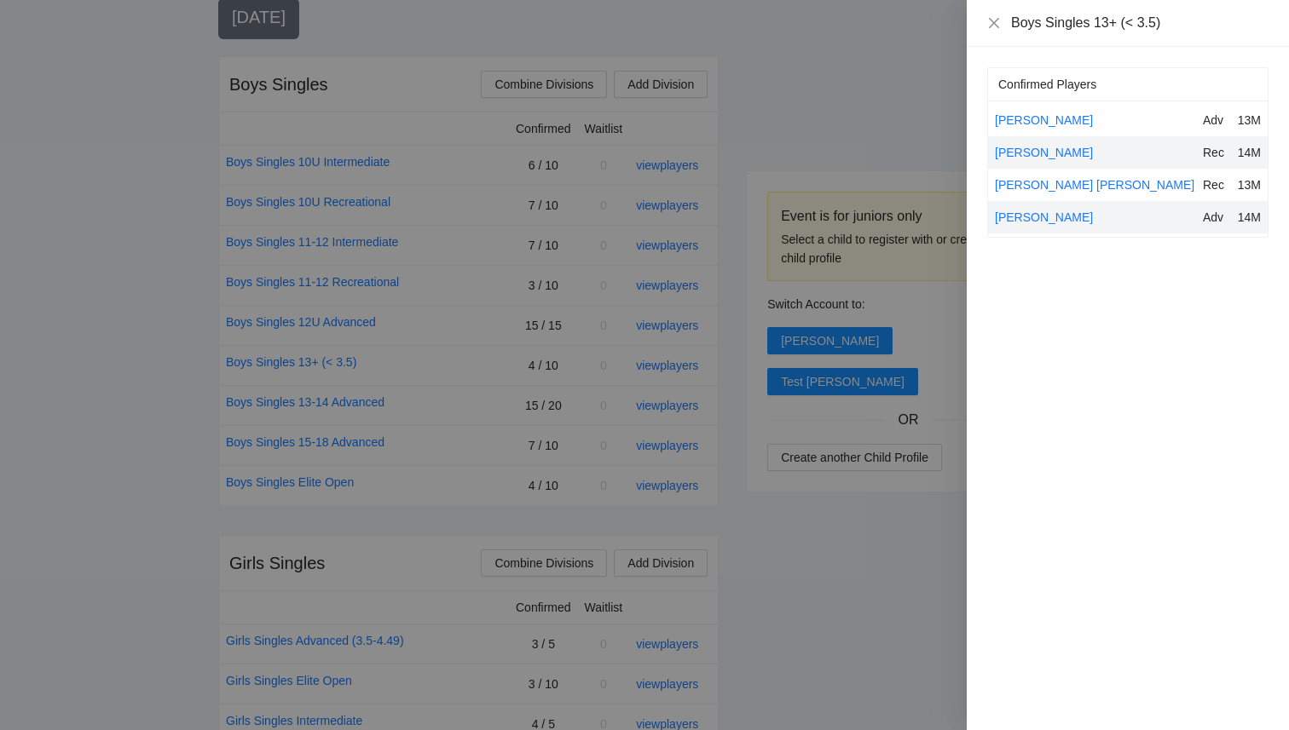
click at [764, 495] on div at bounding box center [644, 365] width 1289 height 730
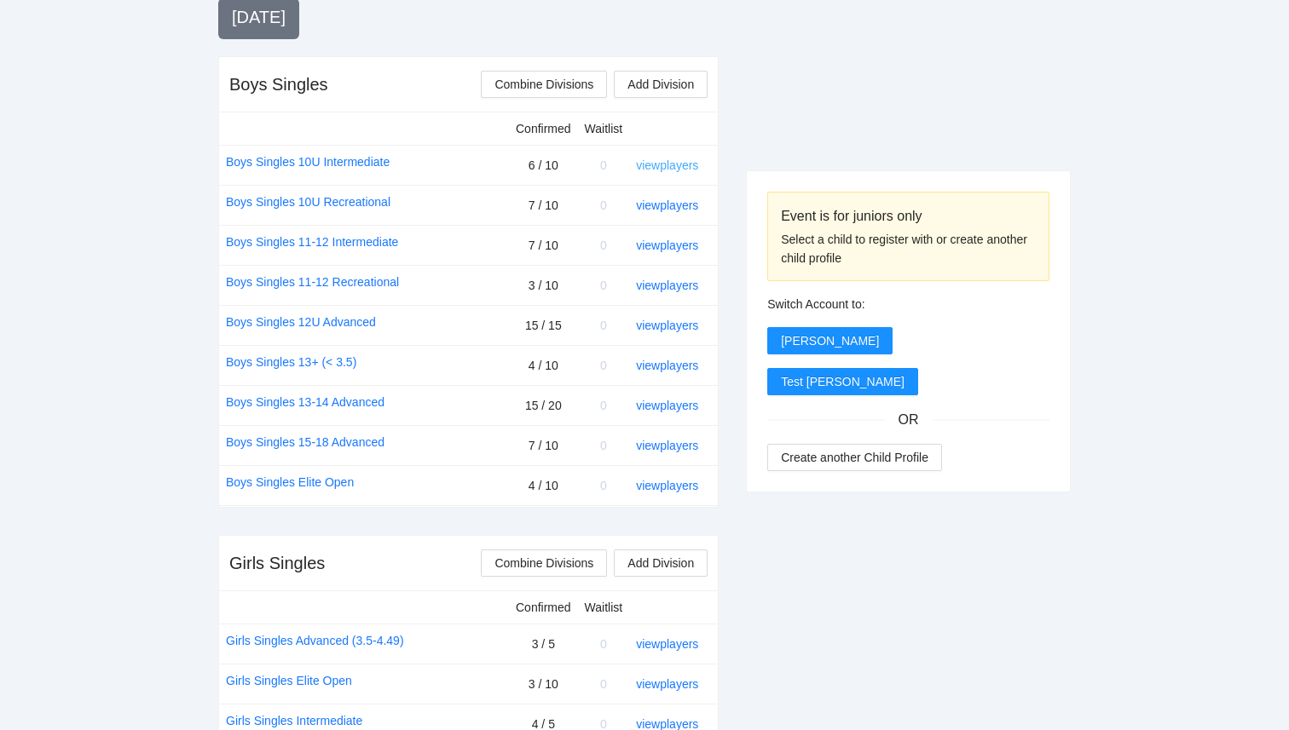
click at [667, 163] on link "view players" at bounding box center [667, 166] width 62 height 14
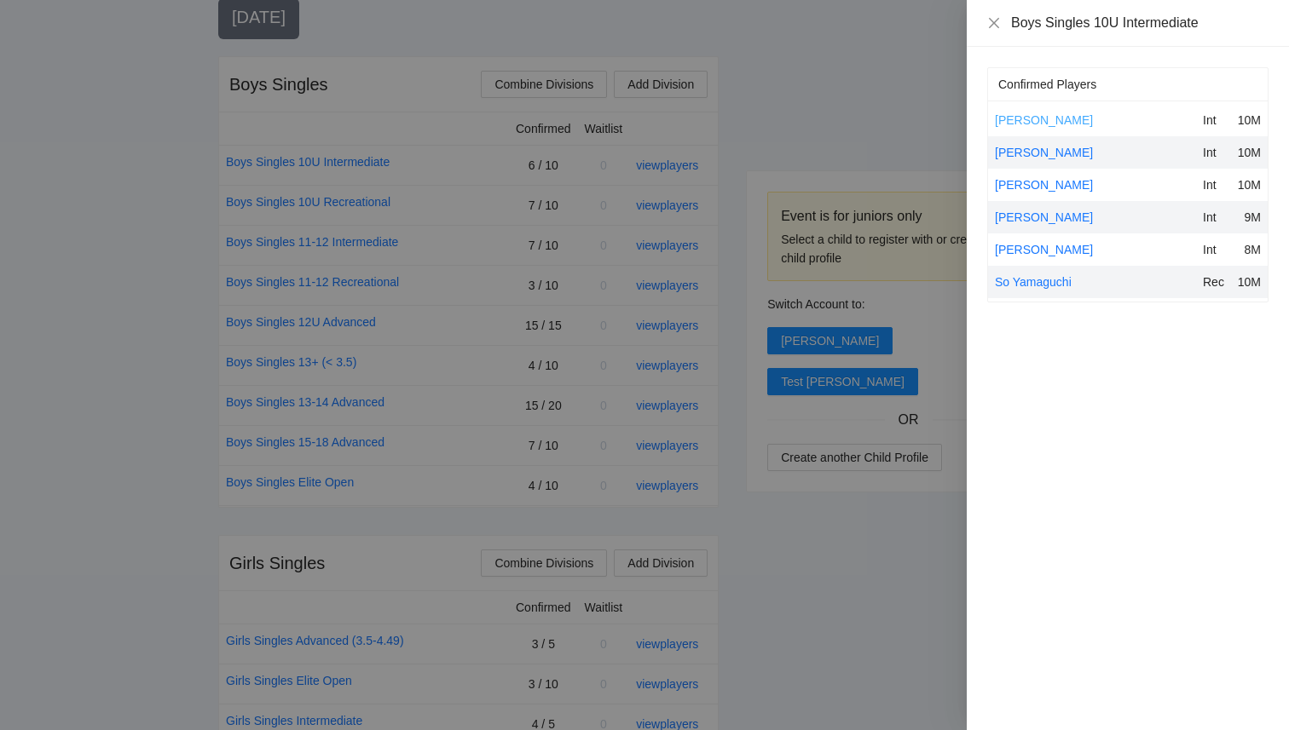
click at [1040, 118] on link "Brooks Miller" at bounding box center [1044, 120] width 98 height 14
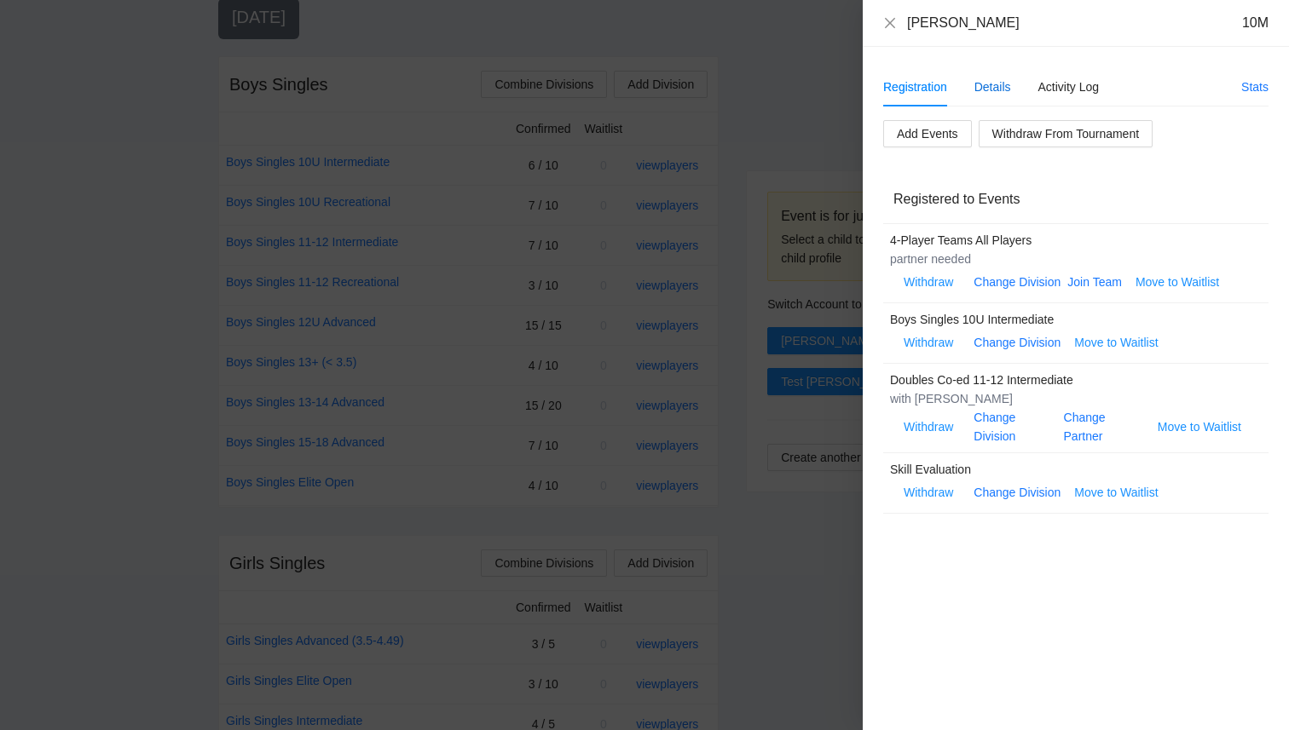
click at [981, 84] on div "Details" at bounding box center [992, 87] width 37 height 19
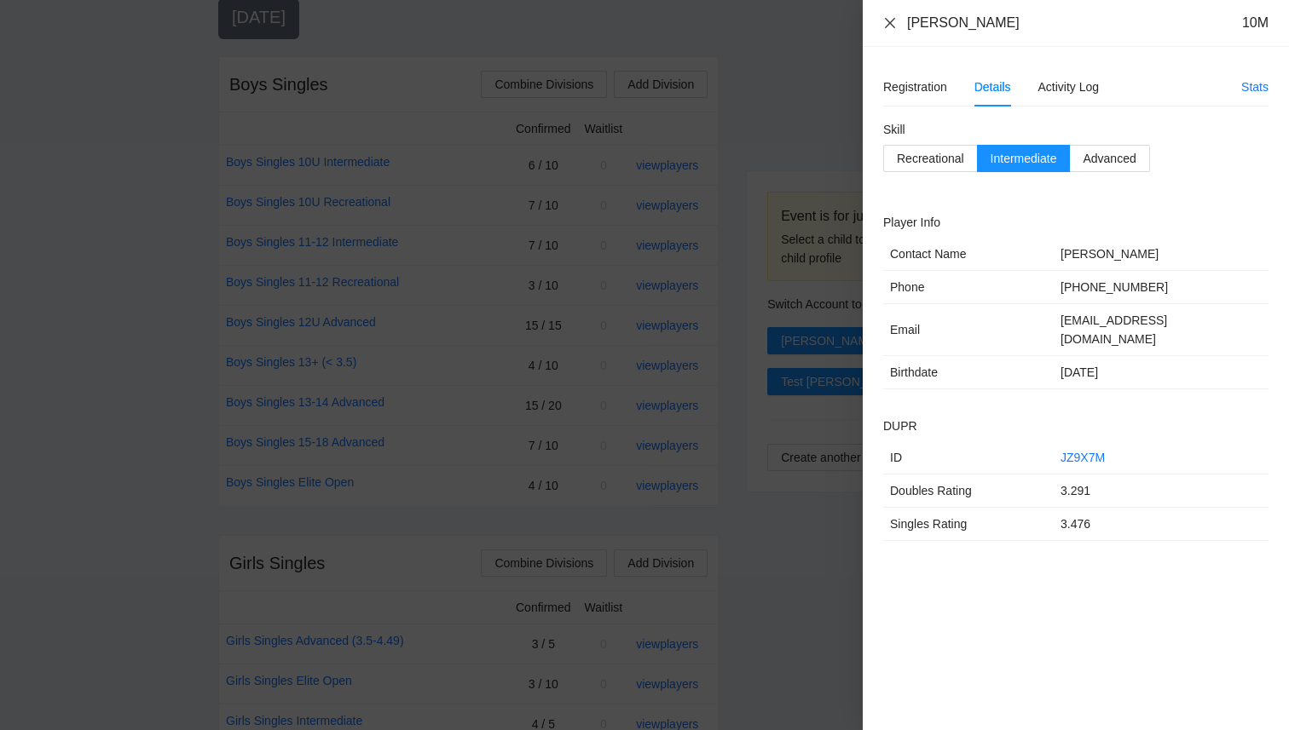
click at [886, 20] on icon "close" at bounding box center [890, 23] width 14 height 14
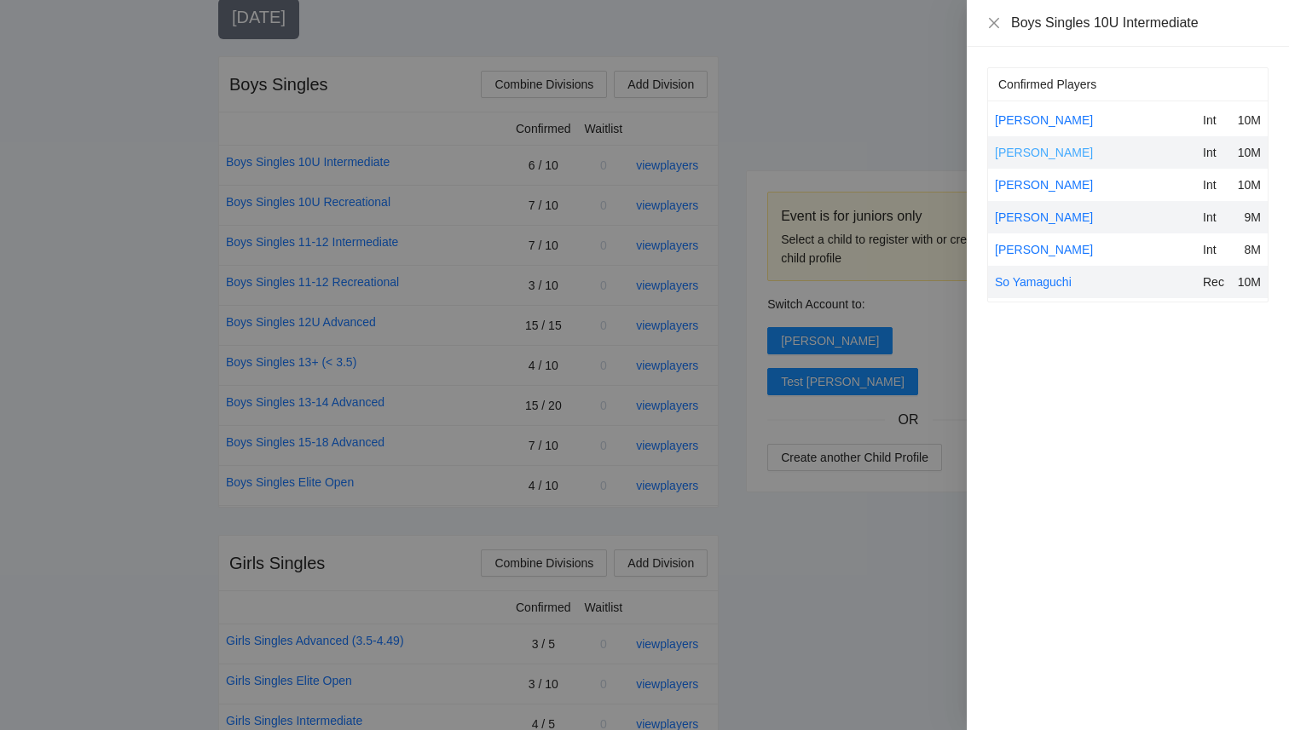
click at [1013, 156] on link "[PERSON_NAME]" at bounding box center [1044, 153] width 98 height 14
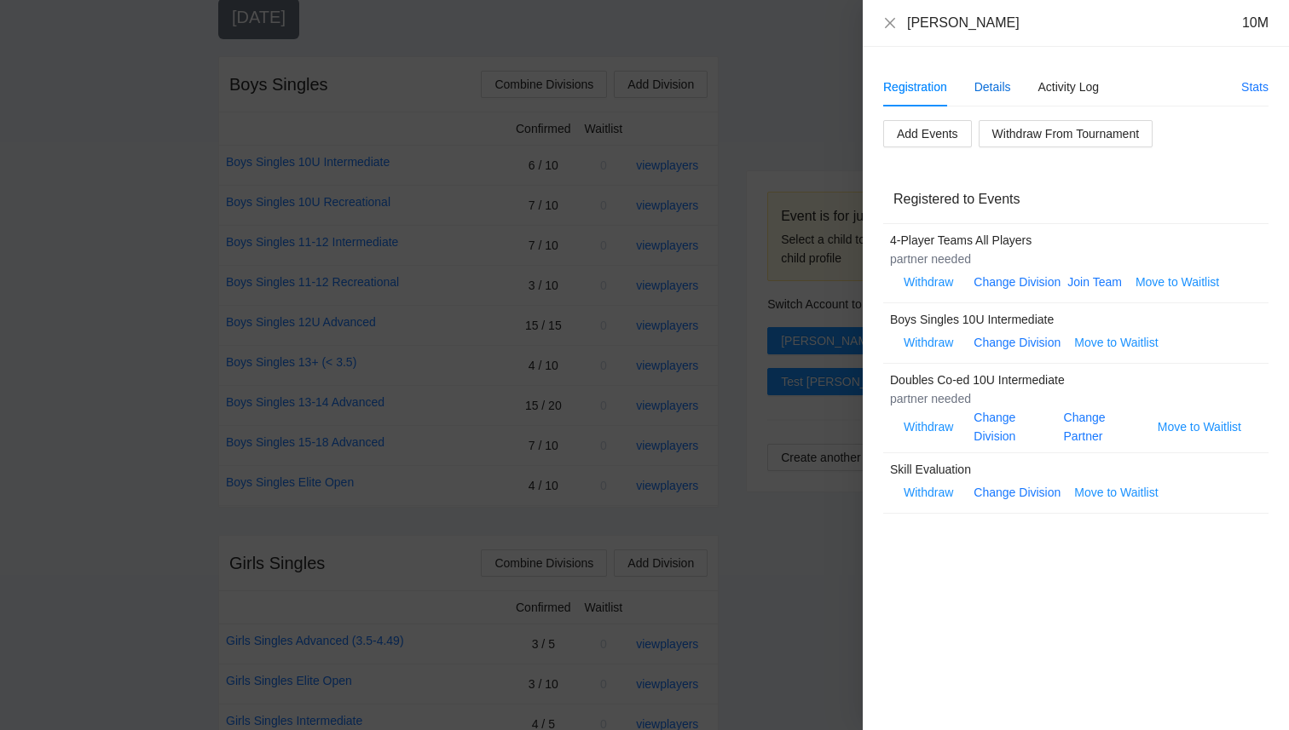
click at [978, 78] on div "Details" at bounding box center [992, 87] width 37 height 19
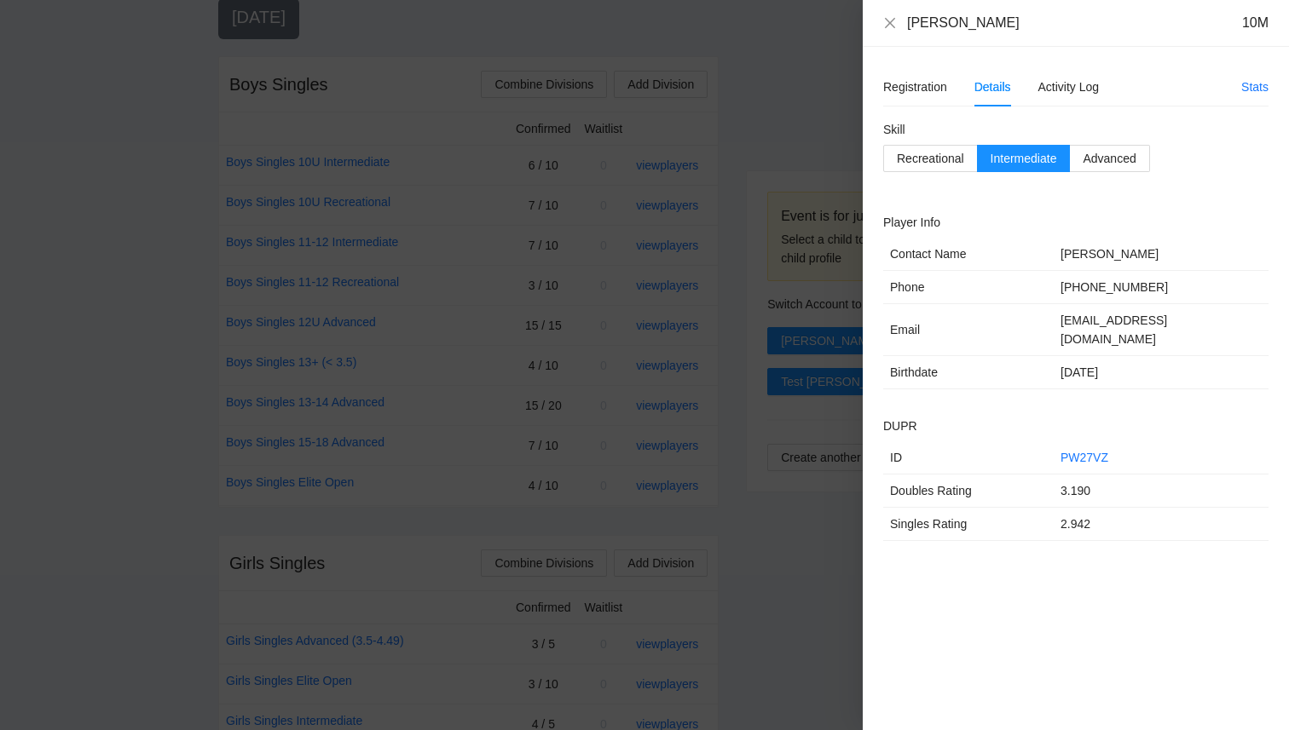
click at [888, 14] on div "Declan Pacini 10M" at bounding box center [1075, 23] width 385 height 19
click at [891, 23] on icon "close" at bounding box center [890, 23] width 14 height 14
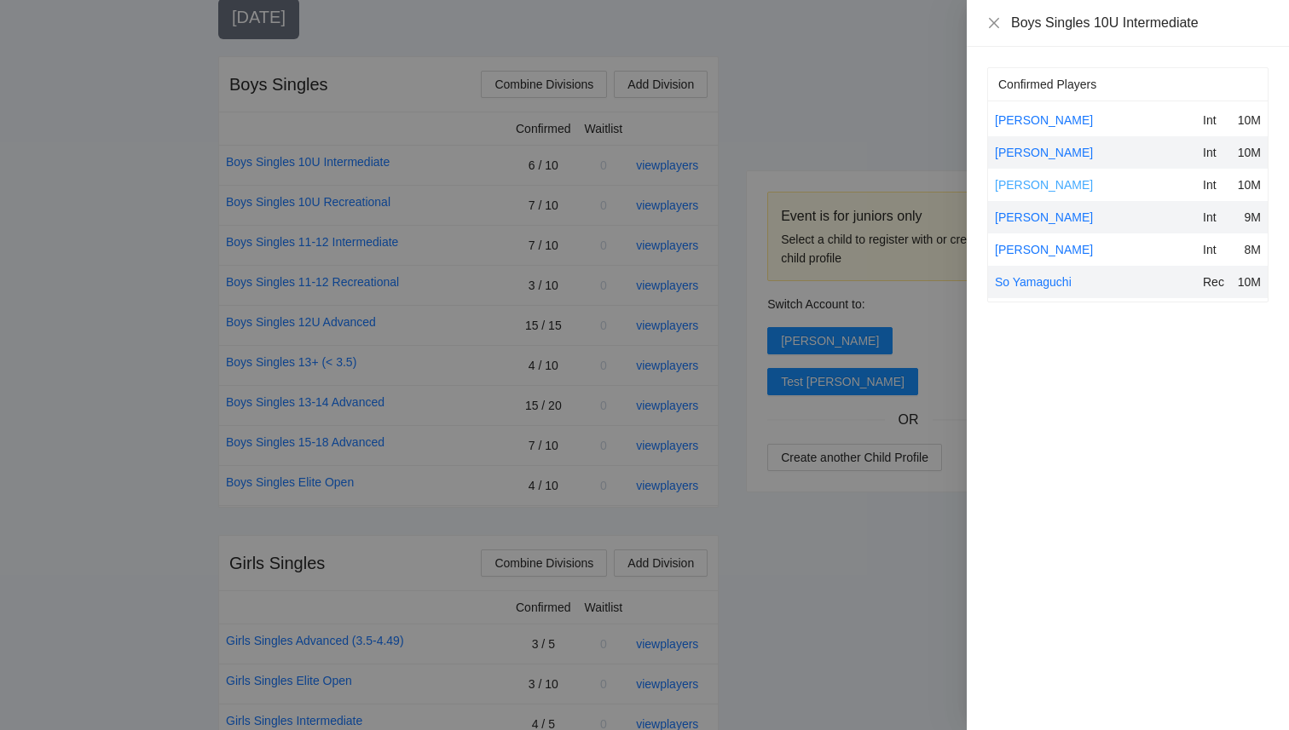
click at [1020, 186] on link "[PERSON_NAME]" at bounding box center [1044, 185] width 98 height 14
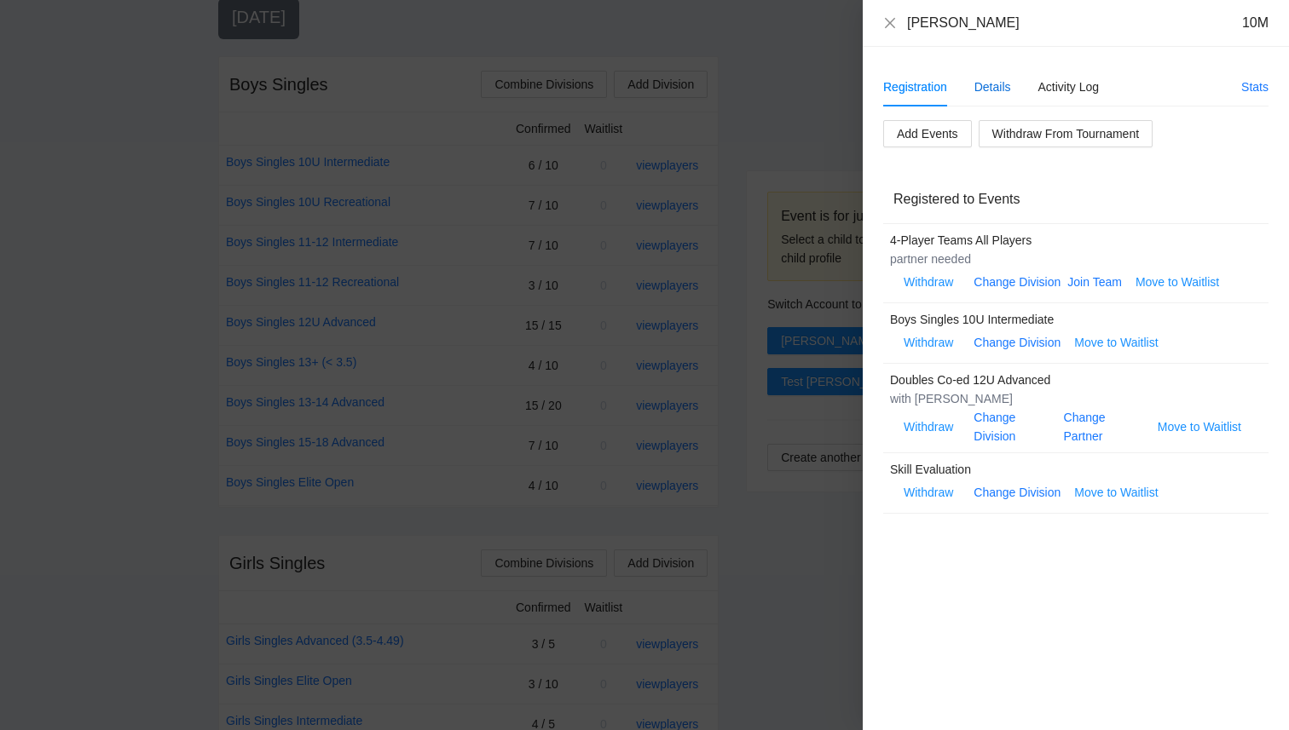
click at [1001, 92] on div "Details" at bounding box center [992, 87] width 37 height 19
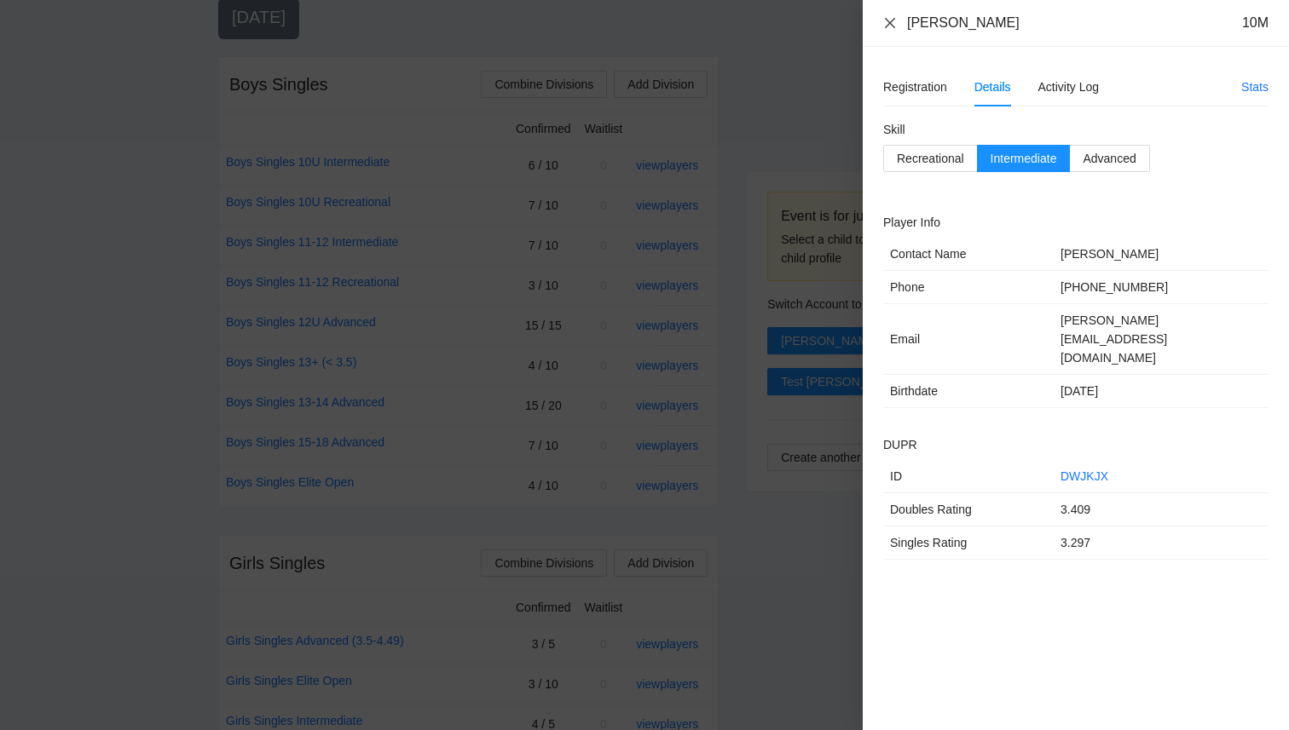
click at [888, 20] on icon "close" at bounding box center [890, 23] width 14 height 14
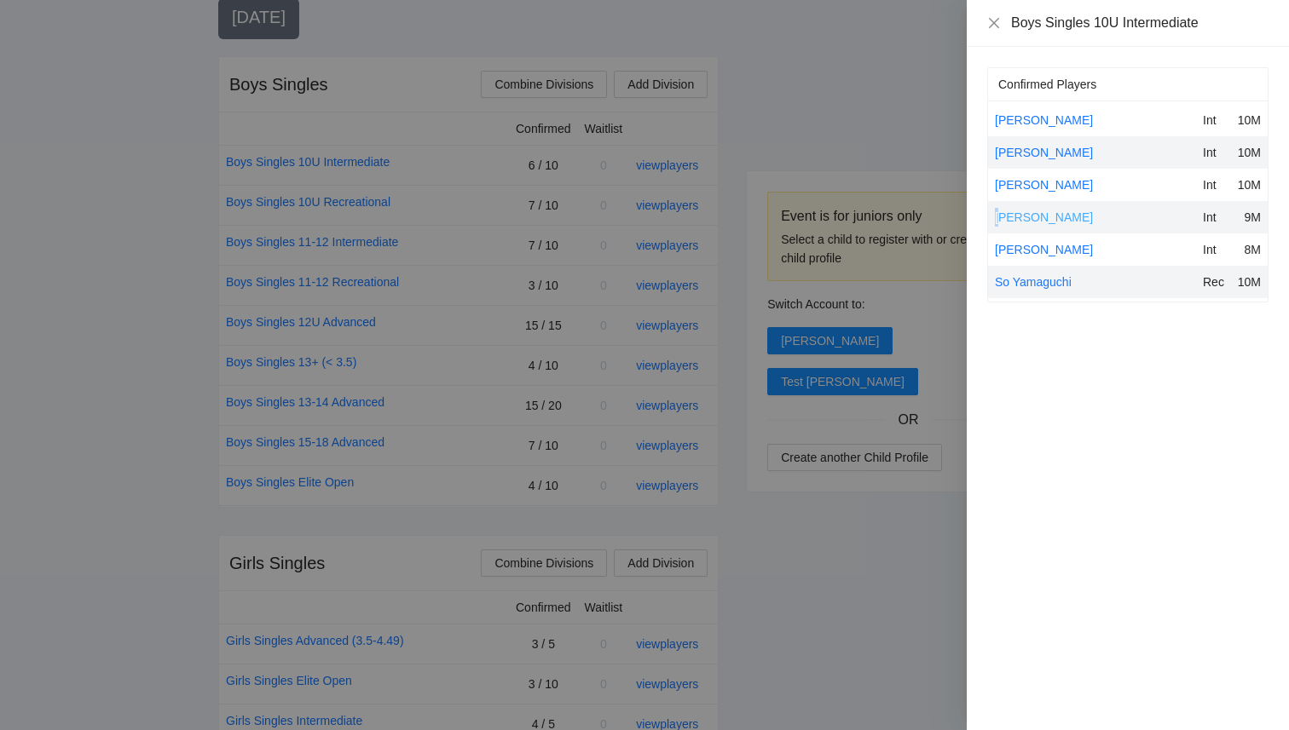
click at [999, 218] on link "[PERSON_NAME]" at bounding box center [1044, 218] width 98 height 14
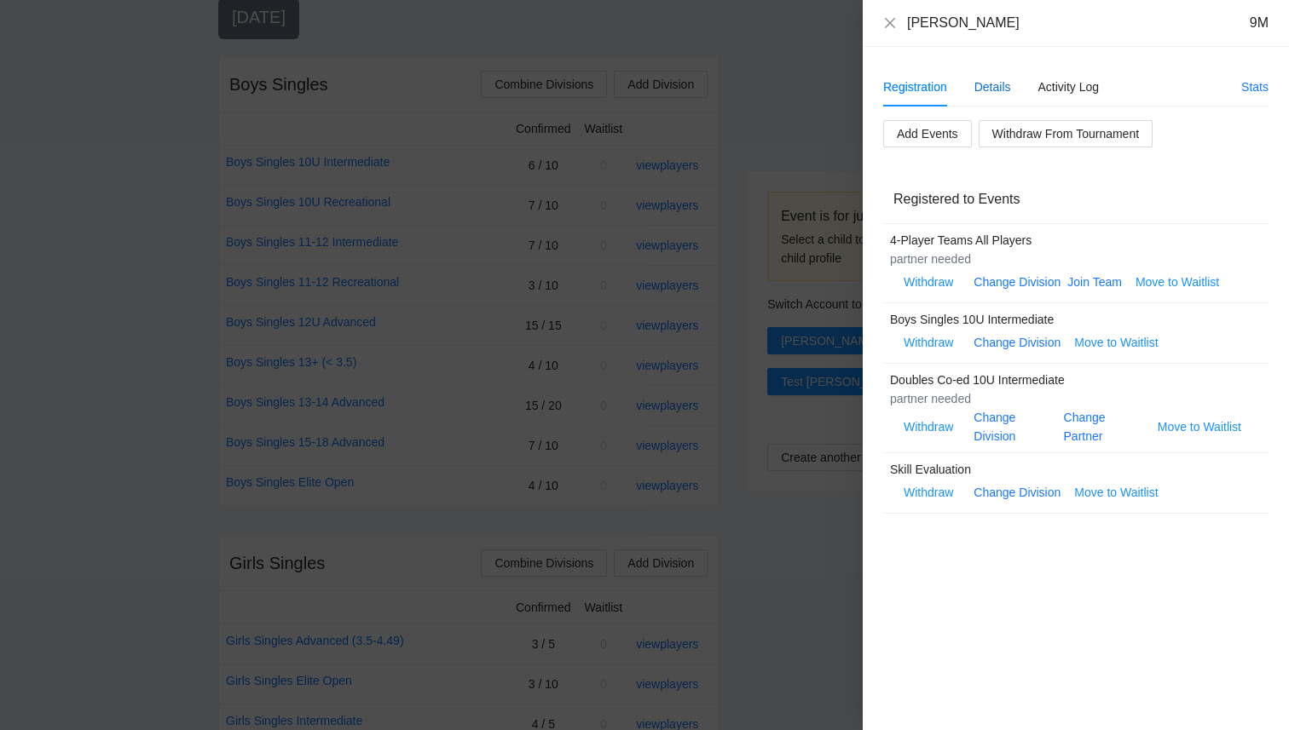
click at [984, 86] on div "Details" at bounding box center [992, 87] width 37 height 19
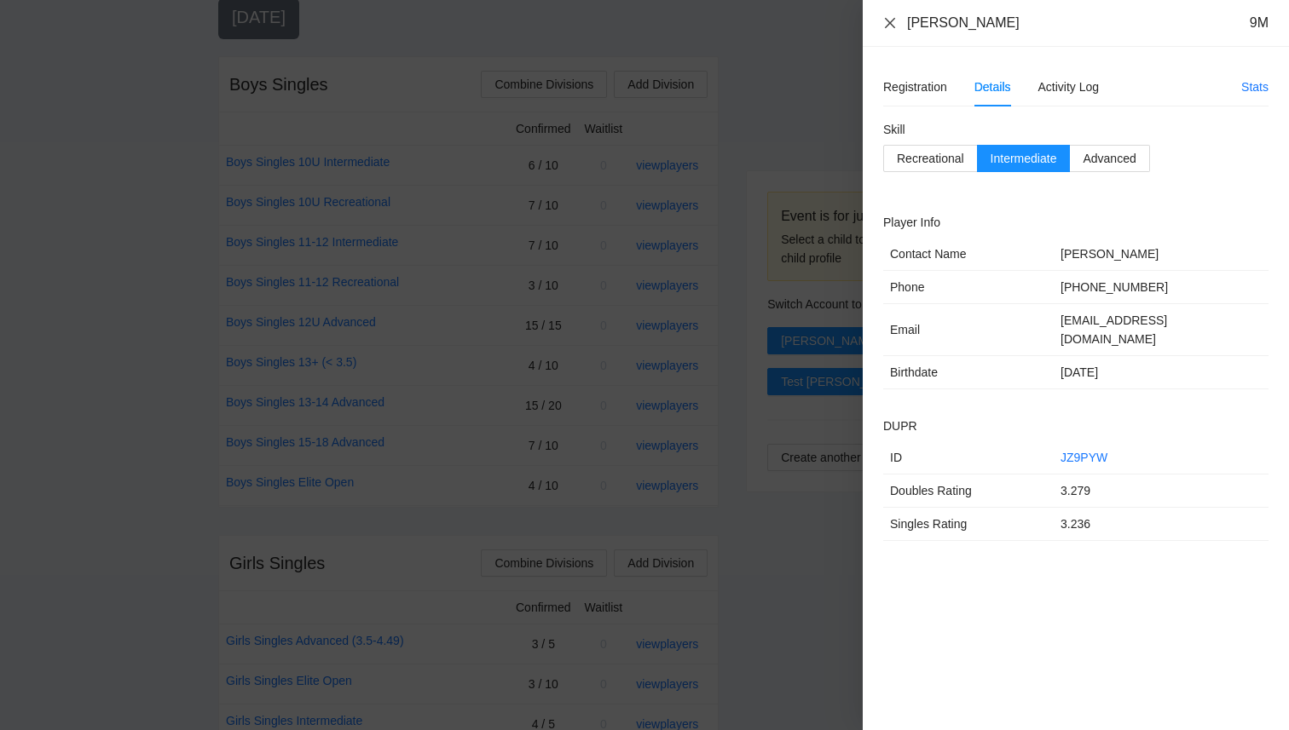
click at [889, 21] on icon "close" at bounding box center [890, 23] width 14 height 14
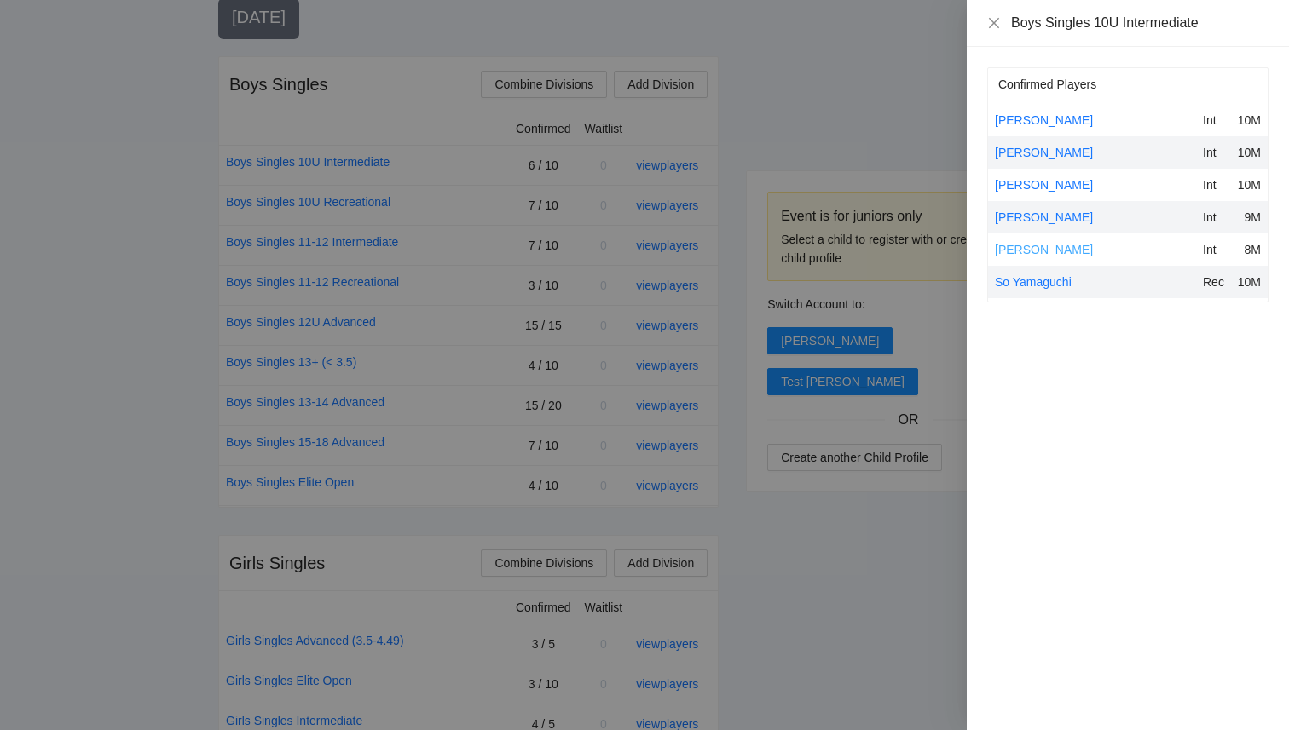
click at [1033, 251] on link "Ramsey Robinson" at bounding box center [1044, 250] width 98 height 14
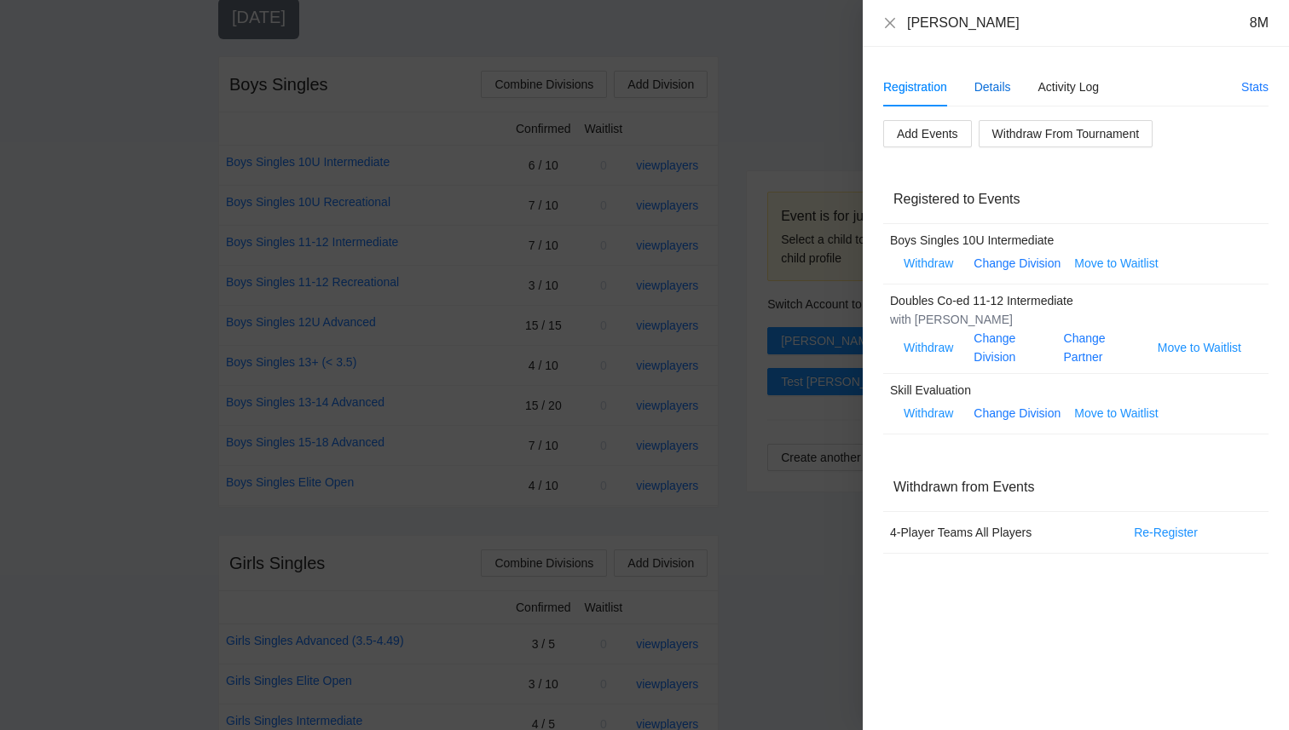
click at [994, 78] on div "Details" at bounding box center [992, 87] width 37 height 19
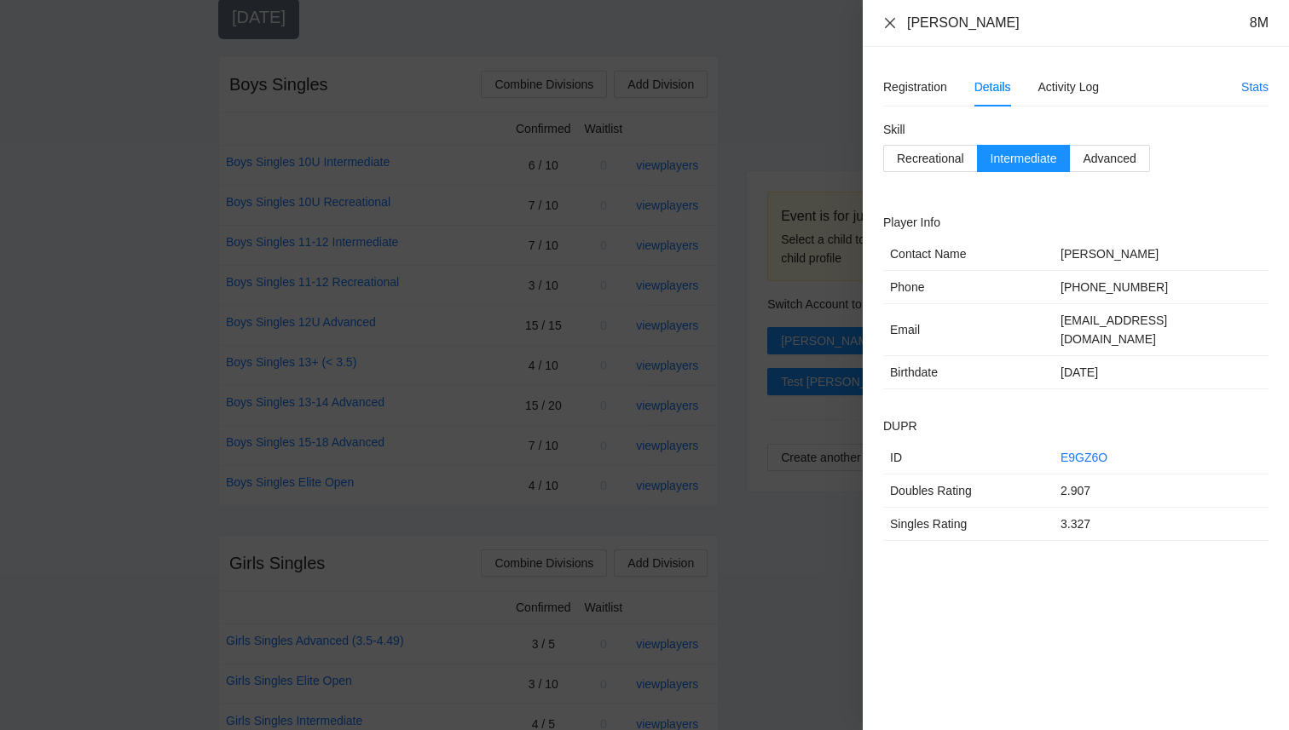
click at [883, 27] on icon "close" at bounding box center [890, 23] width 14 height 14
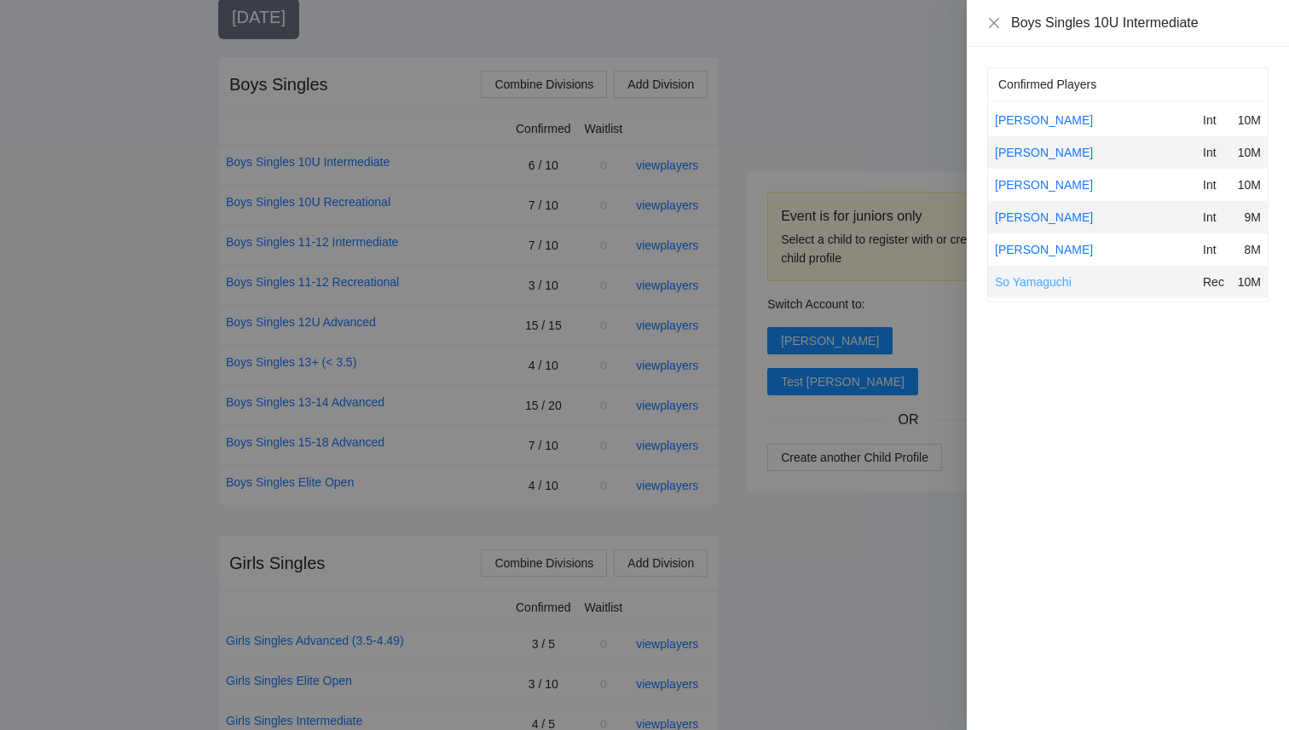
click at [1032, 286] on link "So Yamaguchi" at bounding box center [1033, 282] width 77 height 14
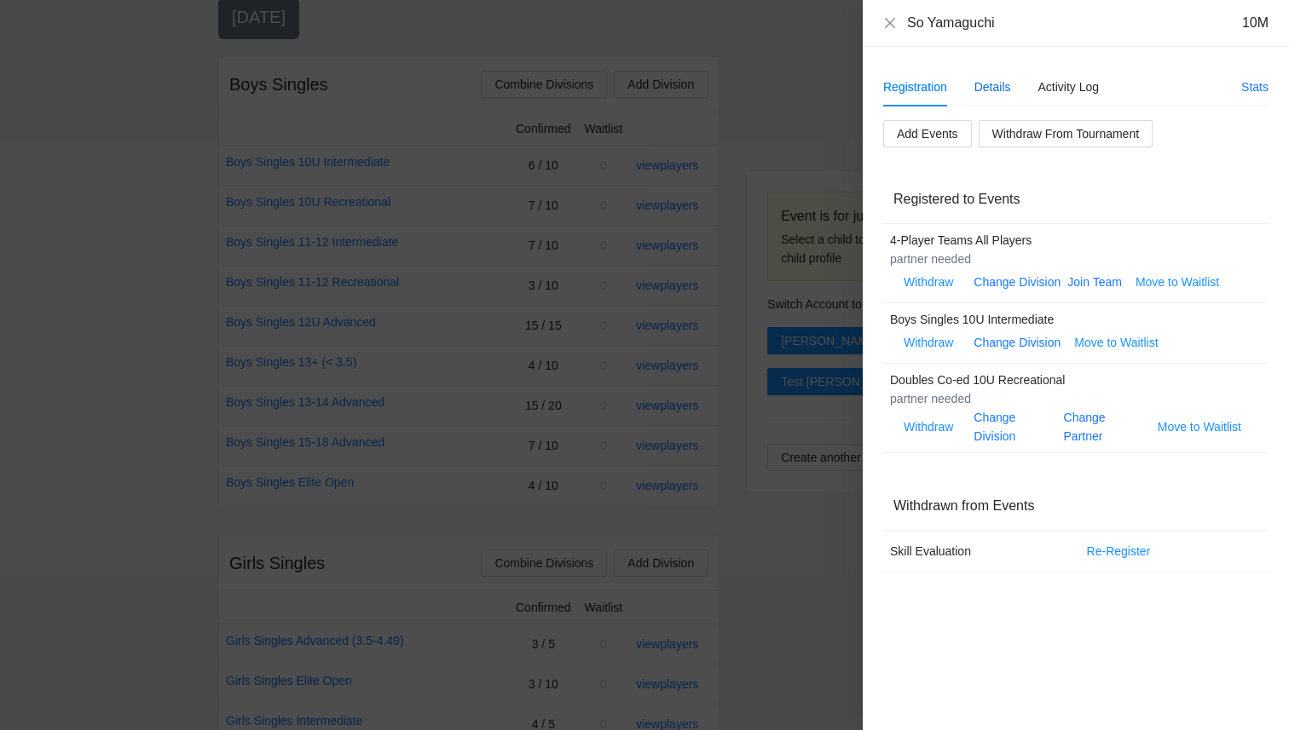
click at [996, 87] on div "Details" at bounding box center [992, 87] width 37 height 19
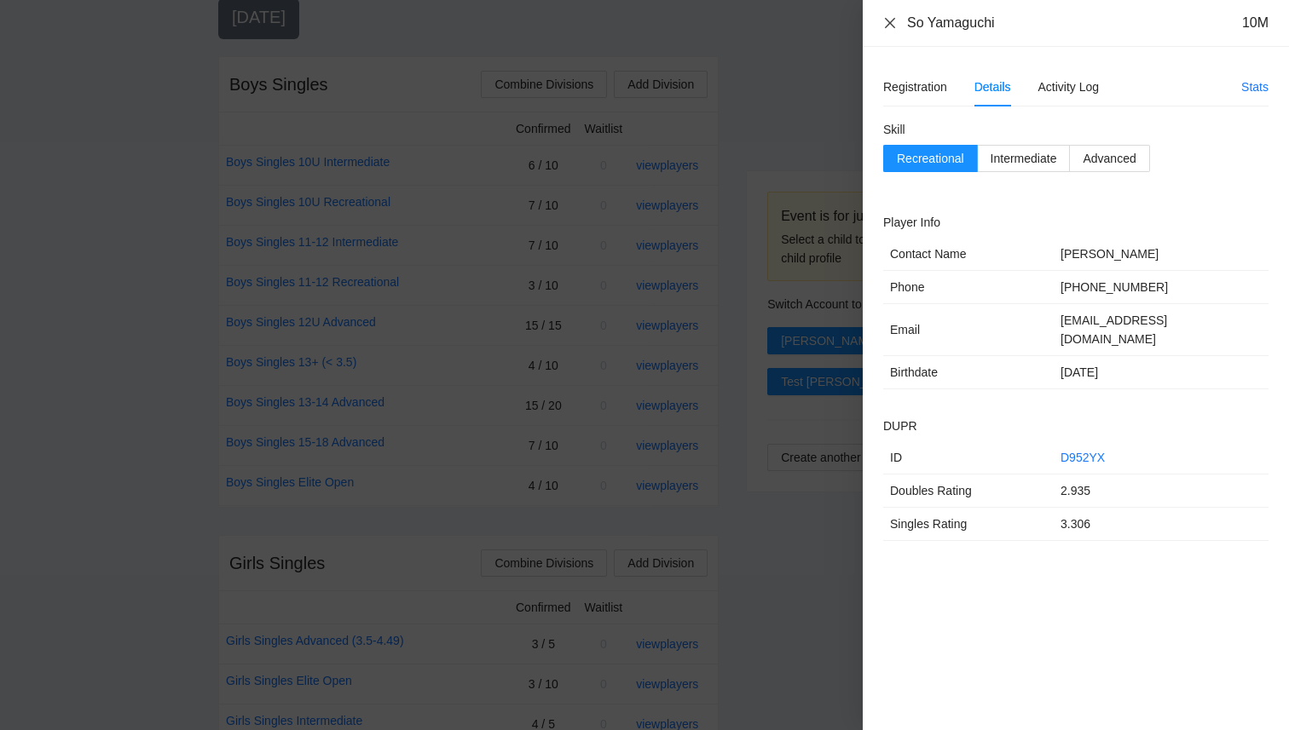
click at [896, 20] on icon "close" at bounding box center [890, 23] width 14 height 14
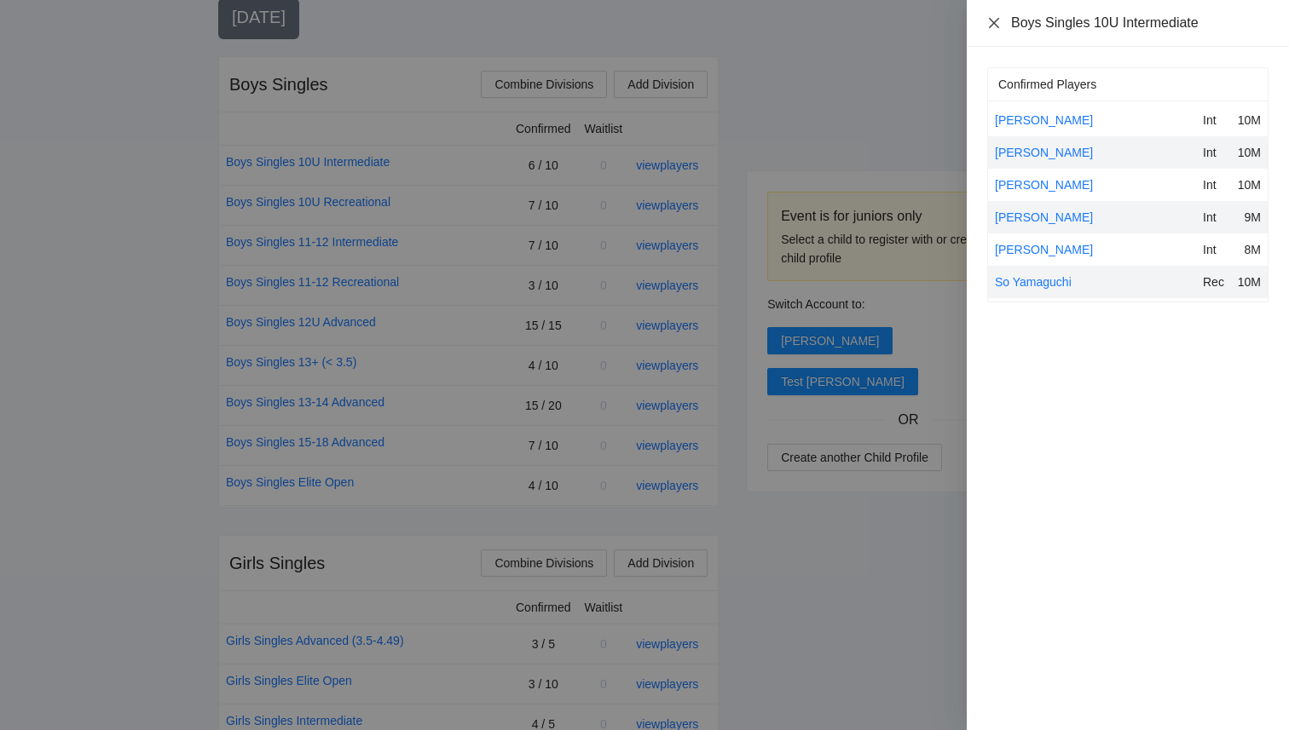
click at [987, 22] on icon "close" at bounding box center [994, 23] width 14 height 14
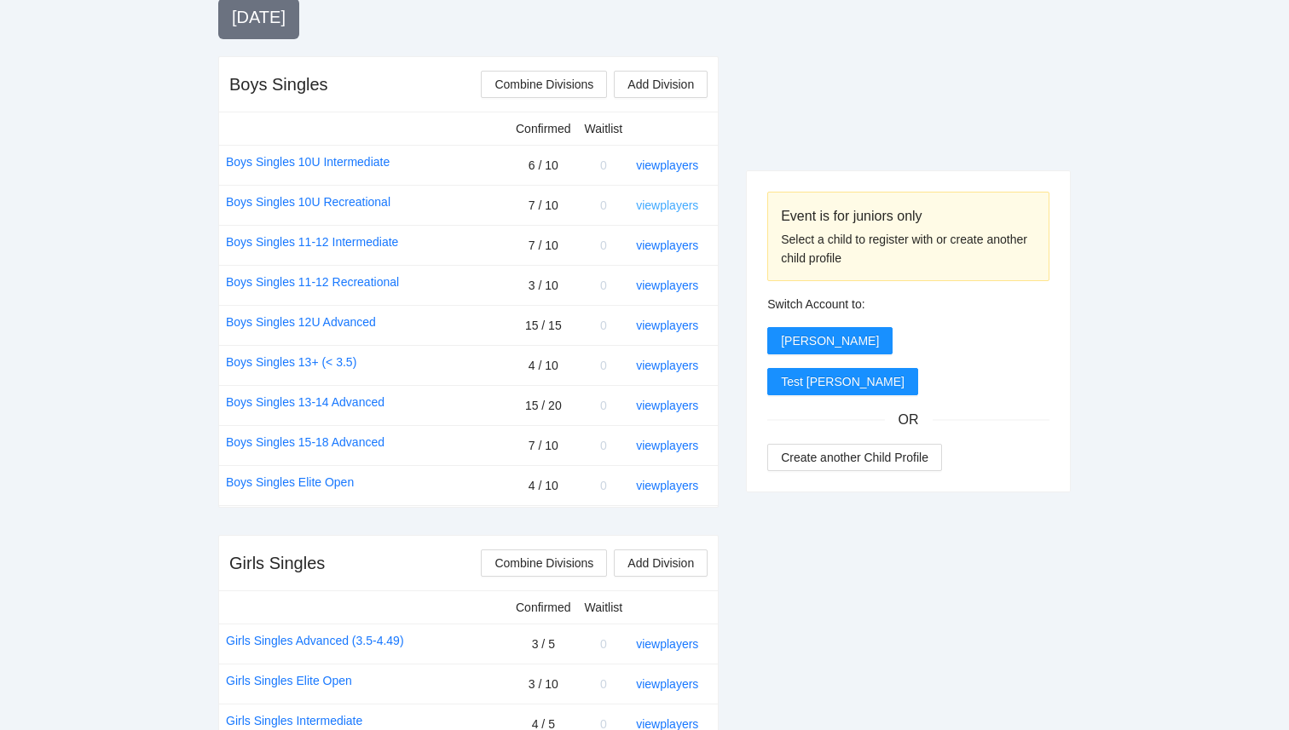
click at [688, 204] on link "view players" at bounding box center [667, 206] width 62 height 14
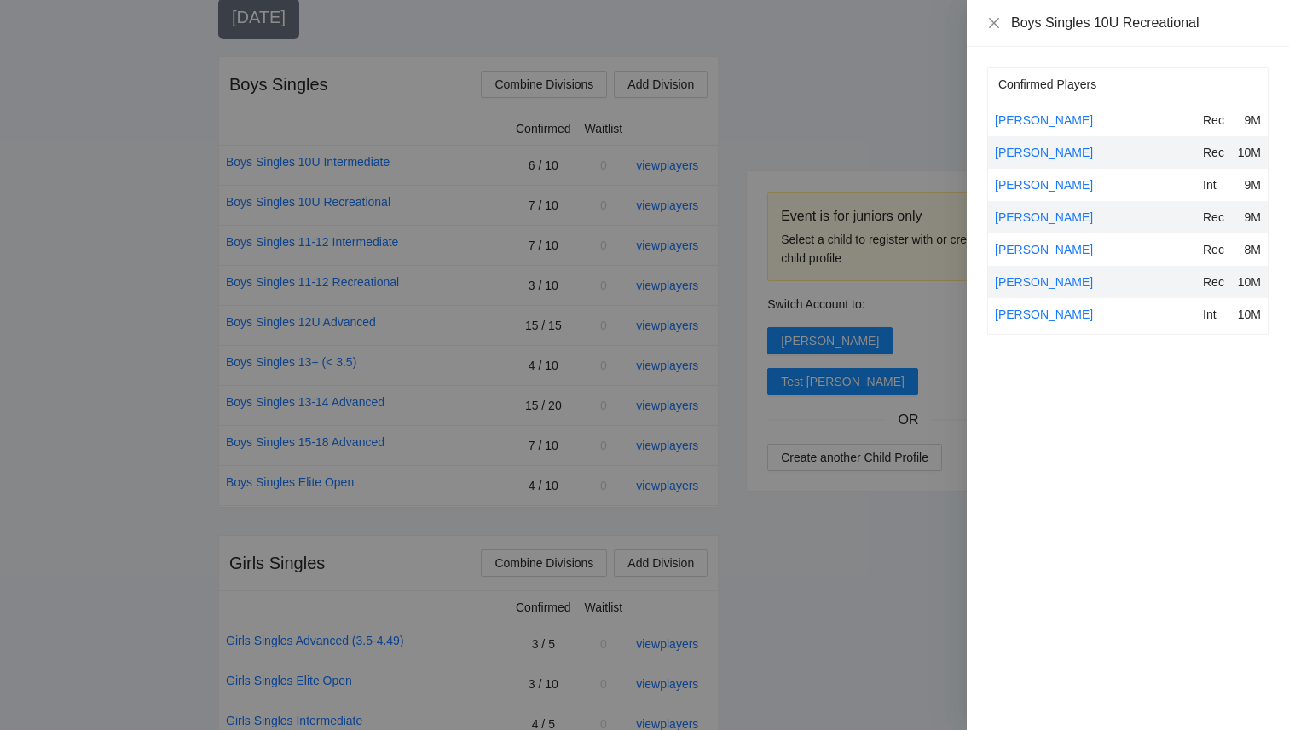
click at [826, 140] on div at bounding box center [644, 365] width 1289 height 730
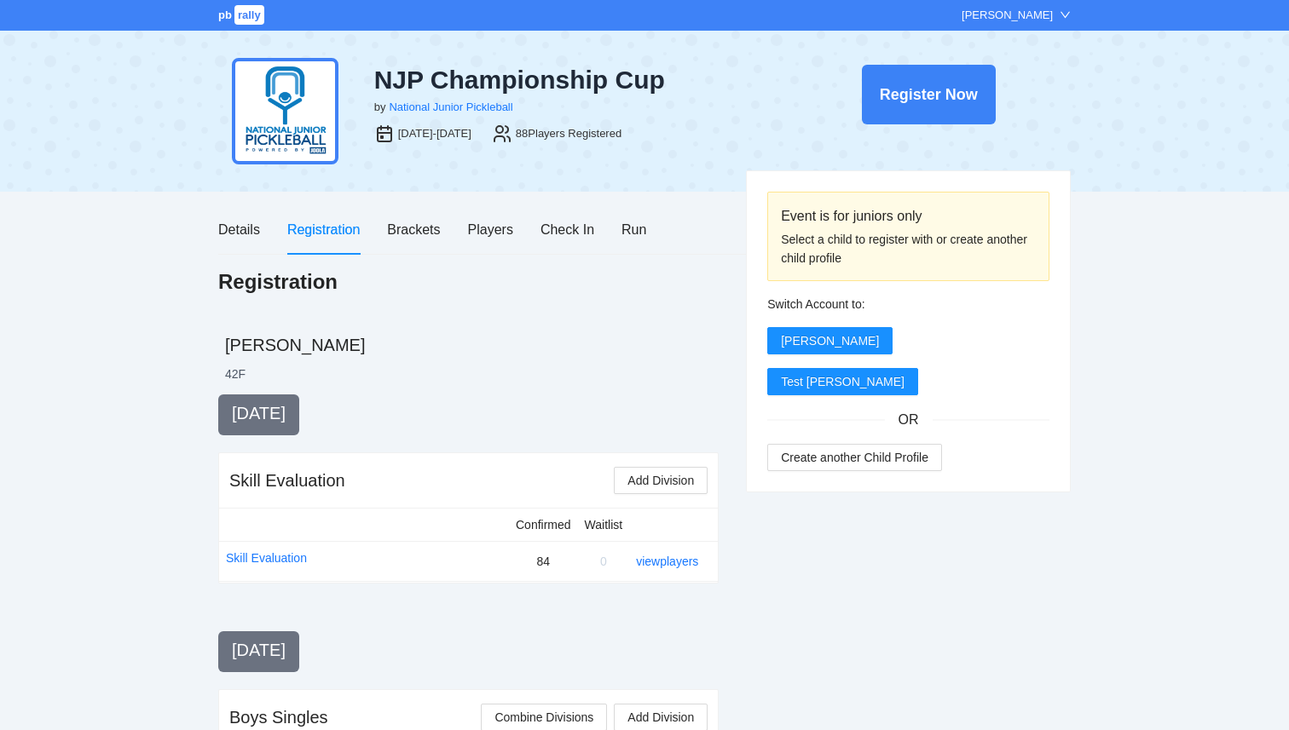
scroll to position [633, 0]
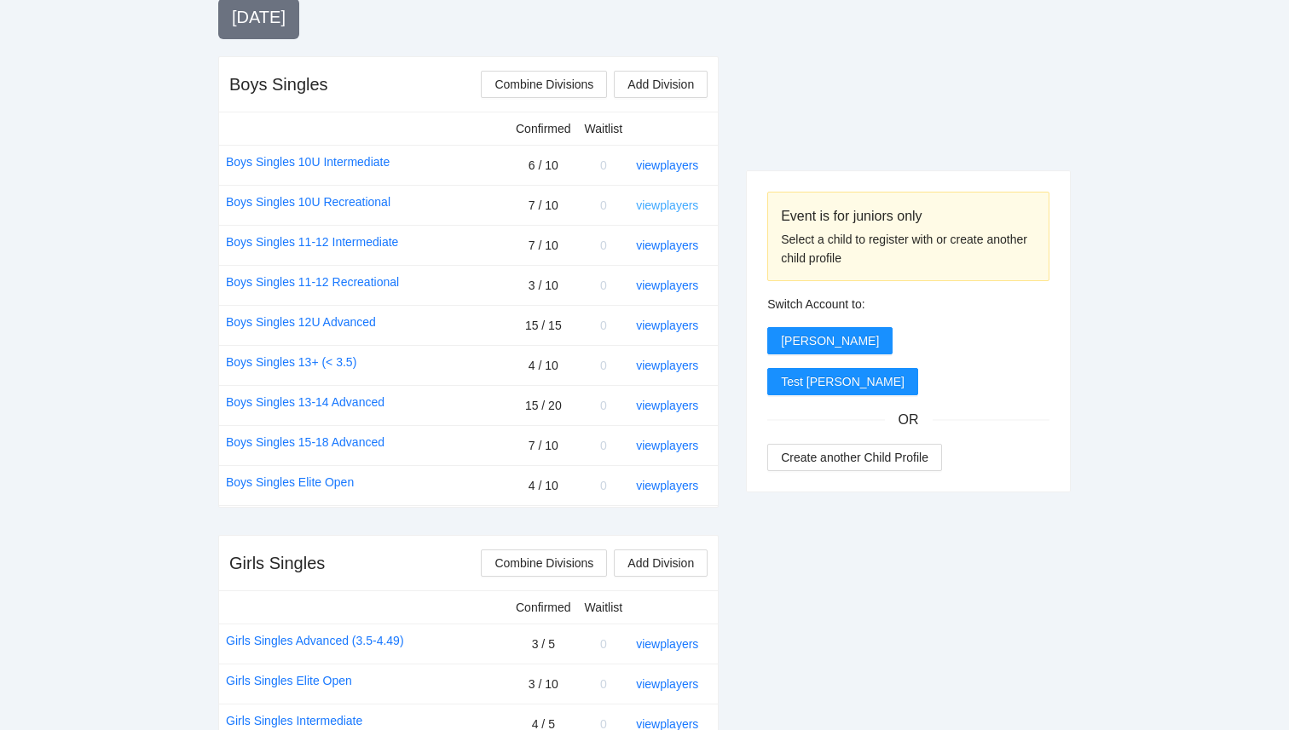
click at [693, 207] on link "view players" at bounding box center [667, 206] width 62 height 14
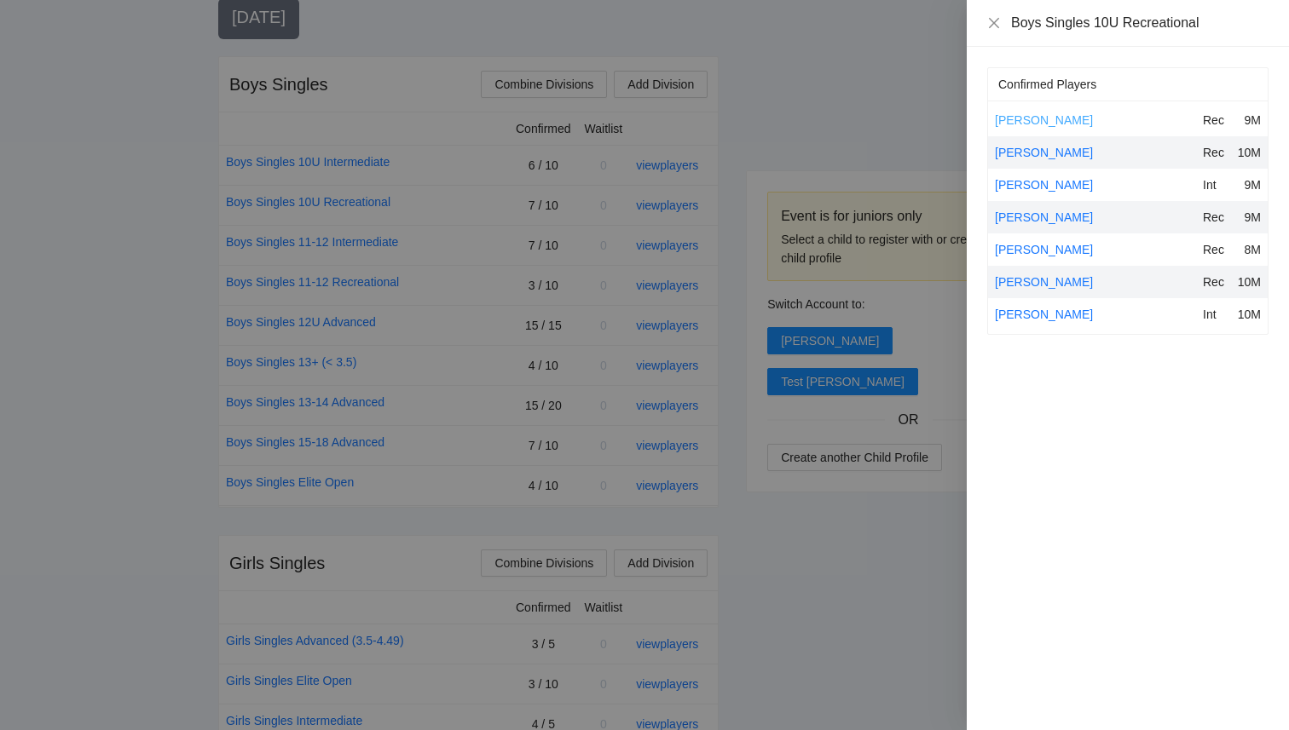
click at [1036, 125] on link "[PERSON_NAME]" at bounding box center [1044, 120] width 98 height 14
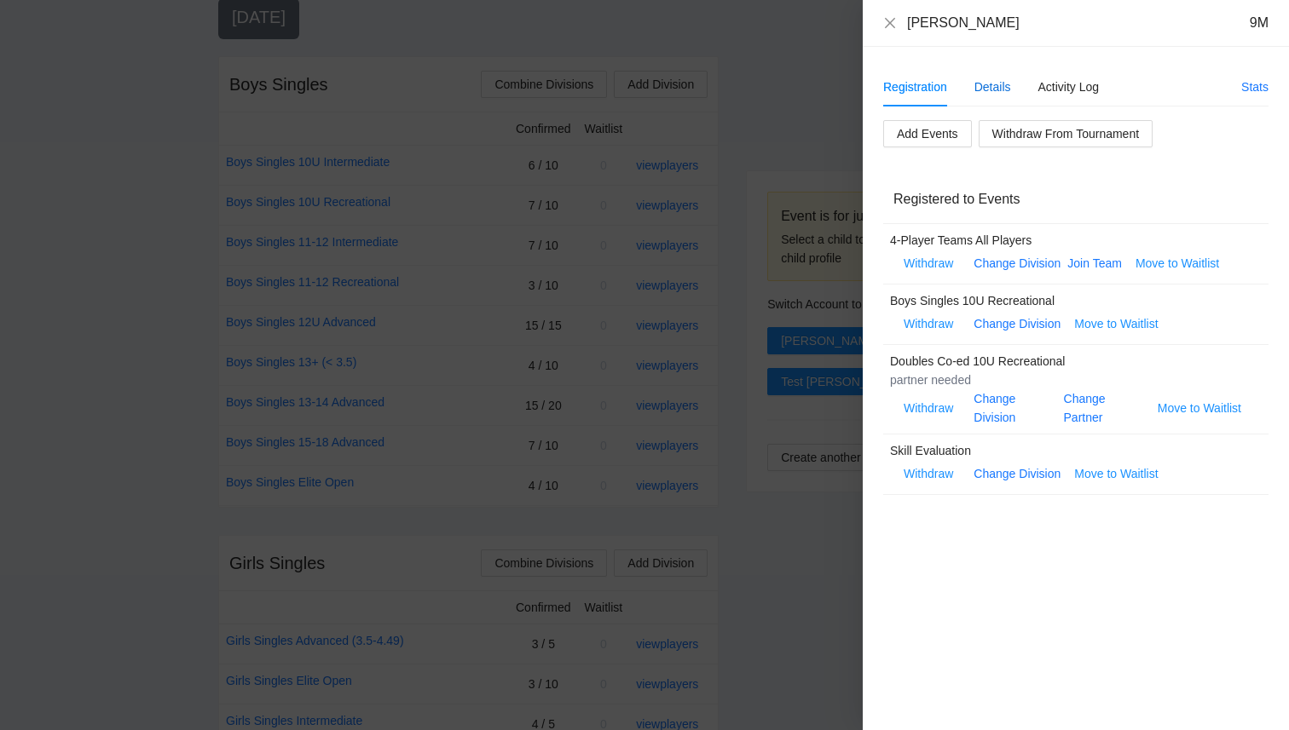
click at [987, 84] on div "Details" at bounding box center [992, 87] width 37 height 19
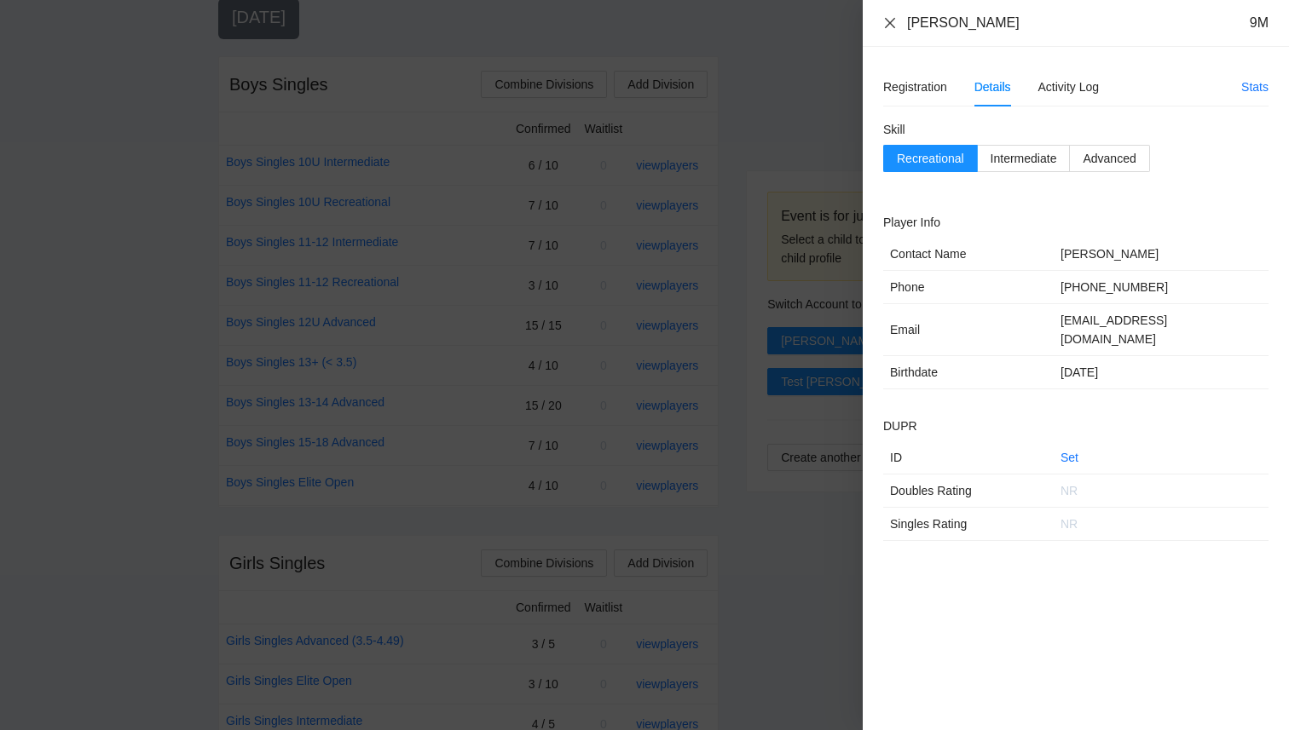
click at [891, 21] on icon "close" at bounding box center [890, 23] width 14 height 14
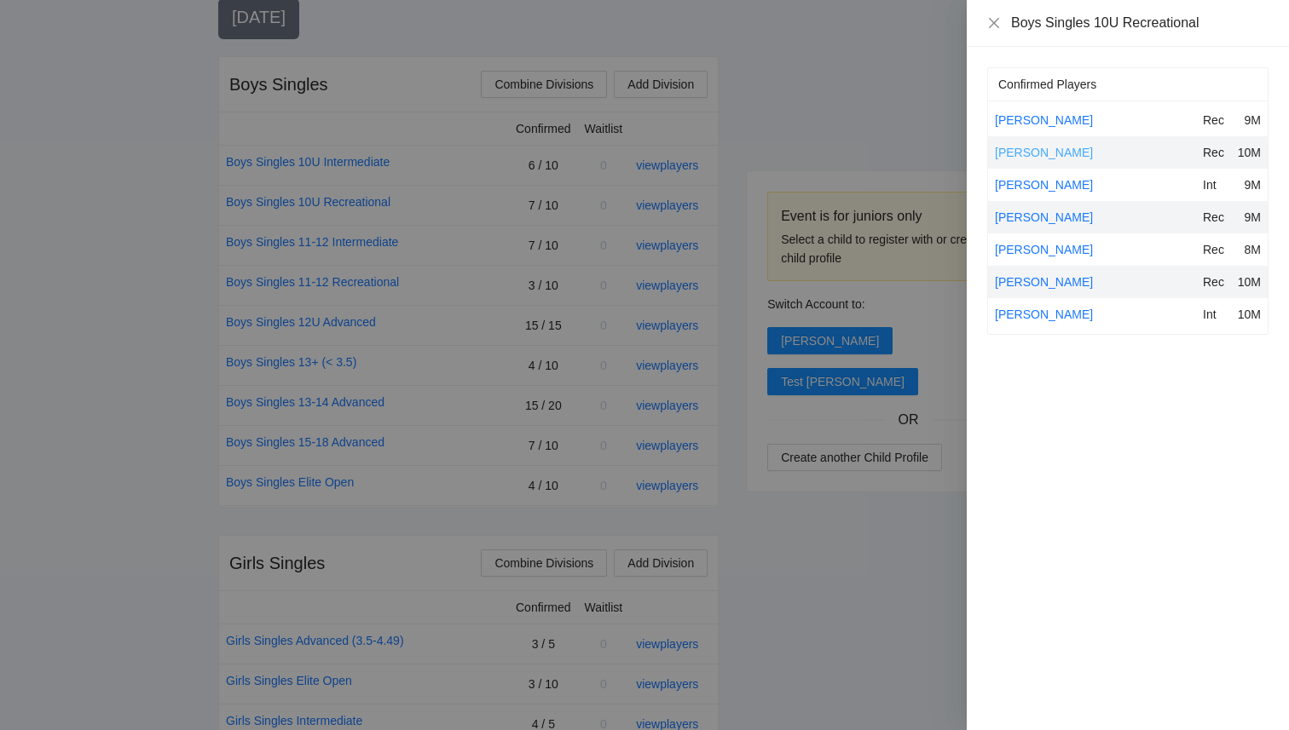
click at [1019, 147] on link "[PERSON_NAME]" at bounding box center [1044, 153] width 98 height 14
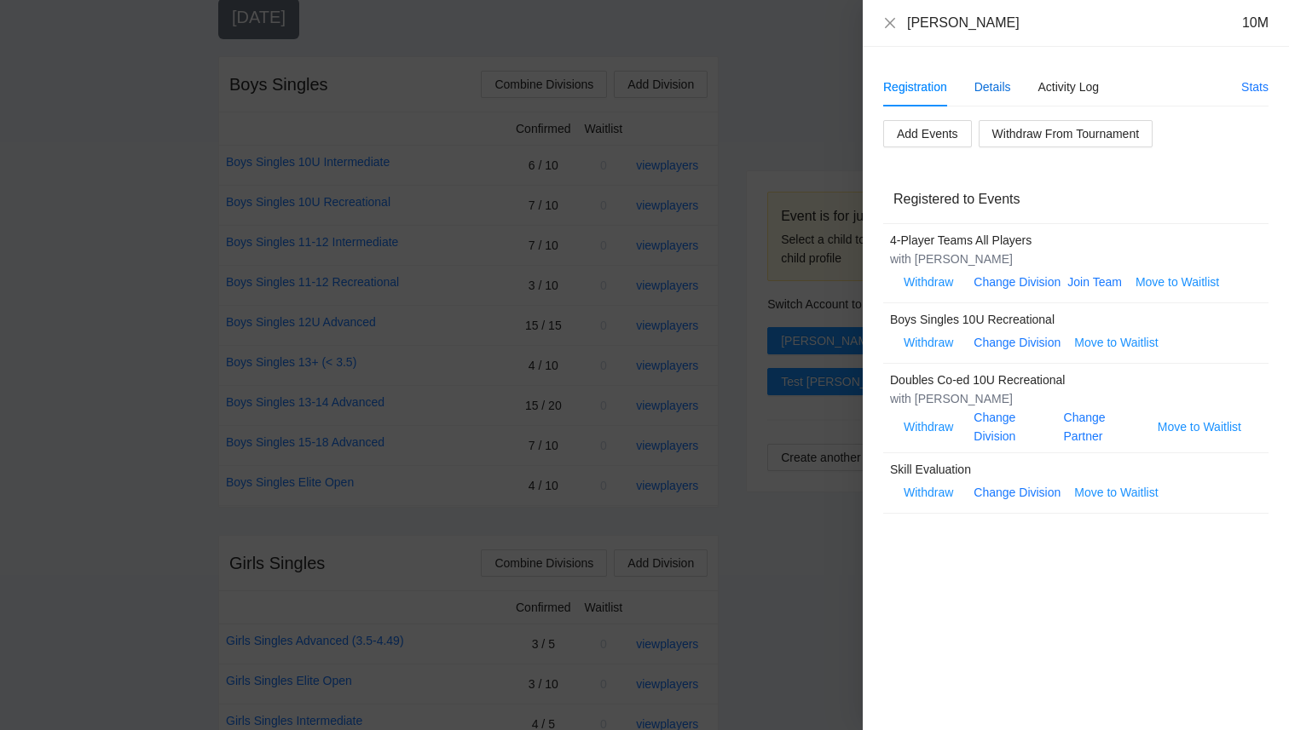
click at [986, 82] on div "Details" at bounding box center [992, 87] width 37 height 19
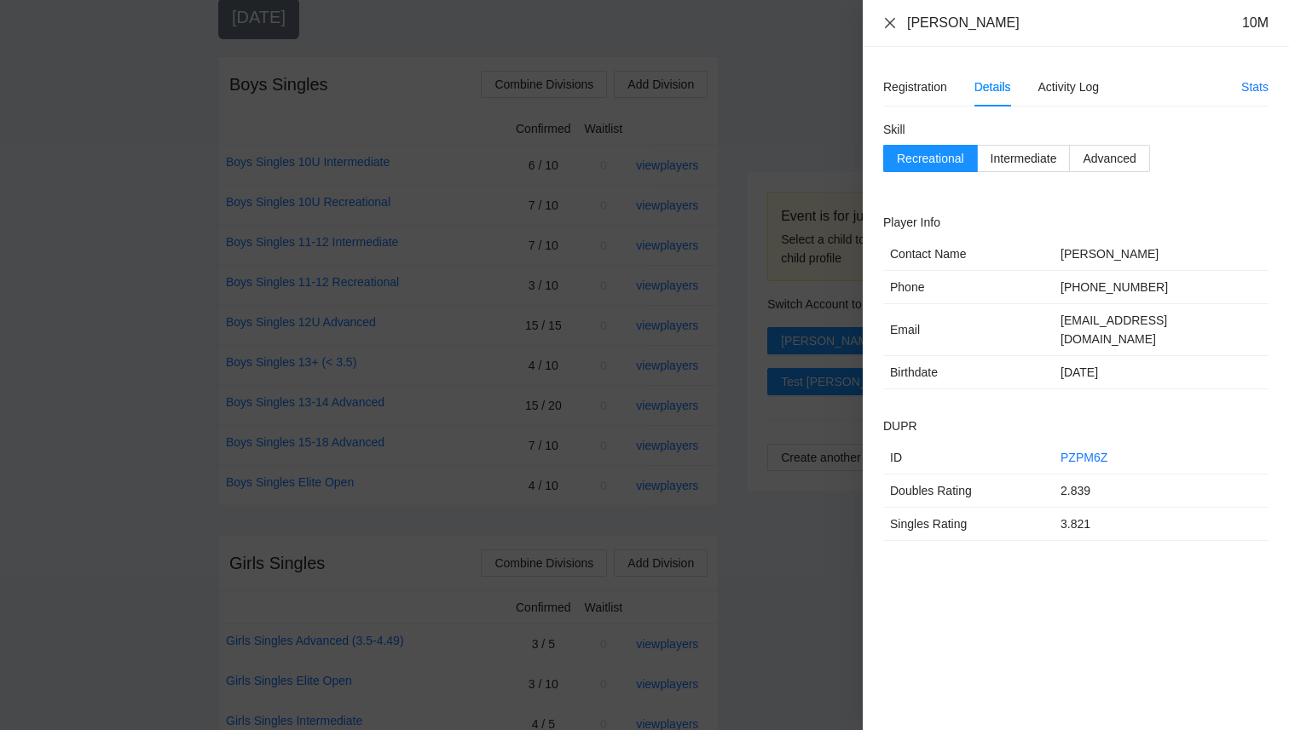
click at [896, 22] on icon "close" at bounding box center [890, 23] width 14 height 14
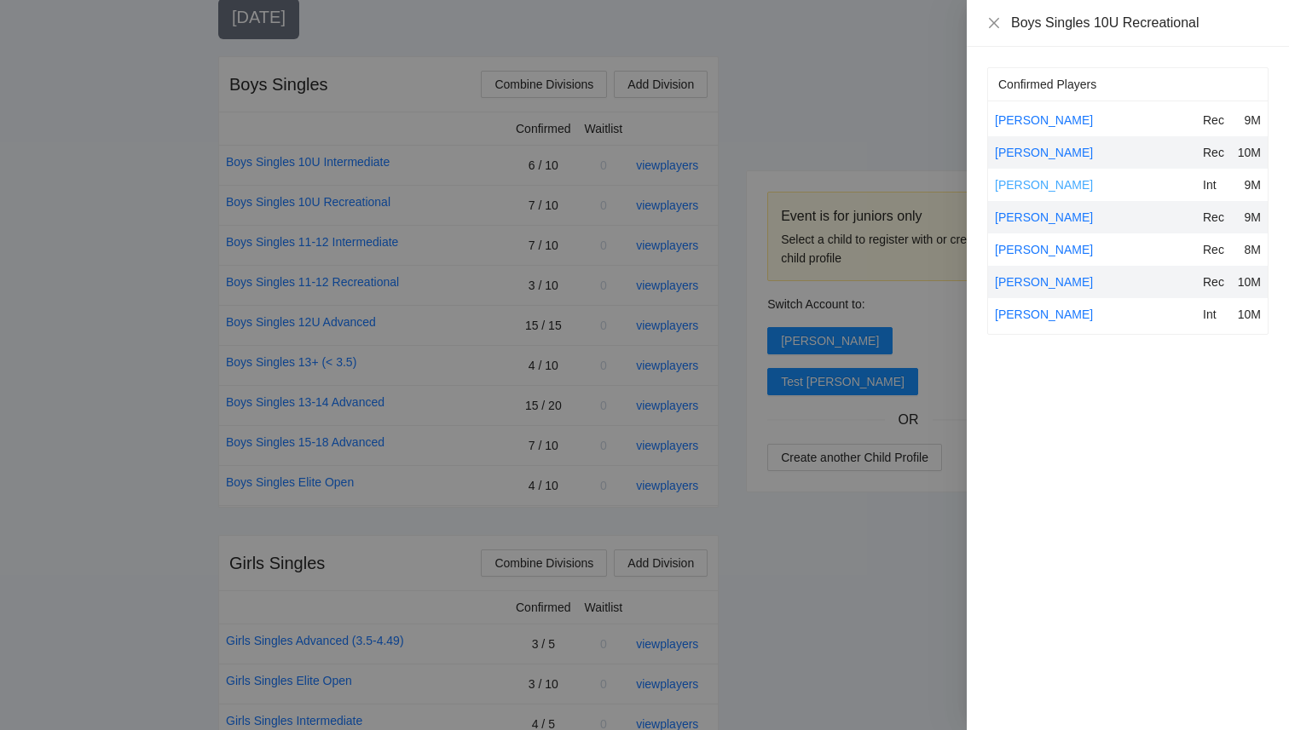
click at [1033, 185] on link "[PERSON_NAME]" at bounding box center [1044, 185] width 98 height 14
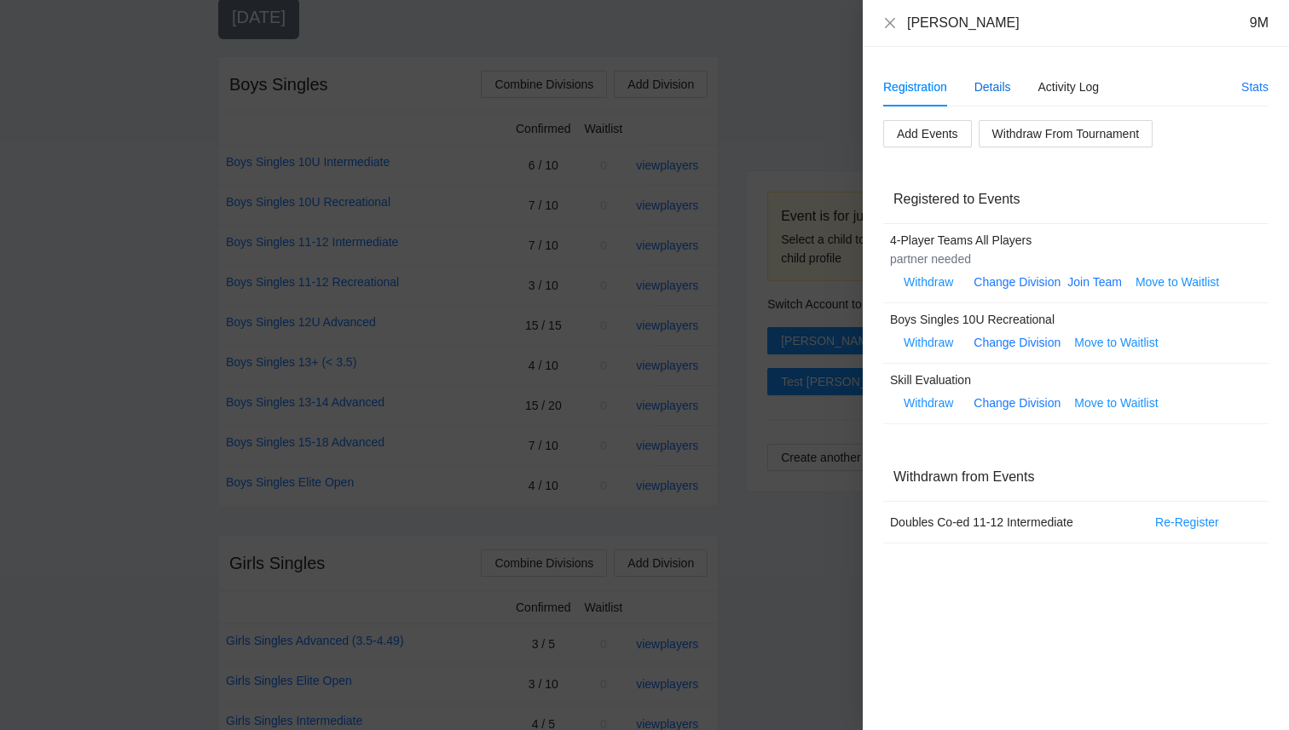
click at [986, 87] on div "Details" at bounding box center [992, 87] width 37 height 19
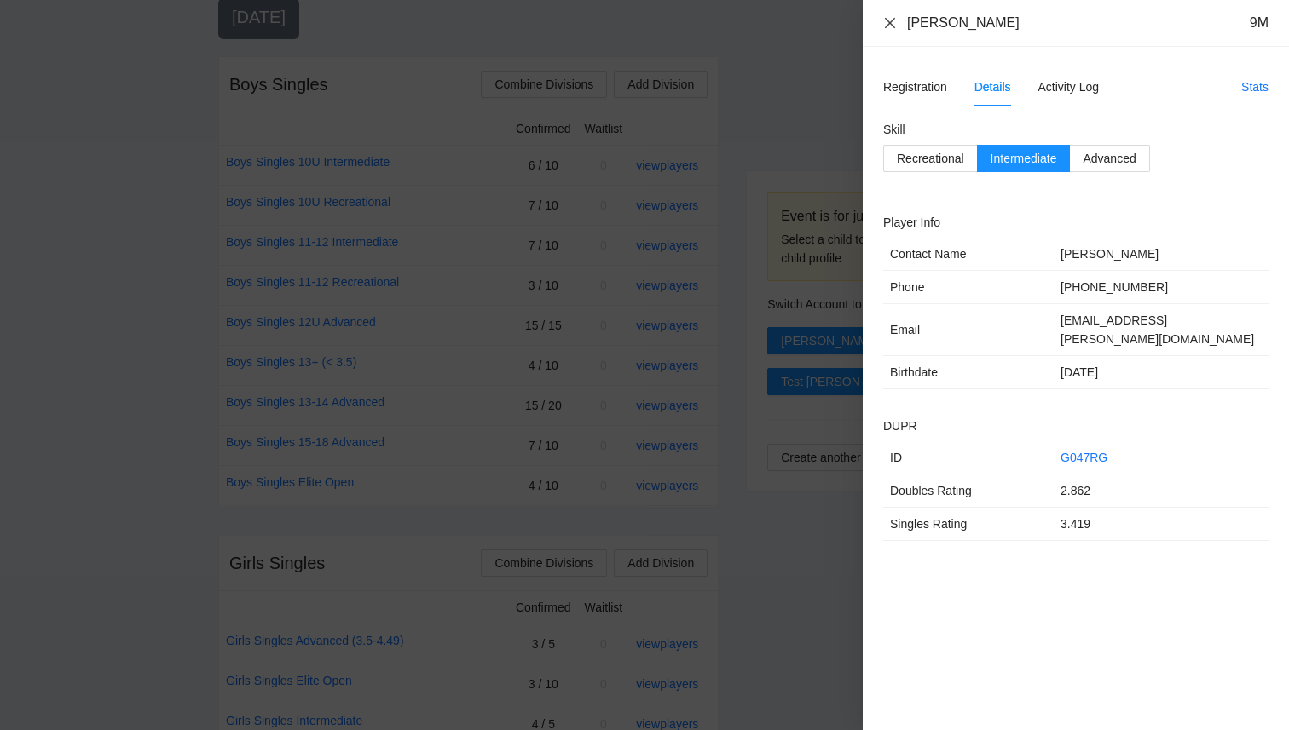
click at [895, 23] on icon "close" at bounding box center [890, 23] width 14 height 14
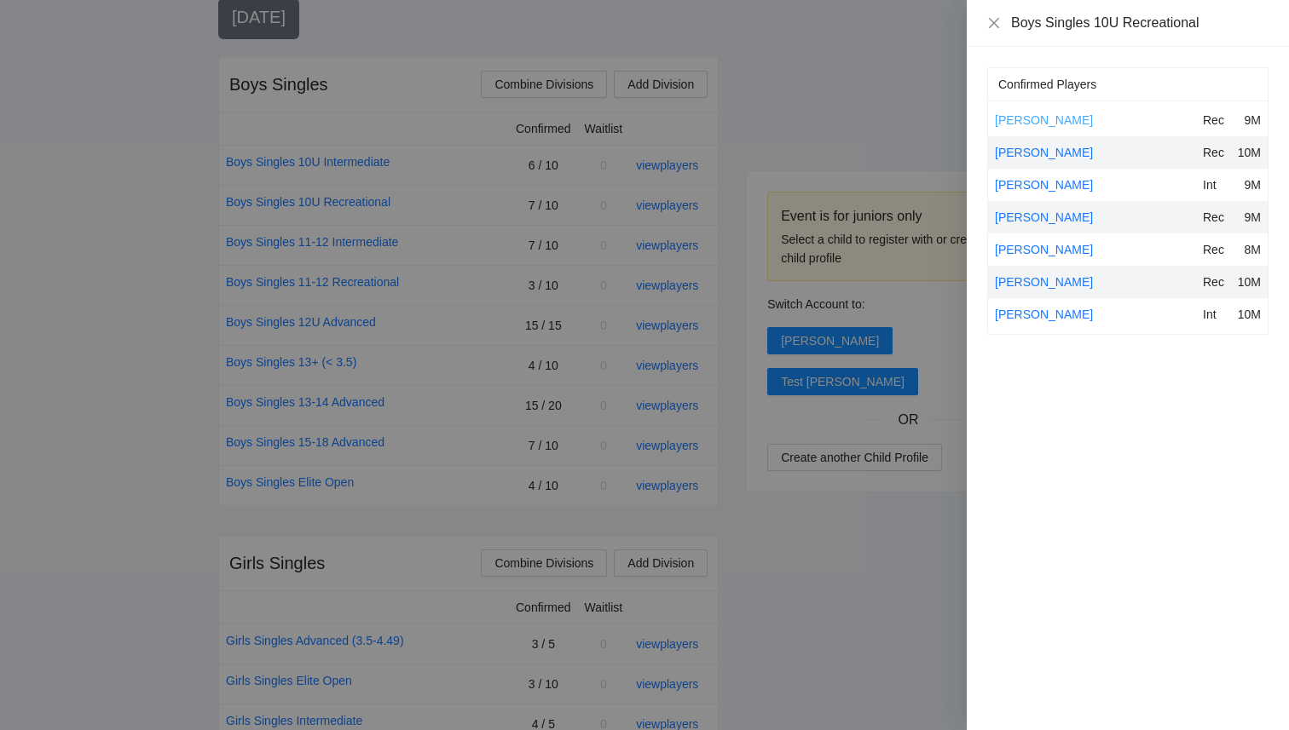
click at [1025, 118] on link "[PERSON_NAME]" at bounding box center [1044, 120] width 98 height 14
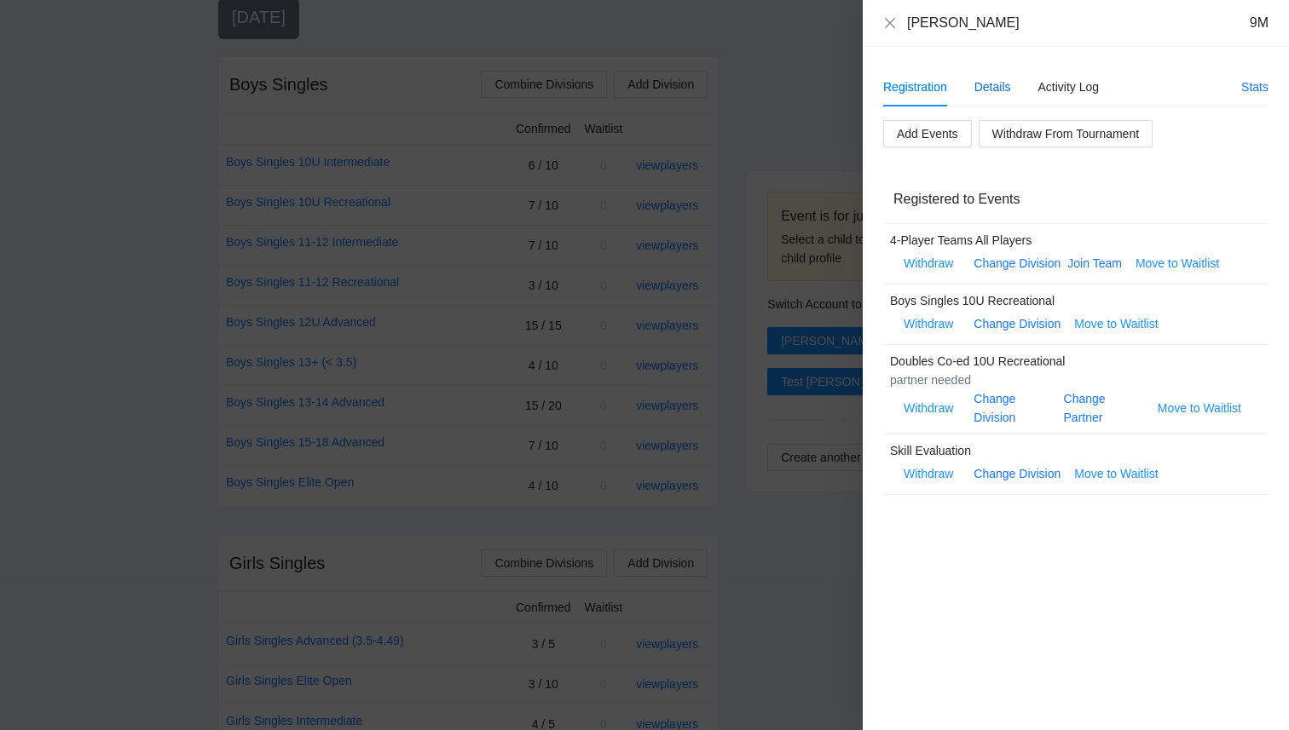
click at [997, 85] on div "Details" at bounding box center [992, 87] width 37 height 19
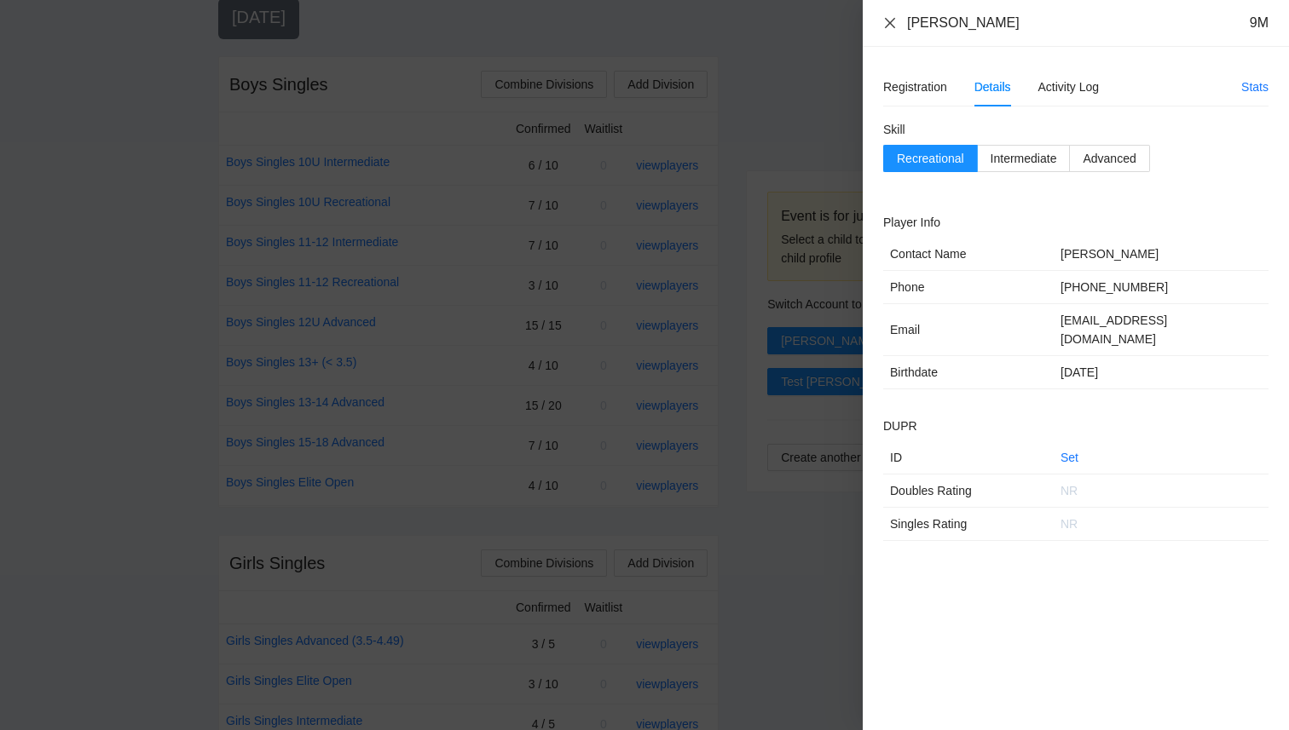
click at [893, 26] on icon "close" at bounding box center [890, 23] width 14 height 14
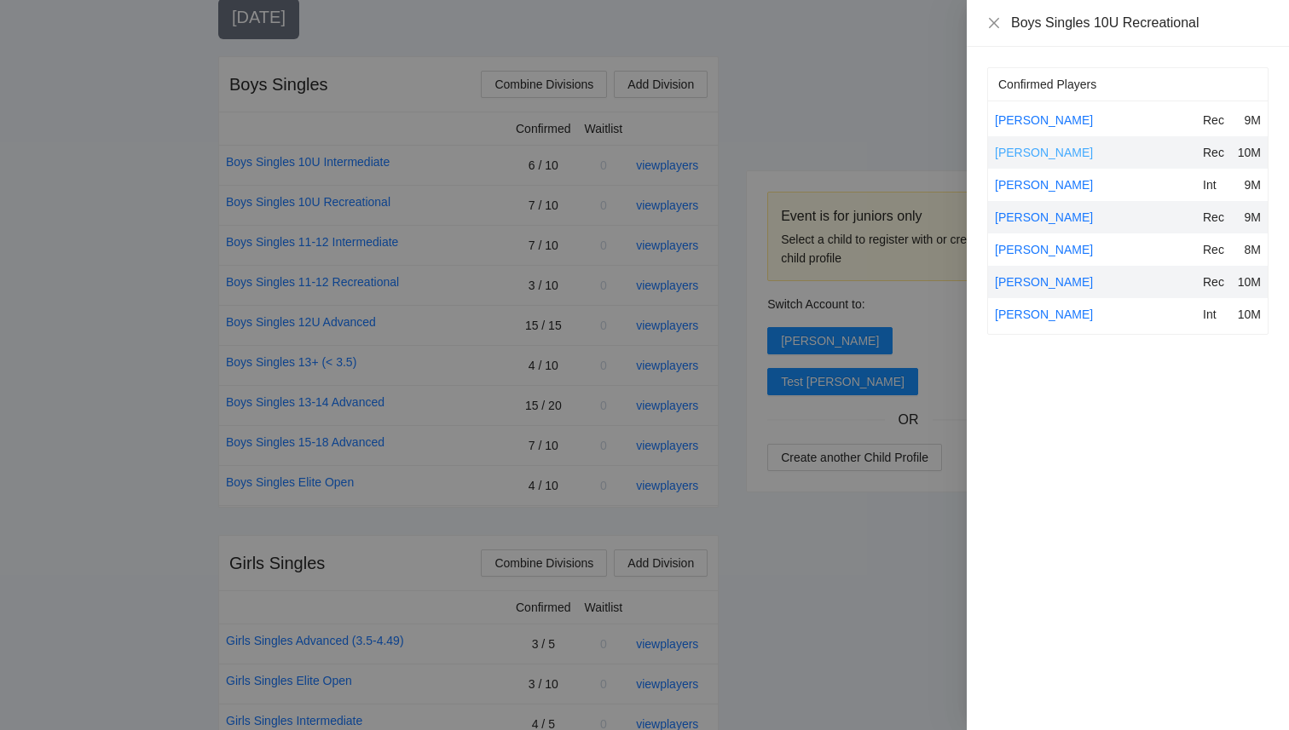
click at [1030, 147] on link "[PERSON_NAME]" at bounding box center [1044, 153] width 98 height 14
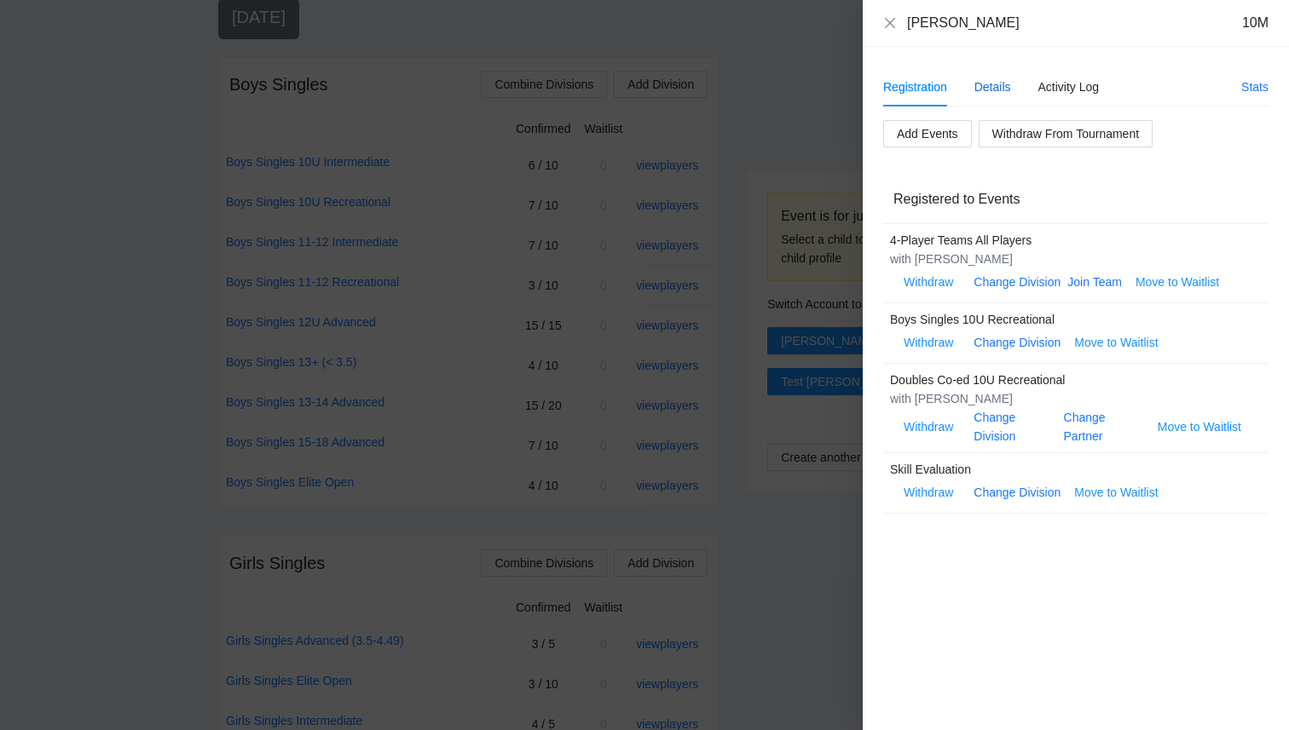
click at [995, 83] on div "Details" at bounding box center [992, 87] width 37 height 19
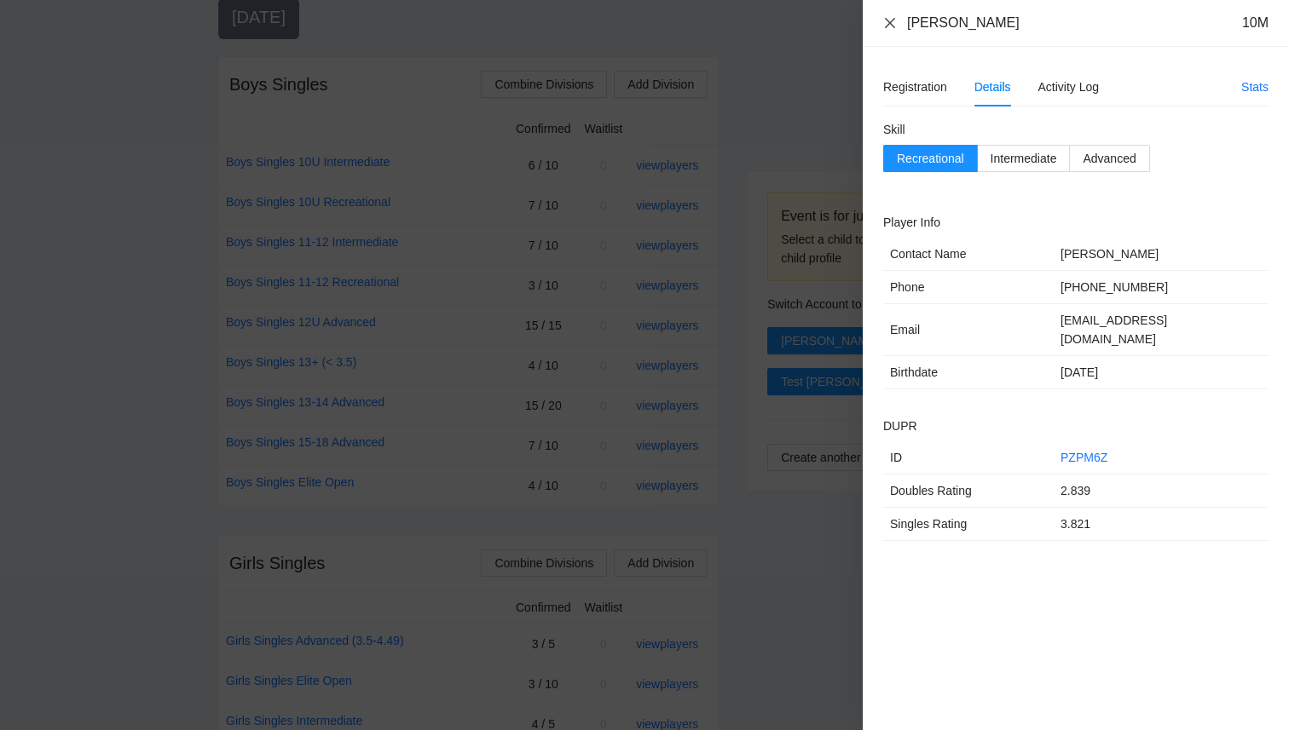
click at [887, 22] on icon "close" at bounding box center [890, 23] width 14 height 14
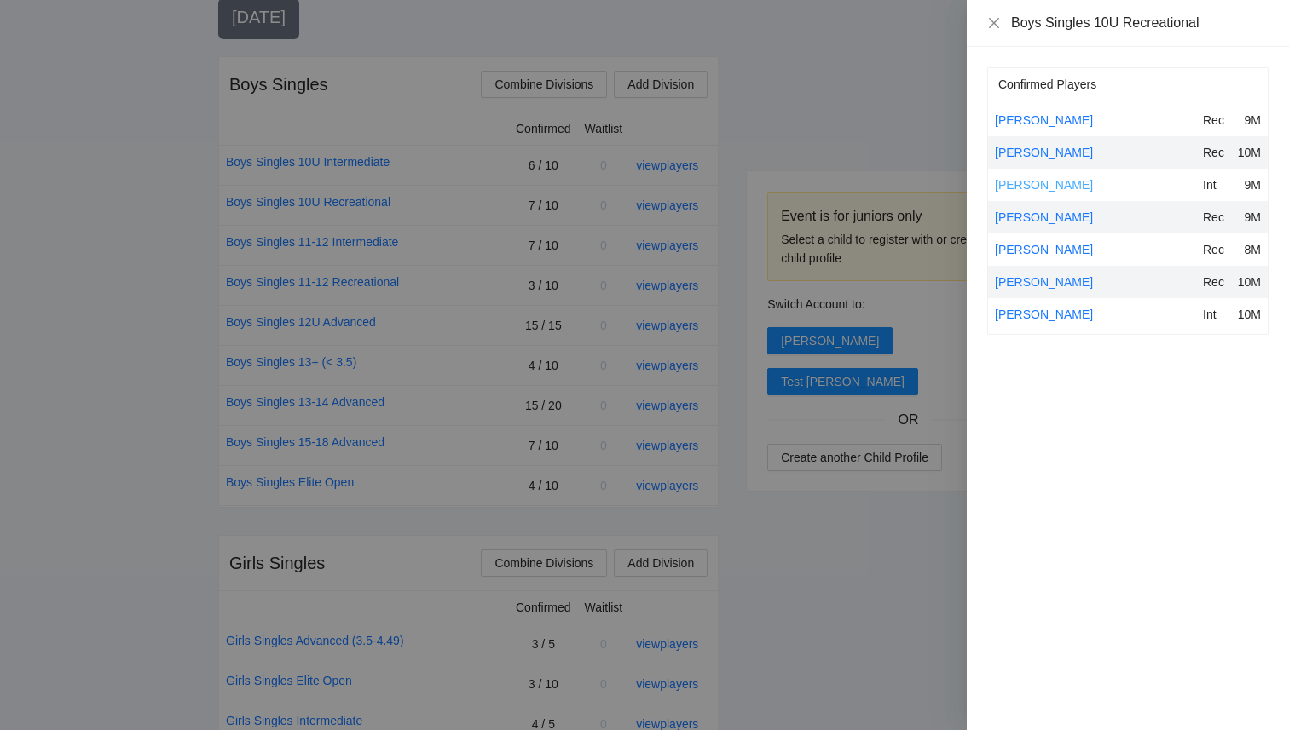
click at [1047, 190] on link "[PERSON_NAME]" at bounding box center [1044, 185] width 98 height 14
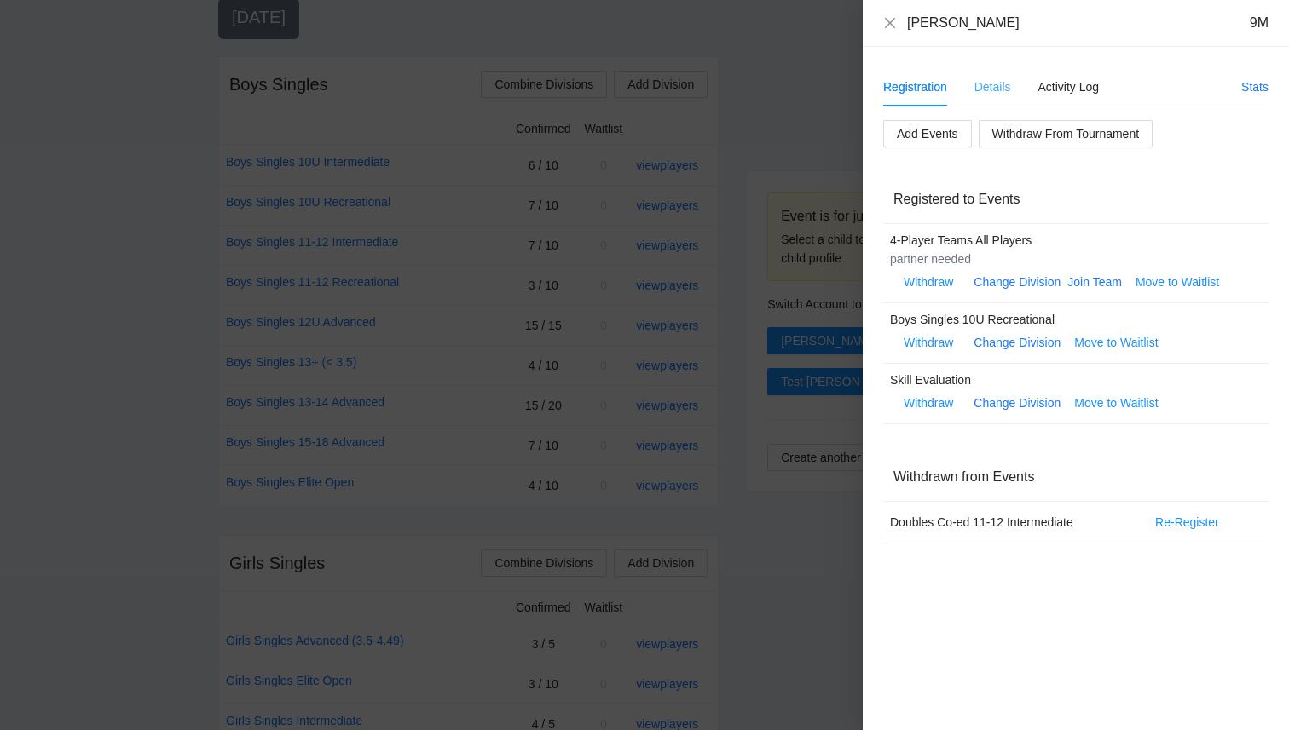
click at [981, 96] on div "Details" at bounding box center [992, 86] width 37 height 39
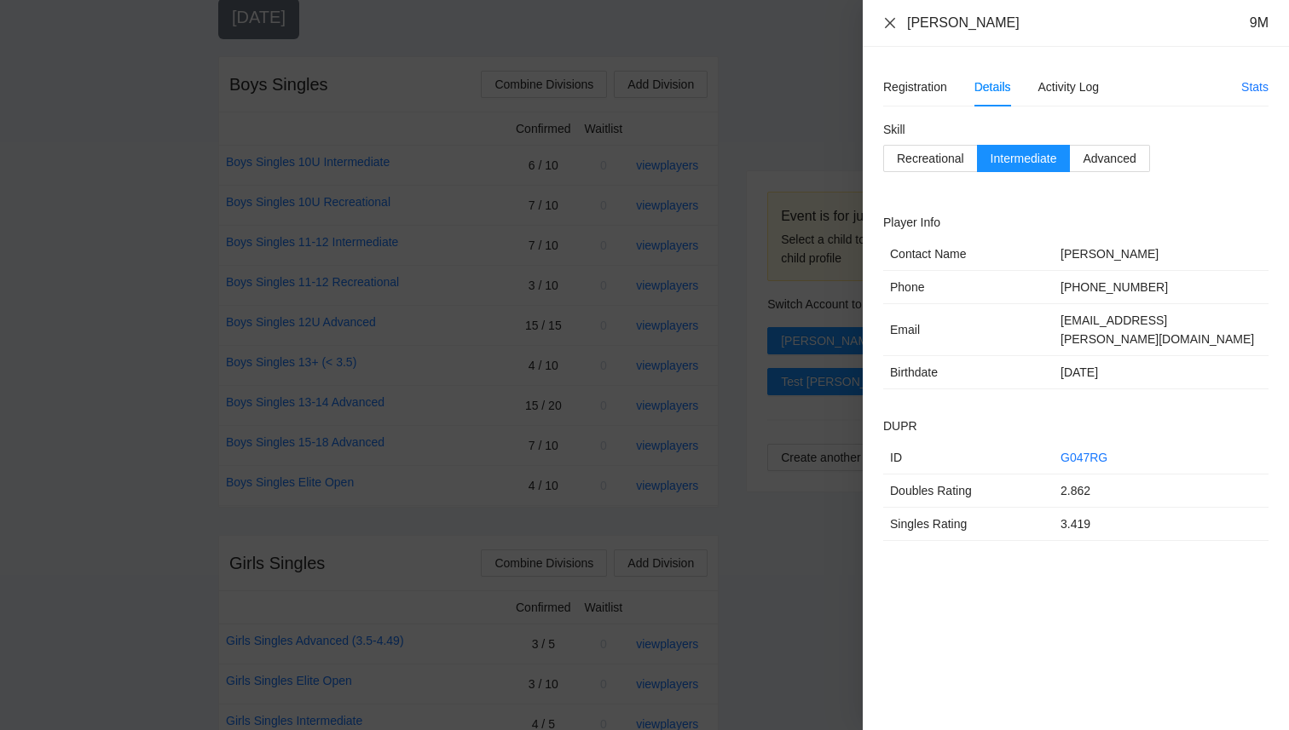
click at [889, 26] on icon "close" at bounding box center [890, 23] width 14 height 14
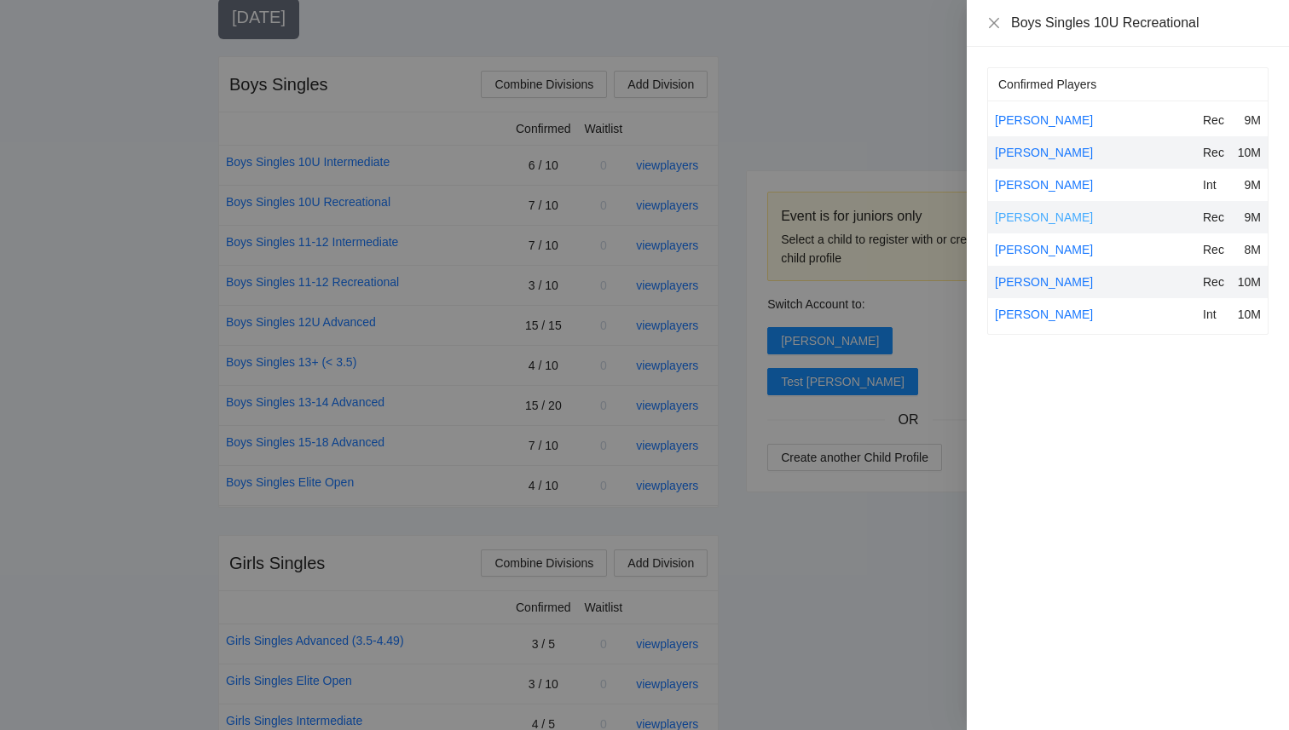
click at [1019, 216] on link "[PERSON_NAME]" at bounding box center [1044, 218] width 98 height 14
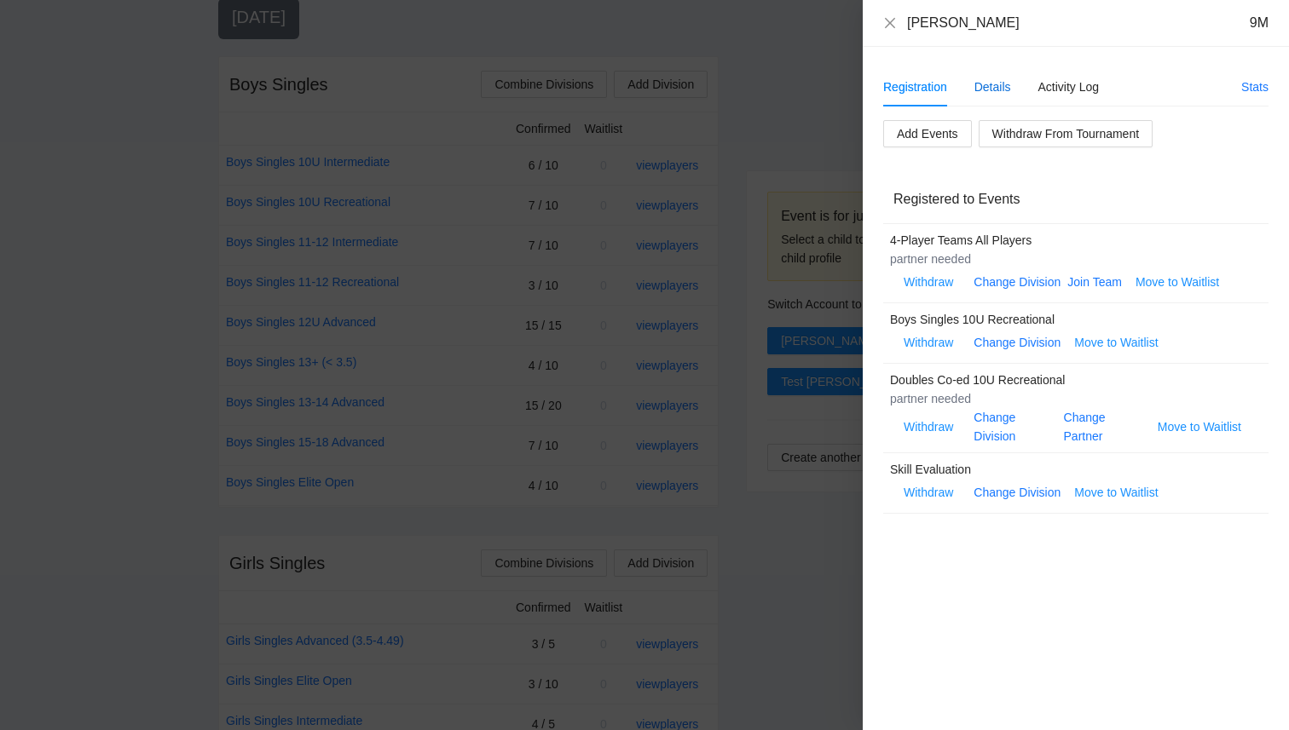
click at [991, 85] on div "Details" at bounding box center [992, 87] width 37 height 19
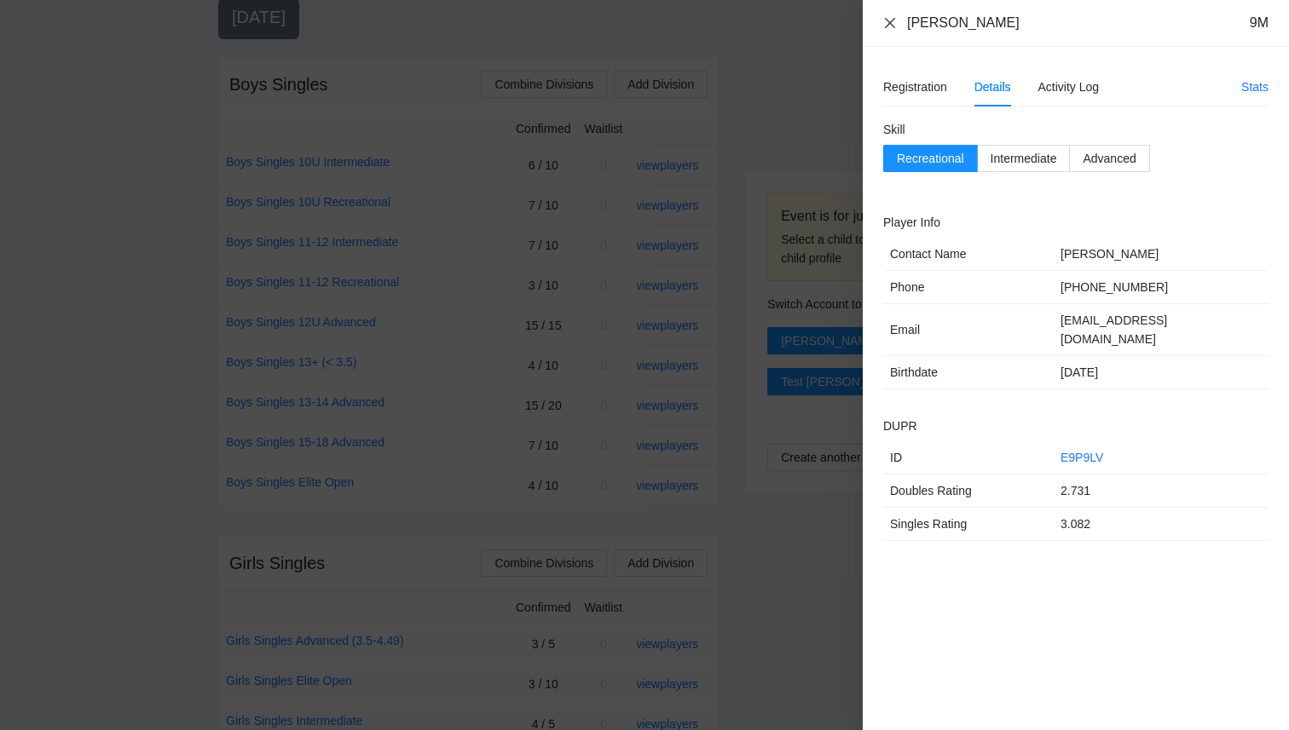
click at [890, 18] on icon "close" at bounding box center [890, 23] width 14 height 14
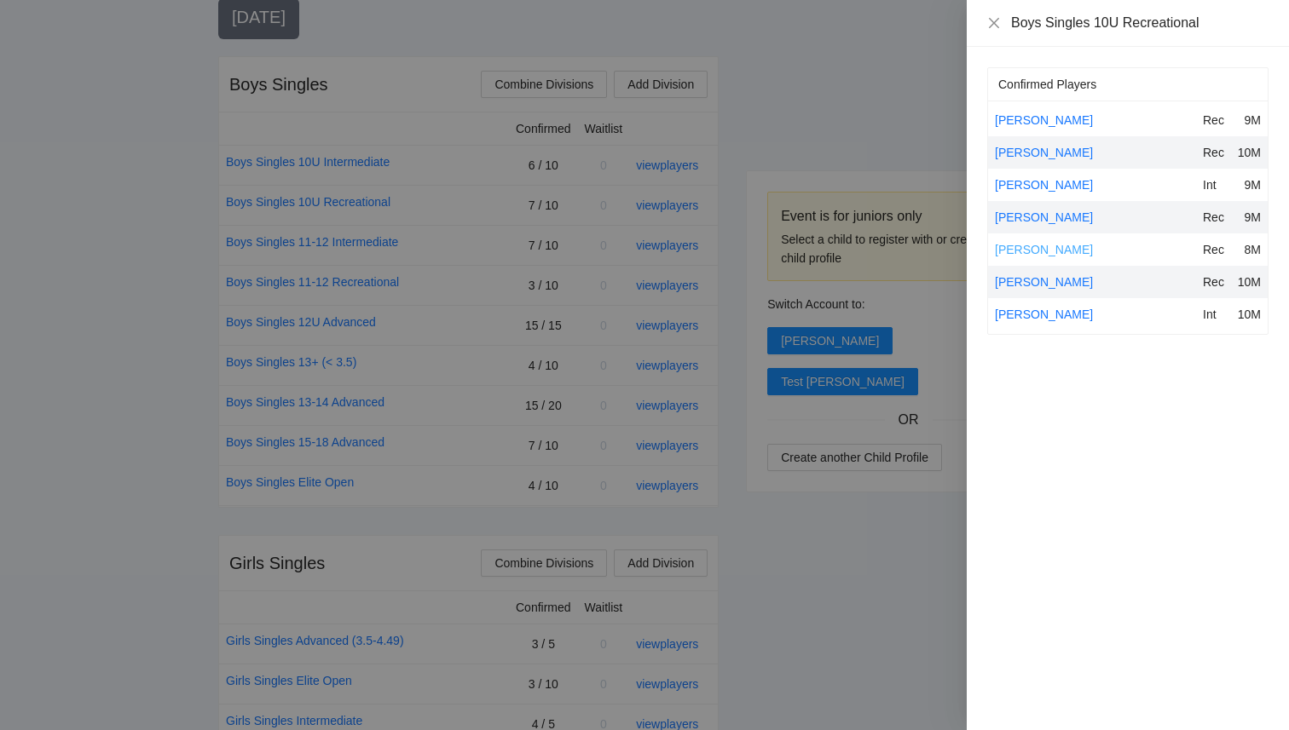
click at [1038, 251] on link "[PERSON_NAME]" at bounding box center [1044, 250] width 98 height 14
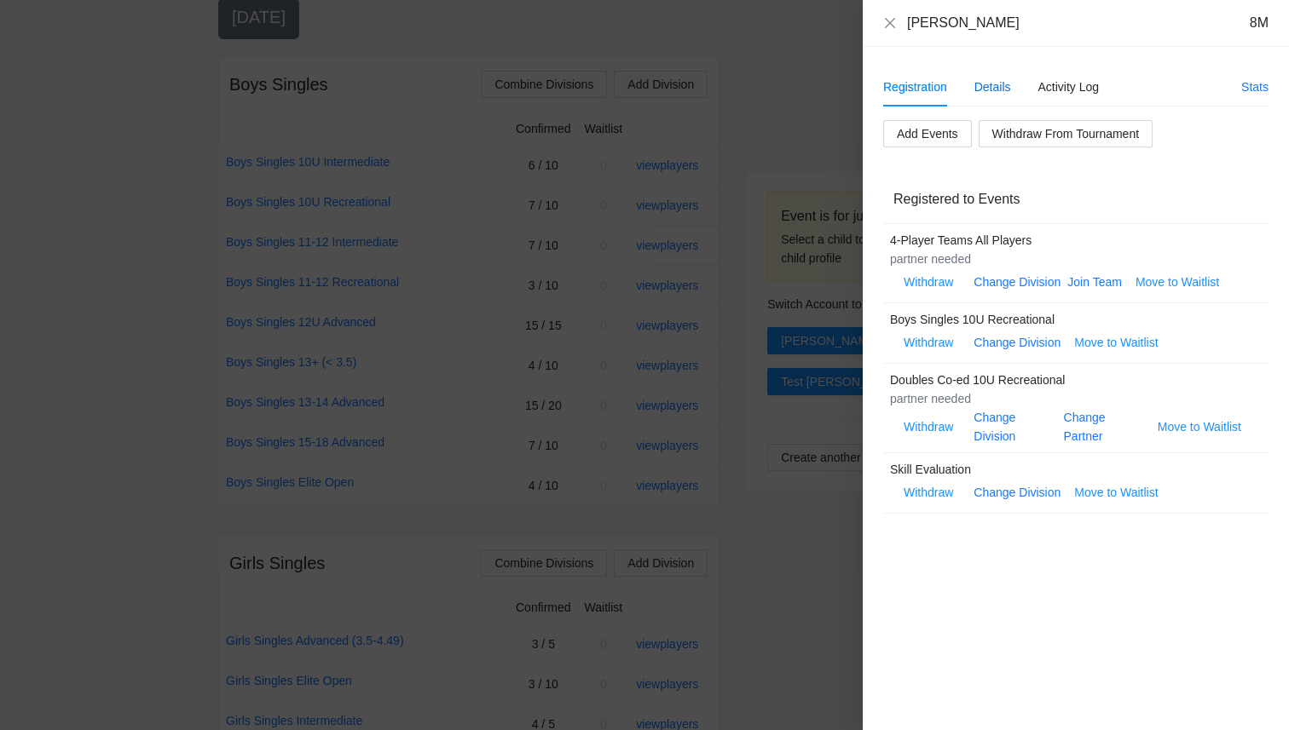
click at [990, 83] on div "Details" at bounding box center [992, 87] width 37 height 19
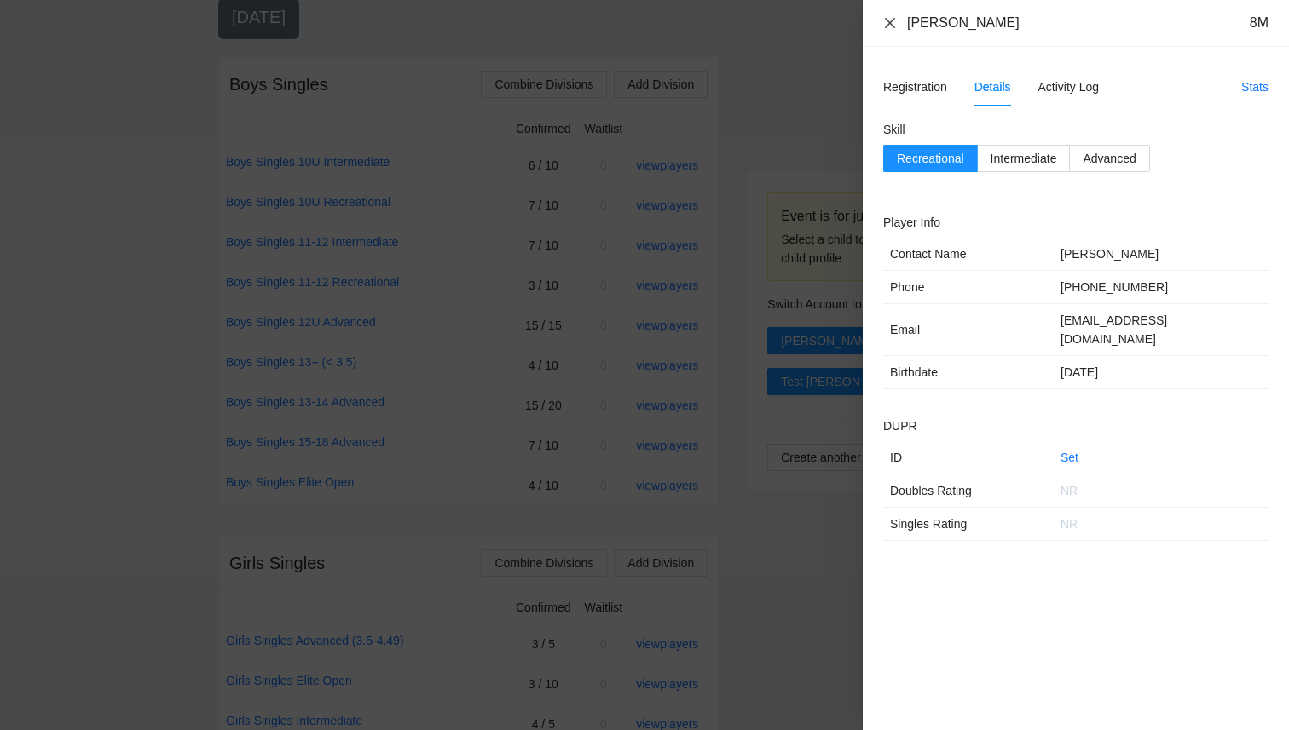
click at [893, 27] on icon "close" at bounding box center [890, 22] width 10 height 10
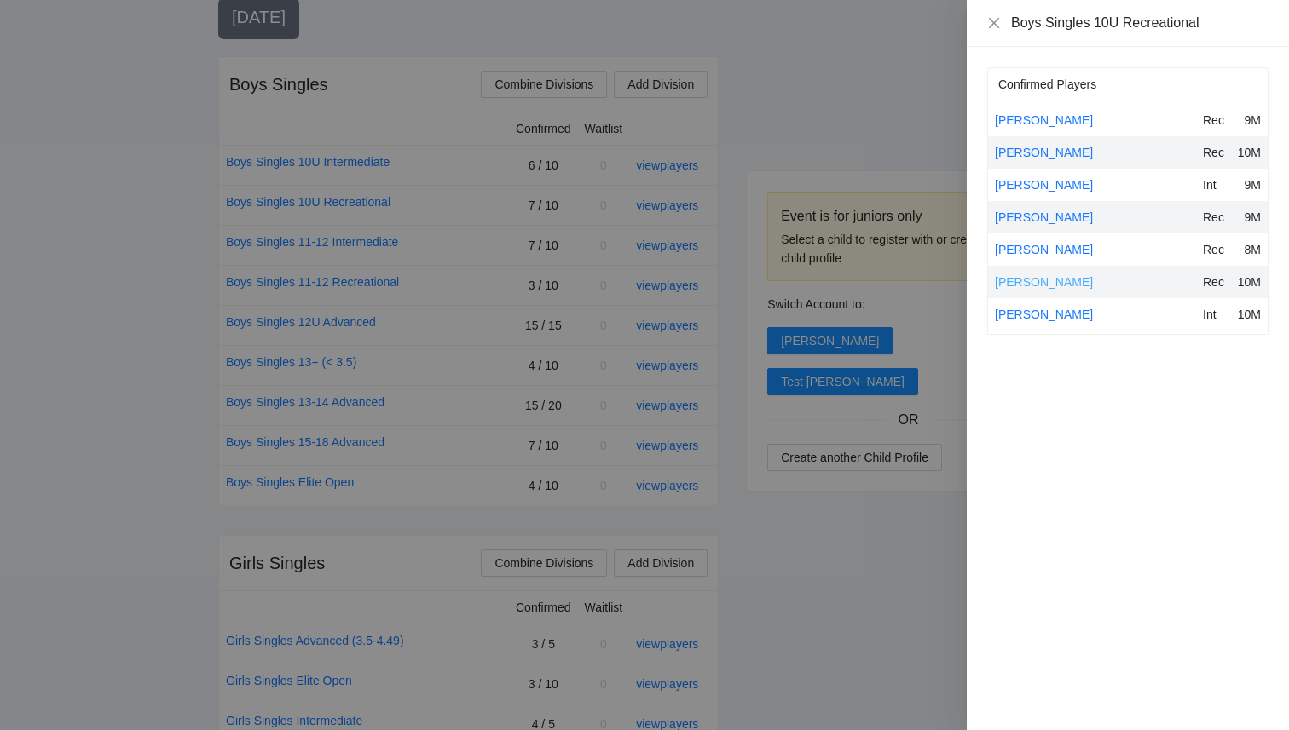
click at [1036, 280] on link "[PERSON_NAME]" at bounding box center [1044, 282] width 98 height 14
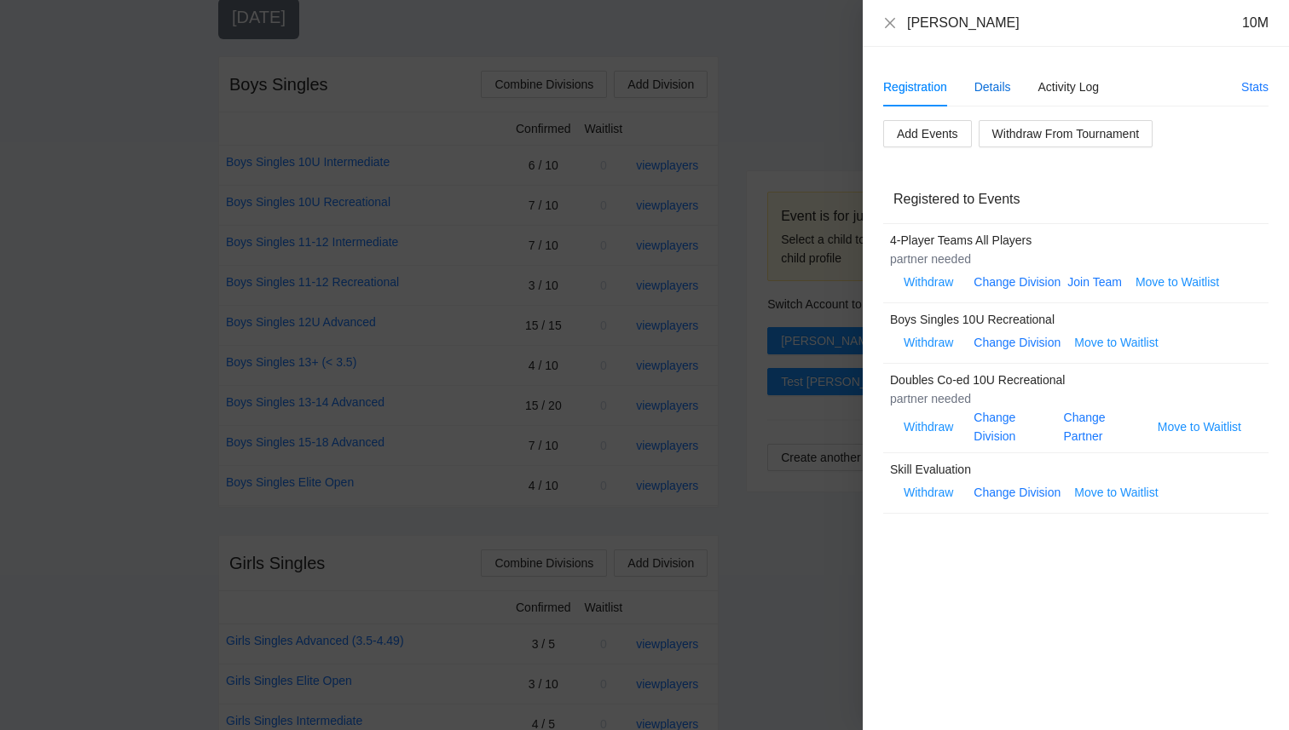
click at [988, 84] on div "Details" at bounding box center [992, 87] width 37 height 19
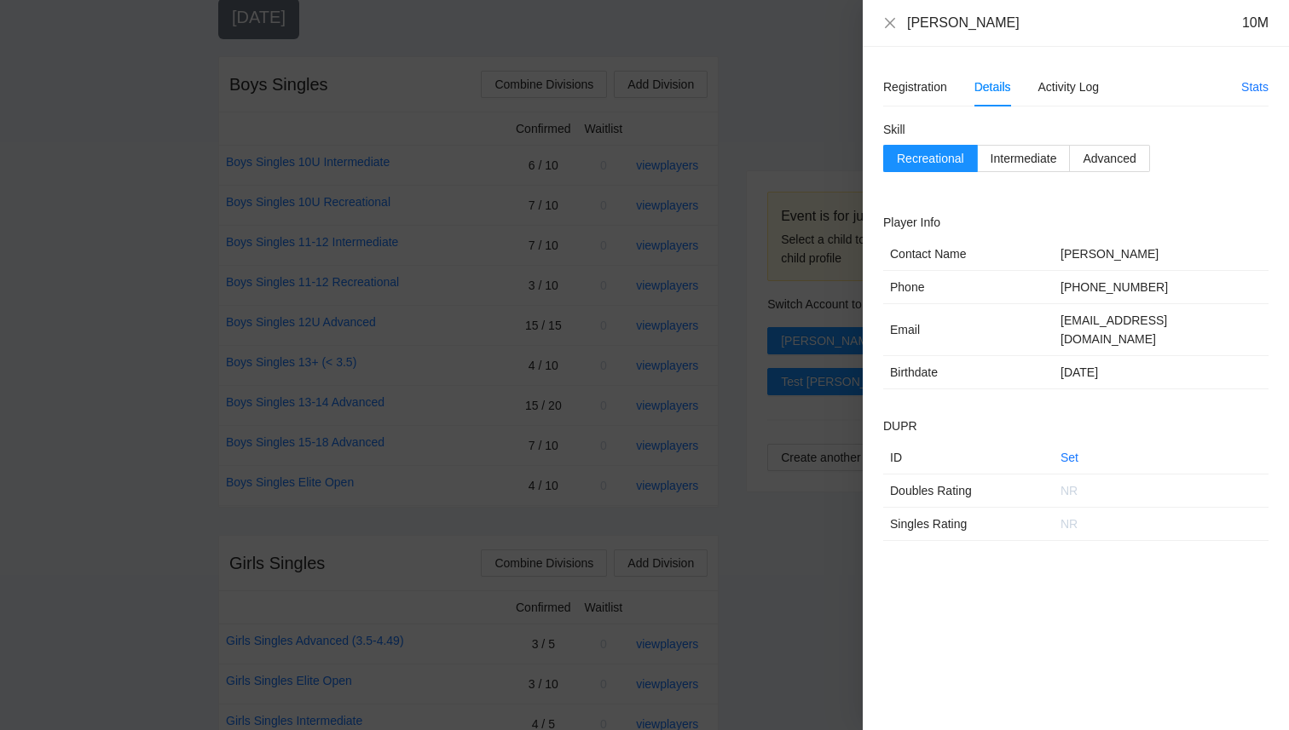
click at [882, 20] on div "[PERSON_NAME] 10M" at bounding box center [1075, 23] width 426 height 47
click at [891, 23] on icon "close" at bounding box center [890, 22] width 10 height 10
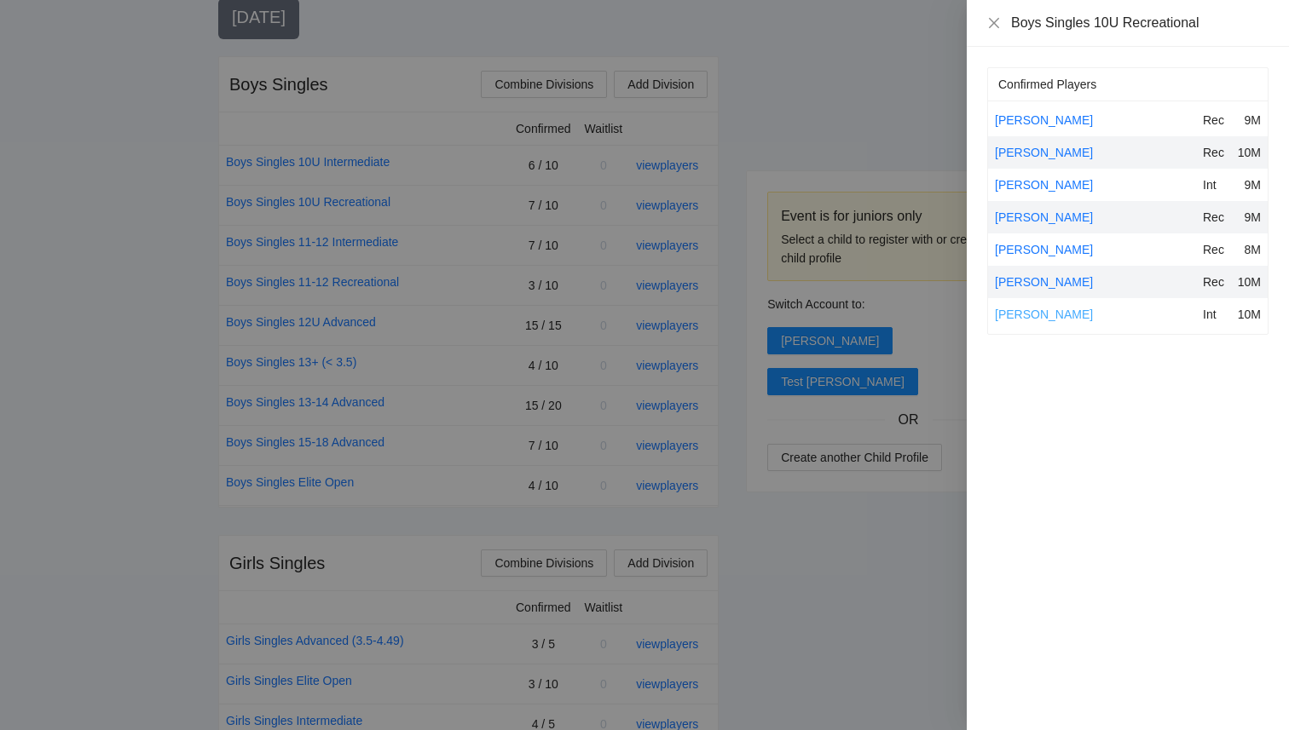
click at [1018, 320] on link "[PERSON_NAME]" at bounding box center [1044, 315] width 98 height 14
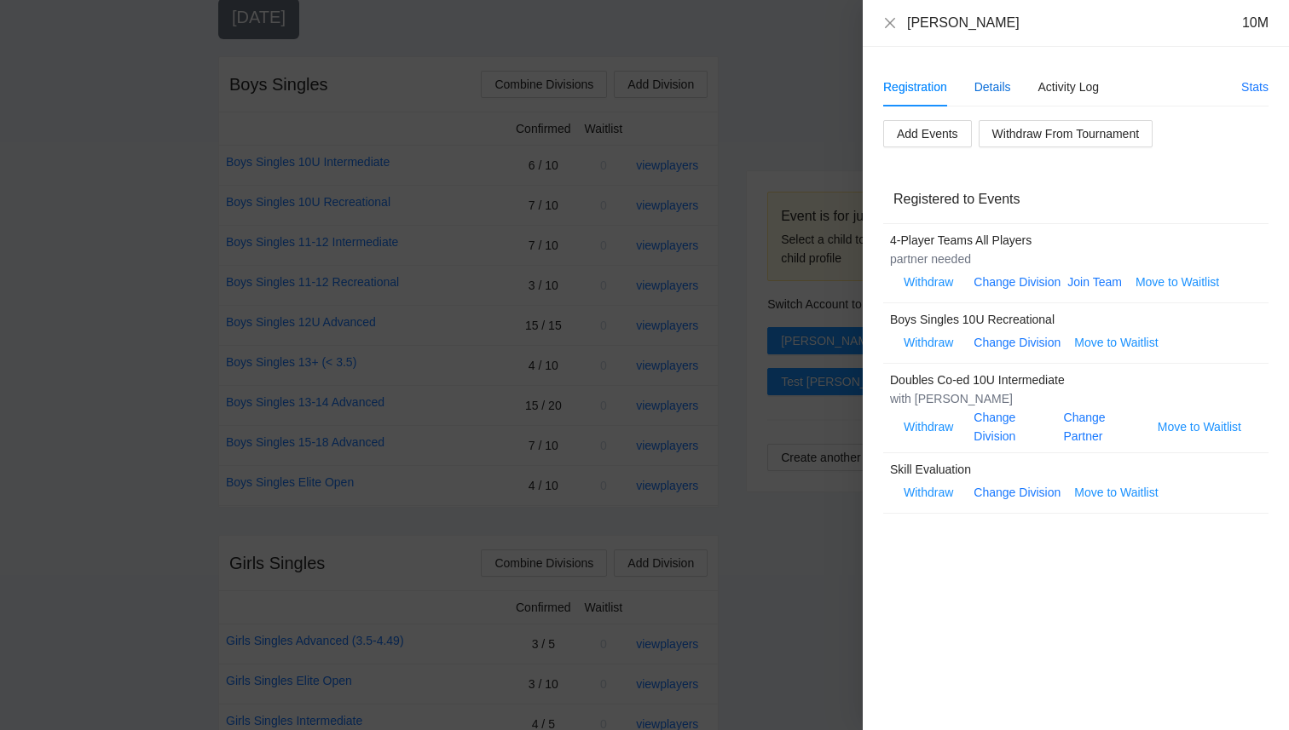
click at [986, 83] on div "Details" at bounding box center [992, 87] width 37 height 19
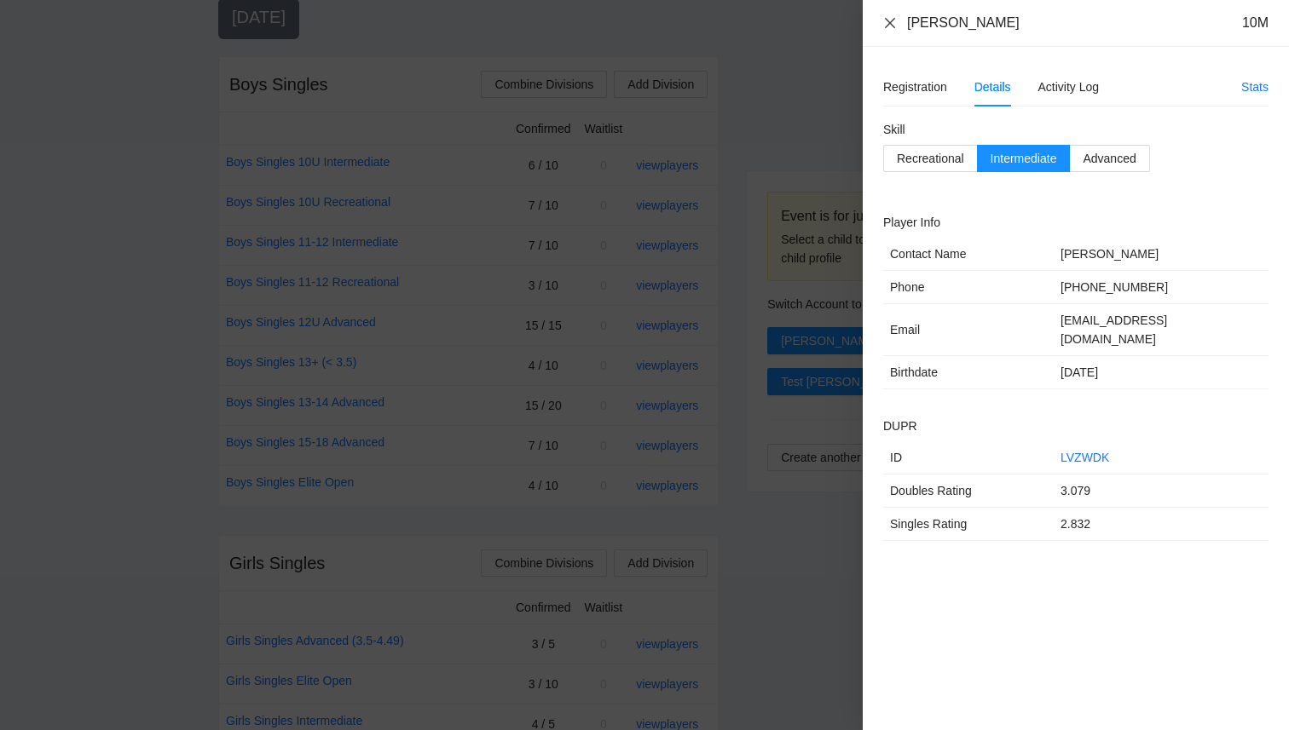
click at [889, 25] on icon "close" at bounding box center [890, 23] width 14 height 14
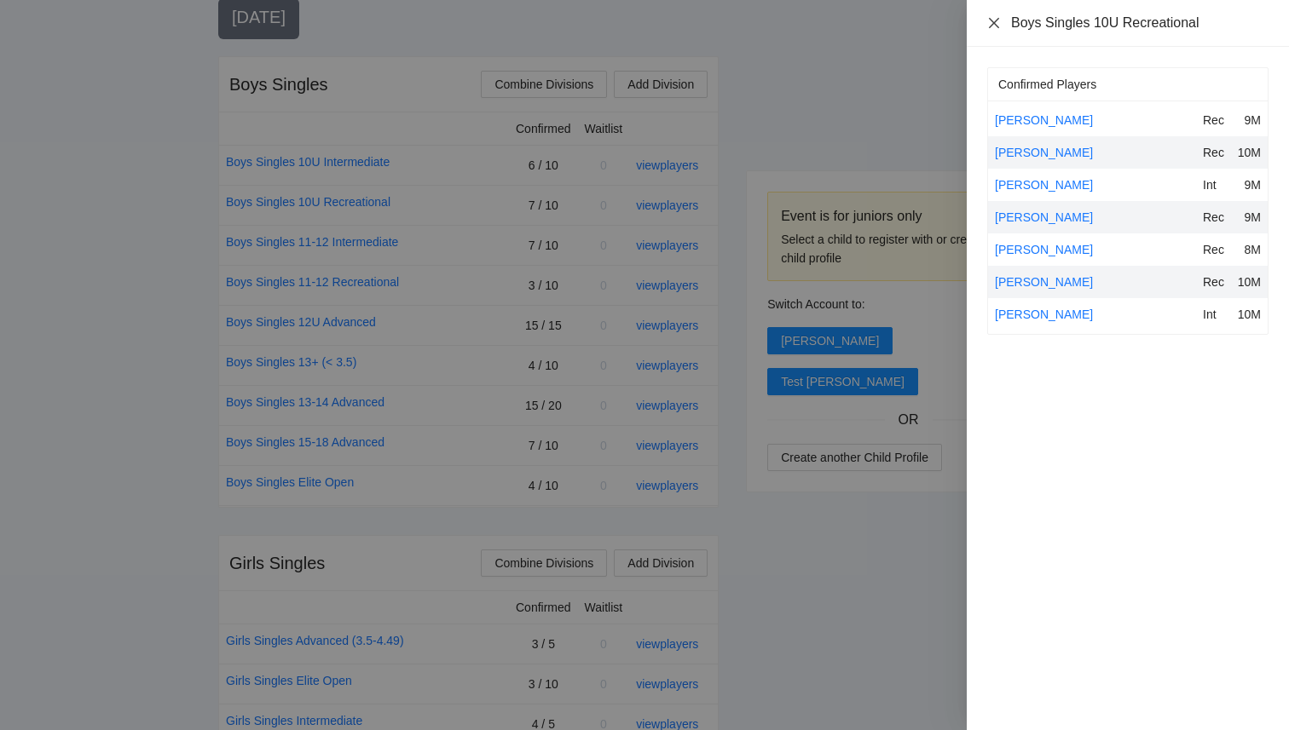
click at [997, 20] on icon "close" at bounding box center [994, 23] width 14 height 14
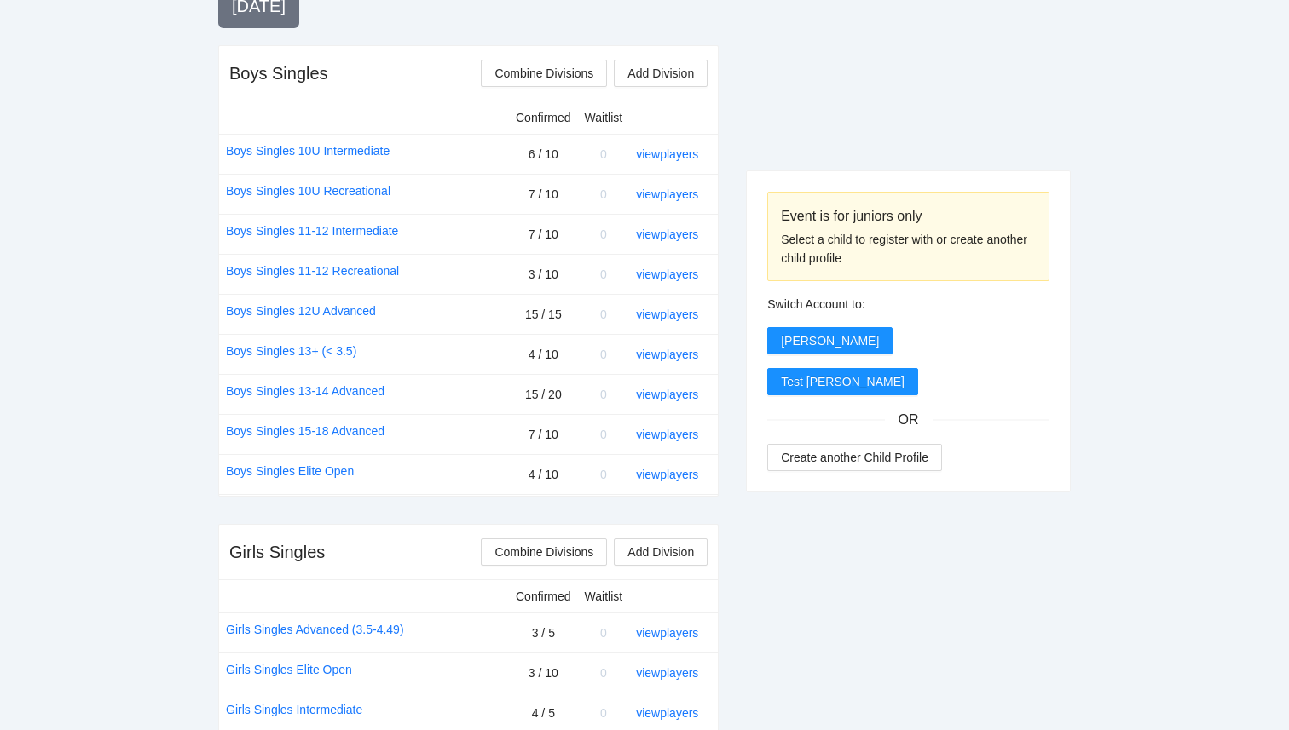
scroll to position [648, 0]
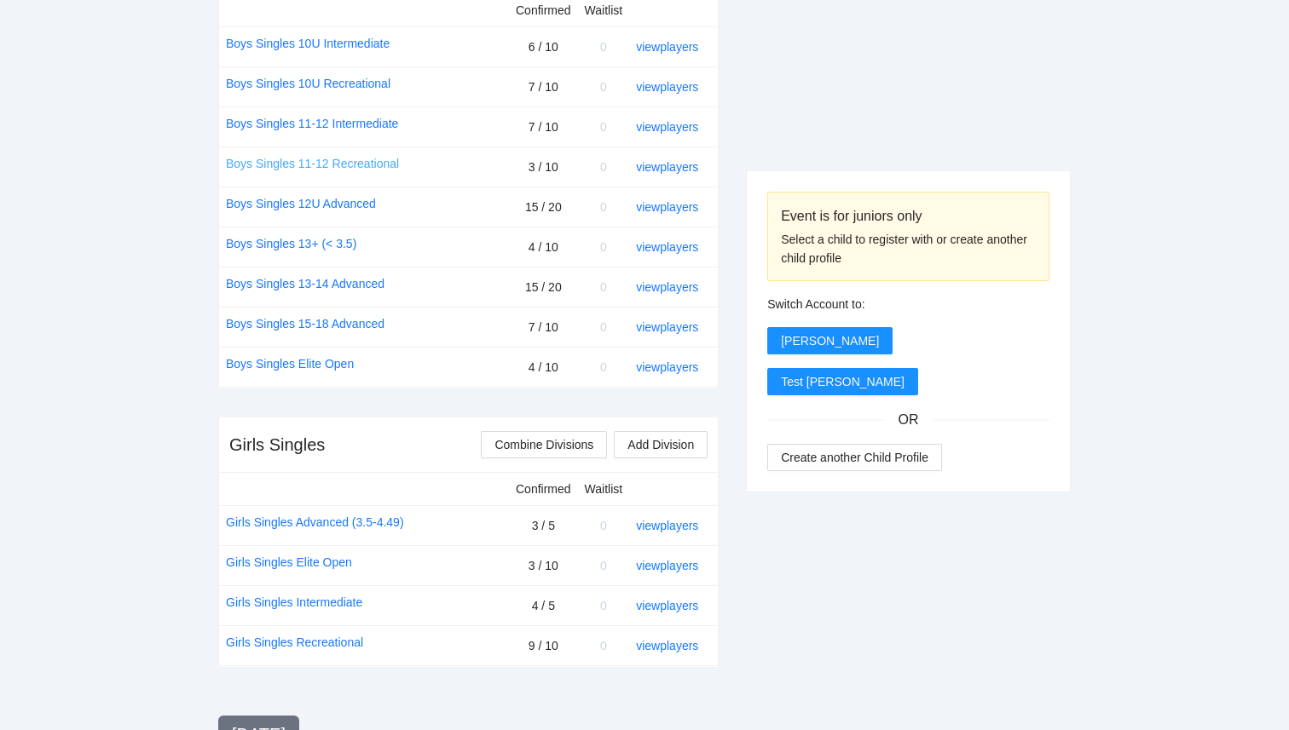
scroll to position [753, 0]
click at [687, 244] on link "view players" at bounding box center [667, 246] width 62 height 14
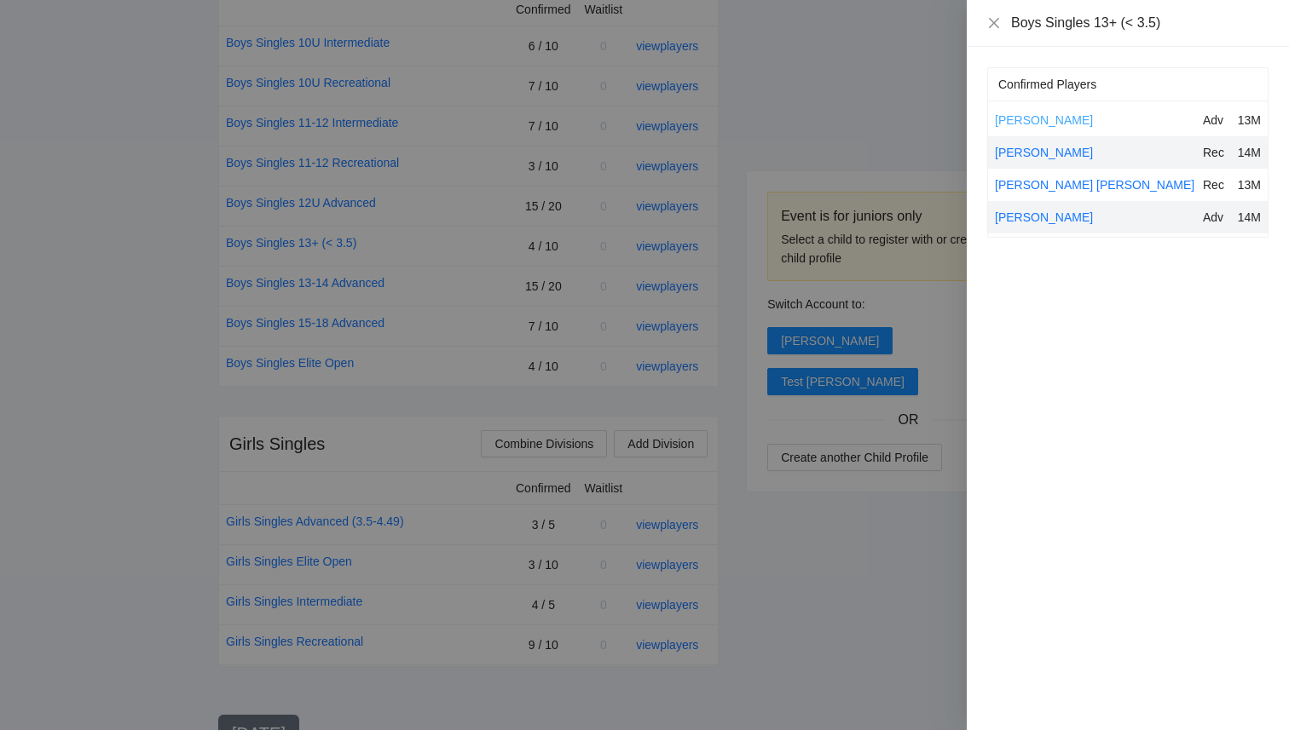
click at [1037, 113] on link "[PERSON_NAME]" at bounding box center [1044, 120] width 98 height 14
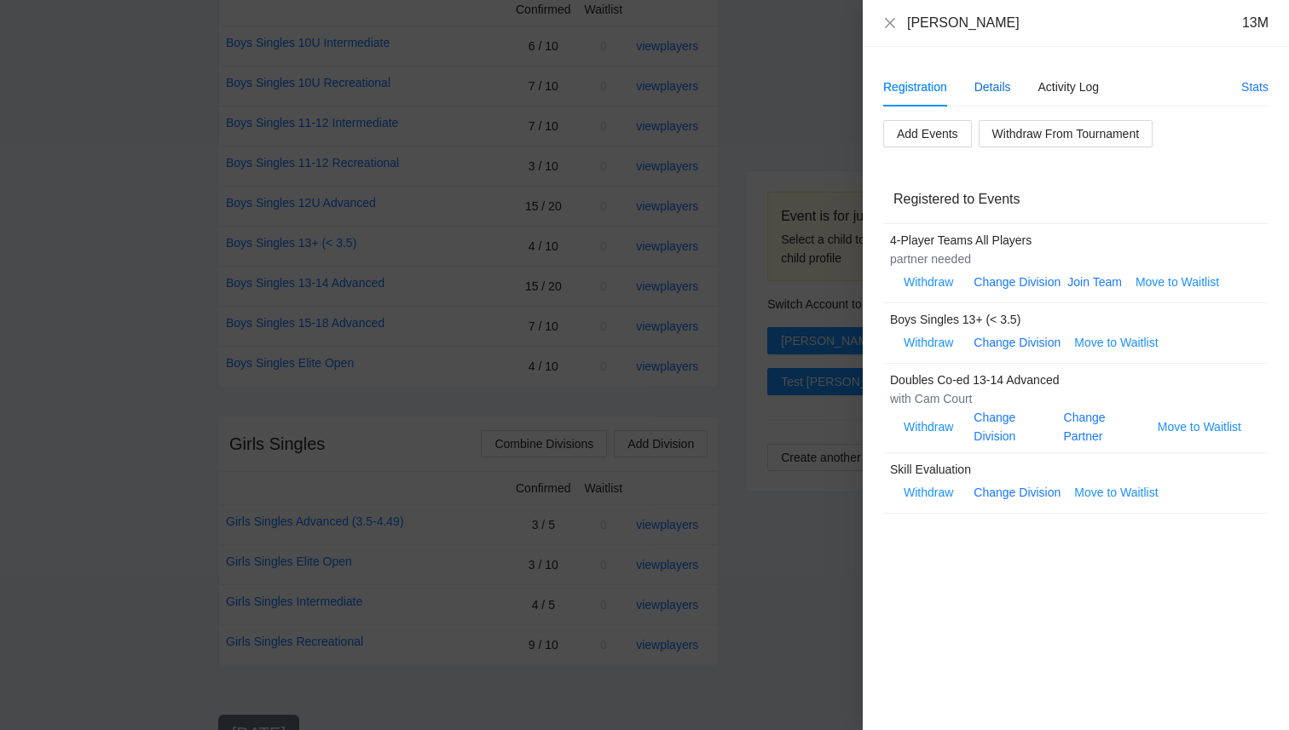
click at [990, 89] on div "Details" at bounding box center [992, 87] width 37 height 19
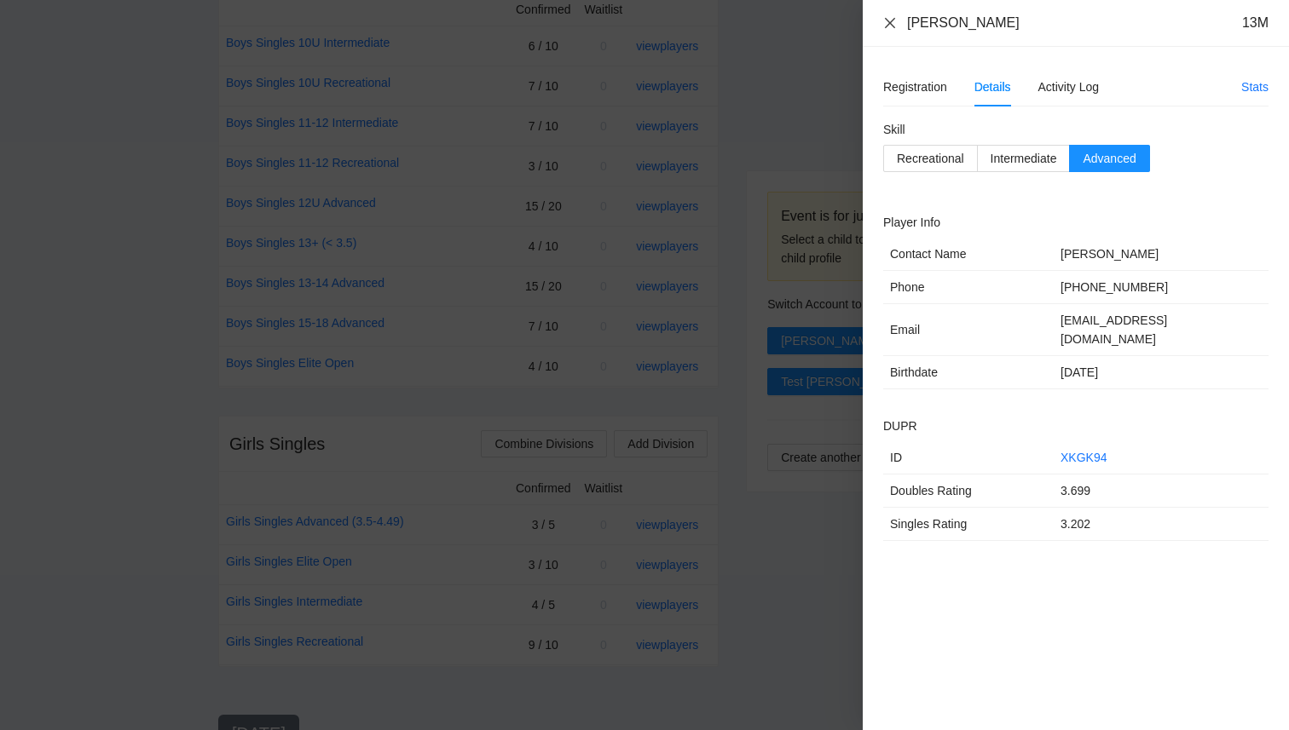
click at [891, 25] on icon "close" at bounding box center [890, 22] width 10 height 10
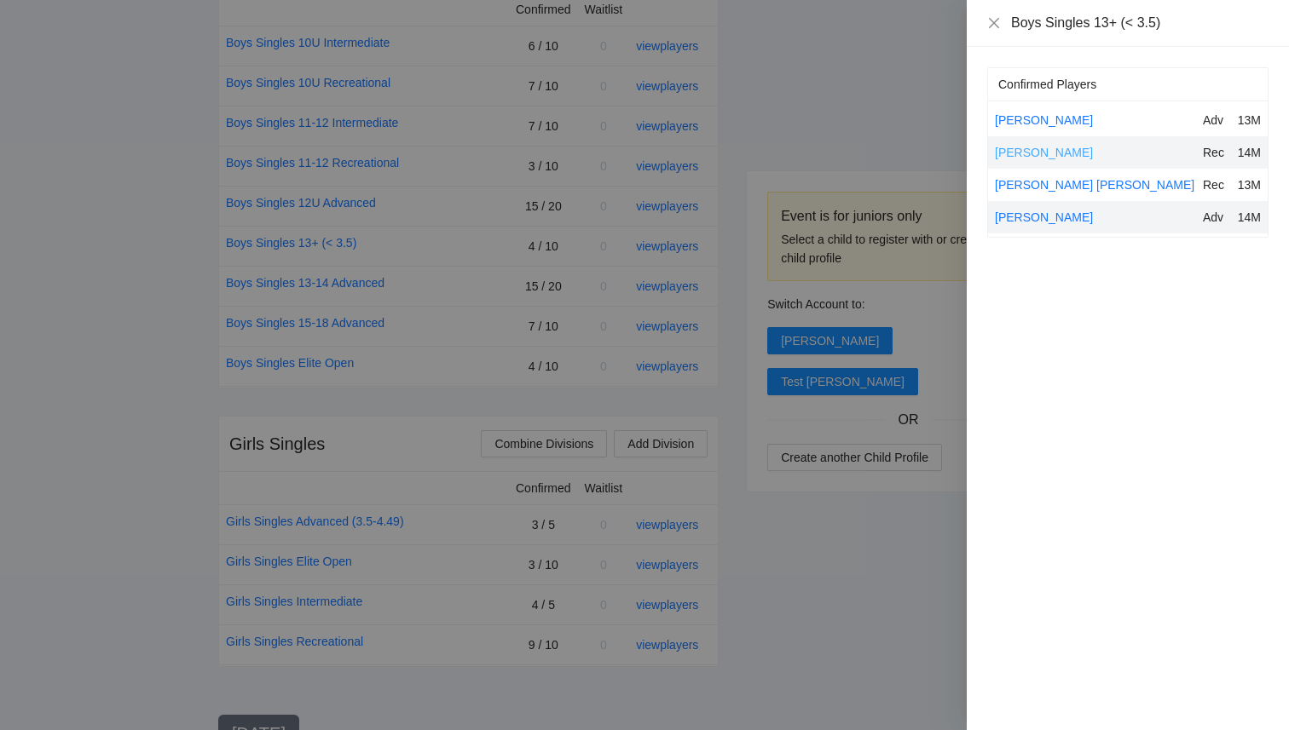
click at [1014, 148] on link "[PERSON_NAME]" at bounding box center [1044, 153] width 98 height 14
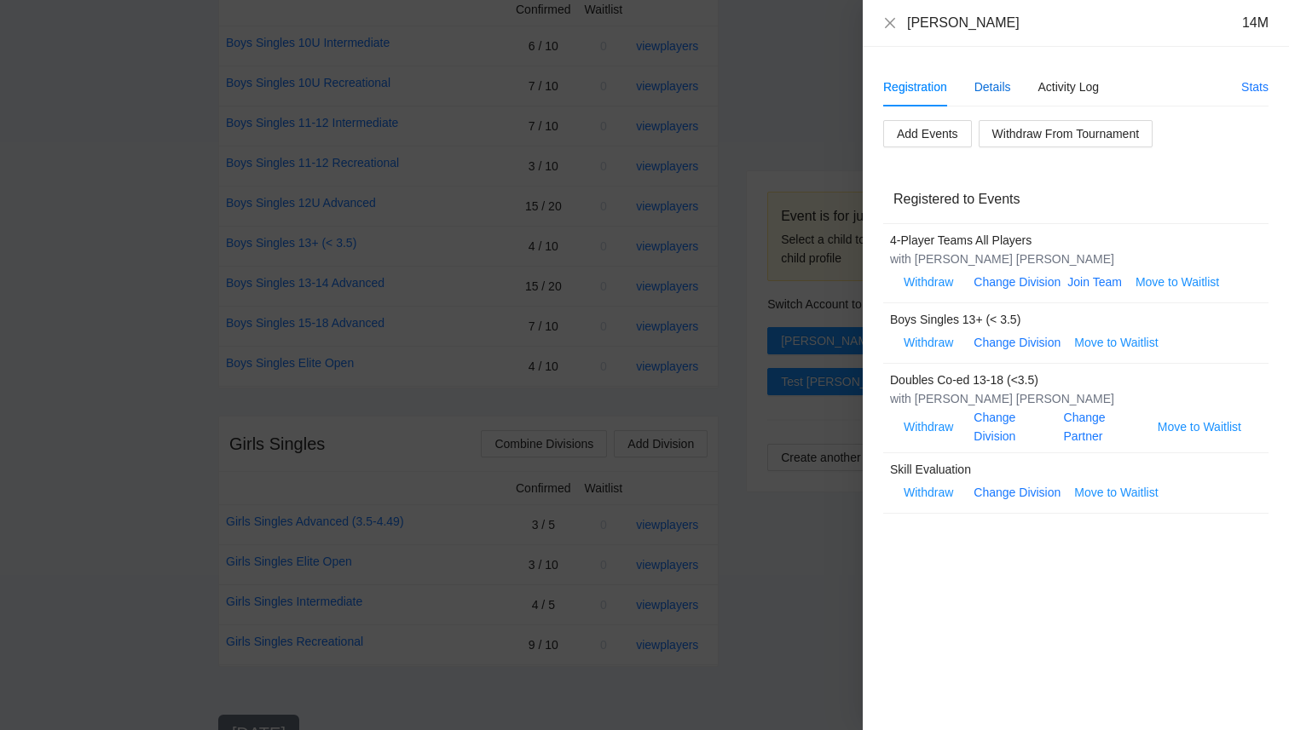
click at [995, 93] on div "Details" at bounding box center [992, 87] width 37 height 19
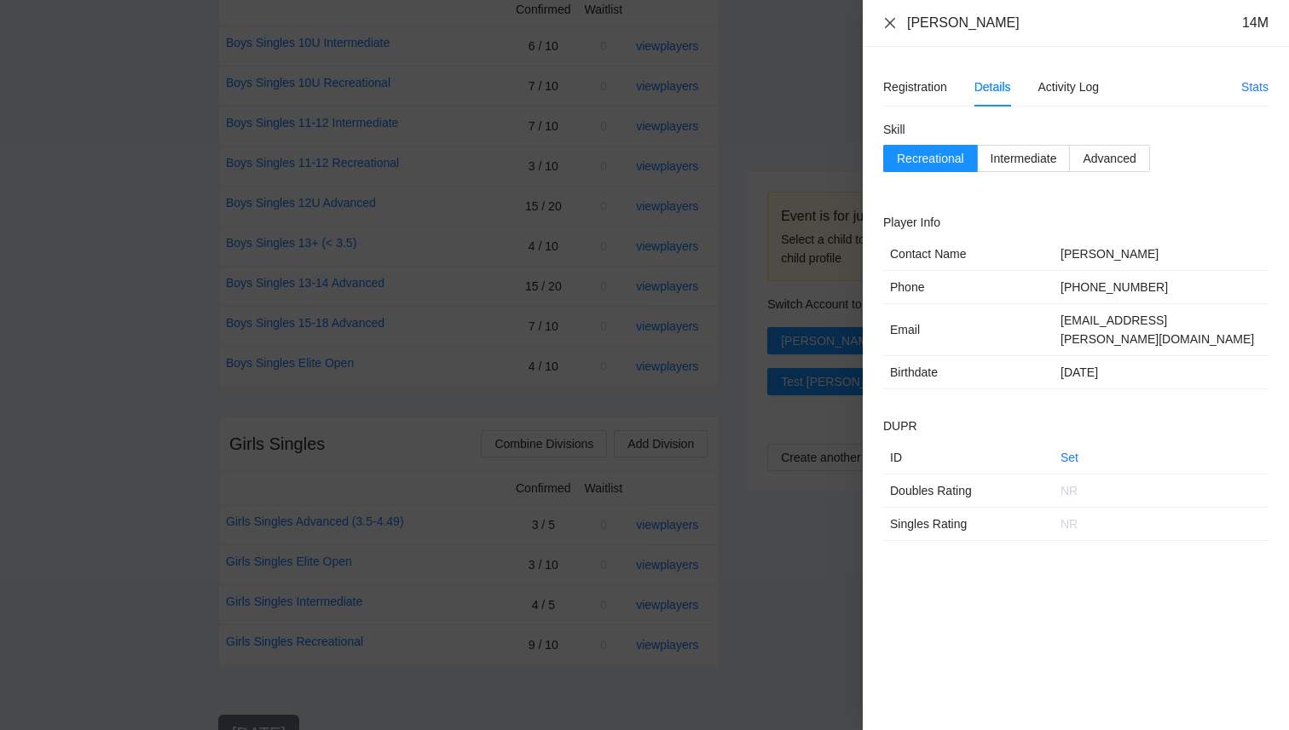
click at [890, 24] on icon "close" at bounding box center [890, 22] width 10 height 10
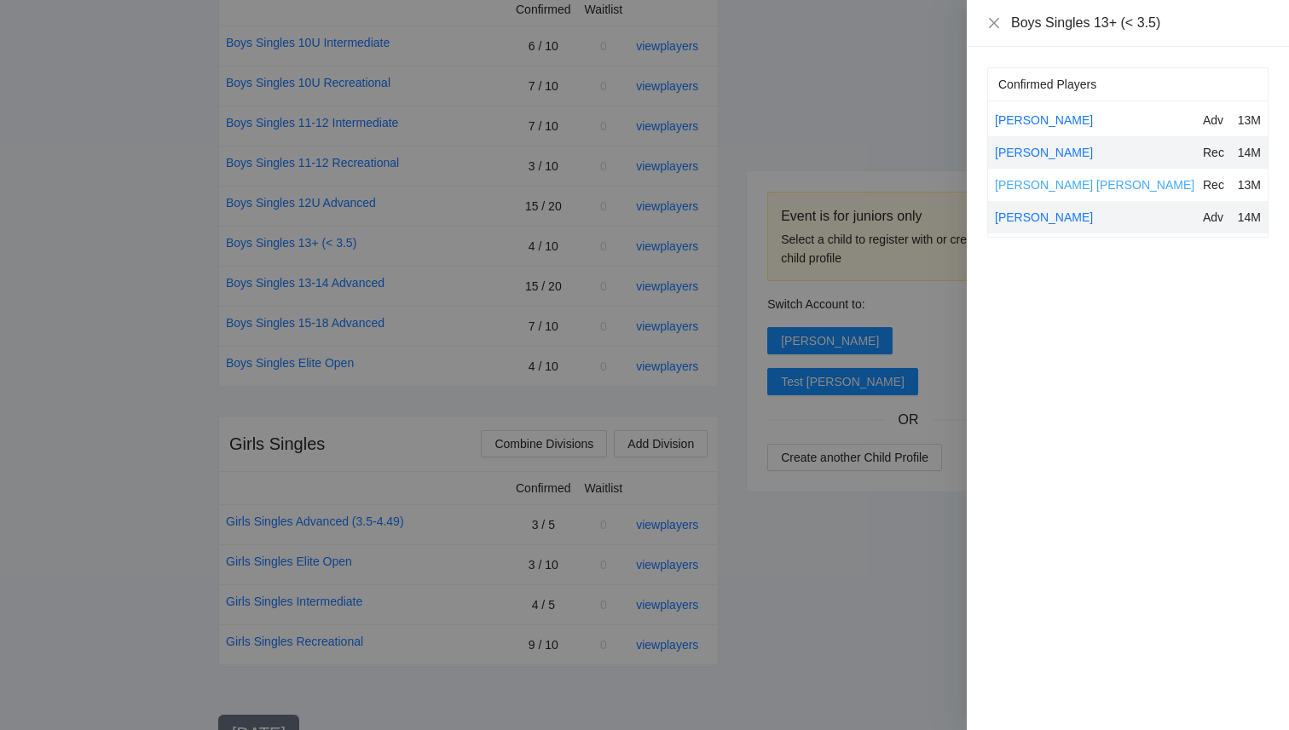
click at [1018, 187] on link "[PERSON_NAME] [PERSON_NAME]" at bounding box center [1094, 185] width 199 height 14
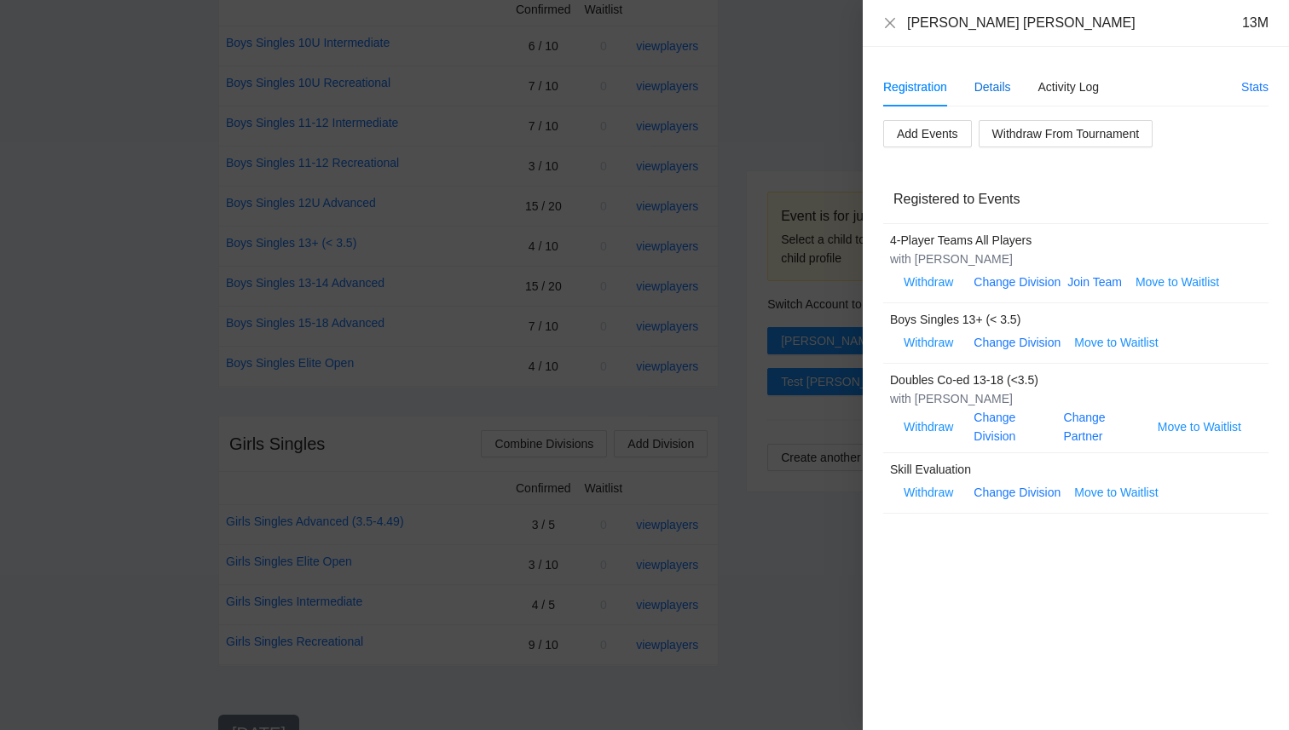
click at [995, 90] on div "Details" at bounding box center [992, 87] width 37 height 19
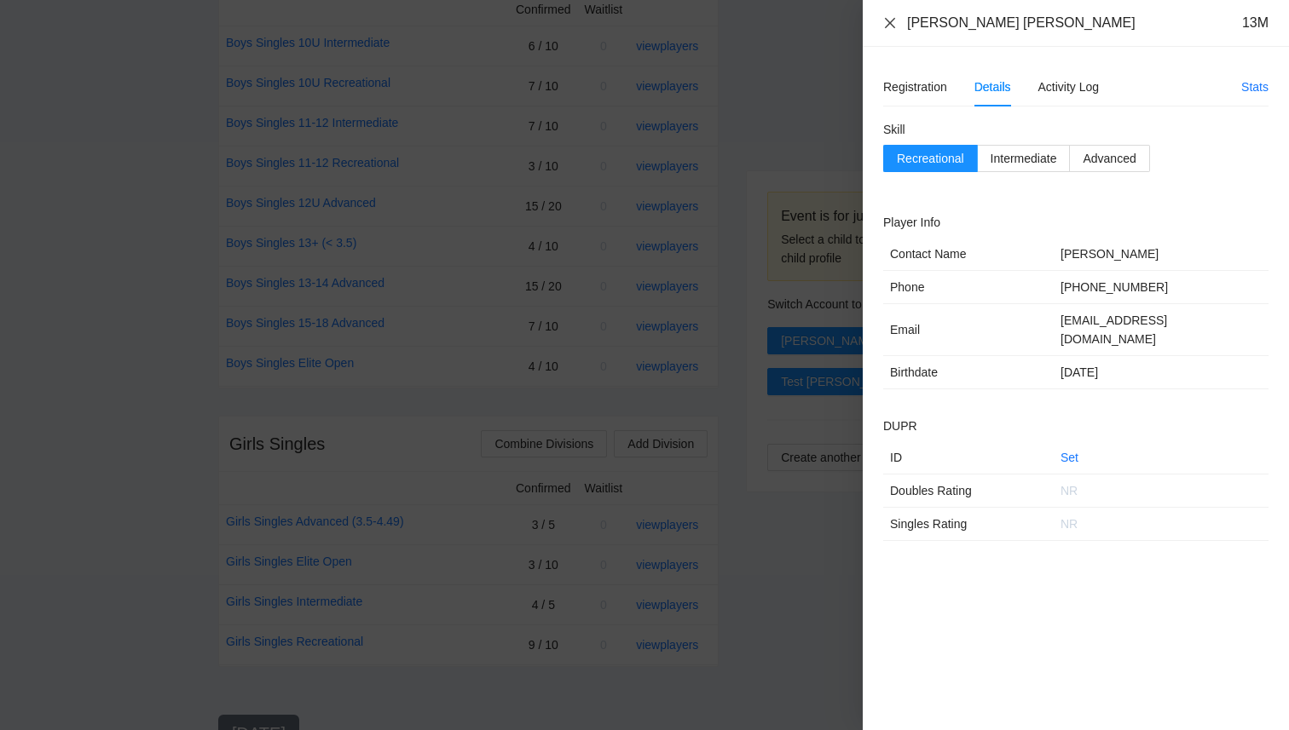
click at [891, 26] on icon "close" at bounding box center [890, 22] width 10 height 10
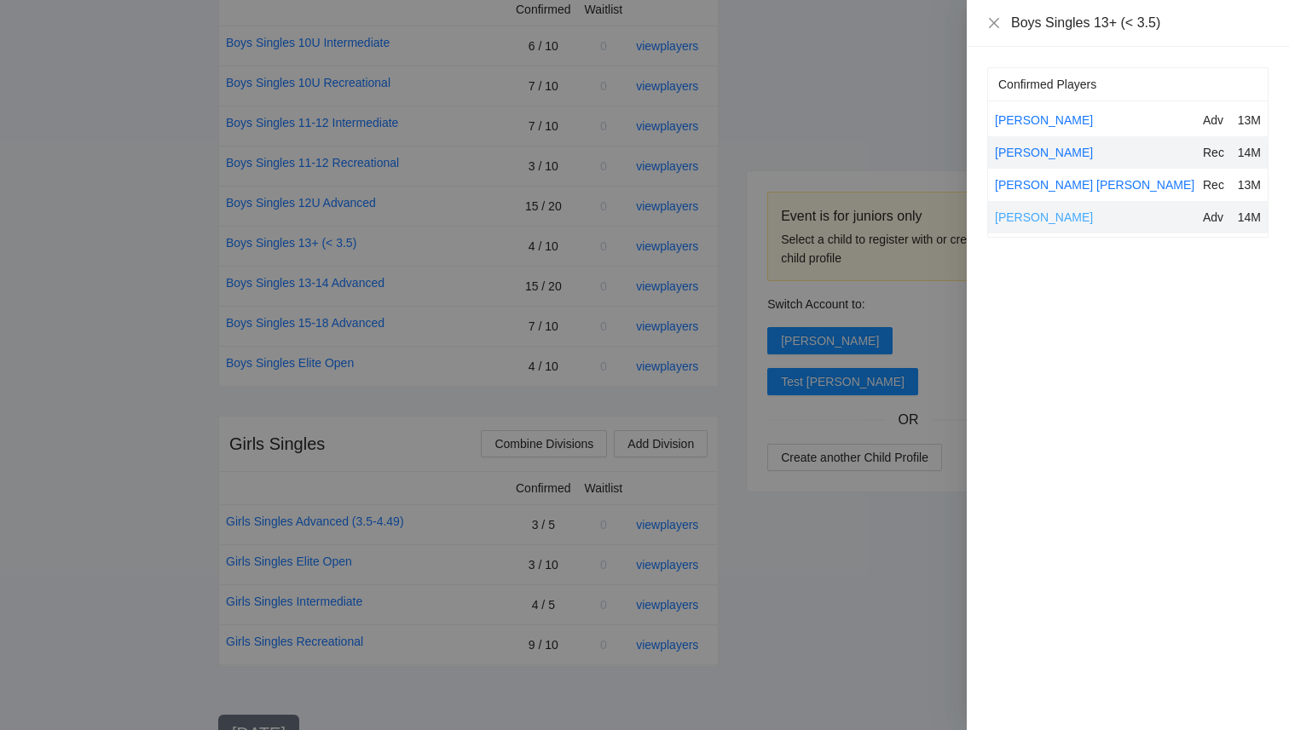
click at [1041, 215] on link "[PERSON_NAME]" at bounding box center [1044, 218] width 98 height 14
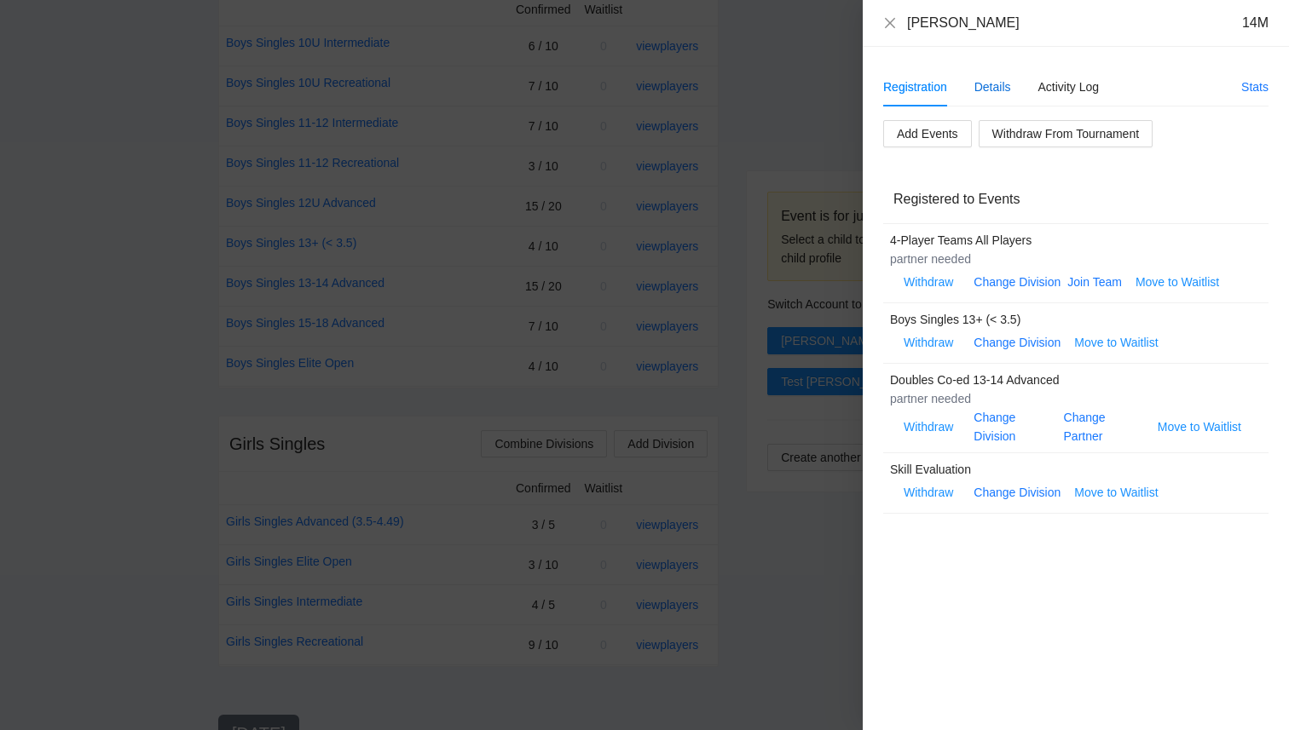
click at [982, 89] on div "Details" at bounding box center [992, 87] width 37 height 19
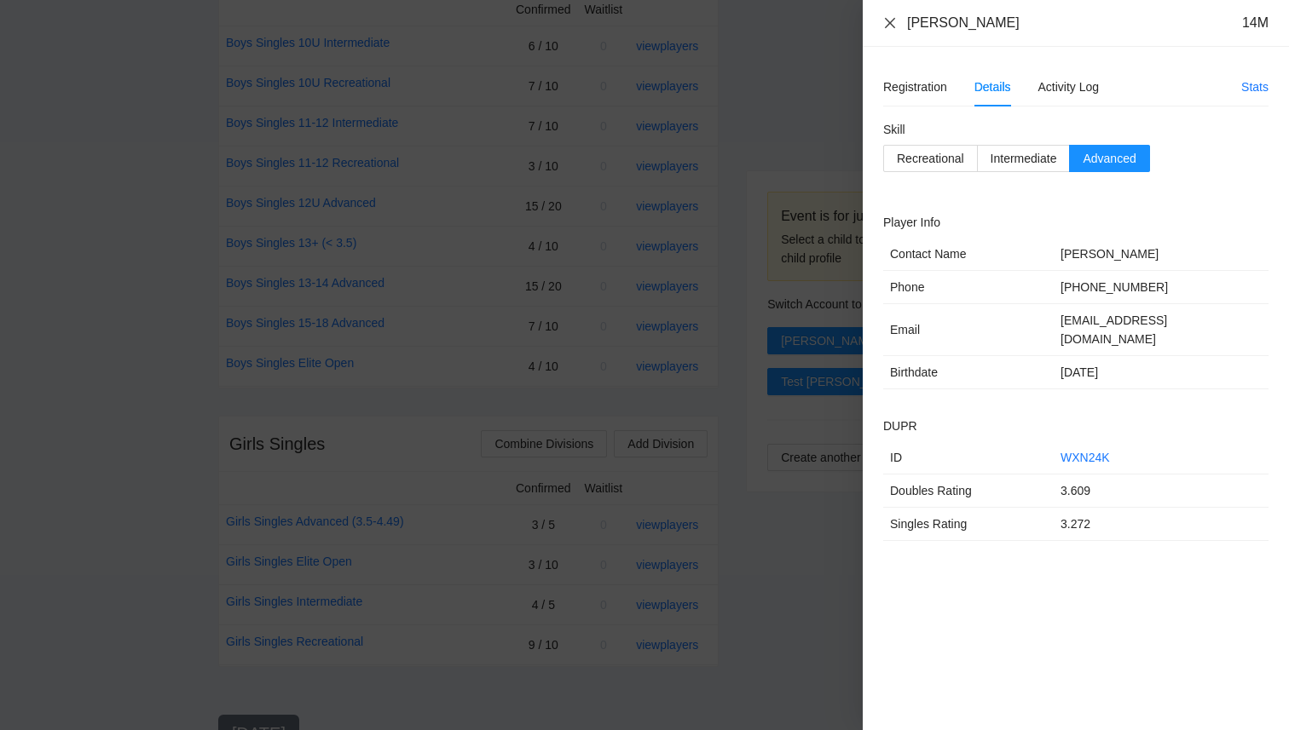
click at [883, 18] on icon "close" at bounding box center [890, 23] width 14 height 14
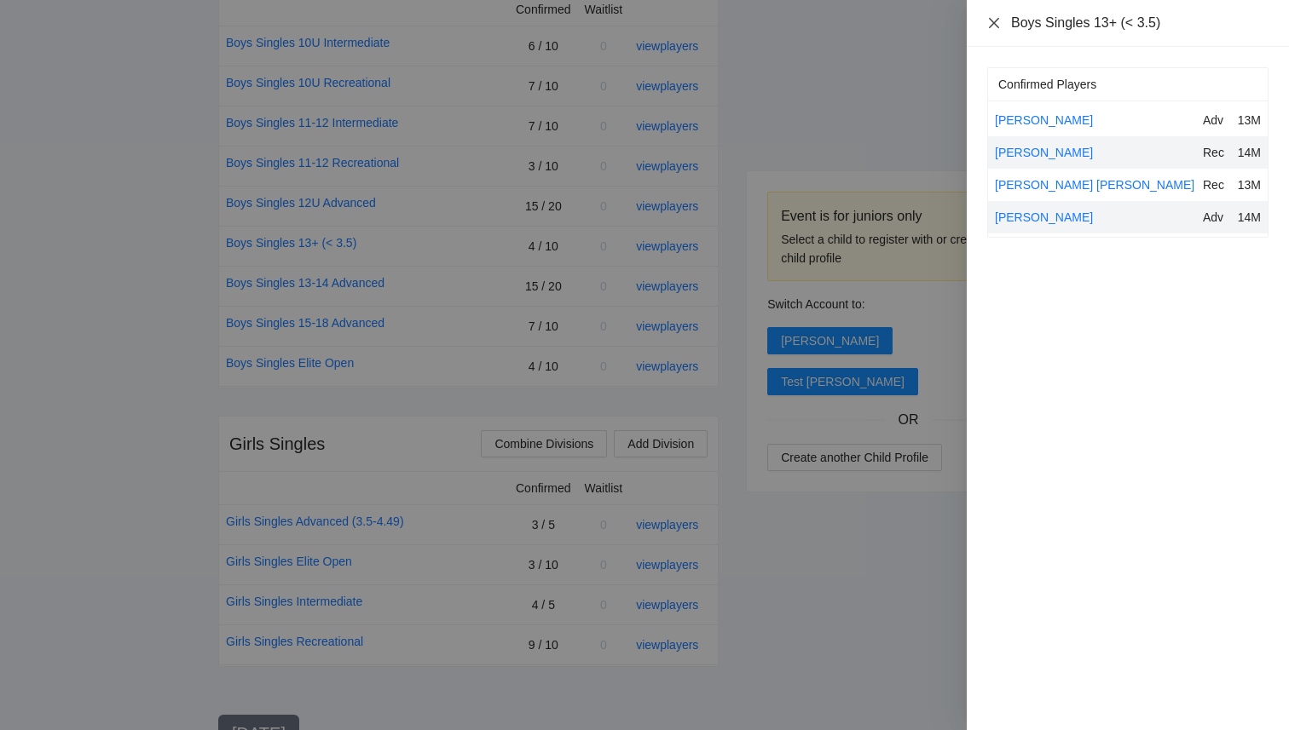
click at [991, 18] on icon "close" at bounding box center [994, 23] width 14 height 14
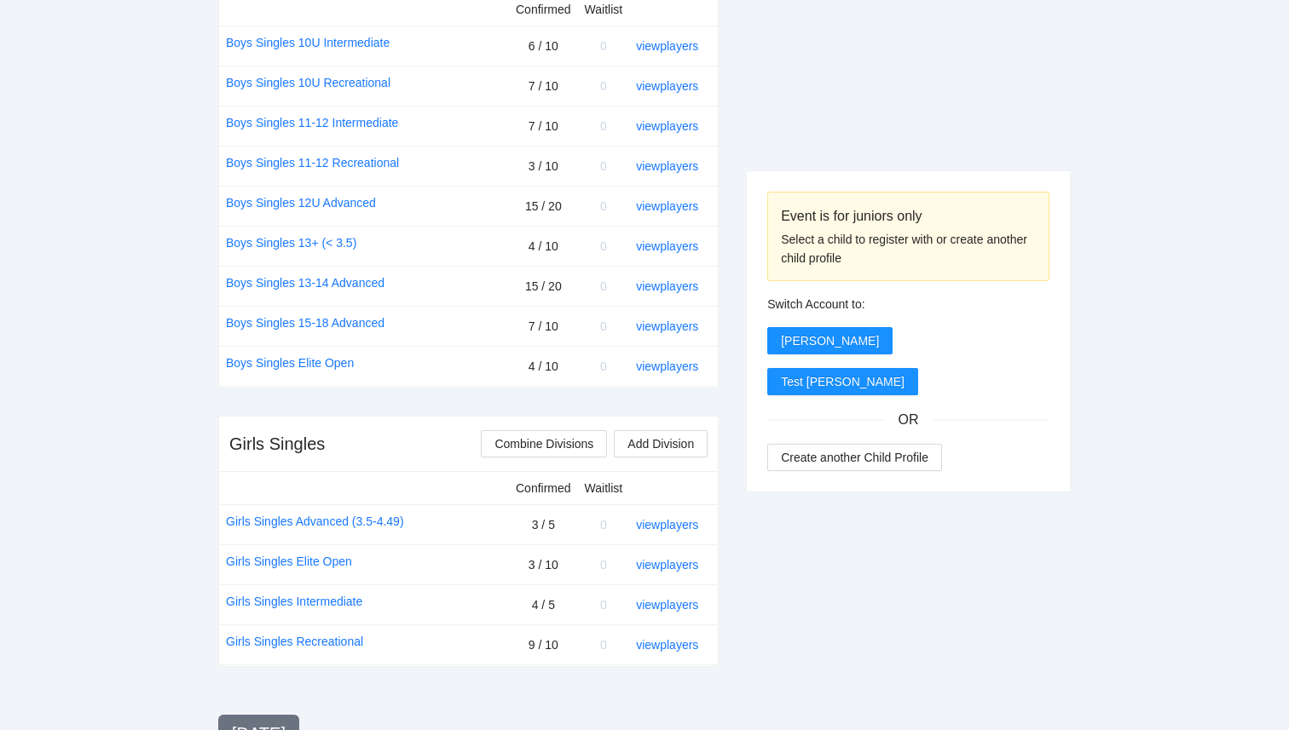
click at [898, 108] on div "Event is for juniors only Select a child to register with or create another chi…" at bounding box center [908, 693] width 325 height 2102
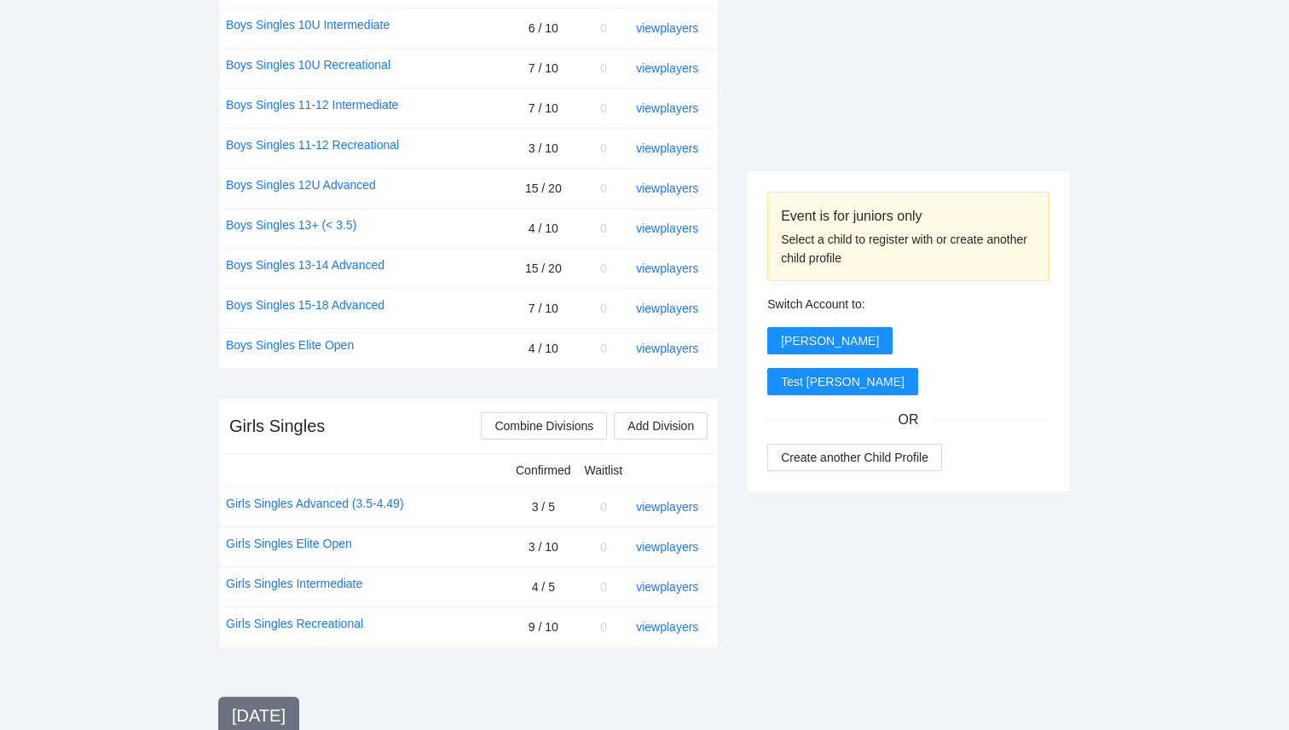
scroll to position [772, 0]
click at [679, 267] on link "view players" at bounding box center [667, 267] width 62 height 14
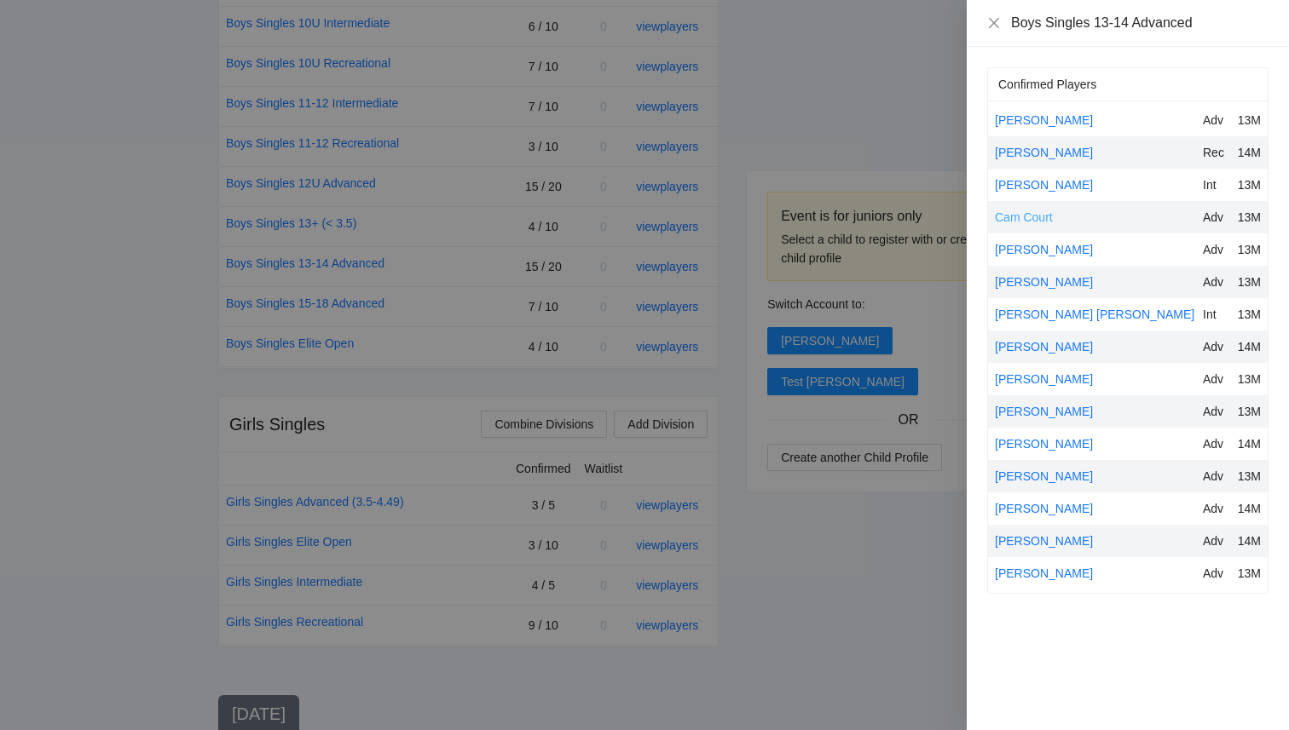
click at [1047, 216] on link "Cam Court" at bounding box center [1024, 218] width 58 height 14
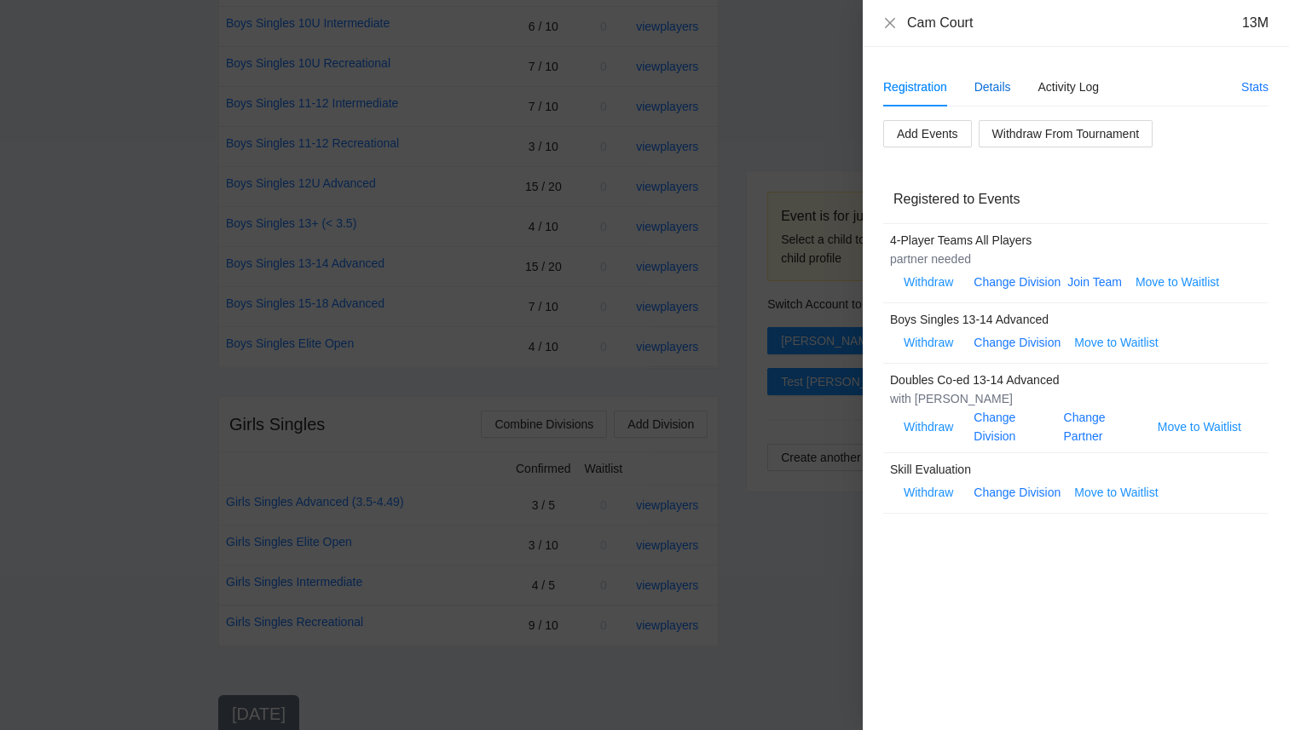
click at [979, 91] on div "Details" at bounding box center [992, 87] width 37 height 19
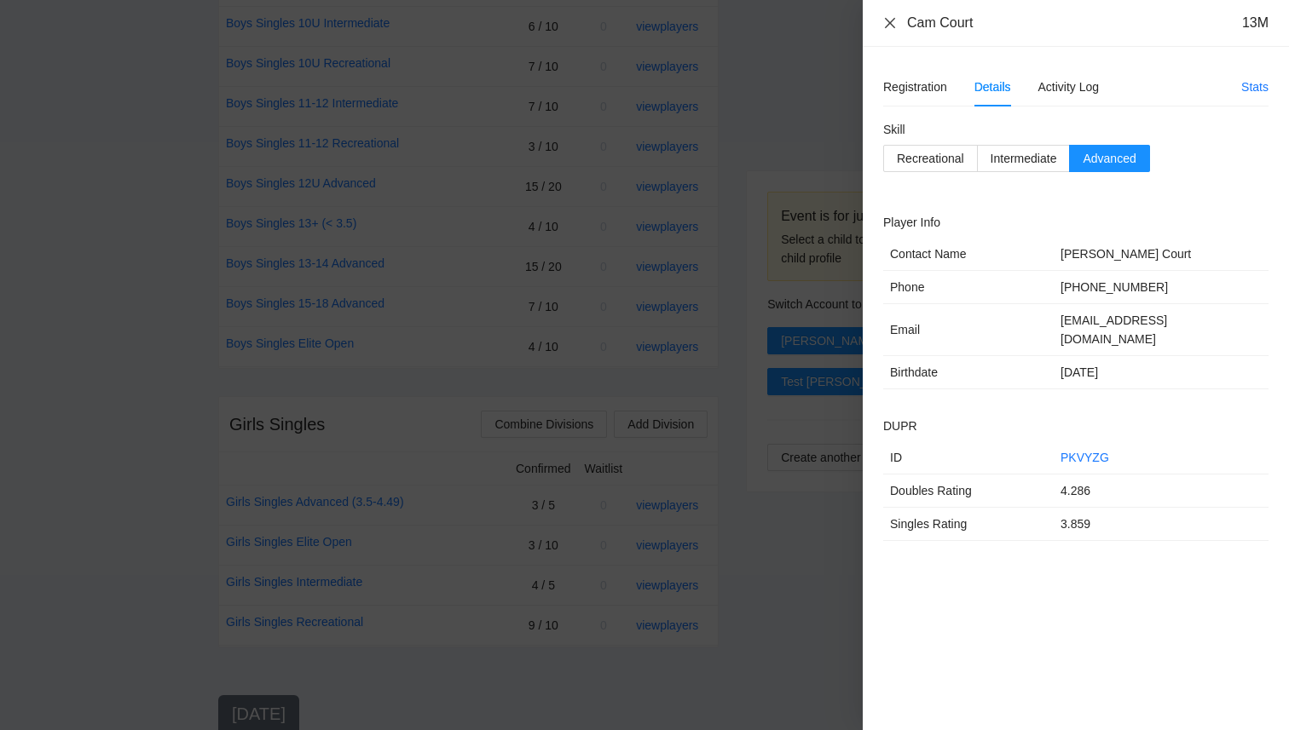
click at [887, 21] on icon "close" at bounding box center [890, 23] width 14 height 14
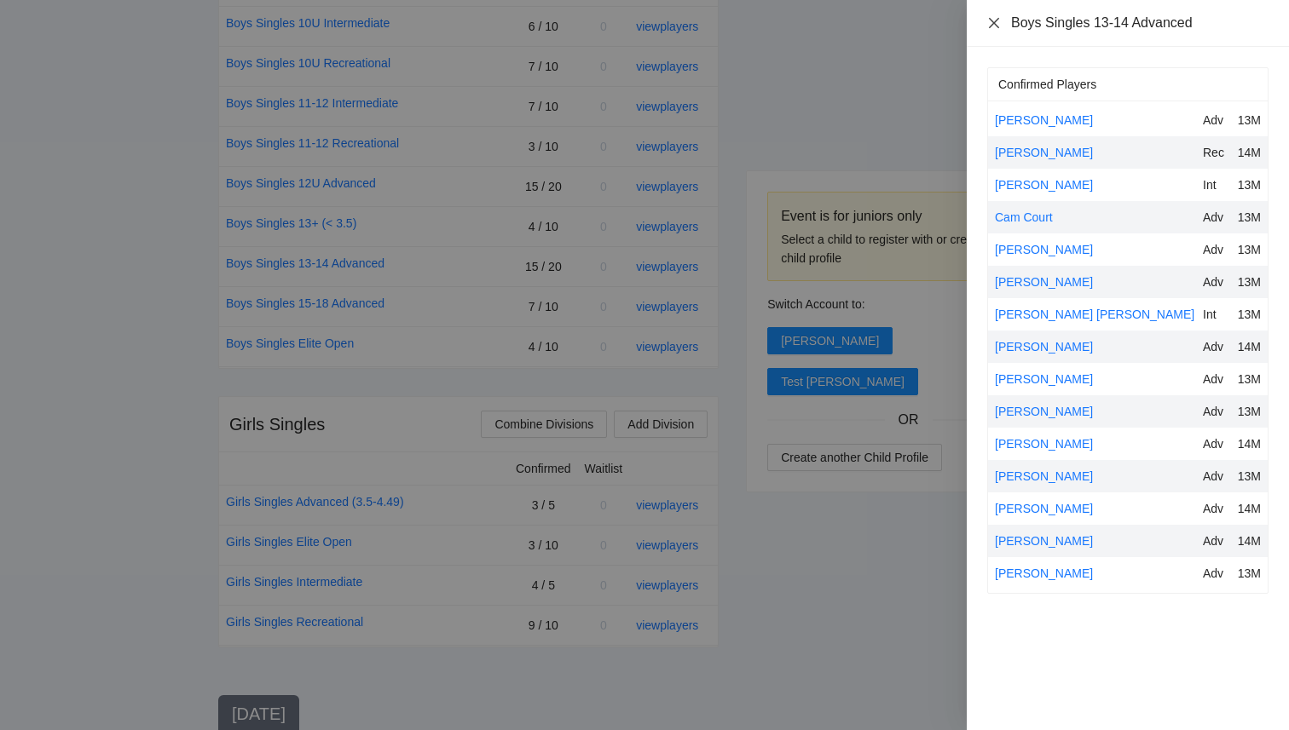
drag, startPoint x: 990, startPoint y: 25, endPoint x: 939, endPoint y: 51, distance: 57.6
click at [938, 51] on div "Boys Singles 13-14 Advanced Confirmed Players Bennett Miller Adv 13M Blake Midd…" at bounding box center [644, 365] width 1289 height 730
click at [883, 94] on div at bounding box center [644, 365] width 1289 height 730
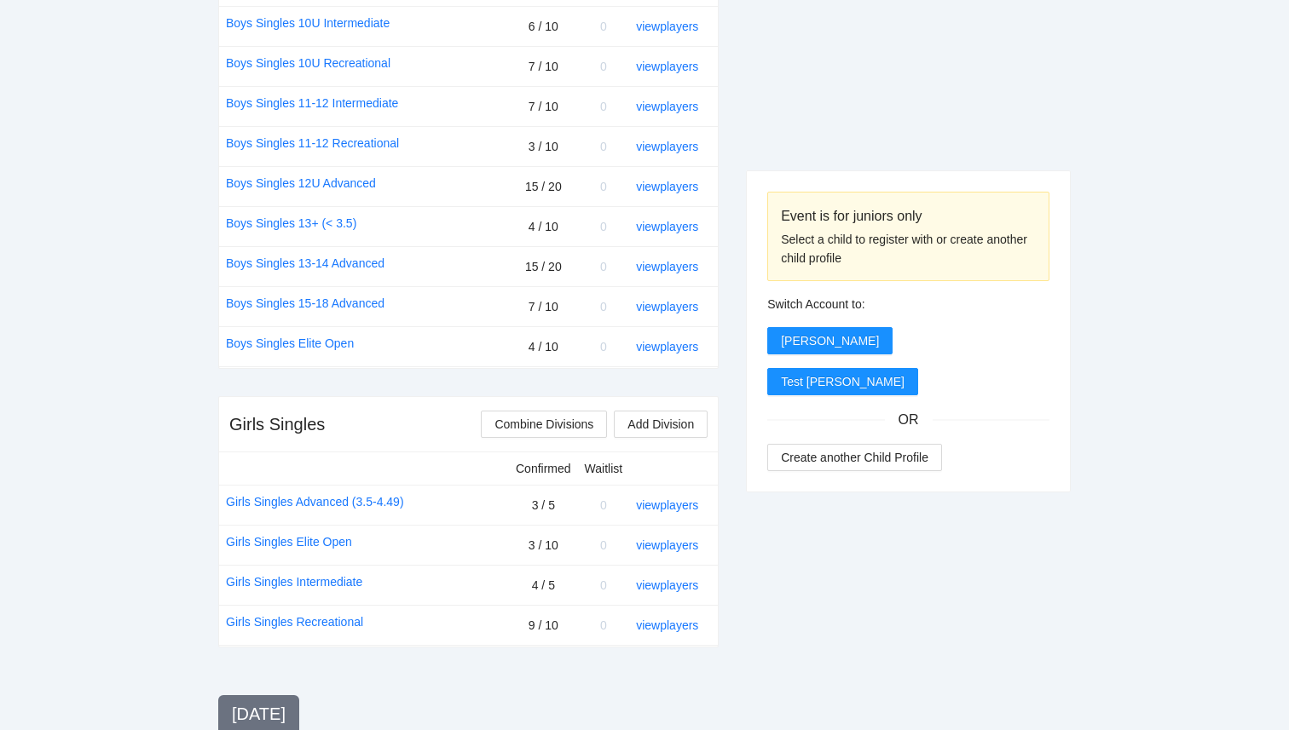
click at [674, 314] on div "view players" at bounding box center [670, 306] width 68 height 19
click at [674, 306] on link "view players" at bounding box center [667, 307] width 62 height 14
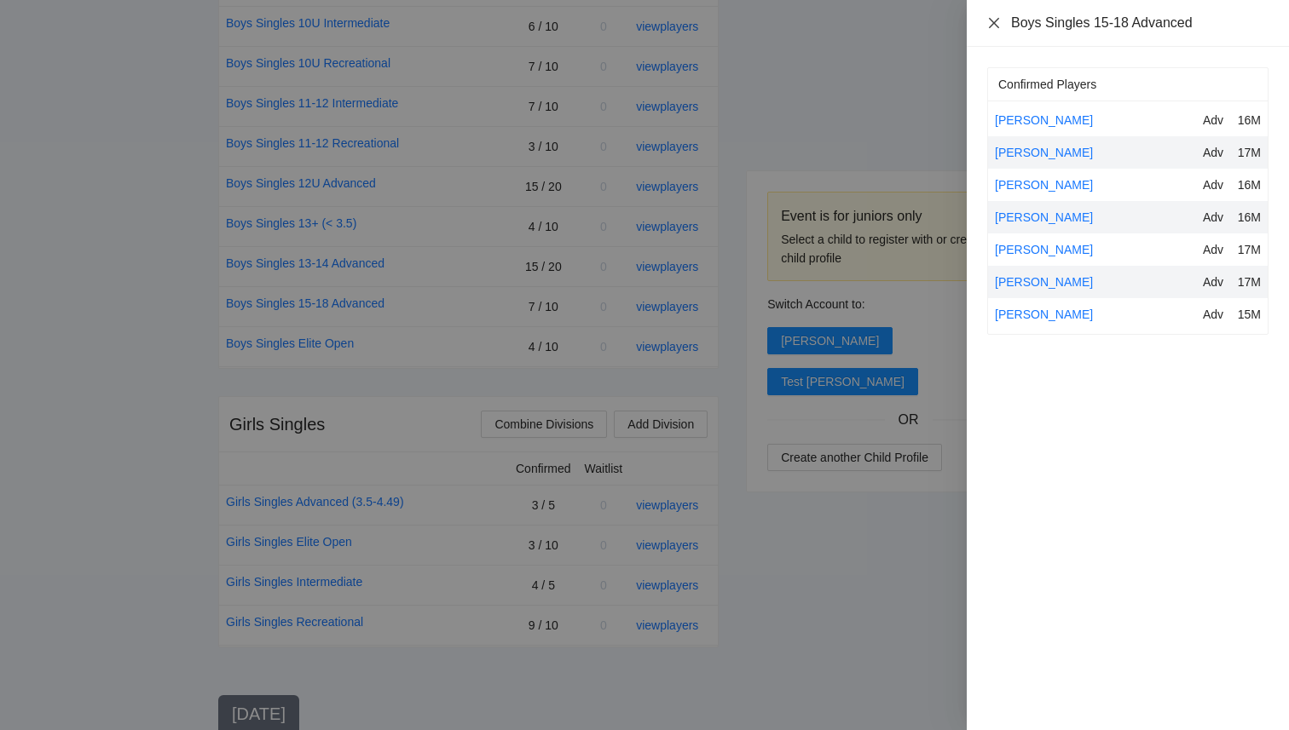
click at [991, 20] on icon "close" at bounding box center [994, 23] width 14 height 14
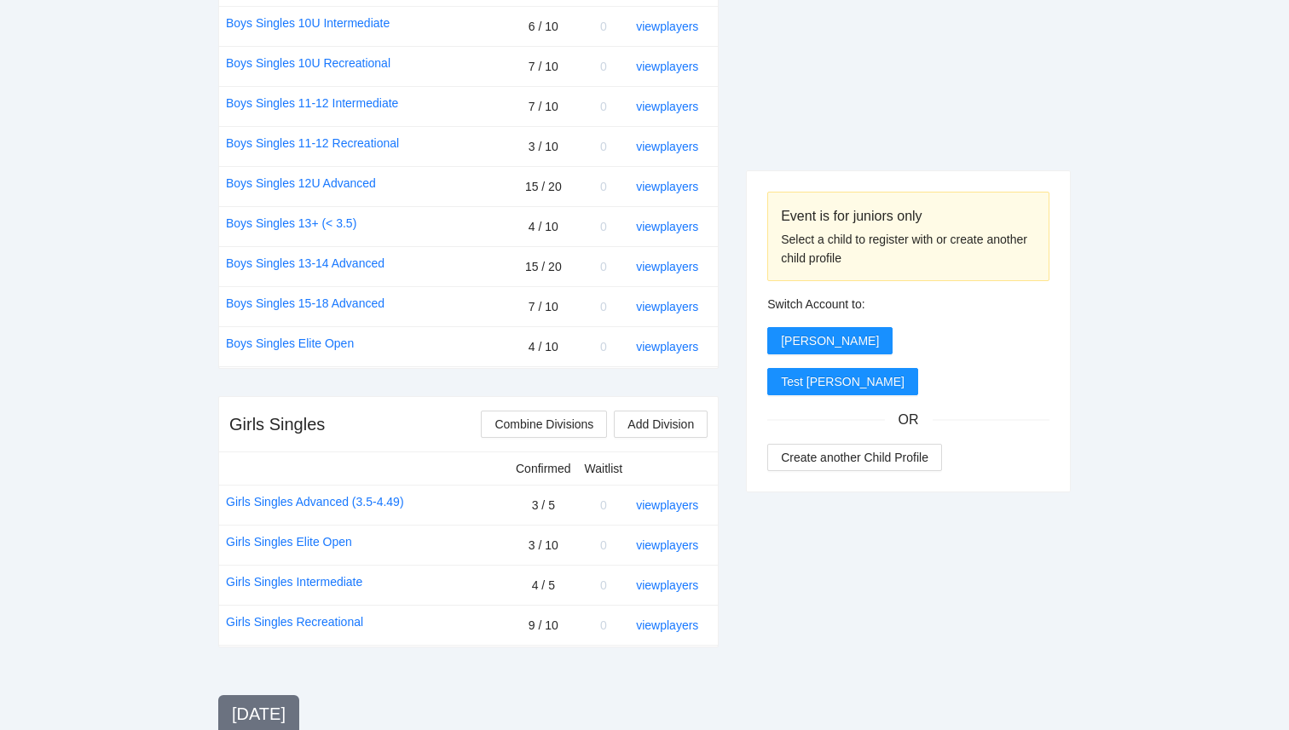
click at [822, 130] on div "Event is for juniors only Select a child to register with or create another chi…" at bounding box center [908, 673] width 325 height 2102
click at [680, 346] on link "view players" at bounding box center [667, 347] width 62 height 14
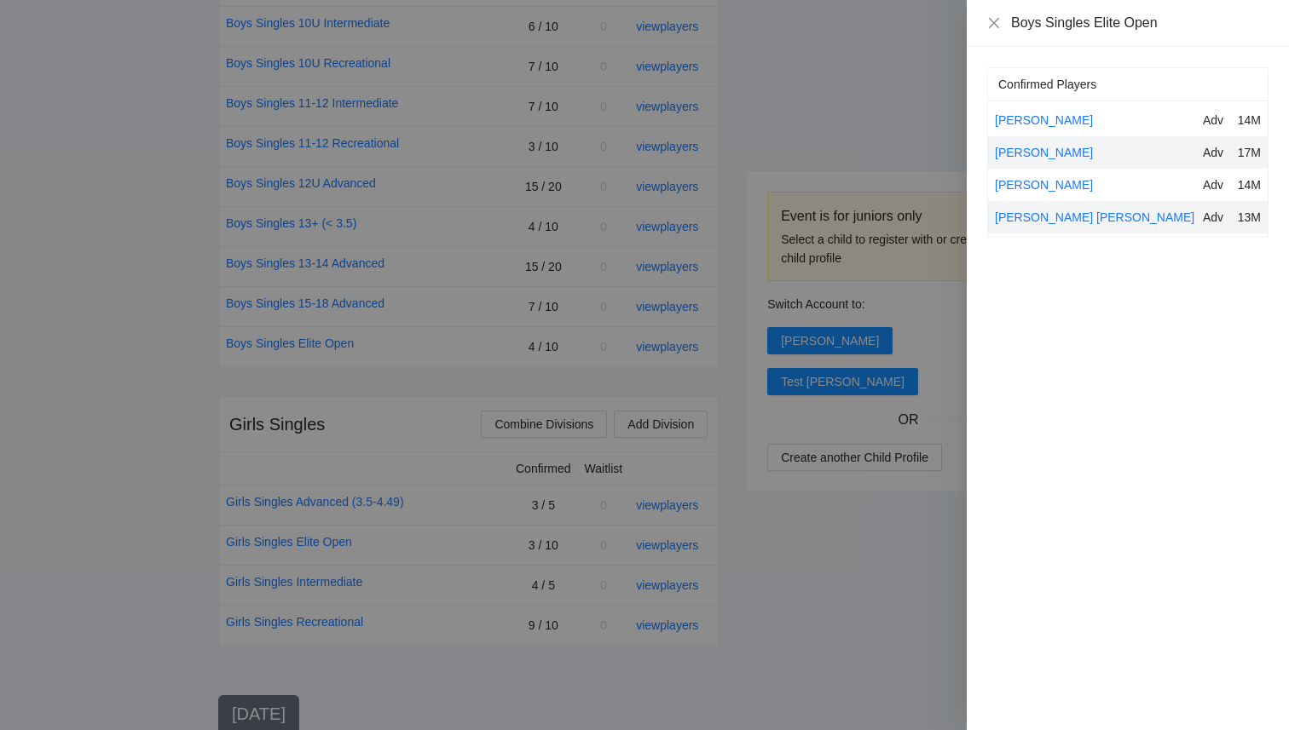
click at [931, 553] on div at bounding box center [644, 365] width 1289 height 730
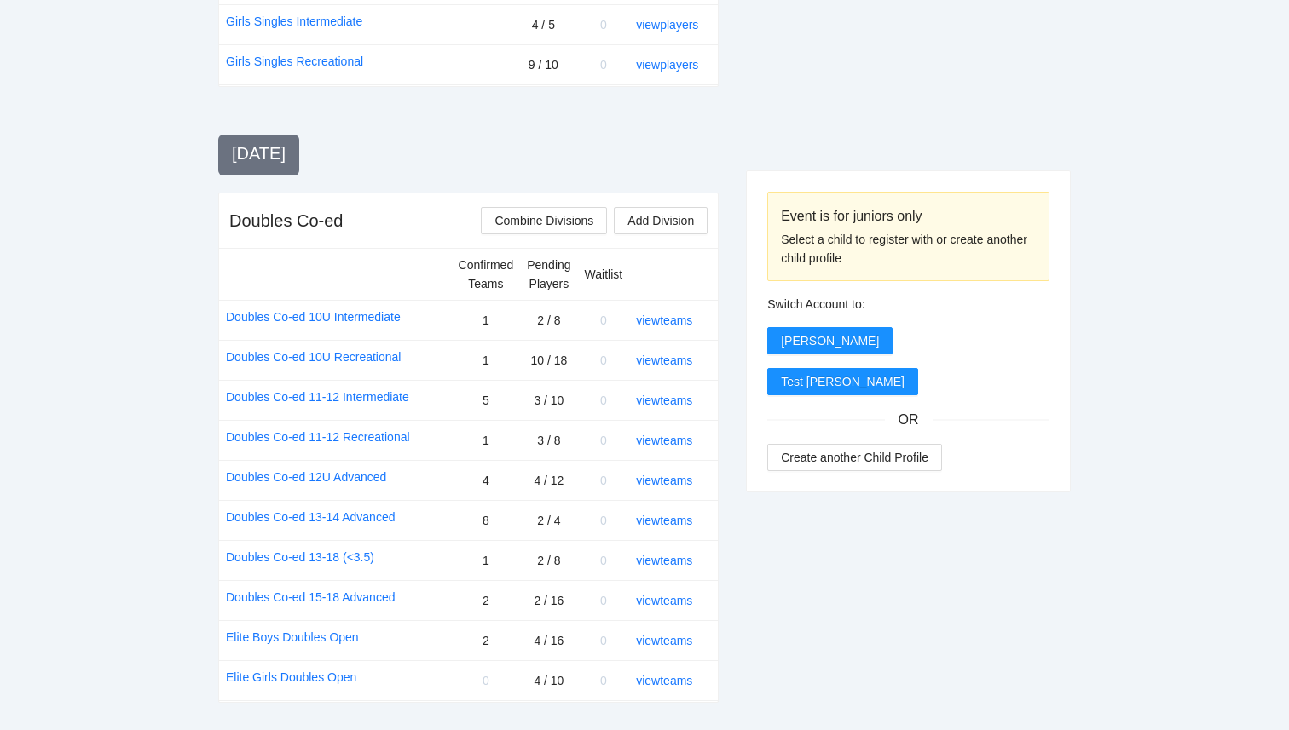
scroll to position [1336, 0]
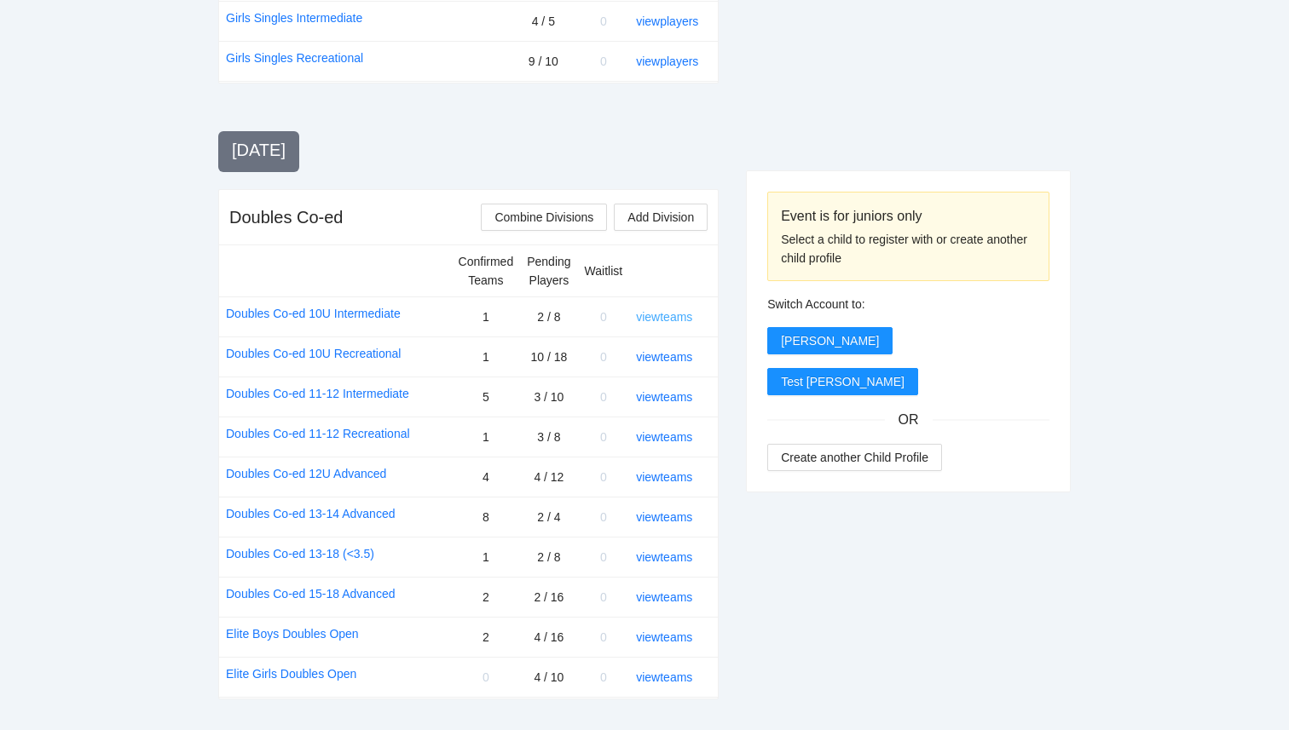
click at [684, 317] on link "view teams" at bounding box center [664, 317] width 56 height 14
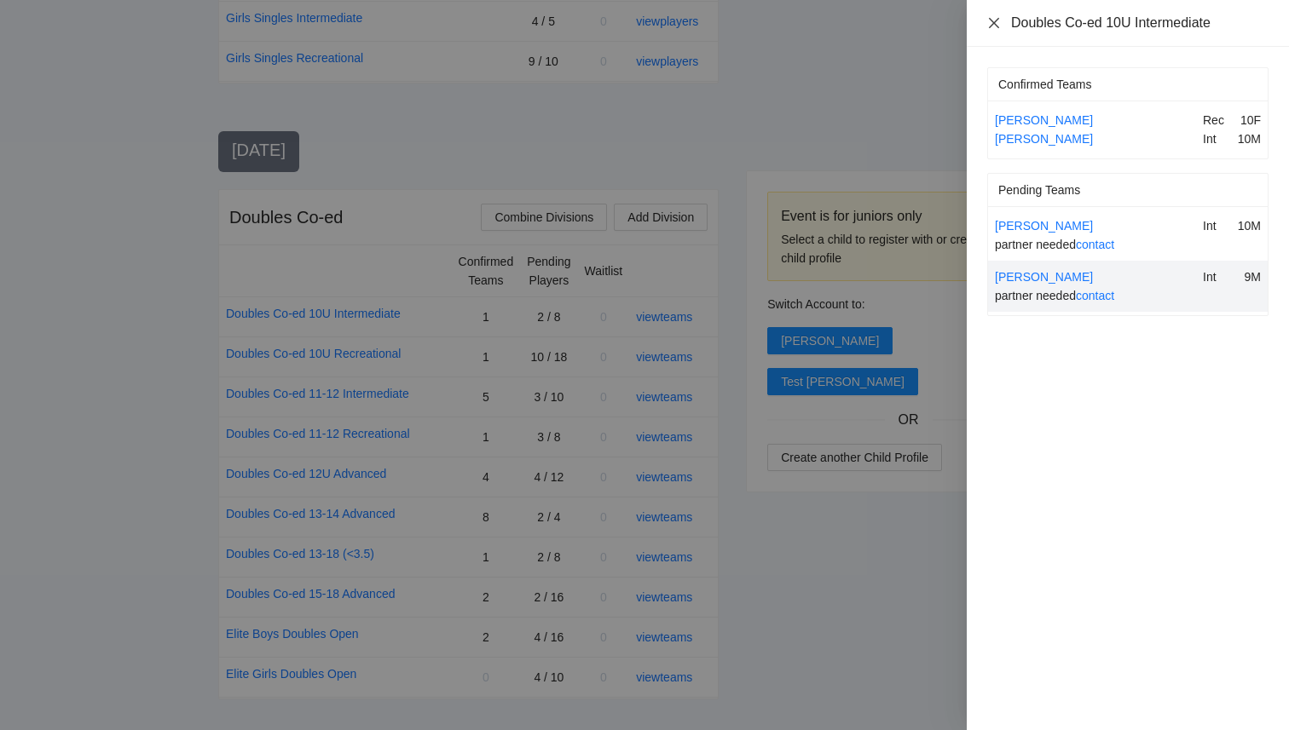
click at [990, 21] on icon "close" at bounding box center [994, 23] width 14 height 14
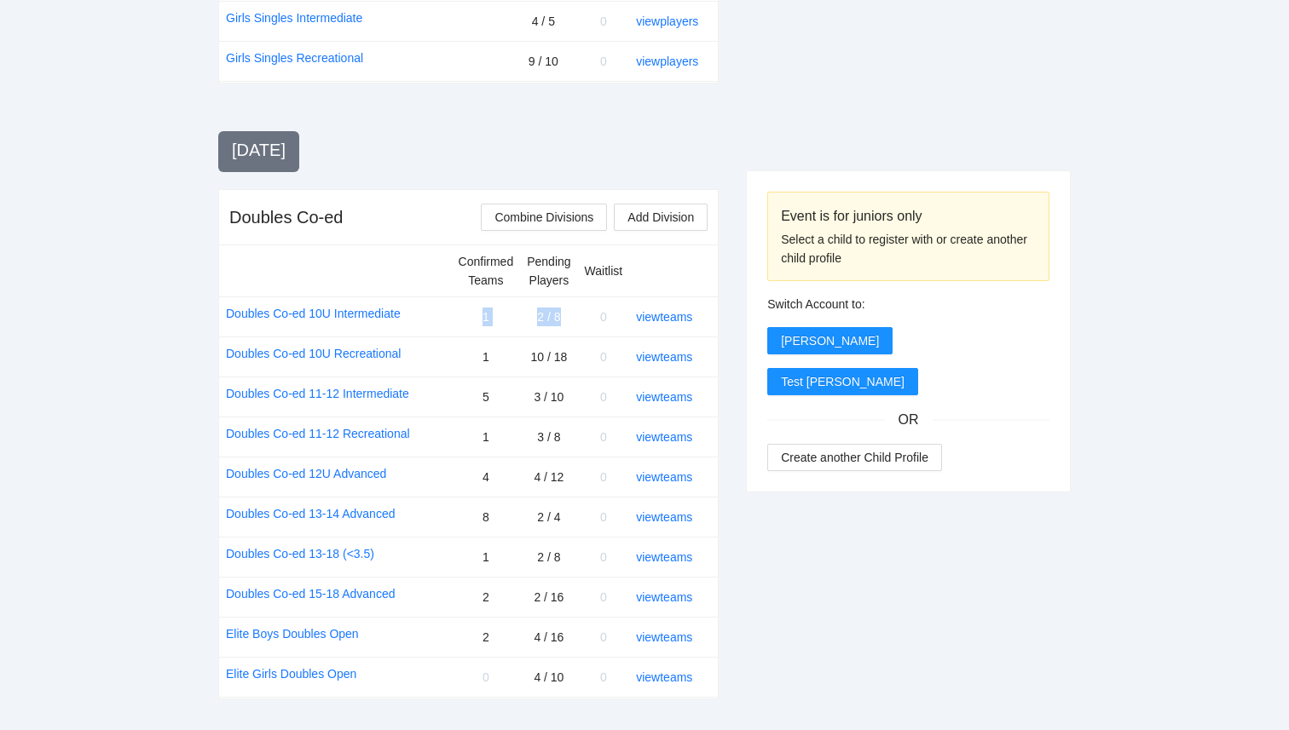
drag, startPoint x: 470, startPoint y: 317, endPoint x: 568, endPoint y: 321, distance: 97.3
click at [568, 321] on tr "Doubles Co-ed 10U Intermediate 1 2 / 8 0 view teams" at bounding box center [468, 317] width 499 height 40
click at [568, 321] on td "2 / 8" at bounding box center [548, 317] width 57 height 40
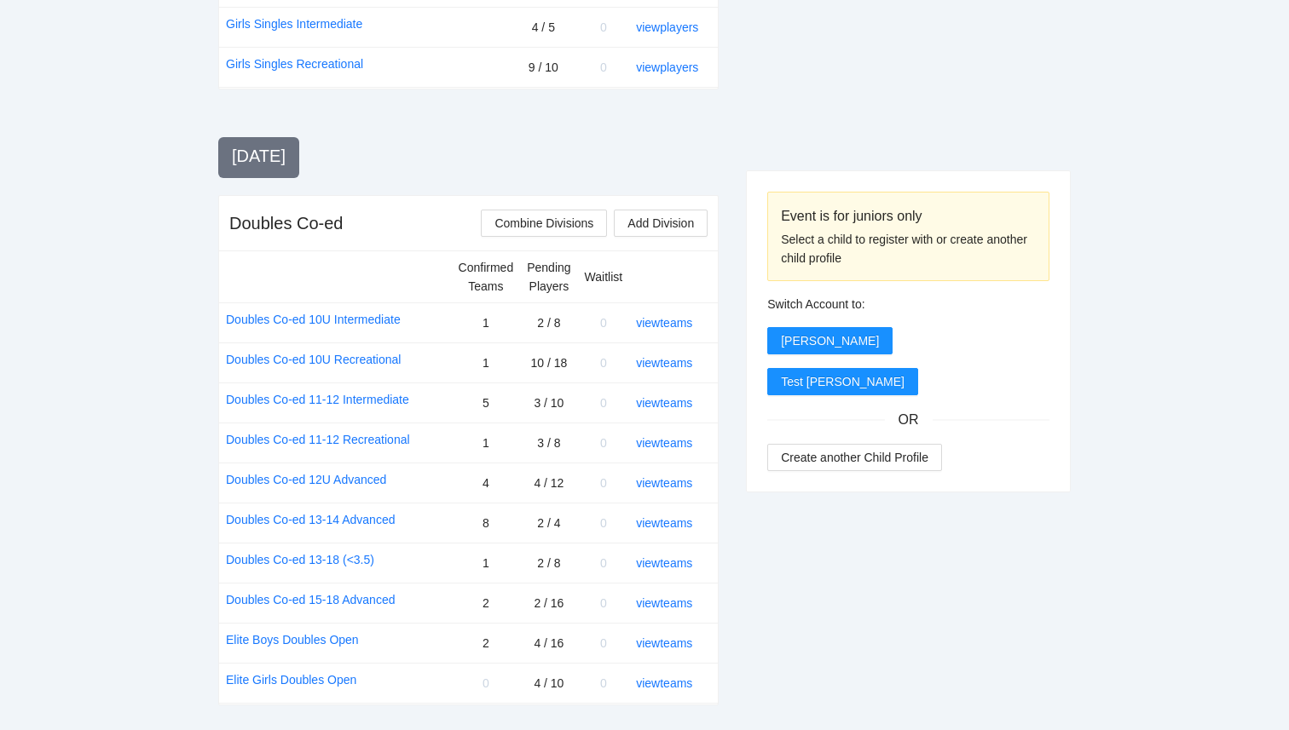
scroll to position [1324, 0]
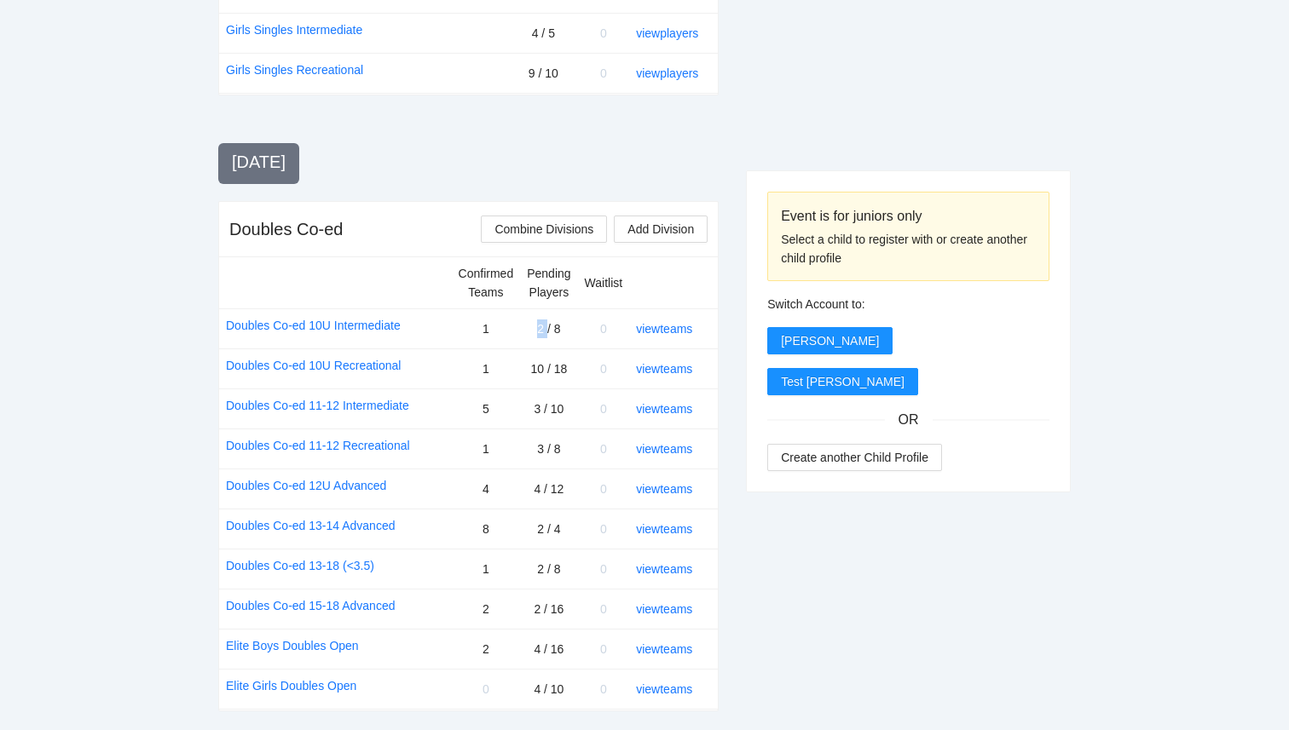
drag, startPoint x: 545, startPoint y: 325, endPoint x: 533, endPoint y: 325, distance: 11.9
click at [533, 325] on td "2 / 8" at bounding box center [548, 329] width 57 height 40
click at [803, 565] on div "Event is for juniors only Select a child to register with or create another chi…" at bounding box center [908, 121] width 325 height 2102
click at [671, 332] on link "view teams" at bounding box center [664, 329] width 56 height 14
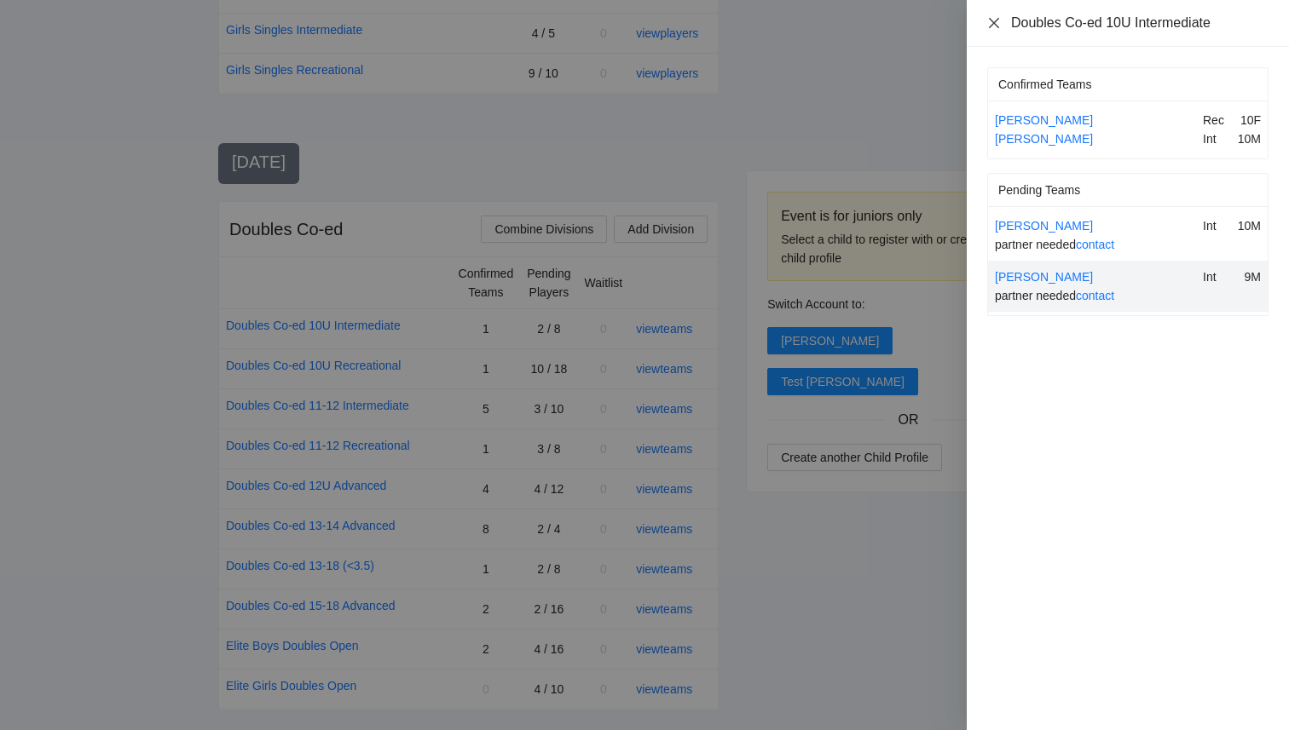
click at [996, 26] on icon "close" at bounding box center [994, 22] width 10 height 10
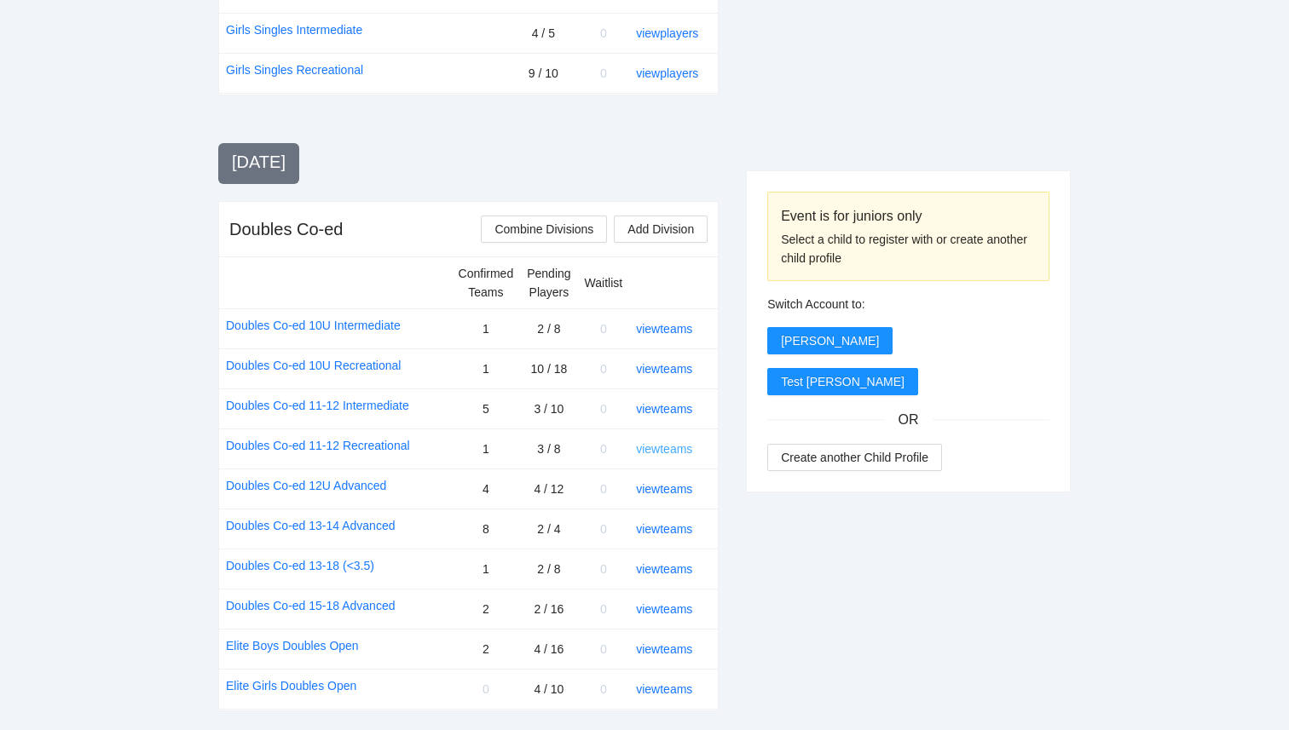
click at [682, 448] on link "view teams" at bounding box center [664, 449] width 56 height 14
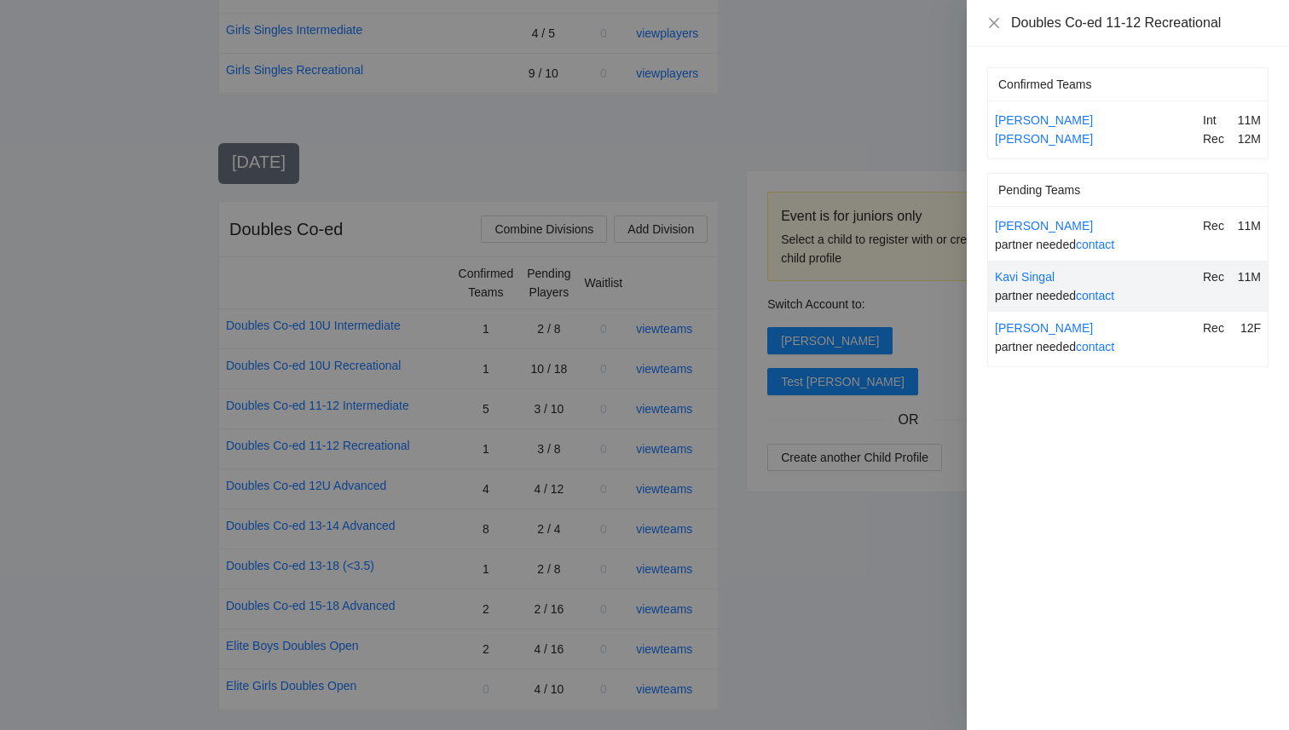
click at [918, 553] on div at bounding box center [644, 365] width 1289 height 730
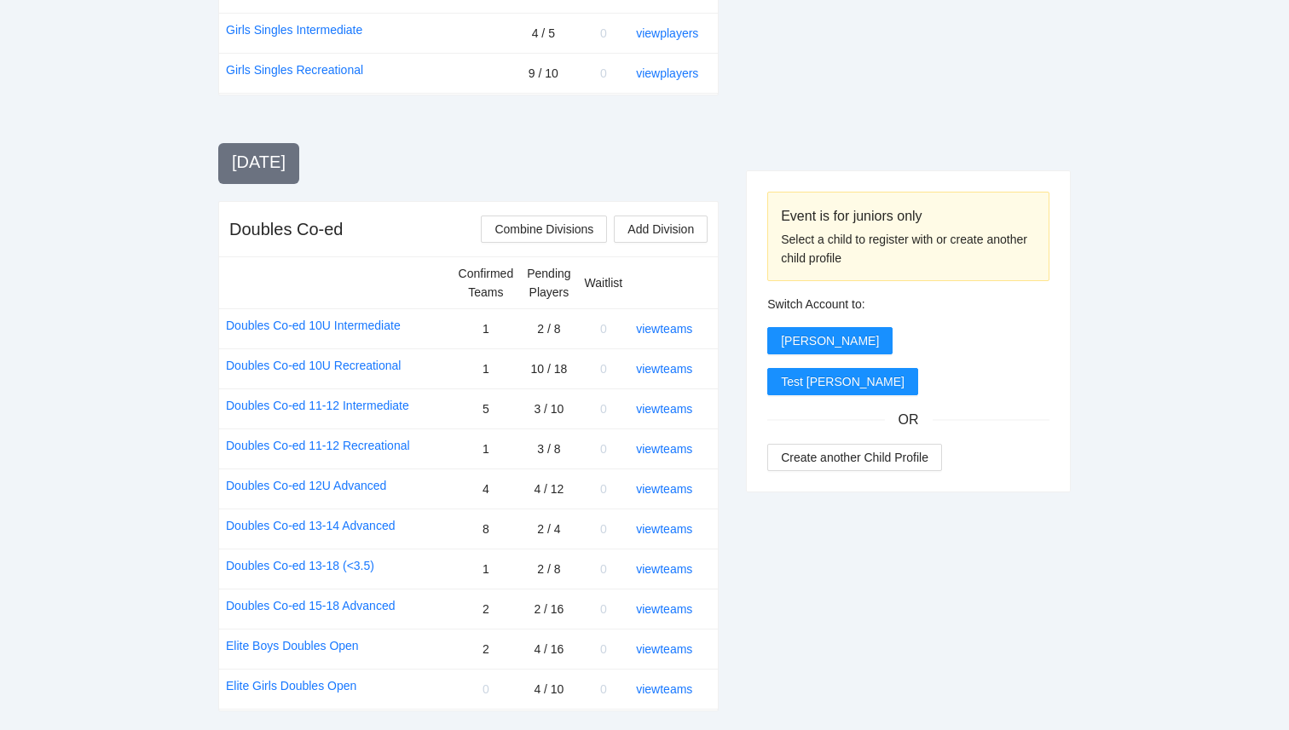
click at [918, 553] on div "Event is for juniors only Select a child to register with or create another chi…" at bounding box center [908, 121] width 325 height 2102
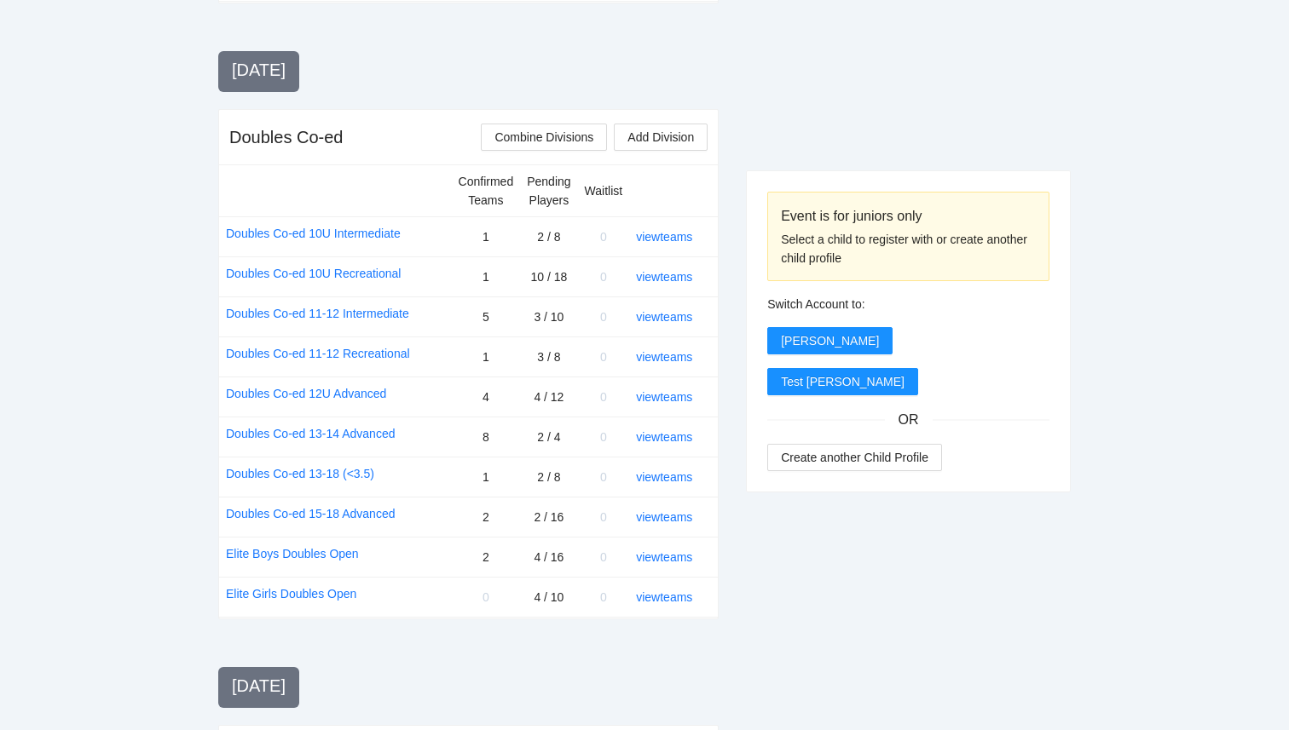
scroll to position [1417, 0]
click at [678, 392] on link "view teams" at bounding box center [664, 396] width 56 height 14
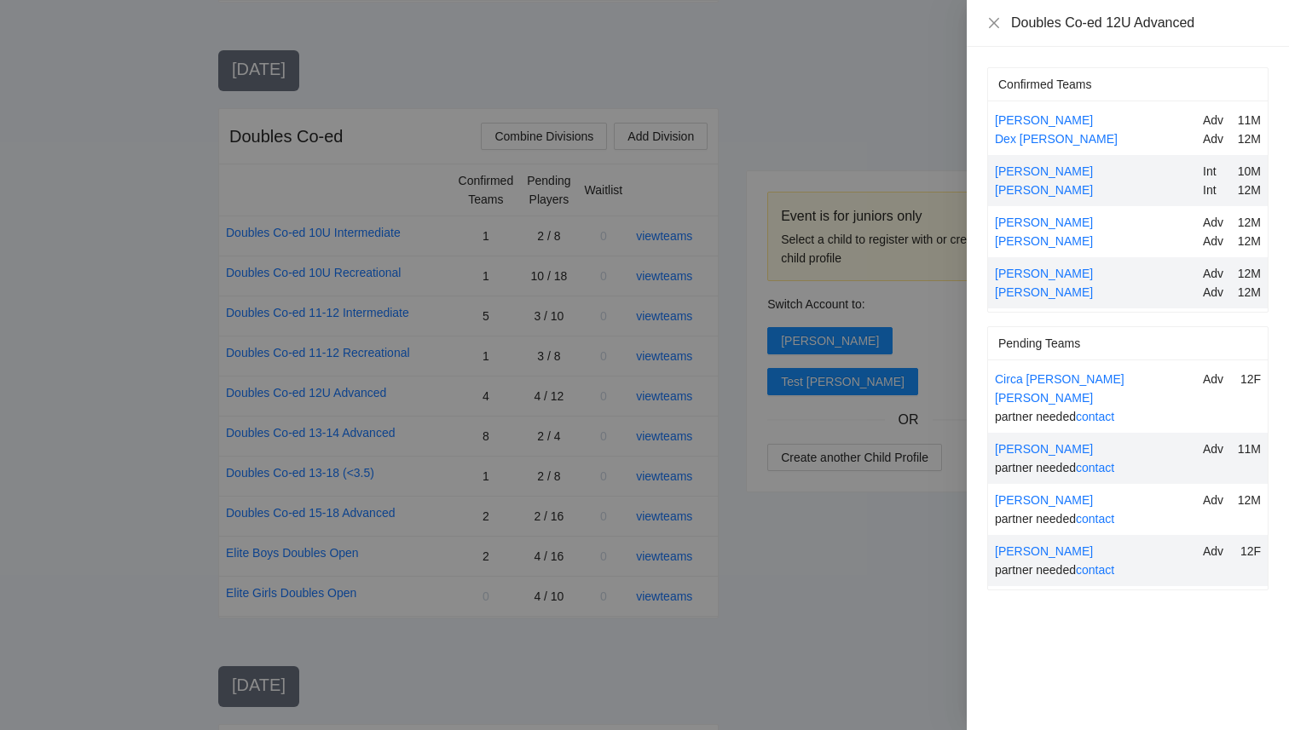
click at [807, 568] on div at bounding box center [644, 365] width 1289 height 730
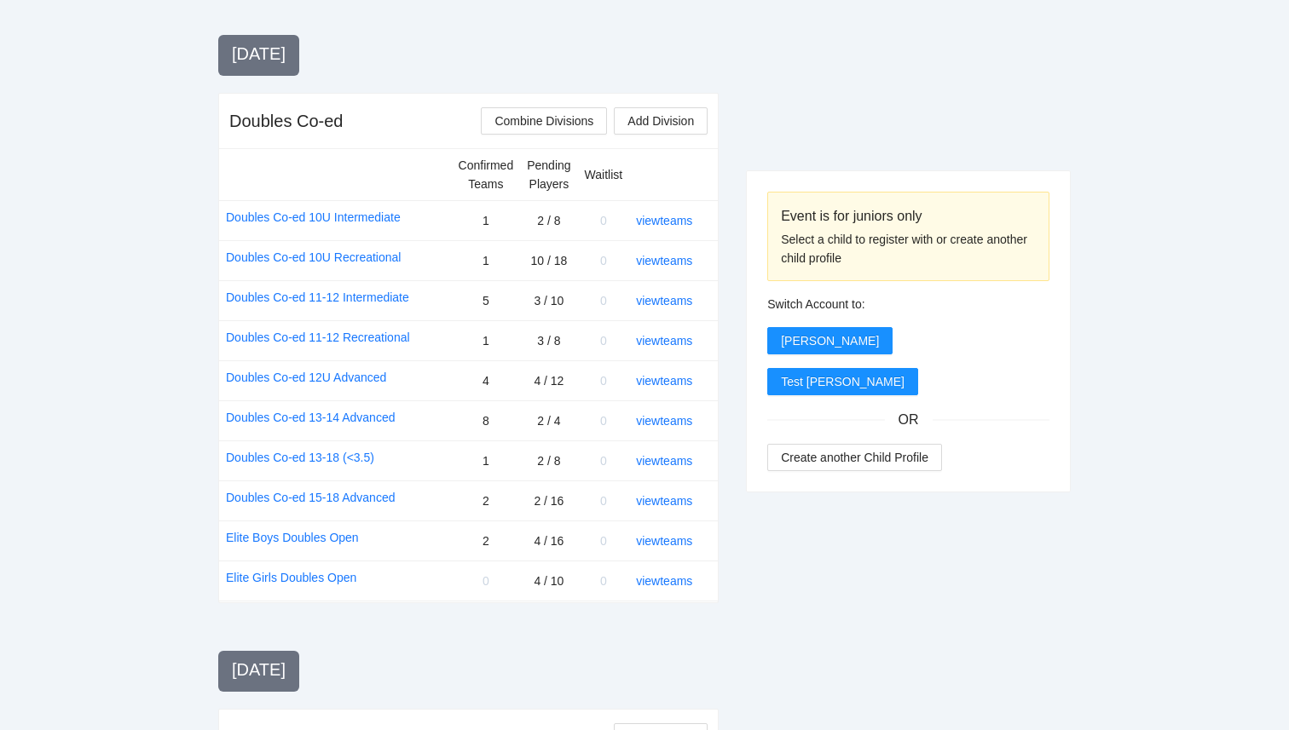
scroll to position [1435, 0]
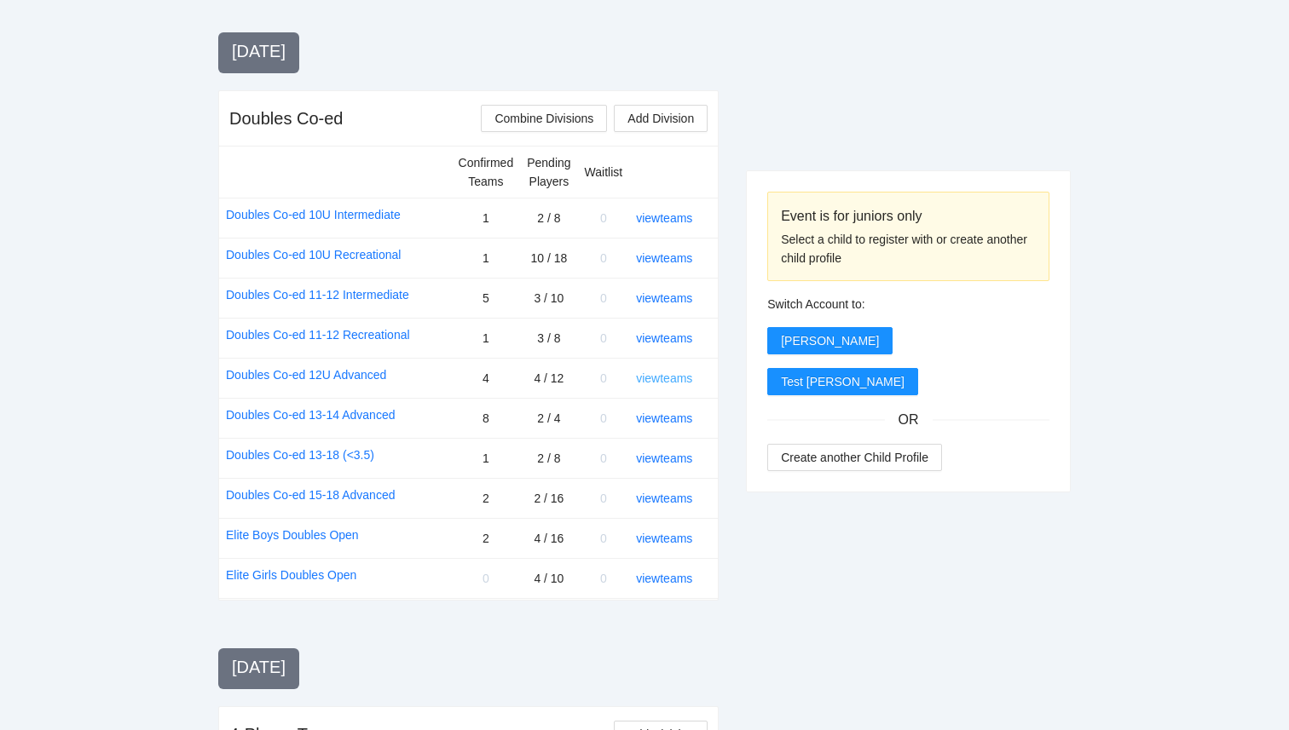
click at [675, 383] on link "view teams" at bounding box center [664, 379] width 56 height 14
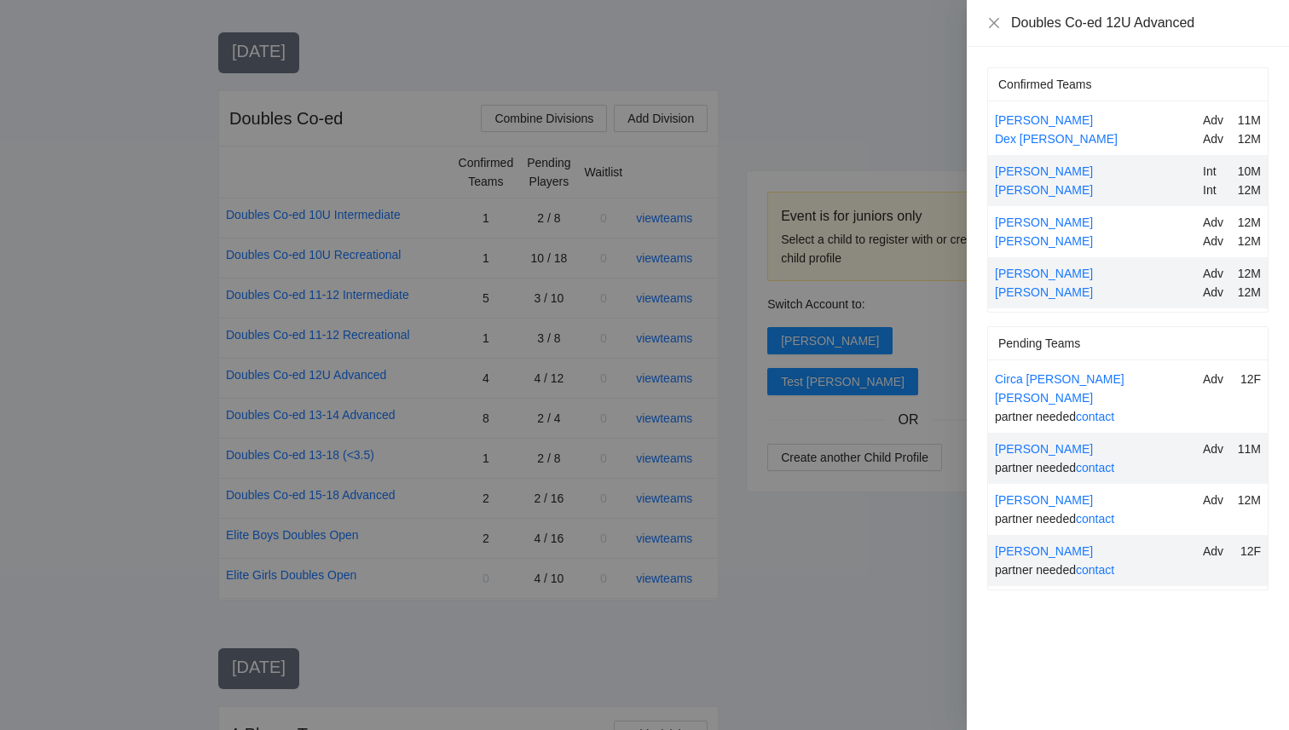
click at [837, 562] on div at bounding box center [644, 365] width 1289 height 730
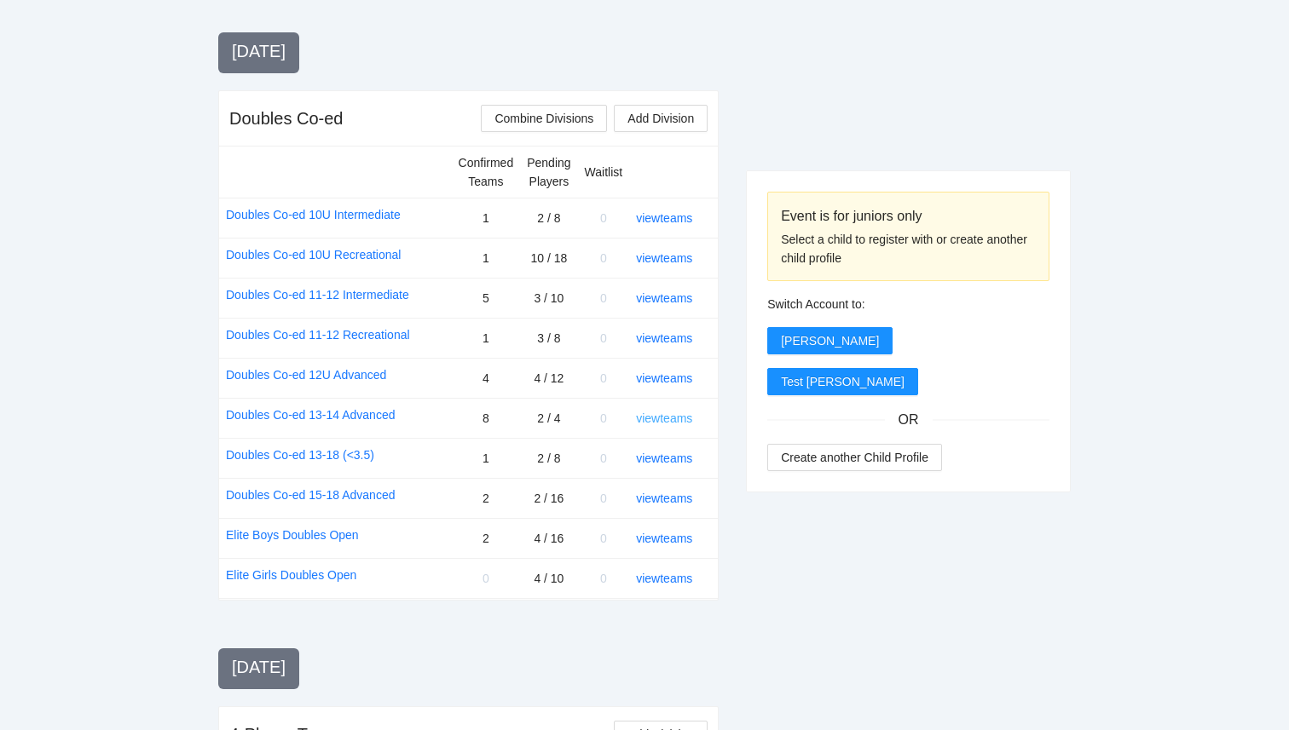
click at [659, 419] on link "view teams" at bounding box center [664, 419] width 56 height 14
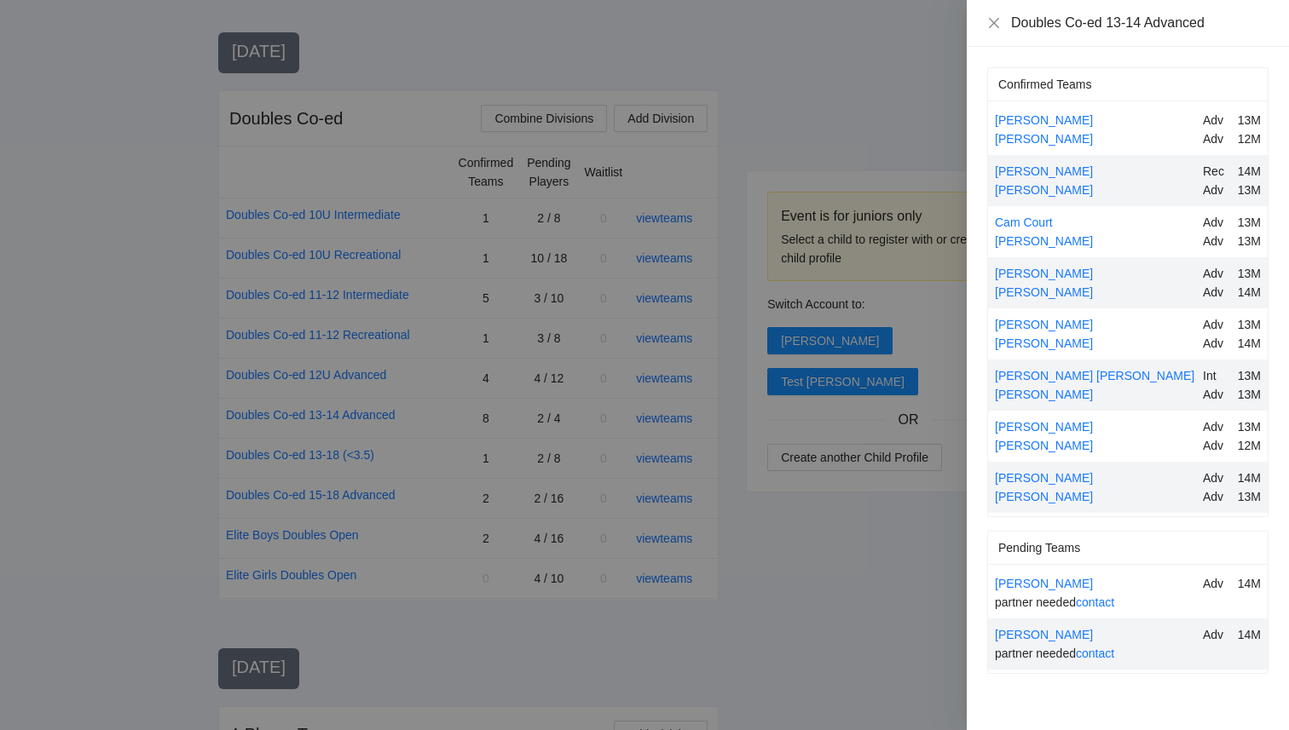
click at [813, 584] on div at bounding box center [644, 365] width 1289 height 730
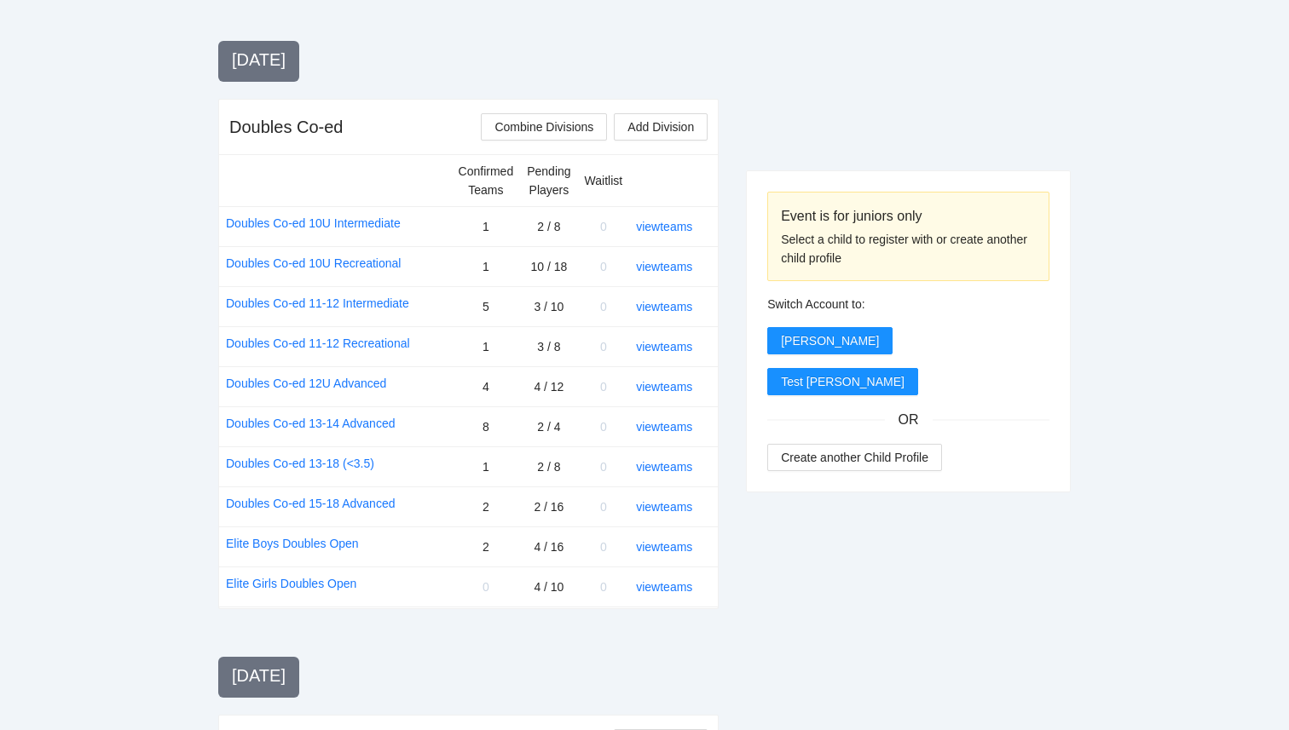
scroll to position [1428, 0]
click at [692, 510] on link "view teams" at bounding box center [664, 506] width 56 height 14
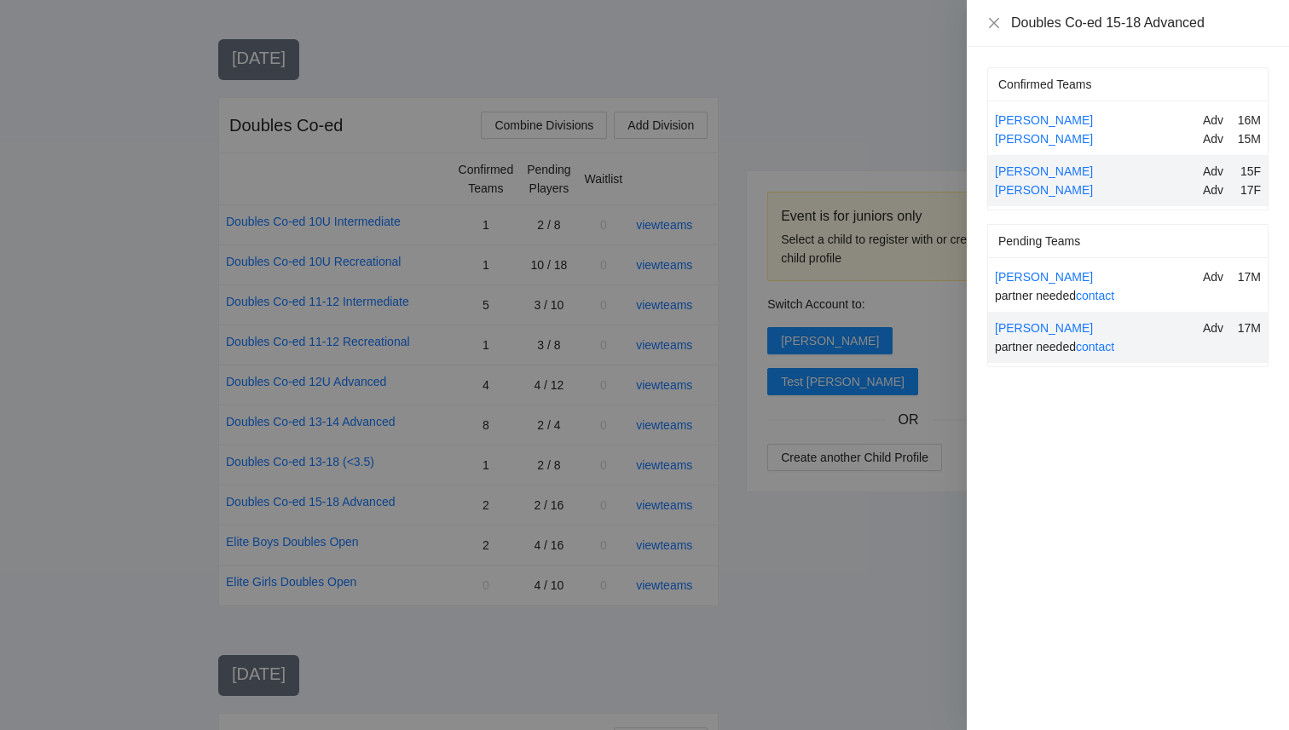
click at [850, 574] on div at bounding box center [644, 365] width 1289 height 730
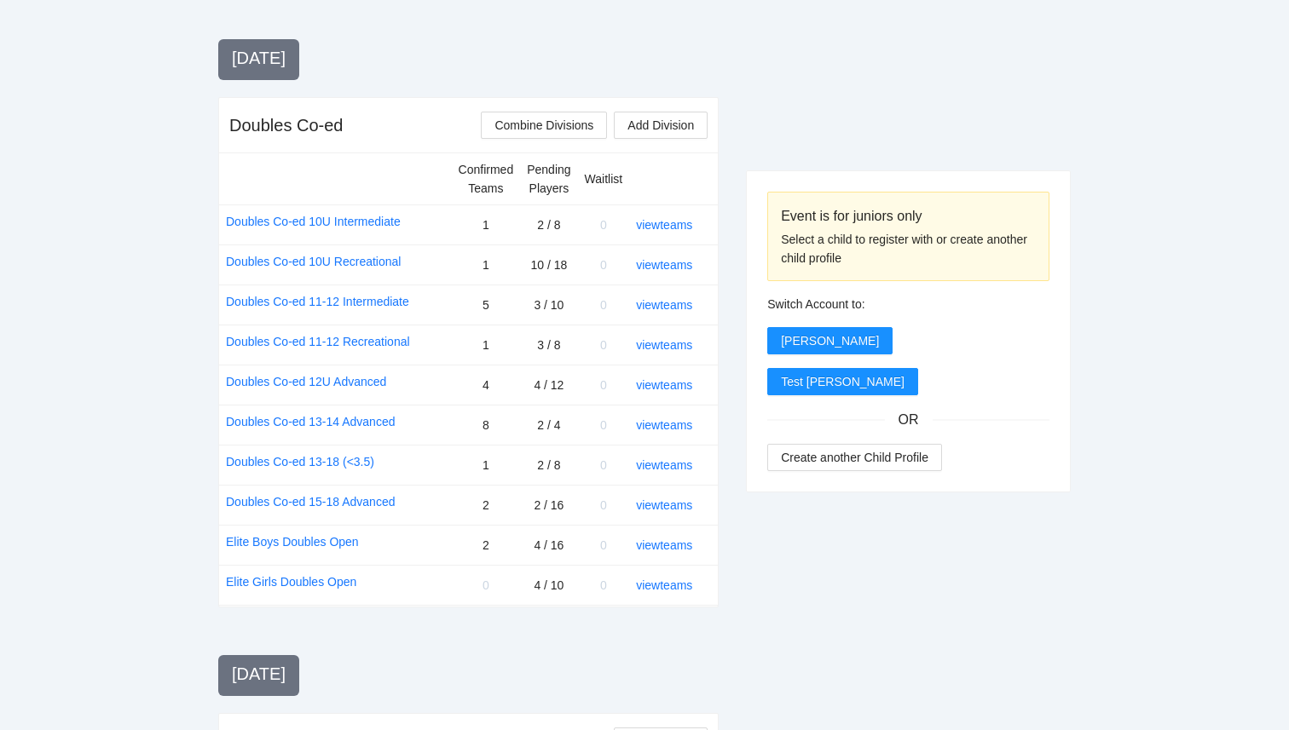
click at [800, 580] on div "Event is for juniors only Select a child to register with or create another chi…" at bounding box center [908, 17] width 325 height 2102
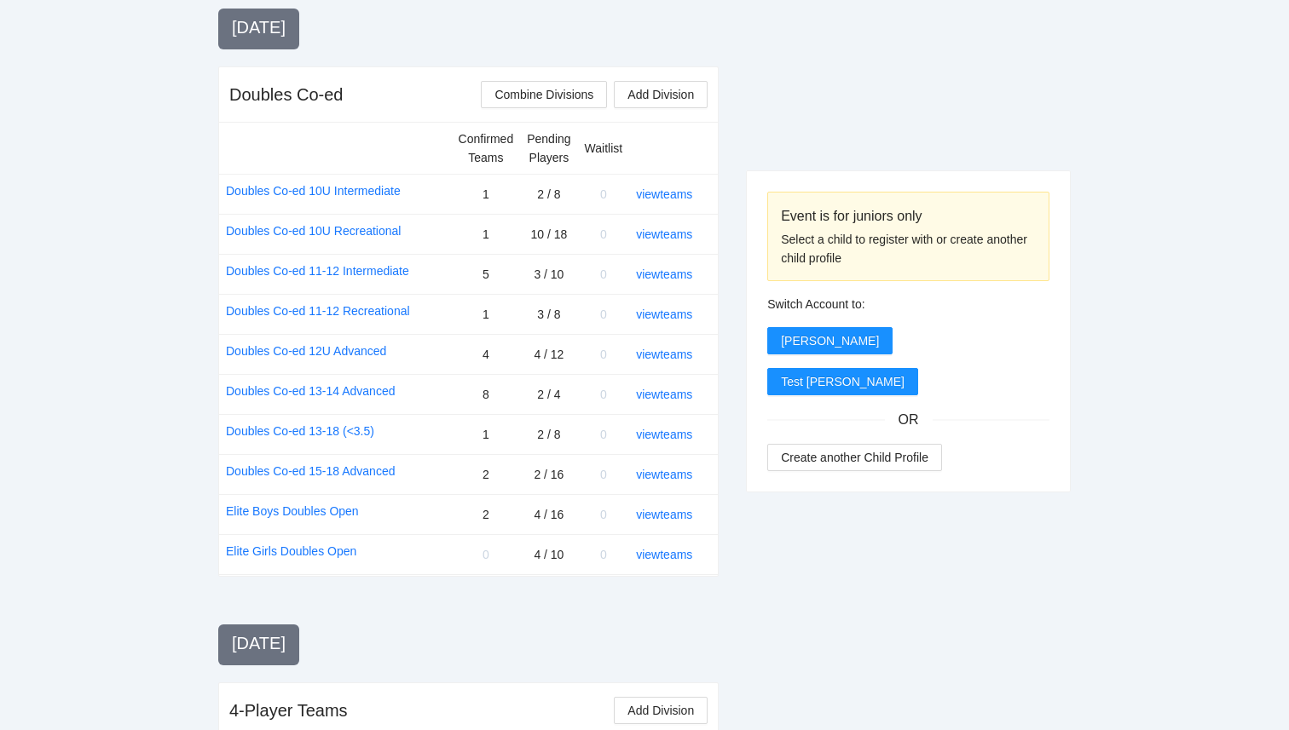
scroll to position [1457, 0]
click at [679, 440] on link "view teams" at bounding box center [664, 437] width 56 height 14
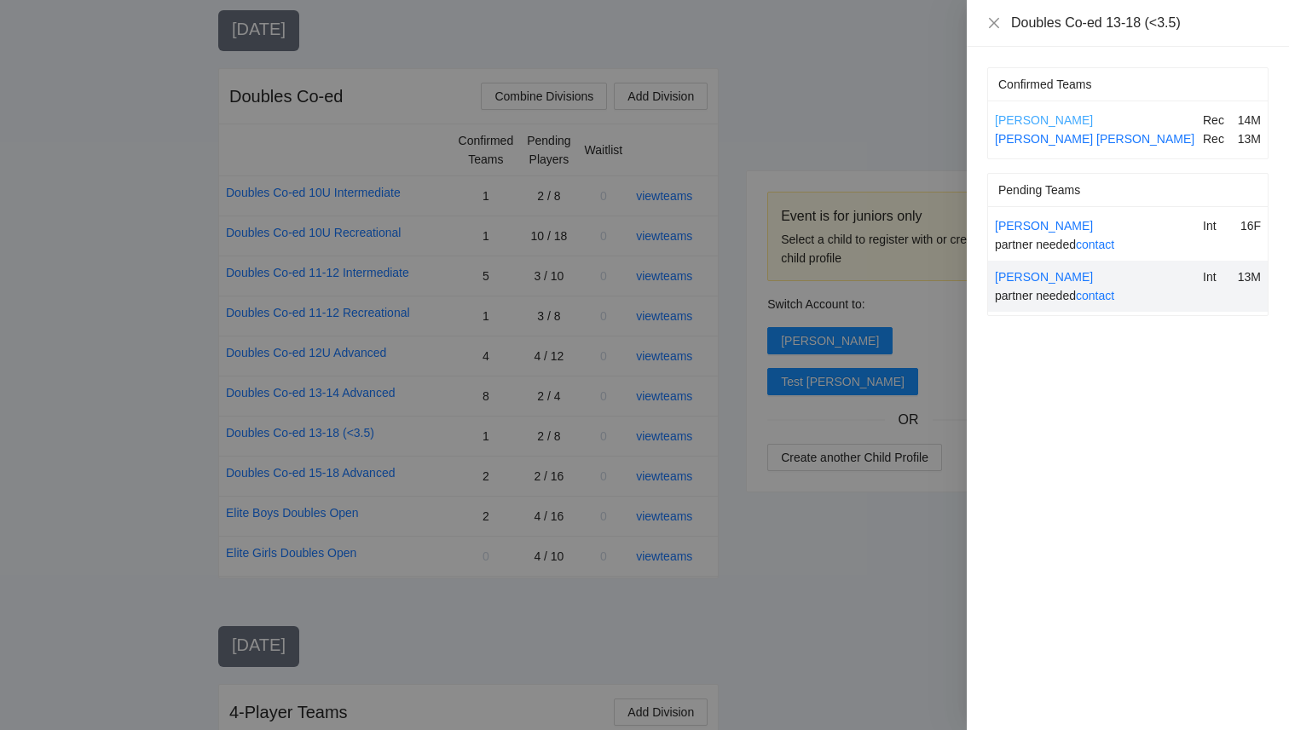
click at [1061, 117] on link "[PERSON_NAME]" at bounding box center [1044, 120] width 98 height 14
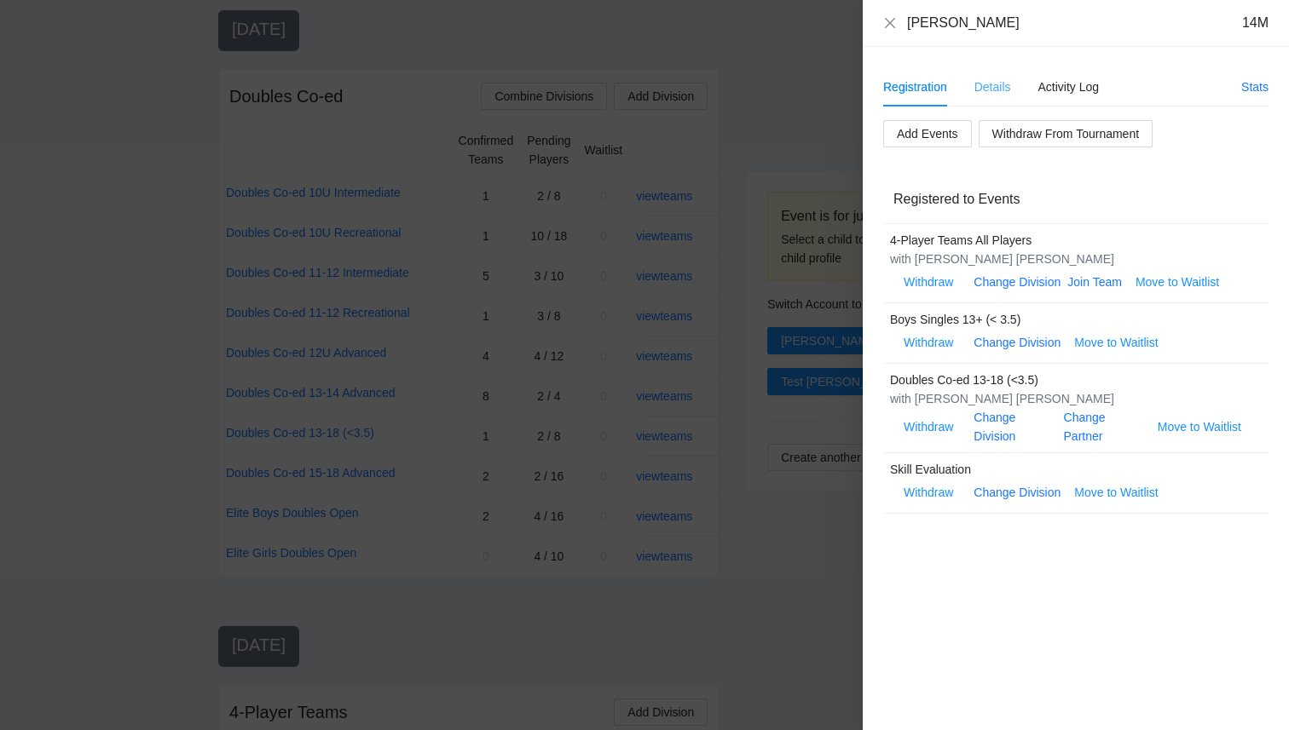
click at [975, 75] on div "Details" at bounding box center [992, 86] width 37 height 39
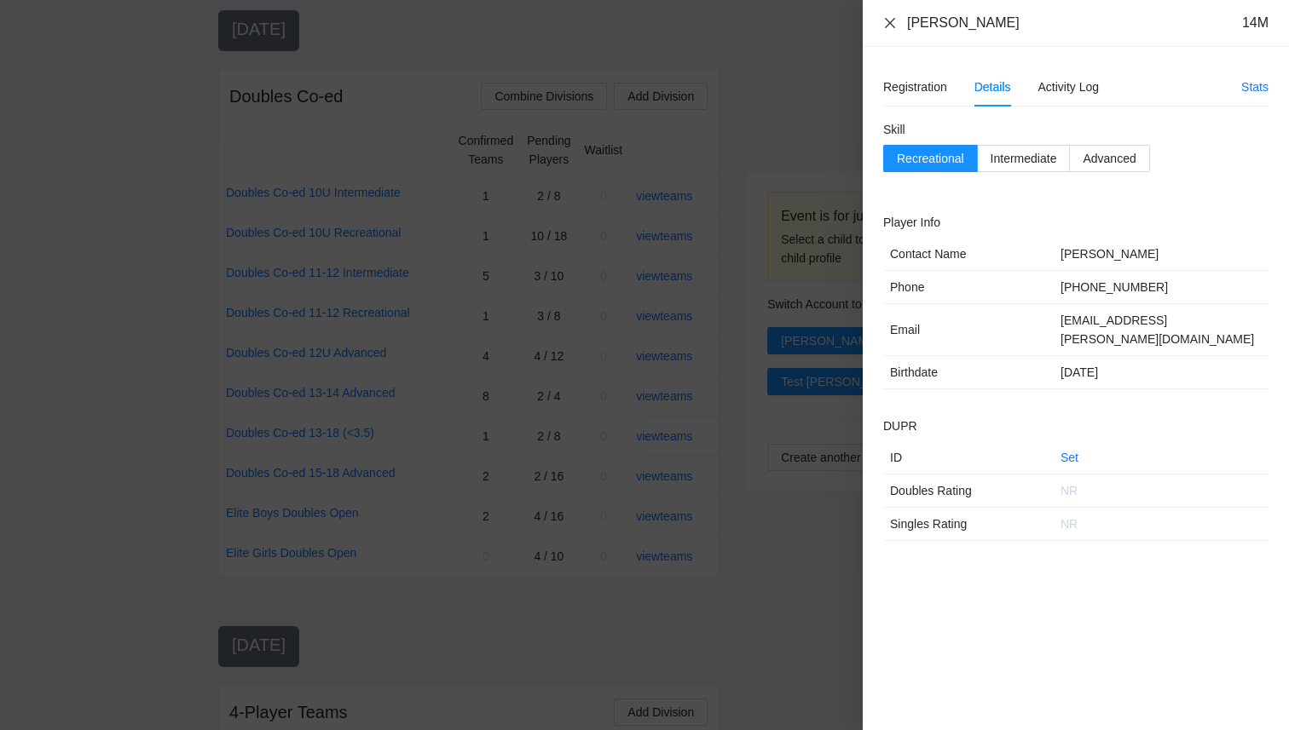
click at [890, 17] on icon "close" at bounding box center [890, 23] width 14 height 14
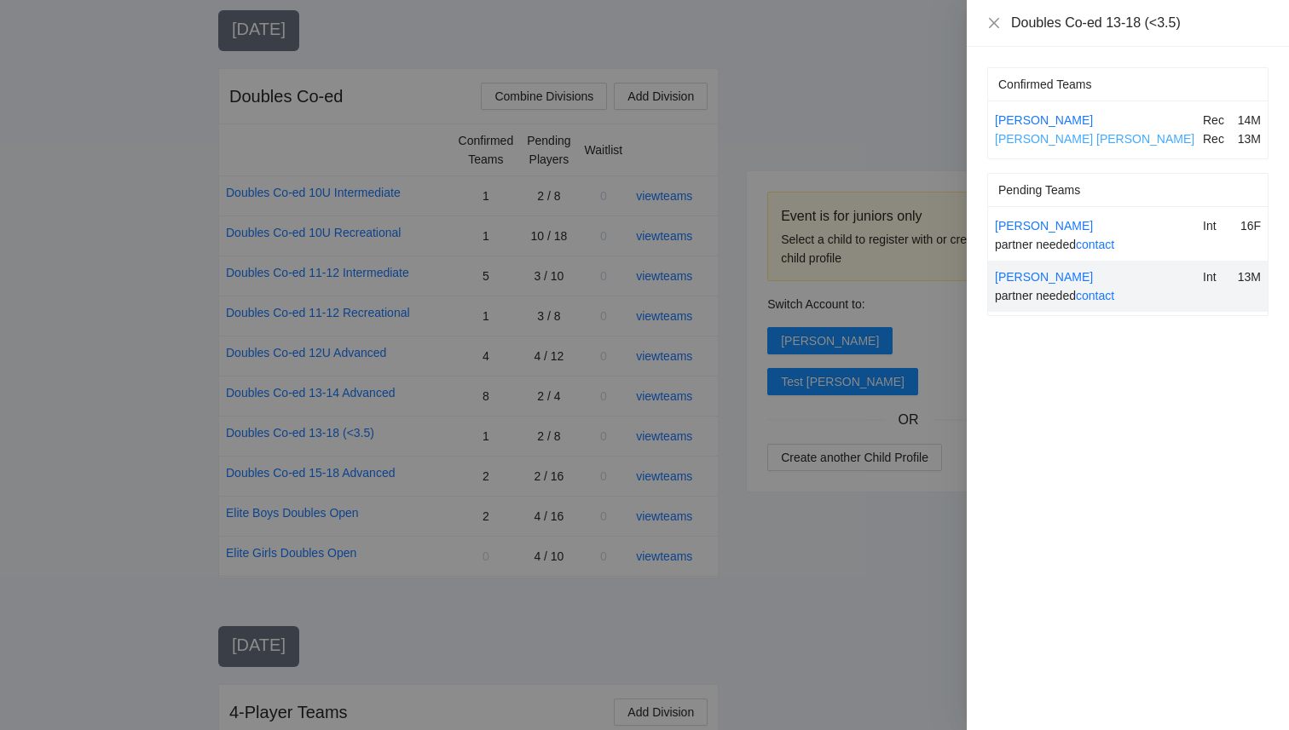
click at [1022, 136] on link "[PERSON_NAME] [PERSON_NAME]" at bounding box center [1094, 139] width 199 height 14
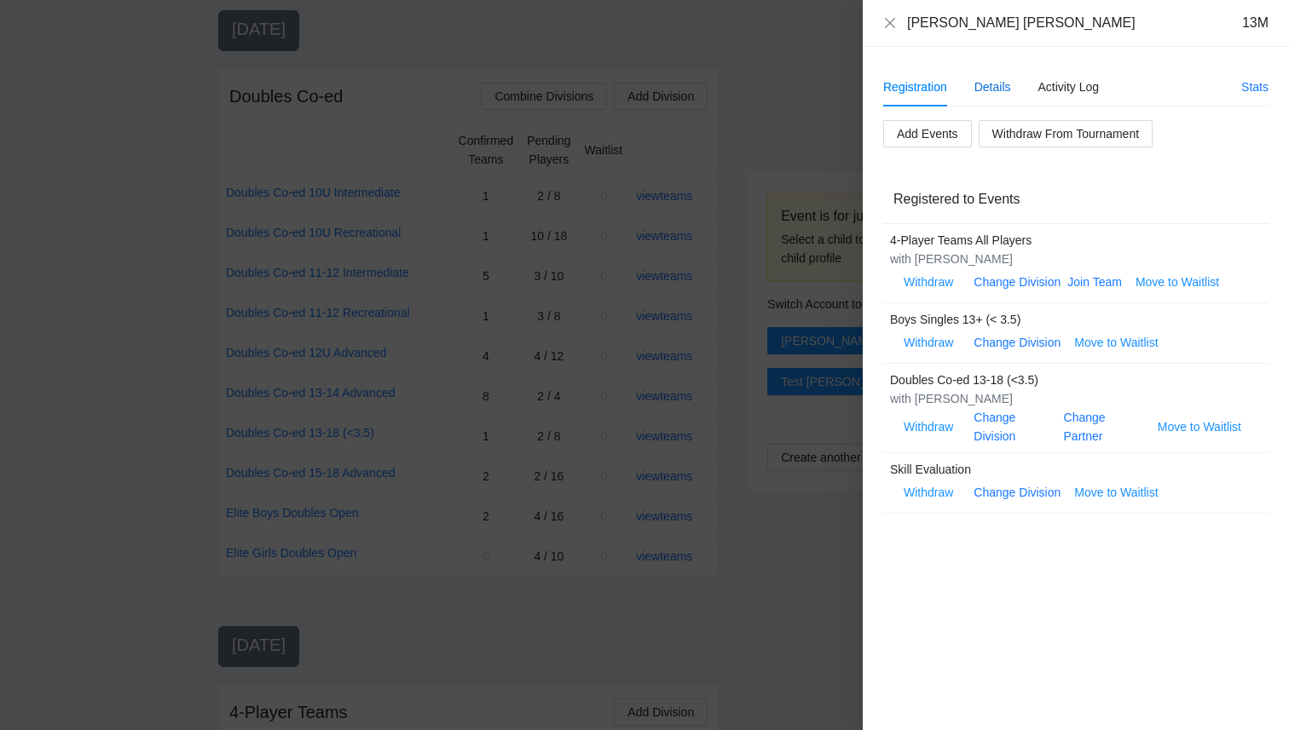
click at [975, 80] on div "Details" at bounding box center [992, 87] width 37 height 19
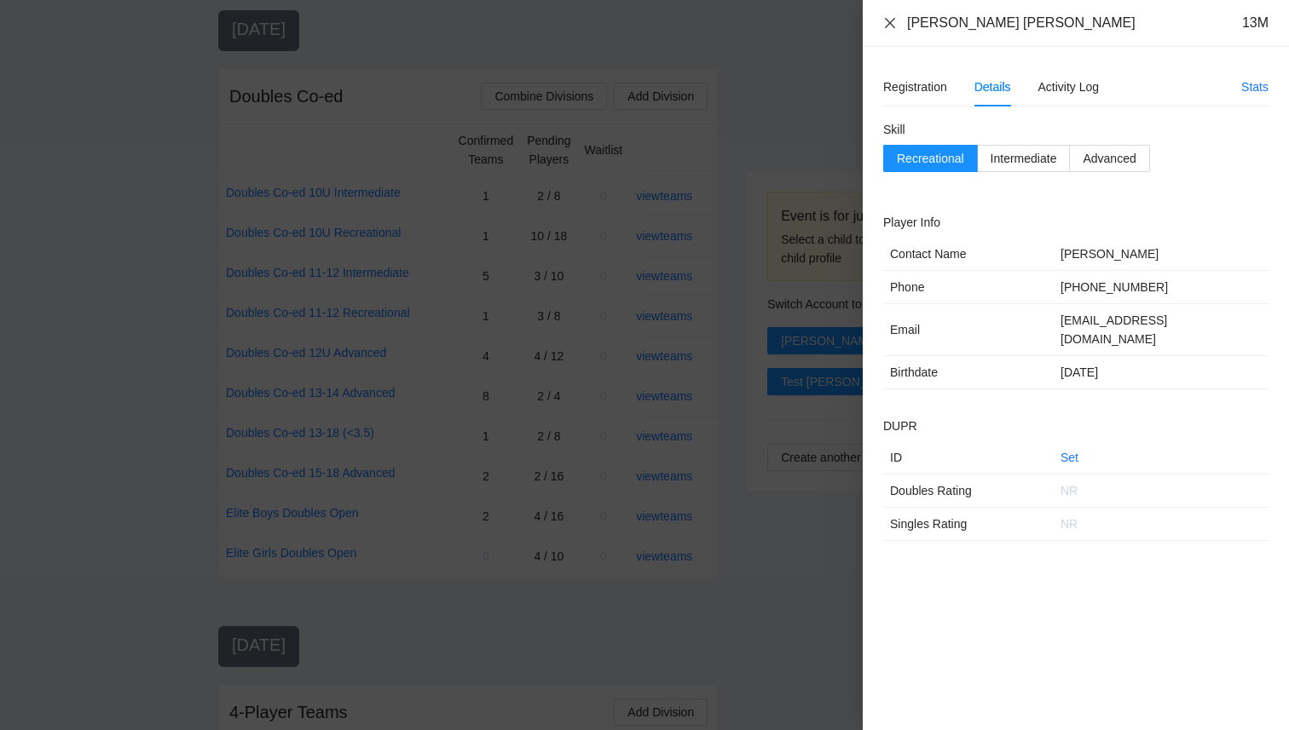
click at [891, 23] on icon "close" at bounding box center [890, 23] width 14 height 14
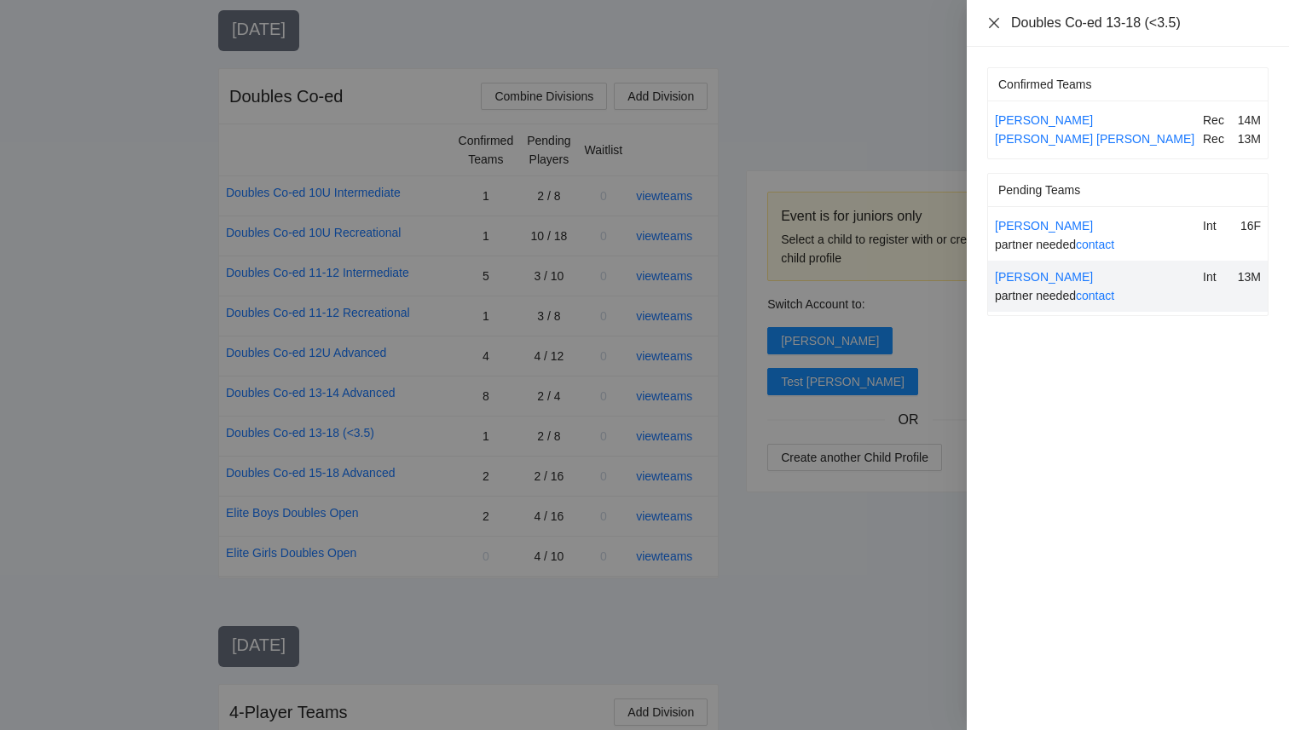
click at [991, 28] on icon "close" at bounding box center [994, 23] width 14 height 14
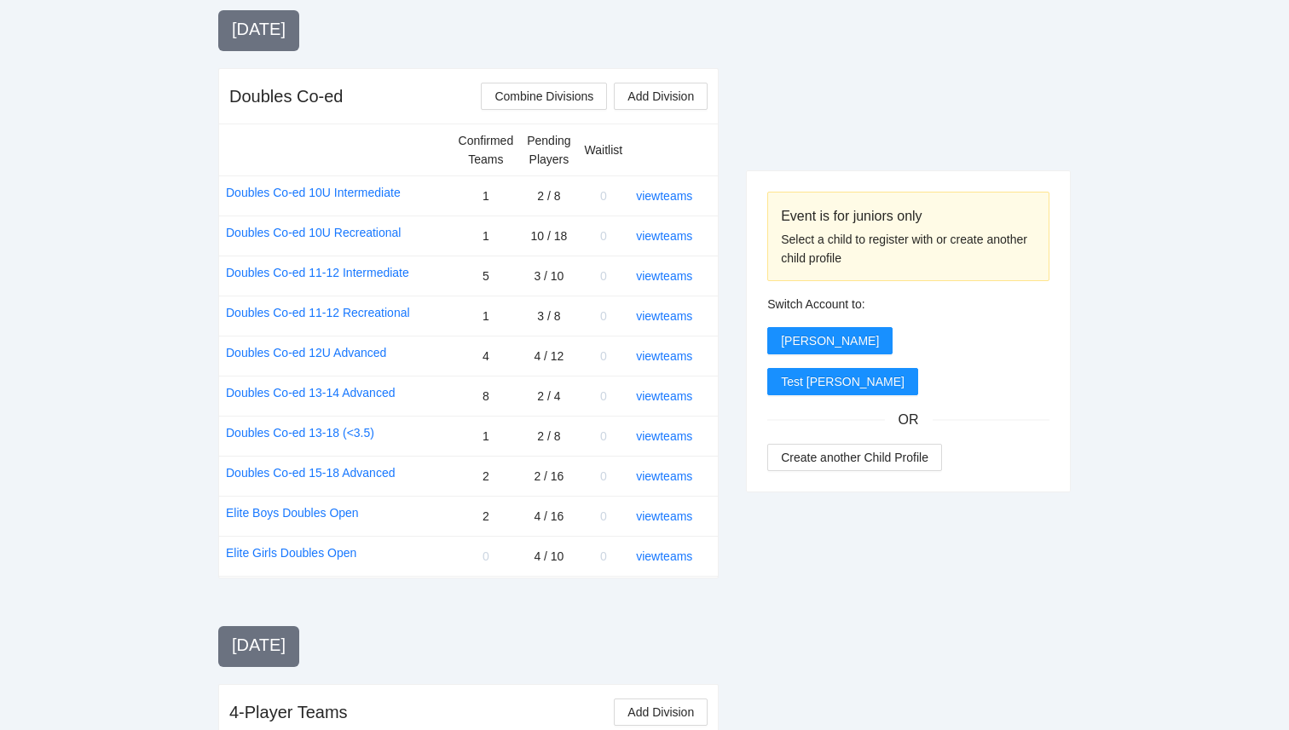
click at [662, 441] on link "view teams" at bounding box center [664, 437] width 56 height 14
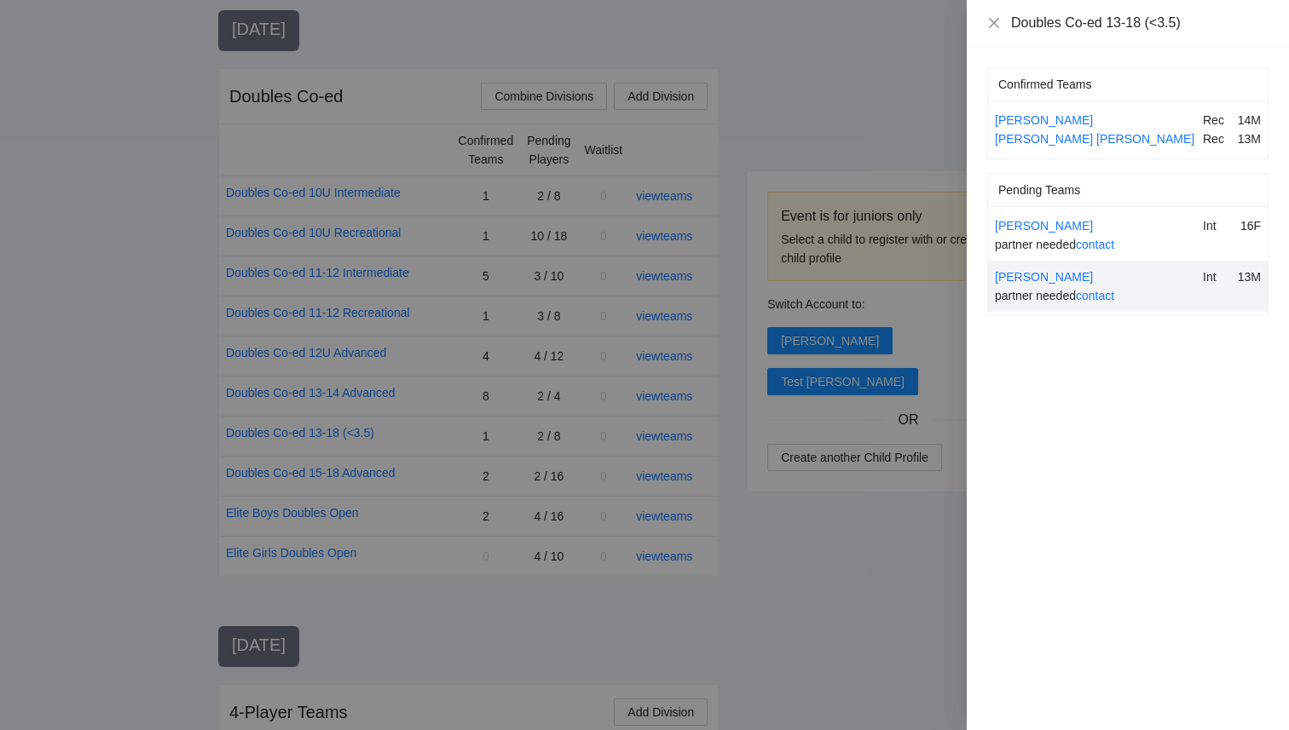
click at [800, 580] on div at bounding box center [644, 365] width 1289 height 730
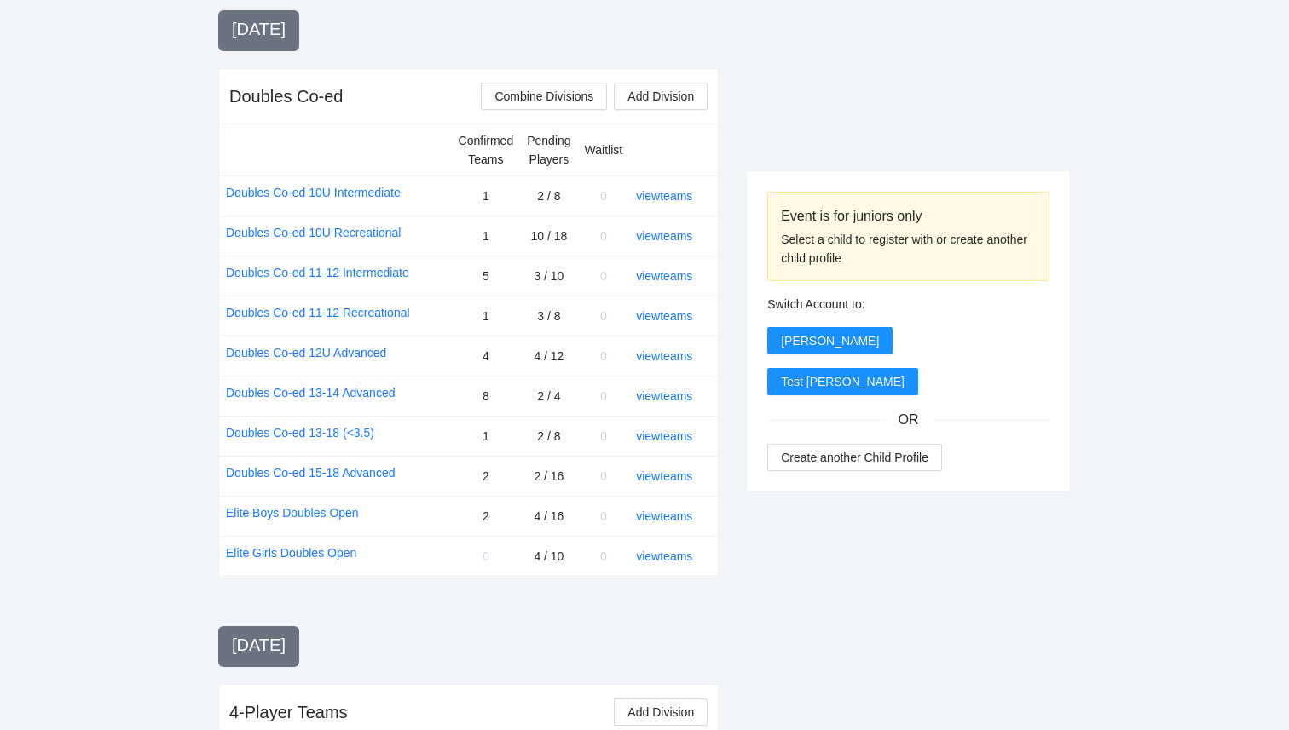
click at [652, 396] on link "view teams" at bounding box center [664, 396] width 56 height 14
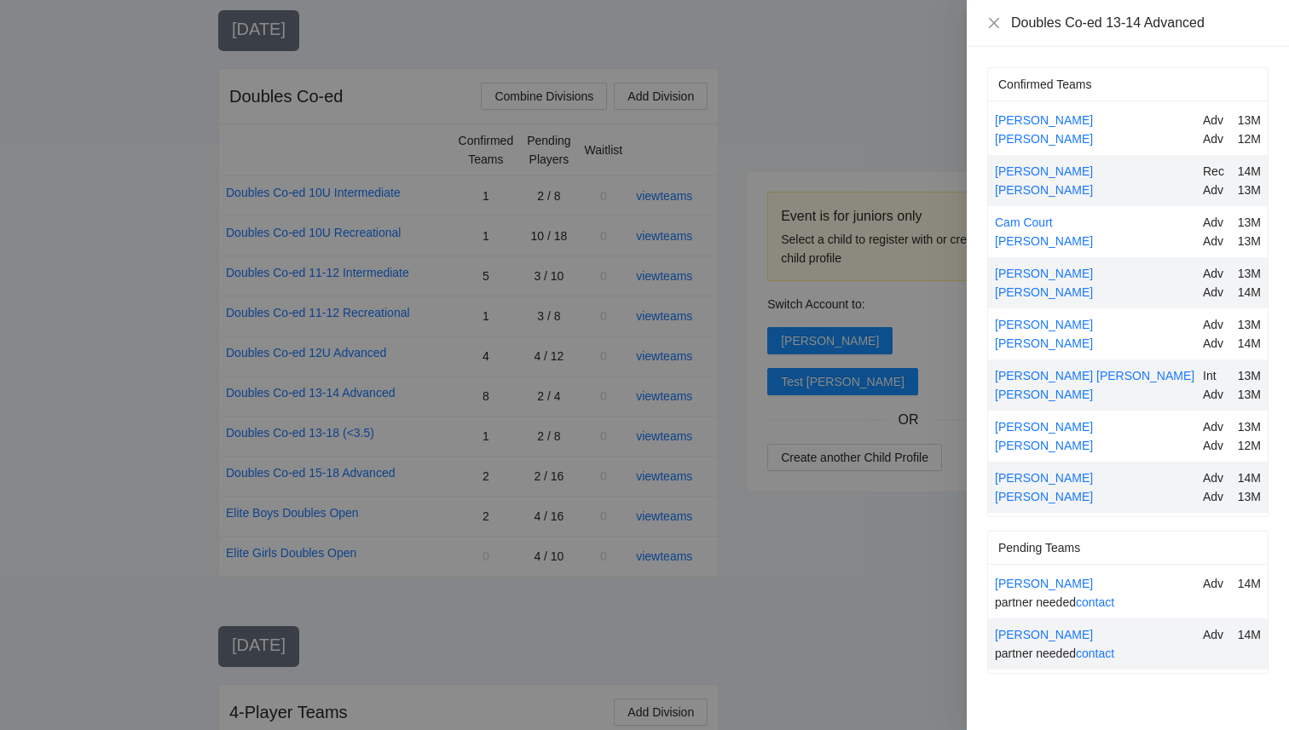
click at [843, 547] on div at bounding box center [644, 365] width 1289 height 730
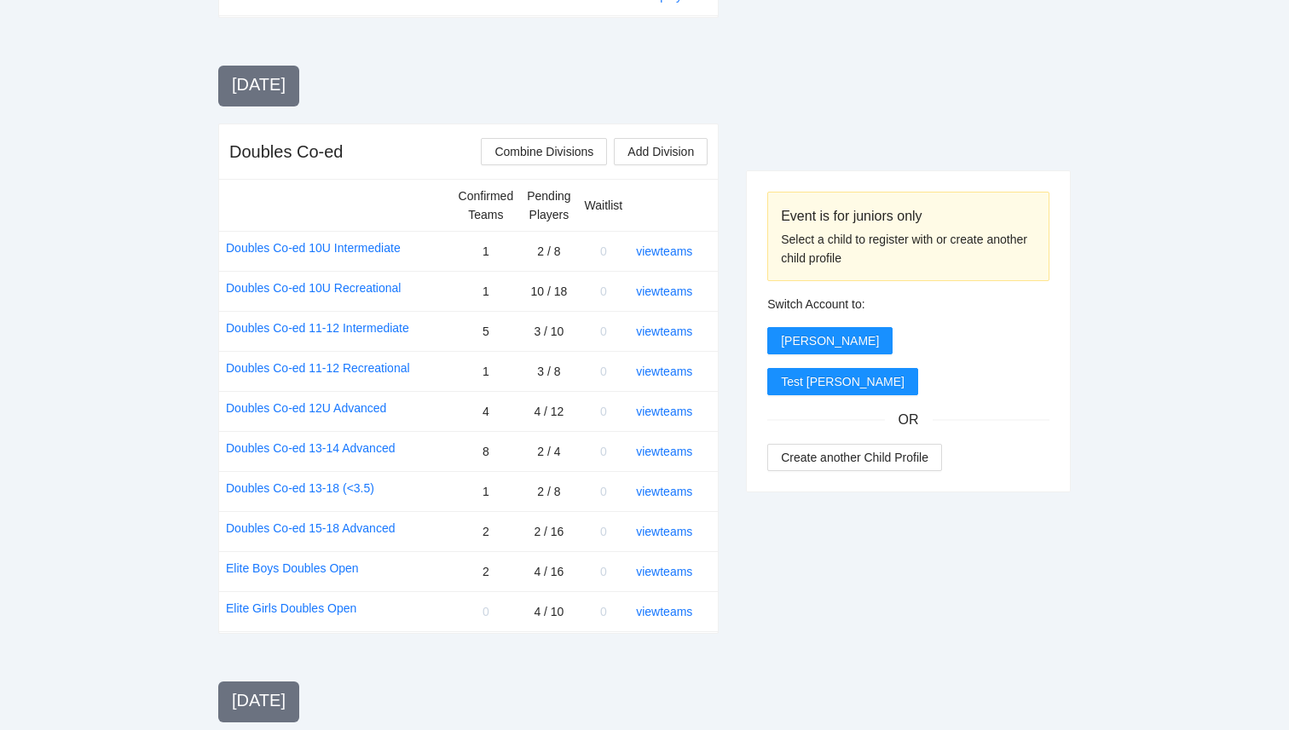
scroll to position [1405, 0]
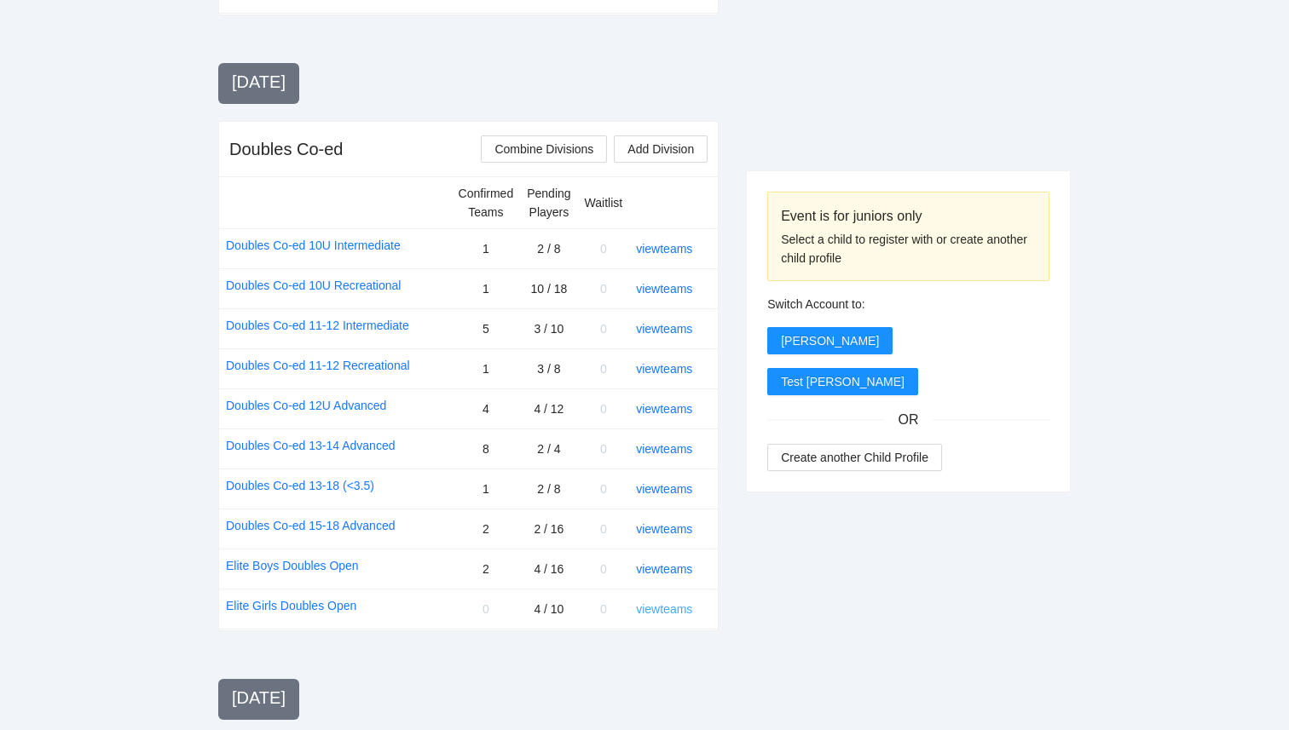
click at [670, 604] on link "view teams" at bounding box center [664, 610] width 56 height 14
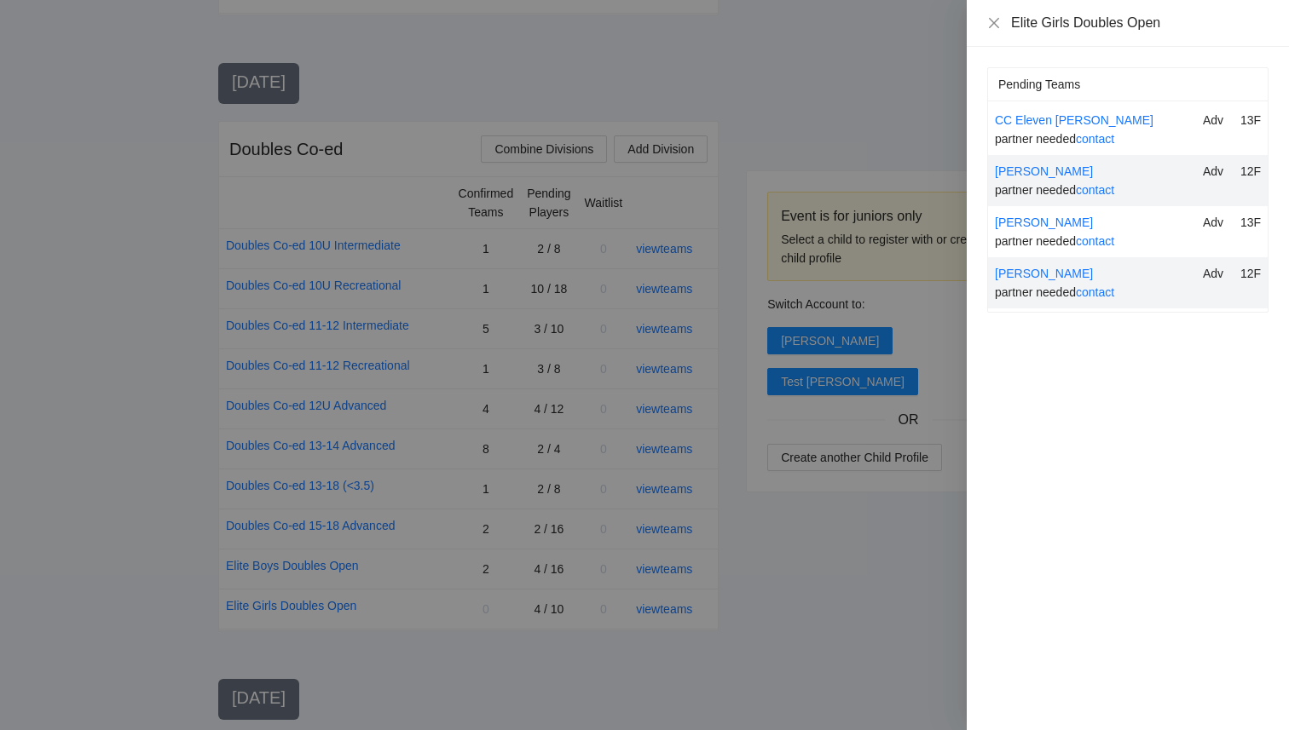
click at [789, 648] on div at bounding box center [644, 365] width 1289 height 730
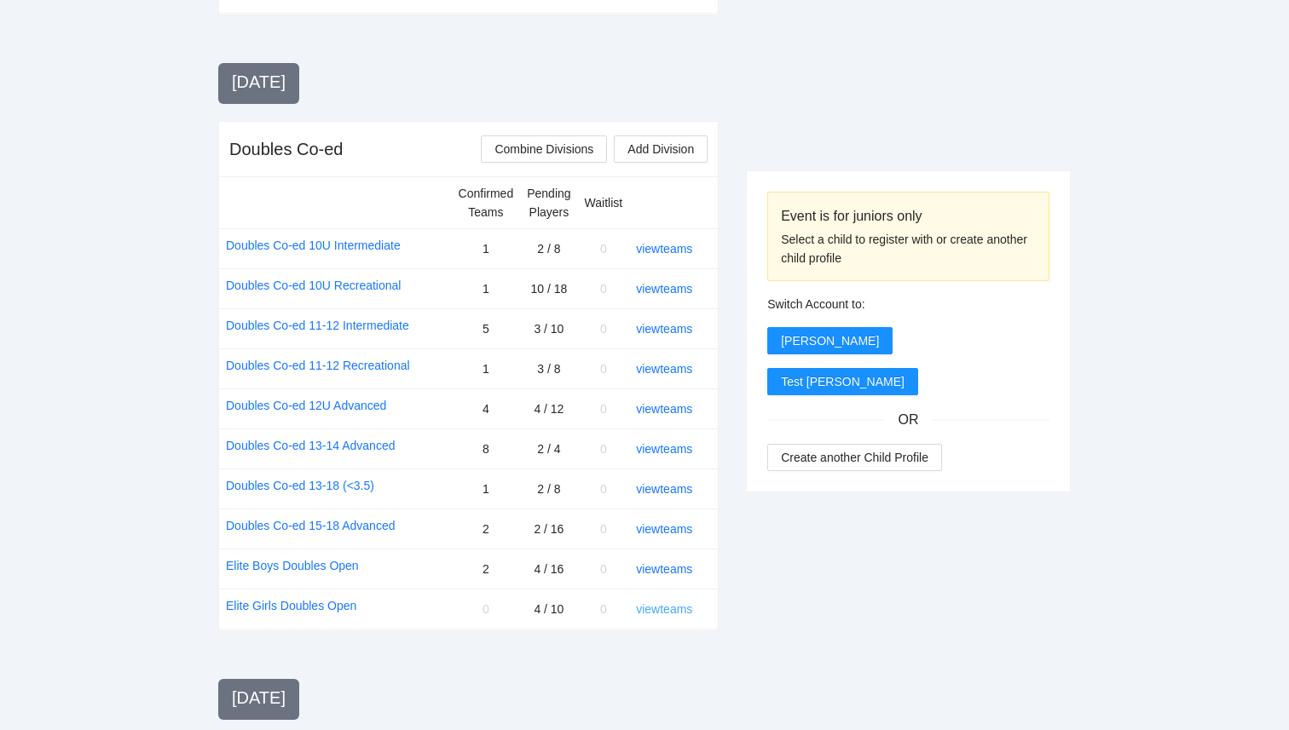
click at [668, 614] on link "view teams" at bounding box center [664, 610] width 56 height 14
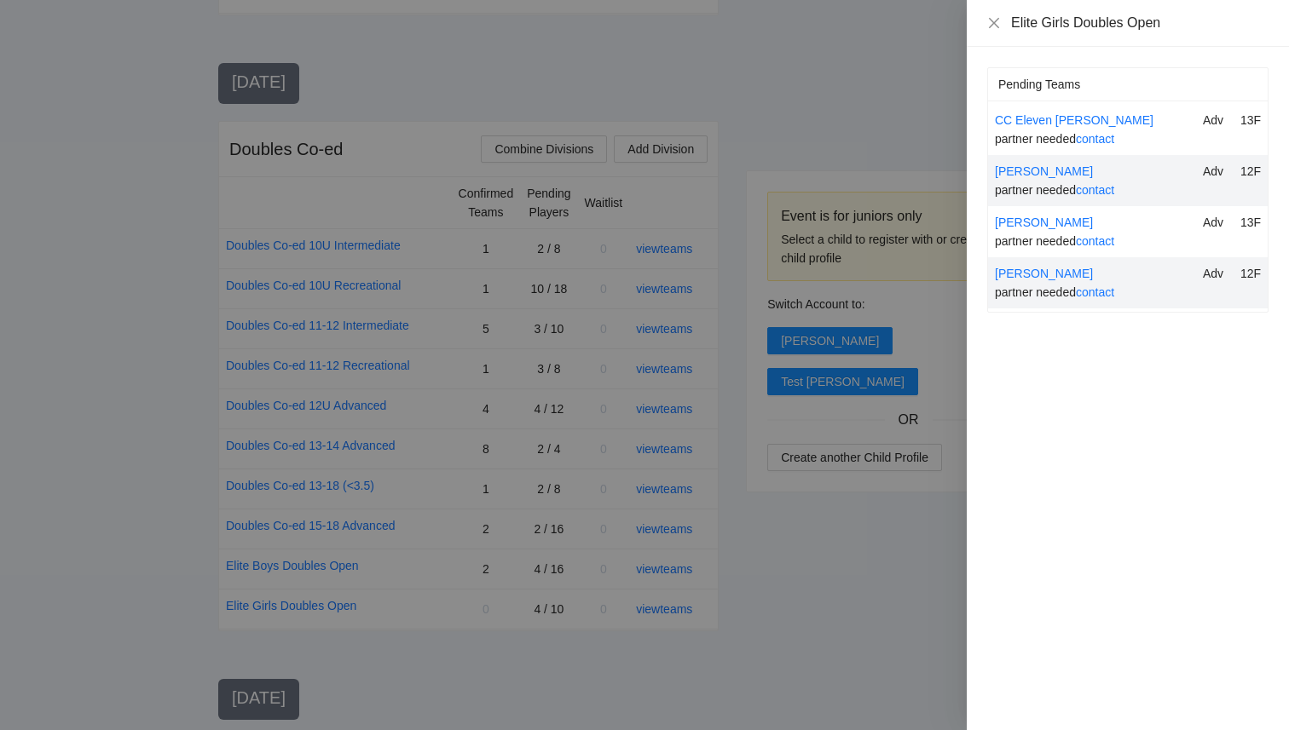
click at [700, 645] on div at bounding box center [644, 365] width 1289 height 730
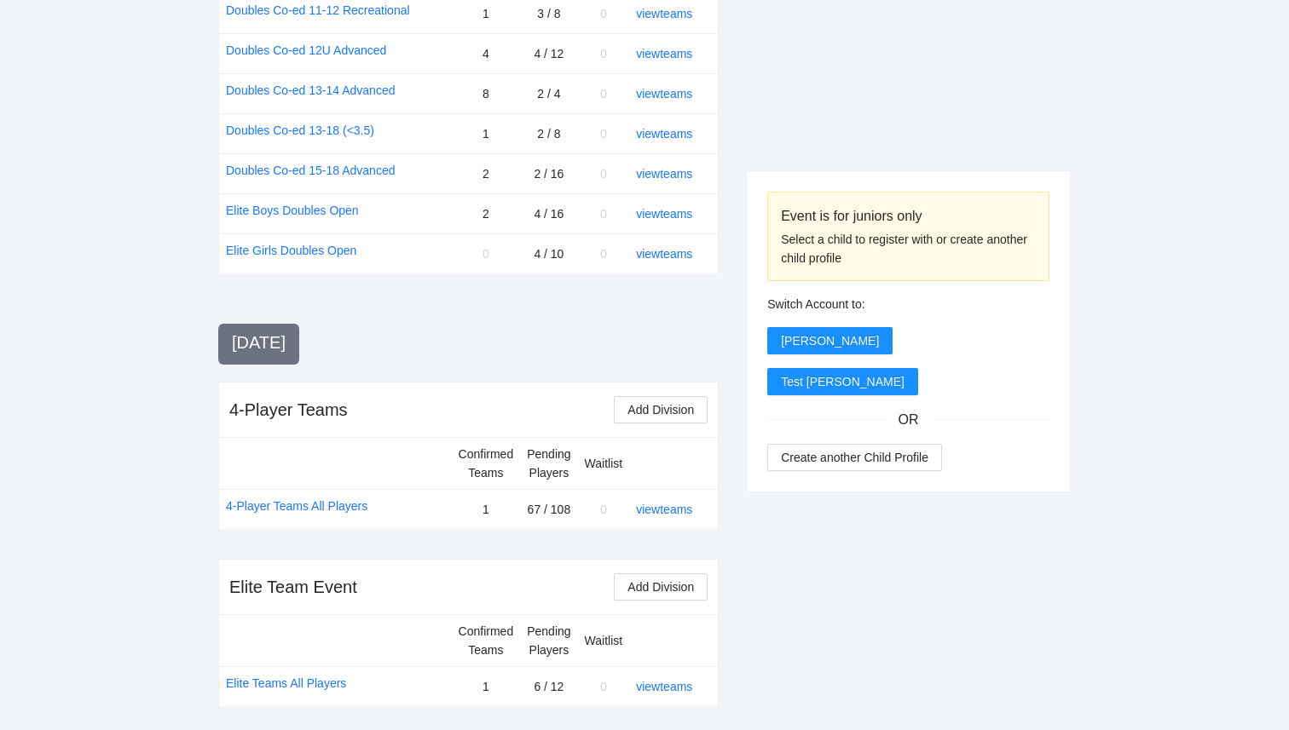
scroll to position [1765, 0]
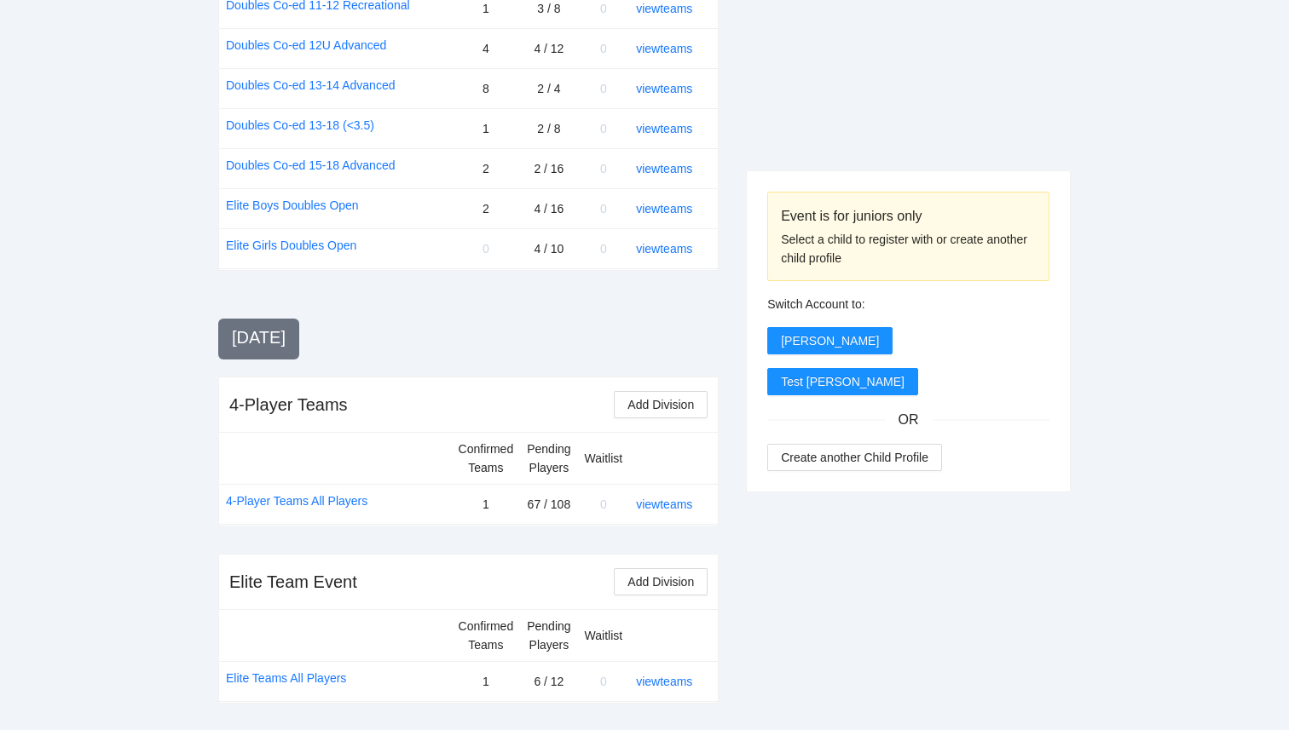
drag, startPoint x: 706, startPoint y: 254, endPoint x: 222, endPoint y: 240, distance: 483.4
click at [222, 240] on tr "Elite Girls Doubles Open 0 4 / 10 0 view teams" at bounding box center [468, 248] width 499 height 40
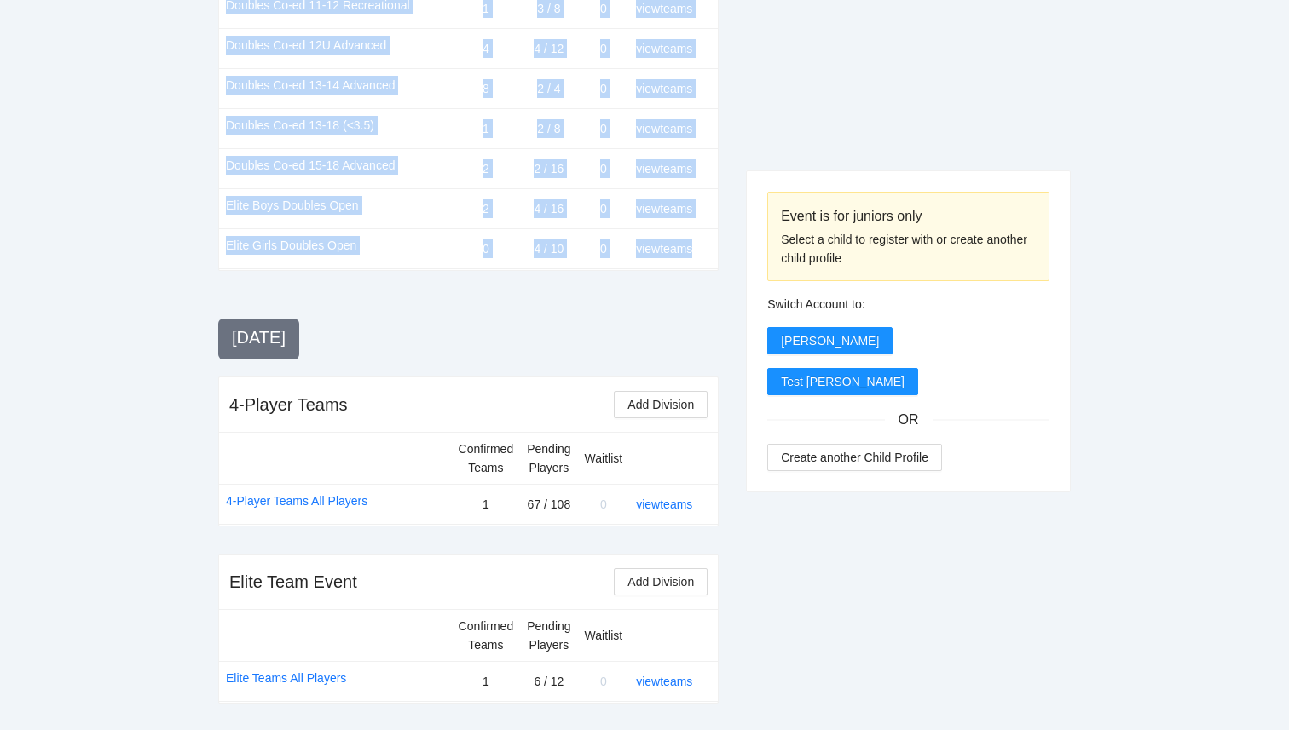
drag, startPoint x: 189, startPoint y: 251, endPoint x: 687, endPoint y: 260, distance: 497.8
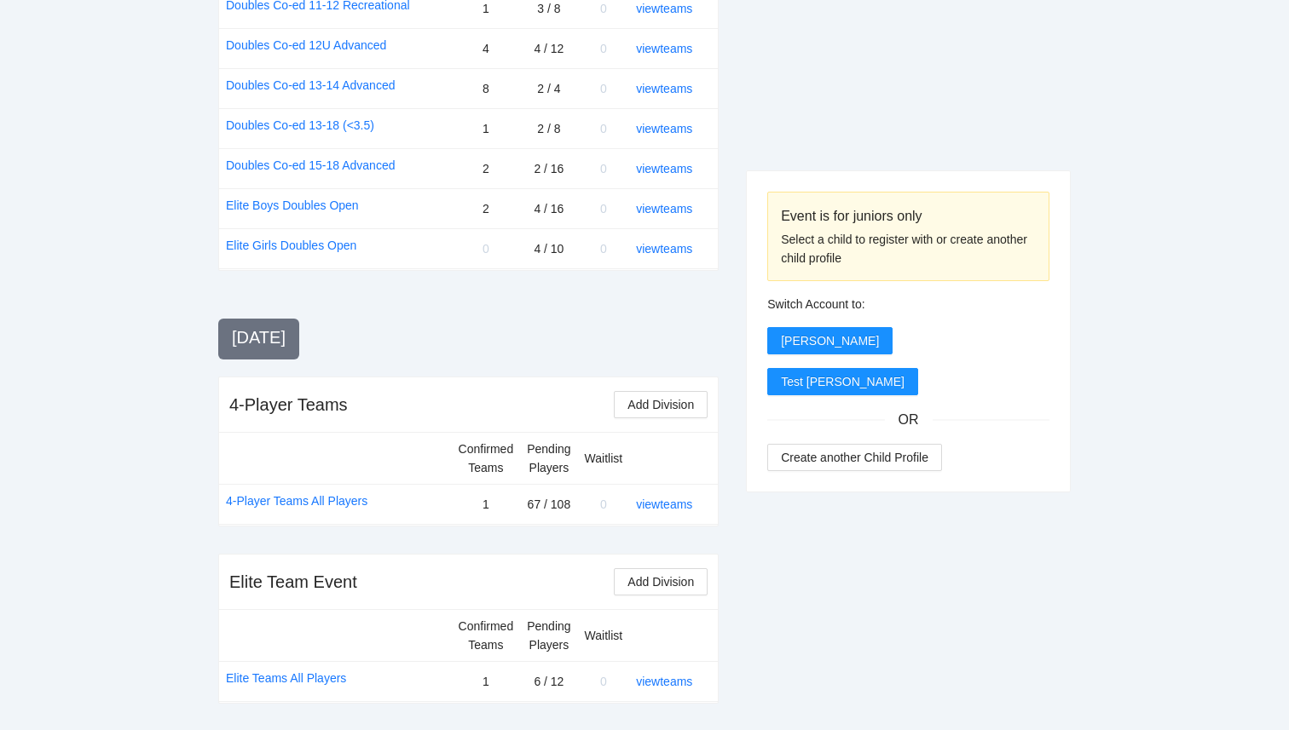
drag, startPoint x: 708, startPoint y: 254, endPoint x: 222, endPoint y: 246, distance: 485.9
click at [222, 246] on tr "Elite Girls Doubles Open 0 4 / 10 0 view teams" at bounding box center [468, 248] width 499 height 40
drag, startPoint x: 206, startPoint y: 248, endPoint x: 719, endPoint y: 243, distance: 513.1
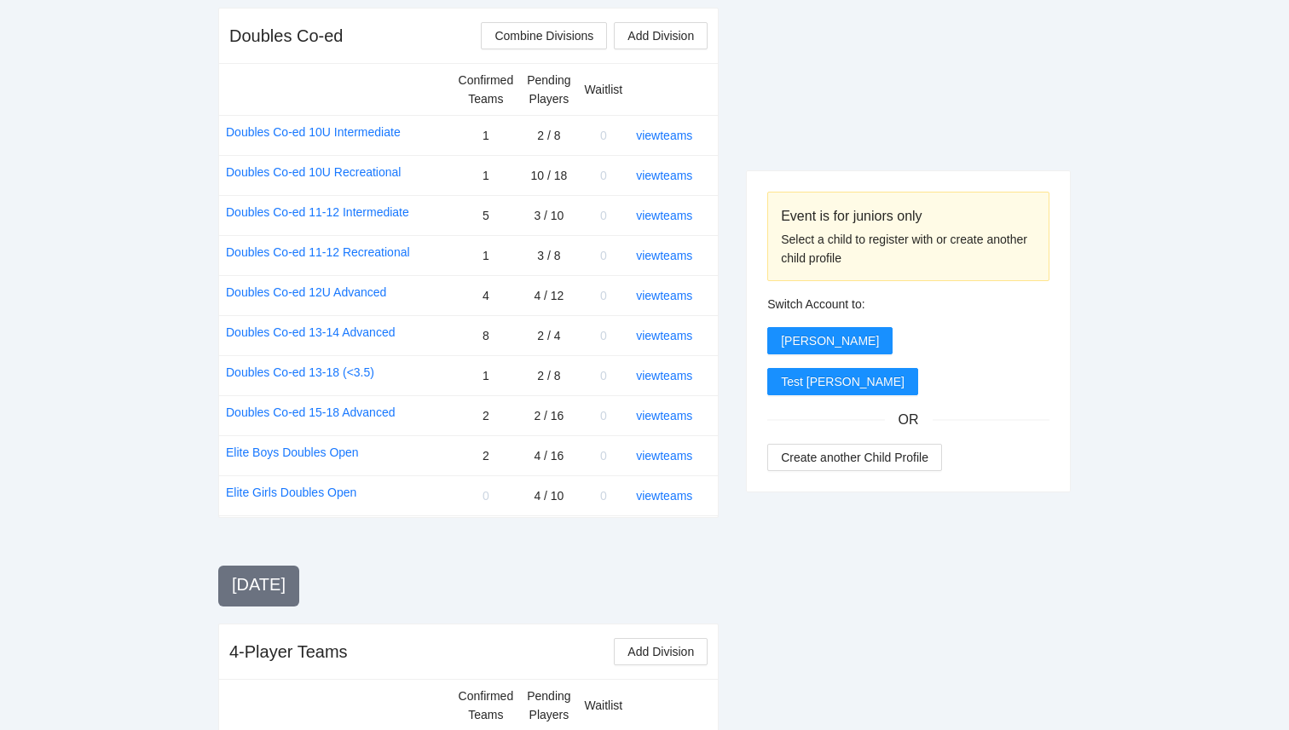
scroll to position [1508, 0]
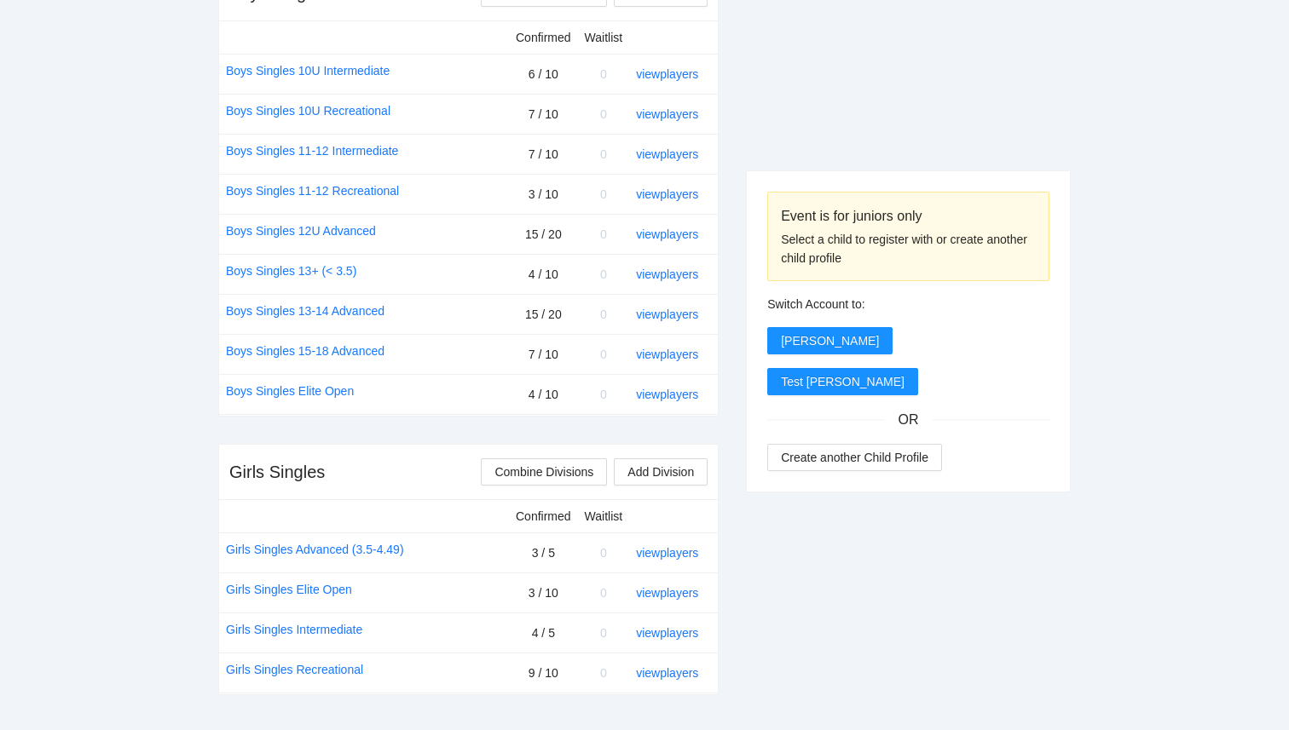
scroll to position [724, 0]
click at [124, 374] on div "pb rally [PERSON_NAME] NJP Championship Cup by National Junior Pickleball [DATE…" at bounding box center [644, 484] width 1289 height 2416
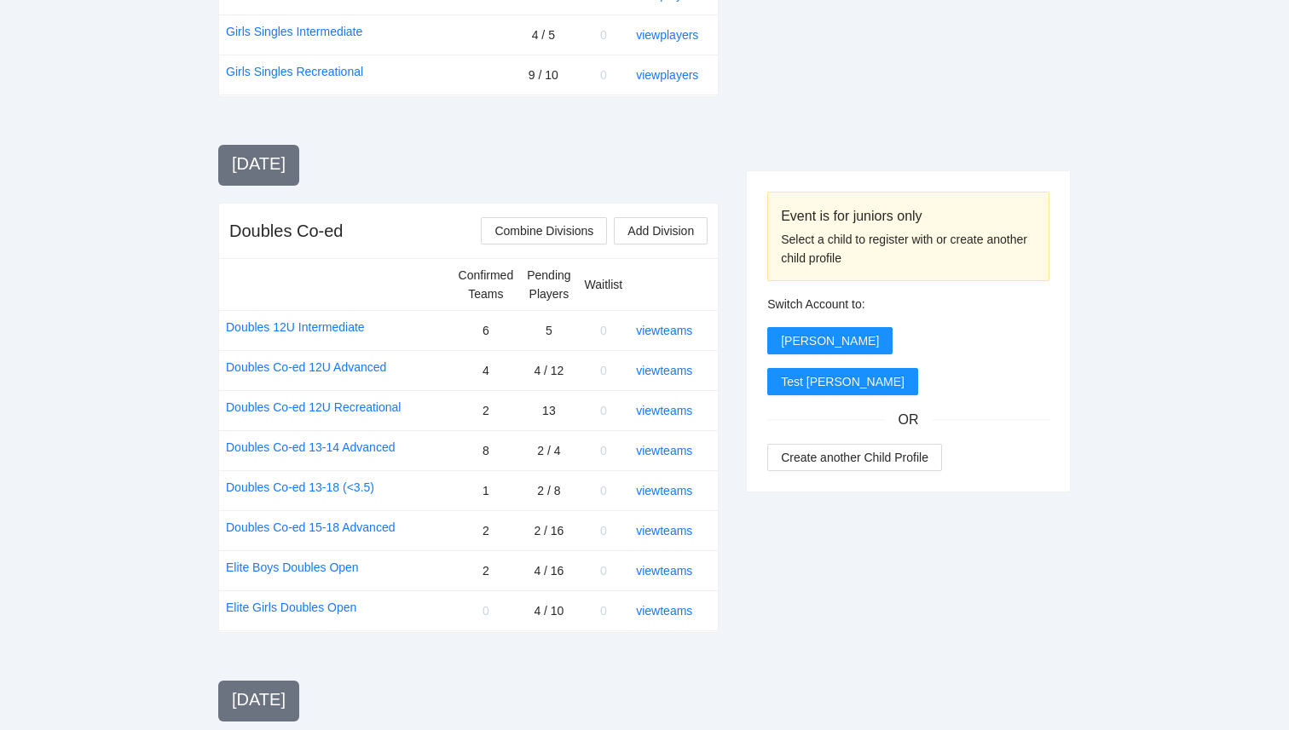
scroll to position [1324, 0]
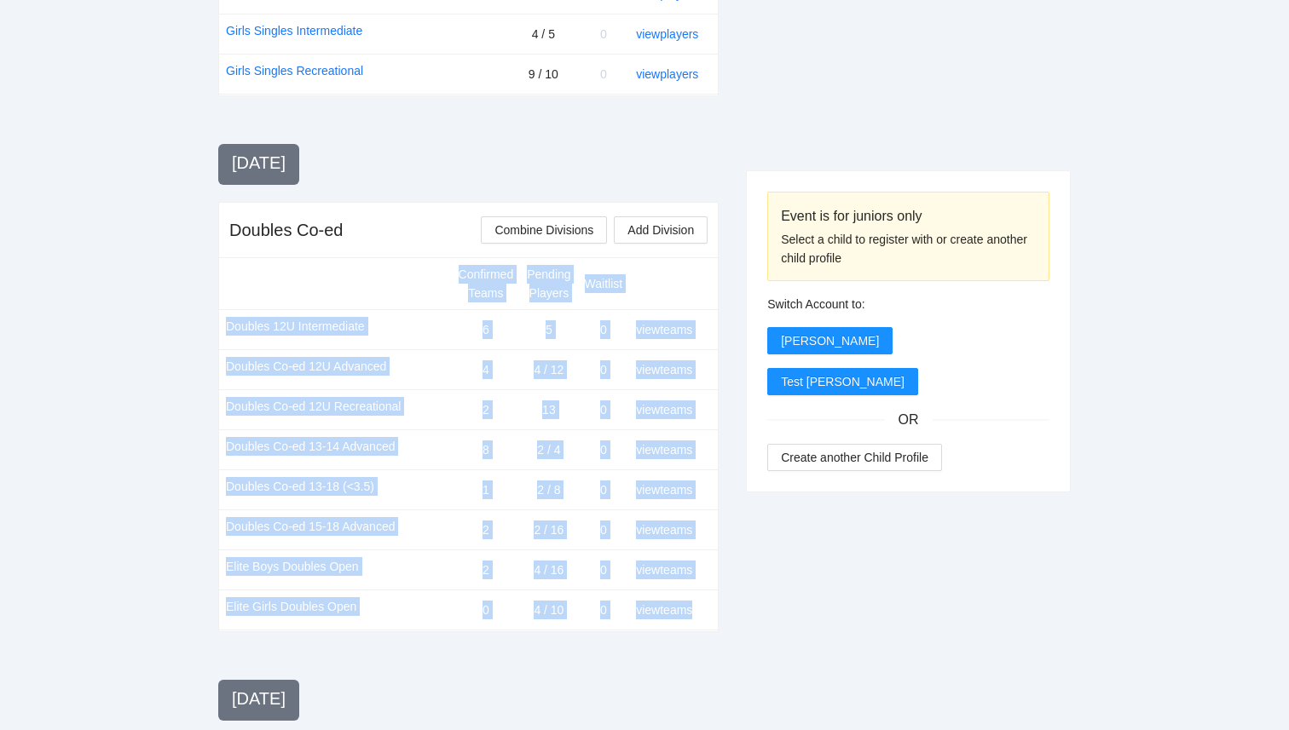
drag, startPoint x: 205, startPoint y: 249, endPoint x: 680, endPoint y: 648, distance: 620.0
click at [726, 635] on div "Event is for juniors only Select a child to register with or create another chi…" at bounding box center [644, 82] width 852 height 2022
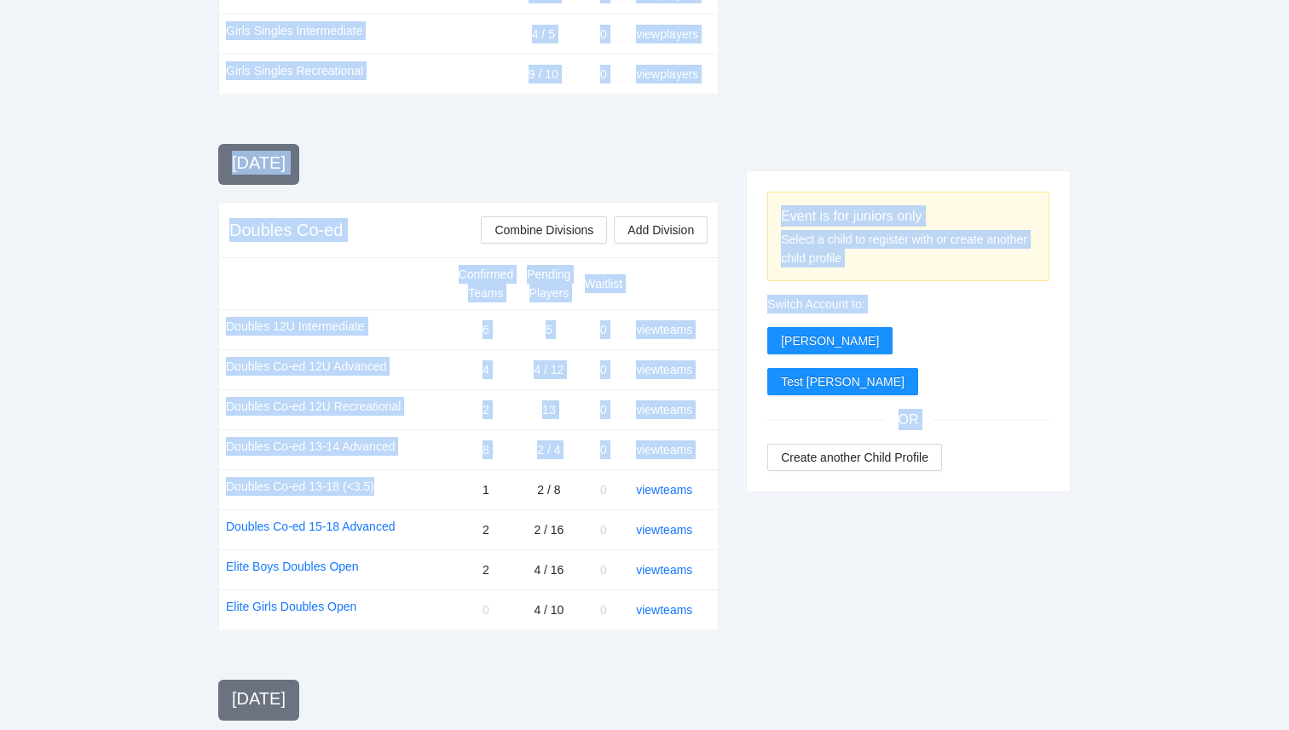
drag, startPoint x: 739, startPoint y: 614, endPoint x: 250, endPoint y: 505, distance: 501.2
click at [250, 505] on div "Event is for juniors only Select a child to register with or create another chi…" at bounding box center [644, 82] width 852 height 2022
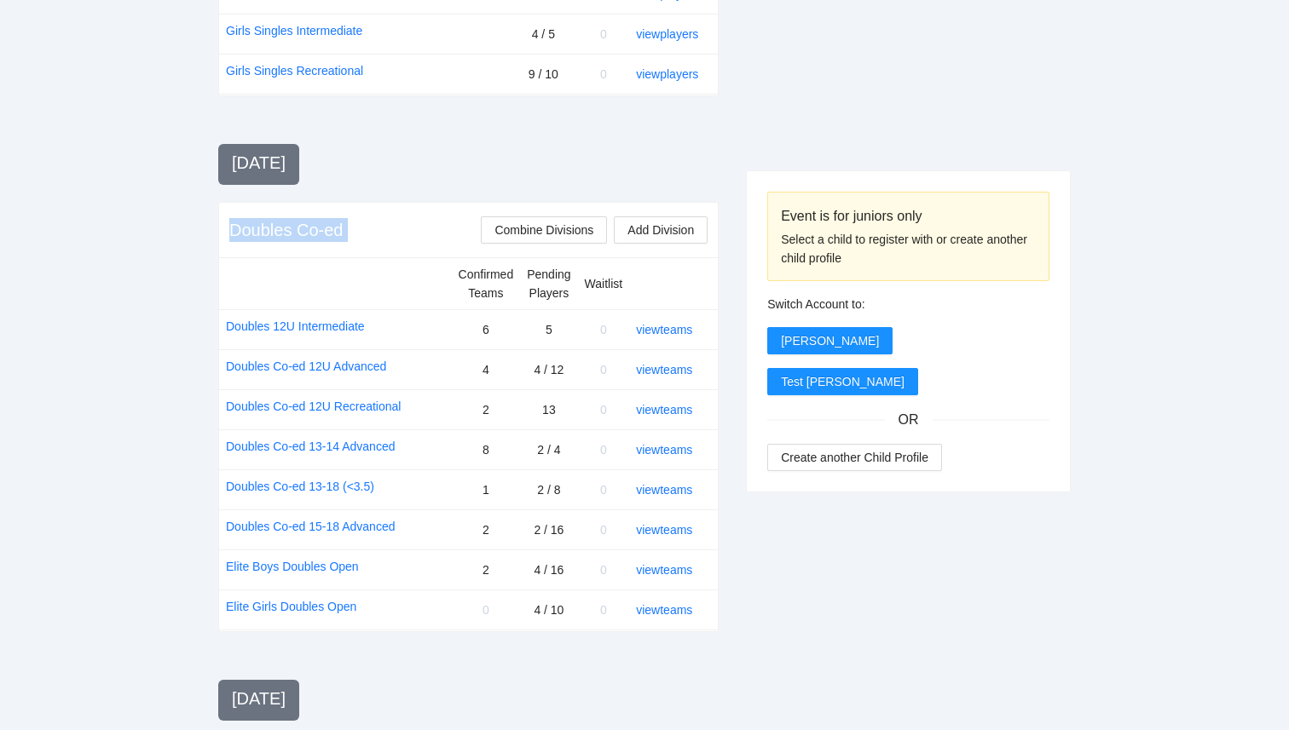
drag, startPoint x: 729, startPoint y: 624, endPoint x: 221, endPoint y: 226, distance: 645.3
click at [222, 228] on div "Event is for juniors only Select a child to register with or create another chi…" at bounding box center [644, 82] width 852 height 2022
click at [221, 226] on div "Doubles Co-ed Combine Divisions Add Division" at bounding box center [468, 230] width 499 height 55
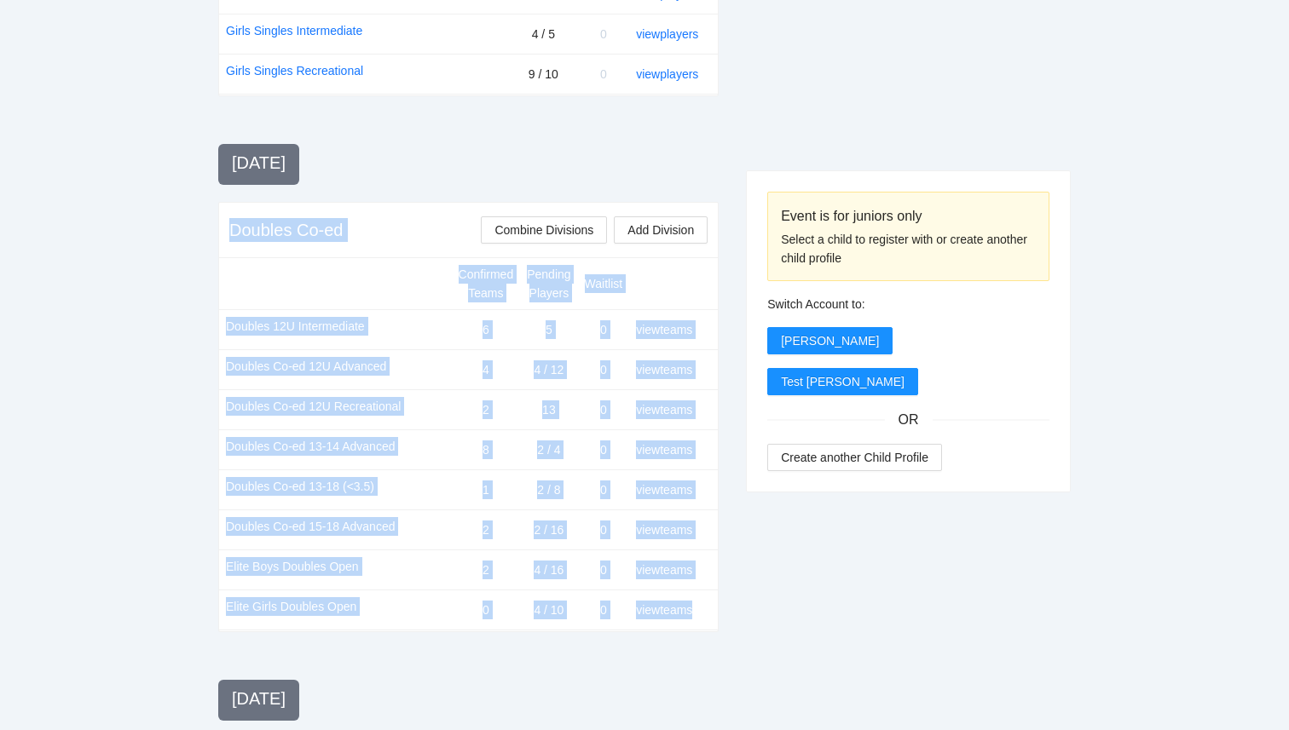
drag, startPoint x: 221, startPoint y: 226, endPoint x: 727, endPoint y: 622, distance: 642.9
click at [726, 622] on div "Event is for juniors only Select a child to register with or create another chi…" at bounding box center [644, 82] width 852 height 2022
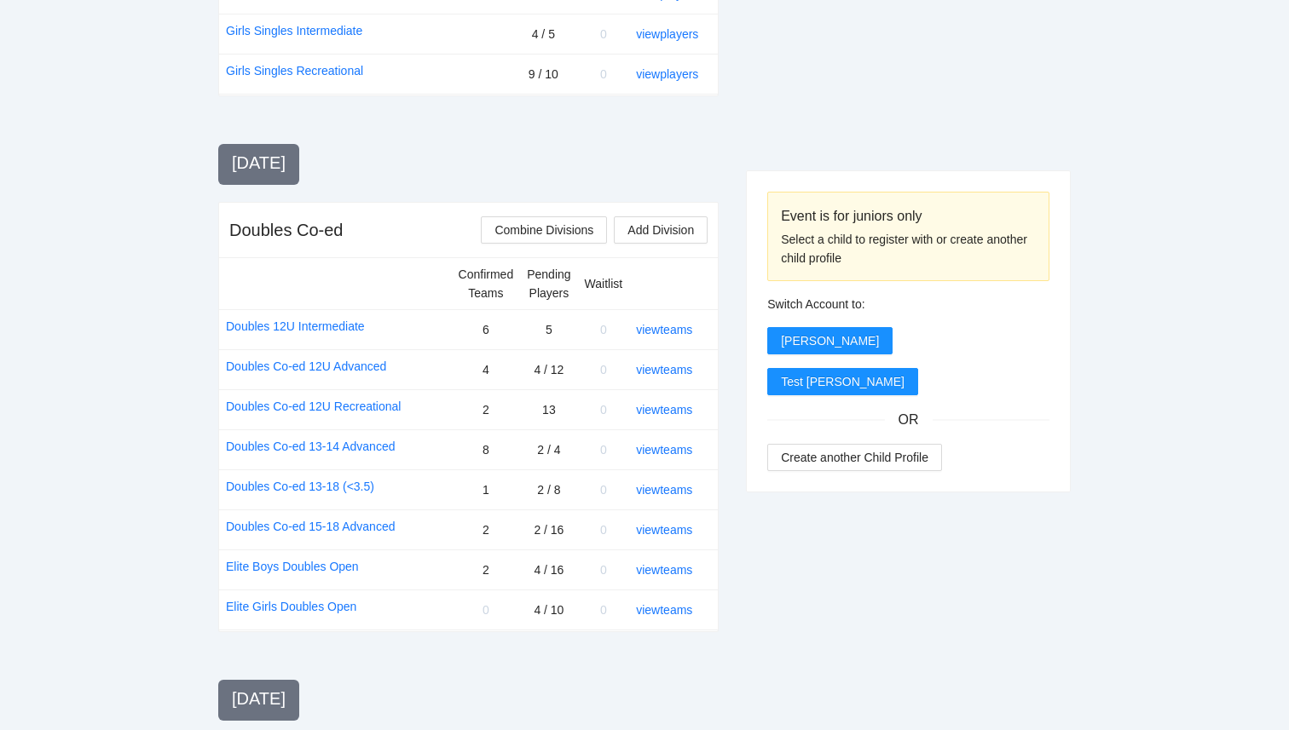
click at [726, 622] on div "Event is for juniors only Select a child to register with or create another chi…" at bounding box center [644, 82] width 852 height 2022
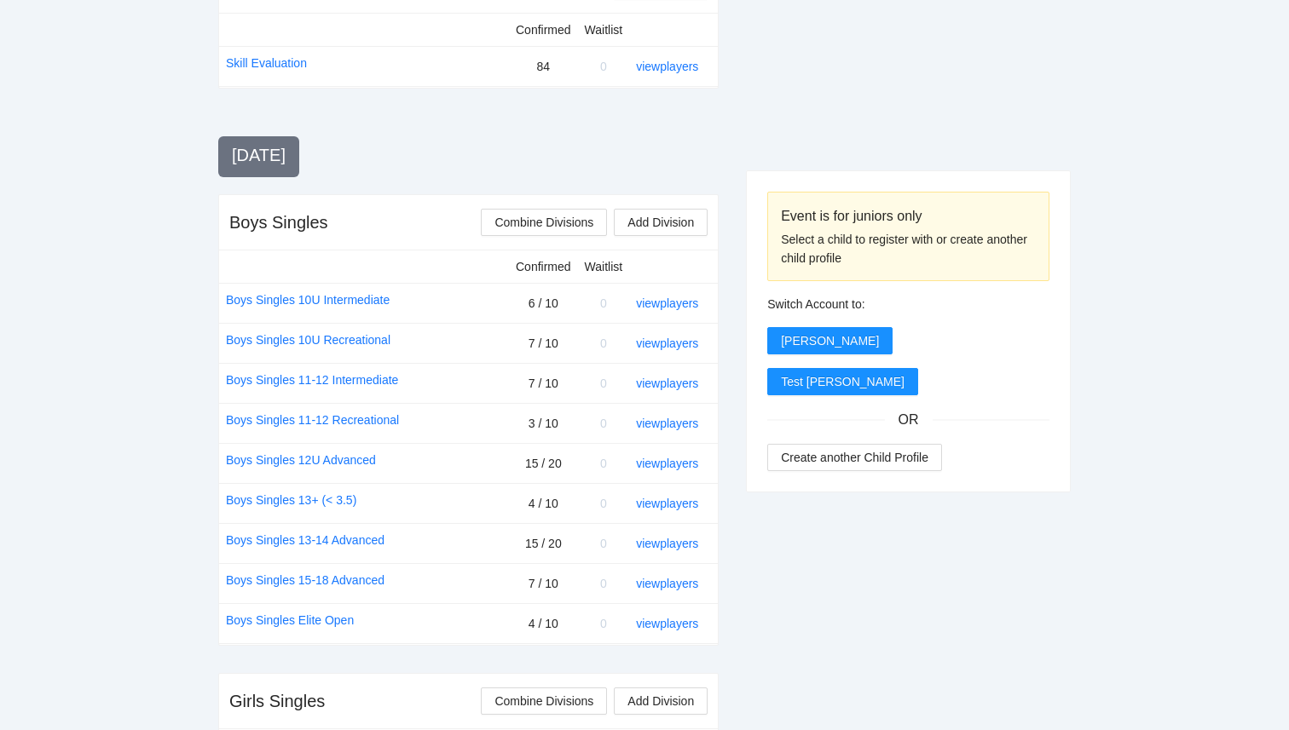
scroll to position [0, 0]
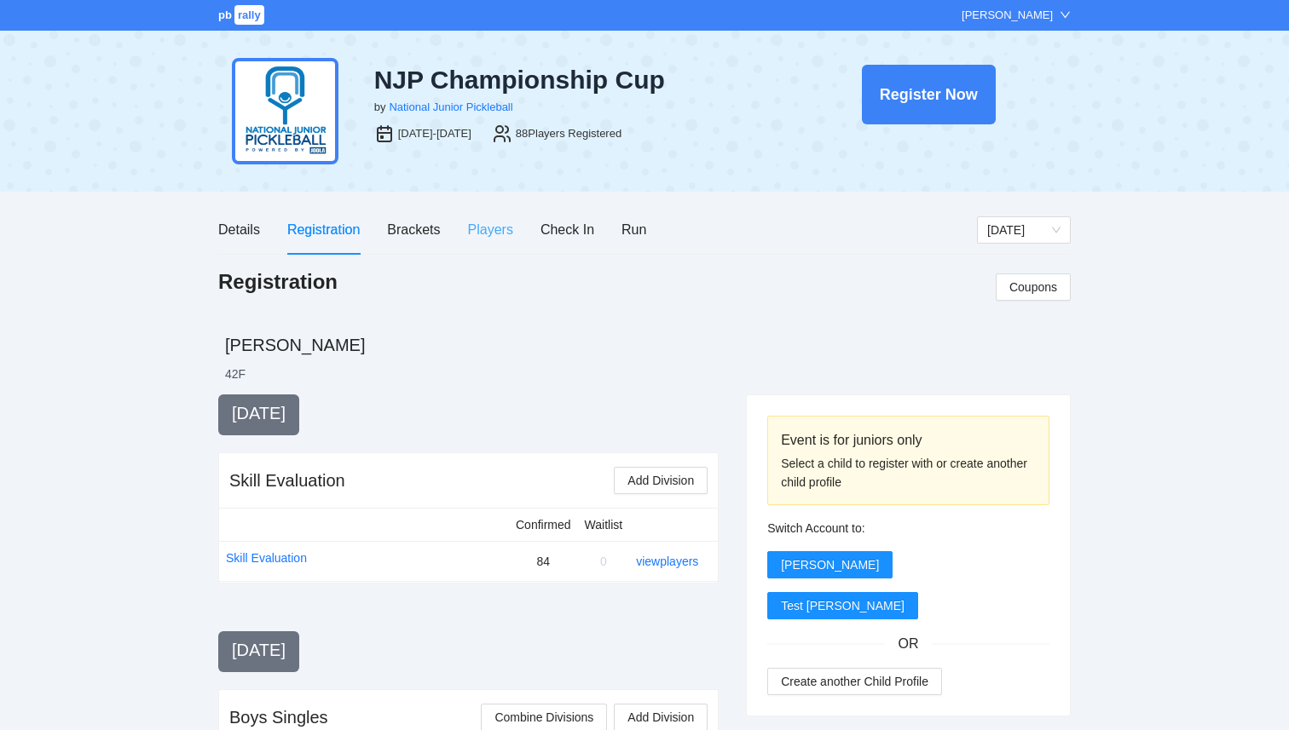
click at [492, 218] on div "Players" at bounding box center [490, 229] width 45 height 49
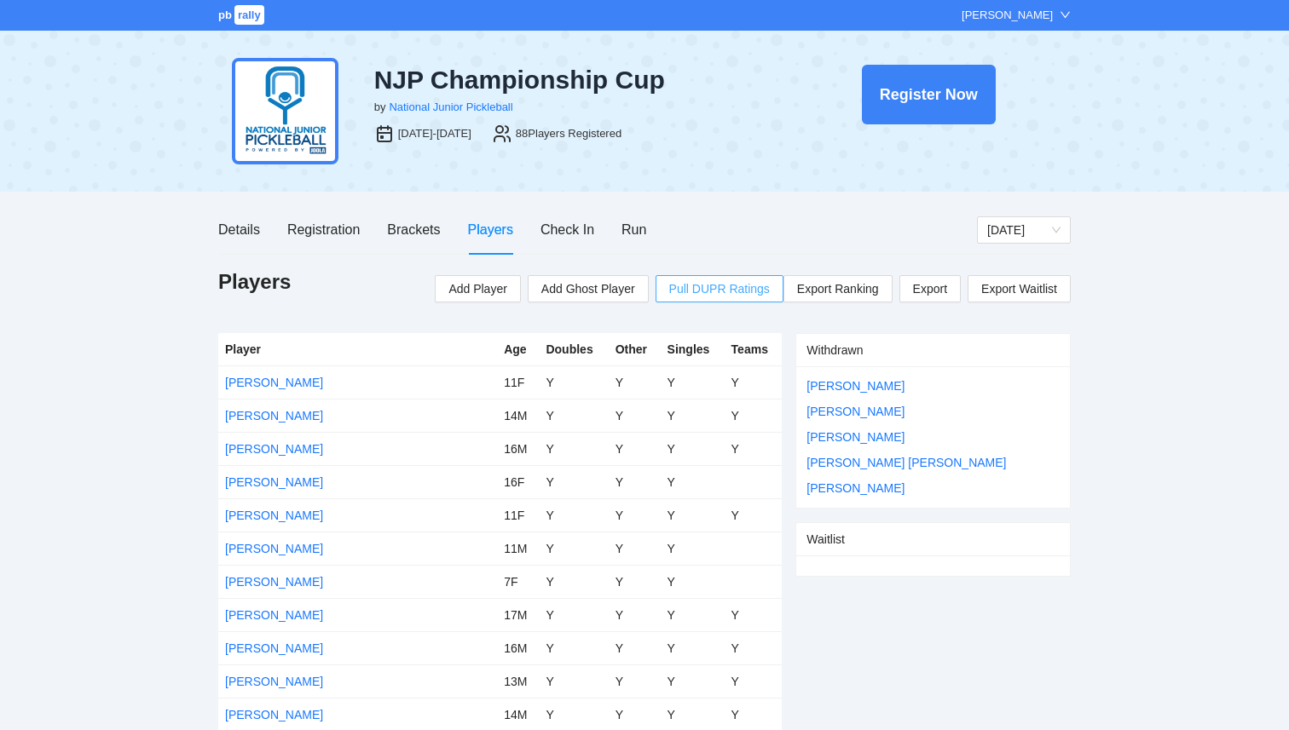
click at [709, 292] on span "Pull DUPR Ratings" at bounding box center [719, 289] width 101 height 19
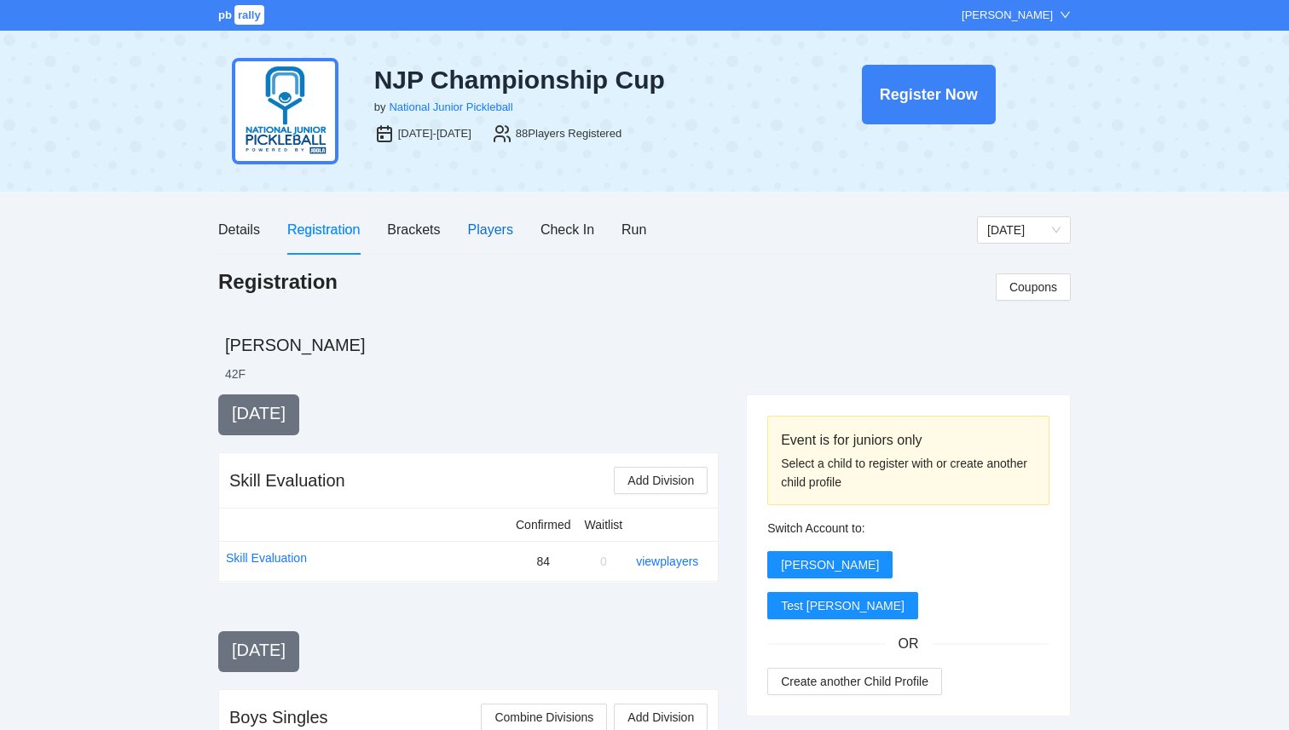
click at [473, 239] on div "Players" at bounding box center [490, 229] width 45 height 21
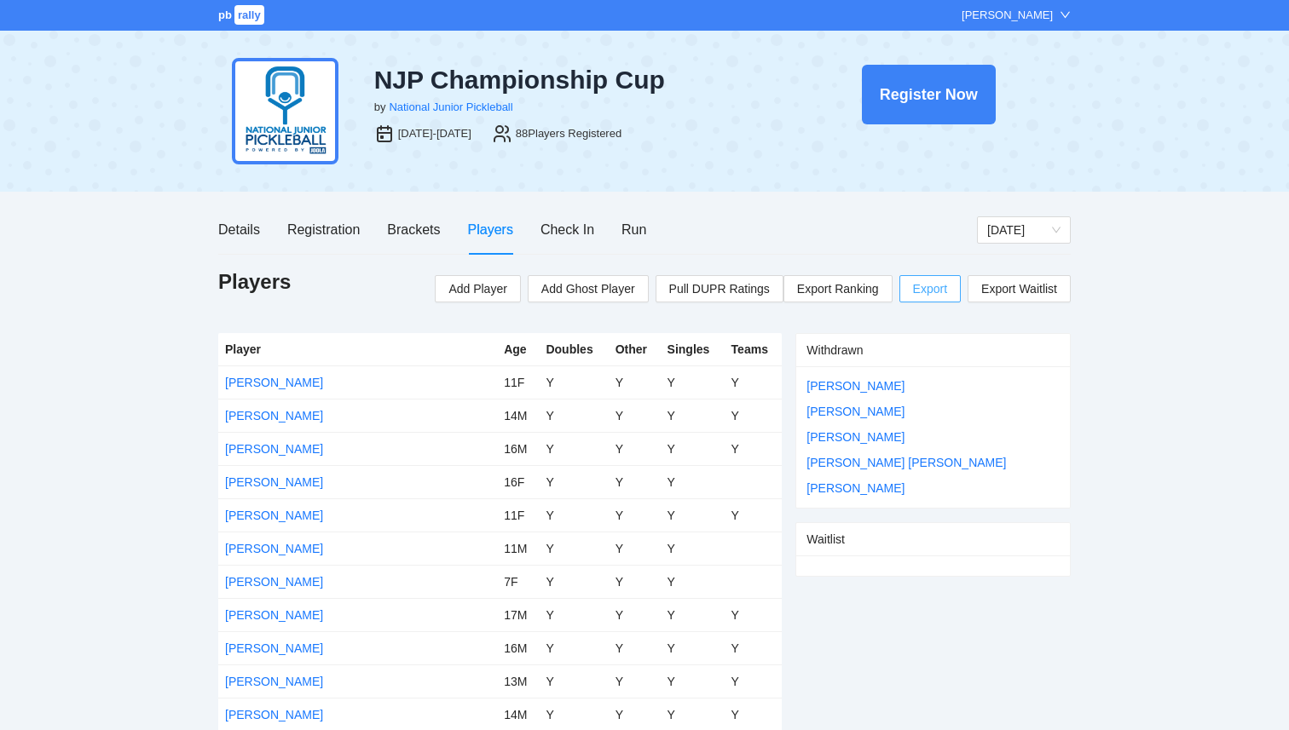
click at [913, 297] on span "Export" at bounding box center [930, 289] width 34 height 26
click at [305, 234] on div "Registration" at bounding box center [323, 229] width 72 height 21
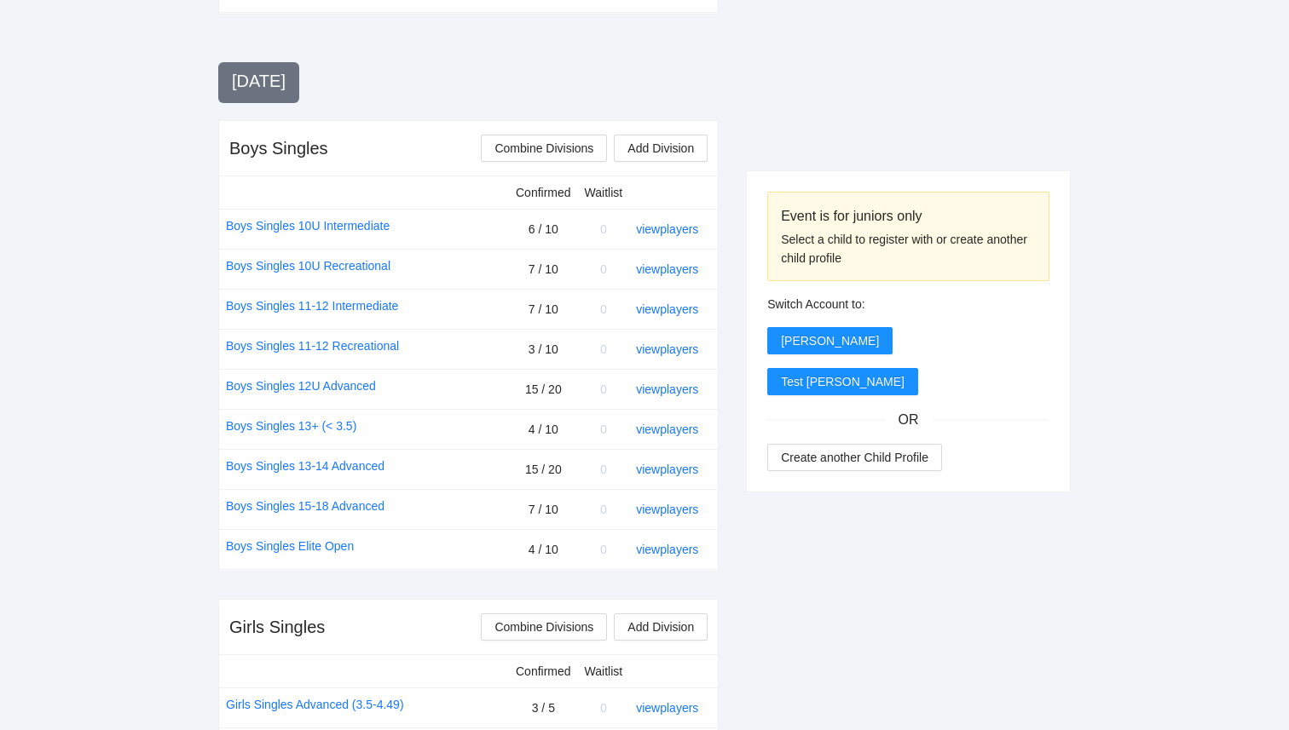
scroll to position [493, 0]
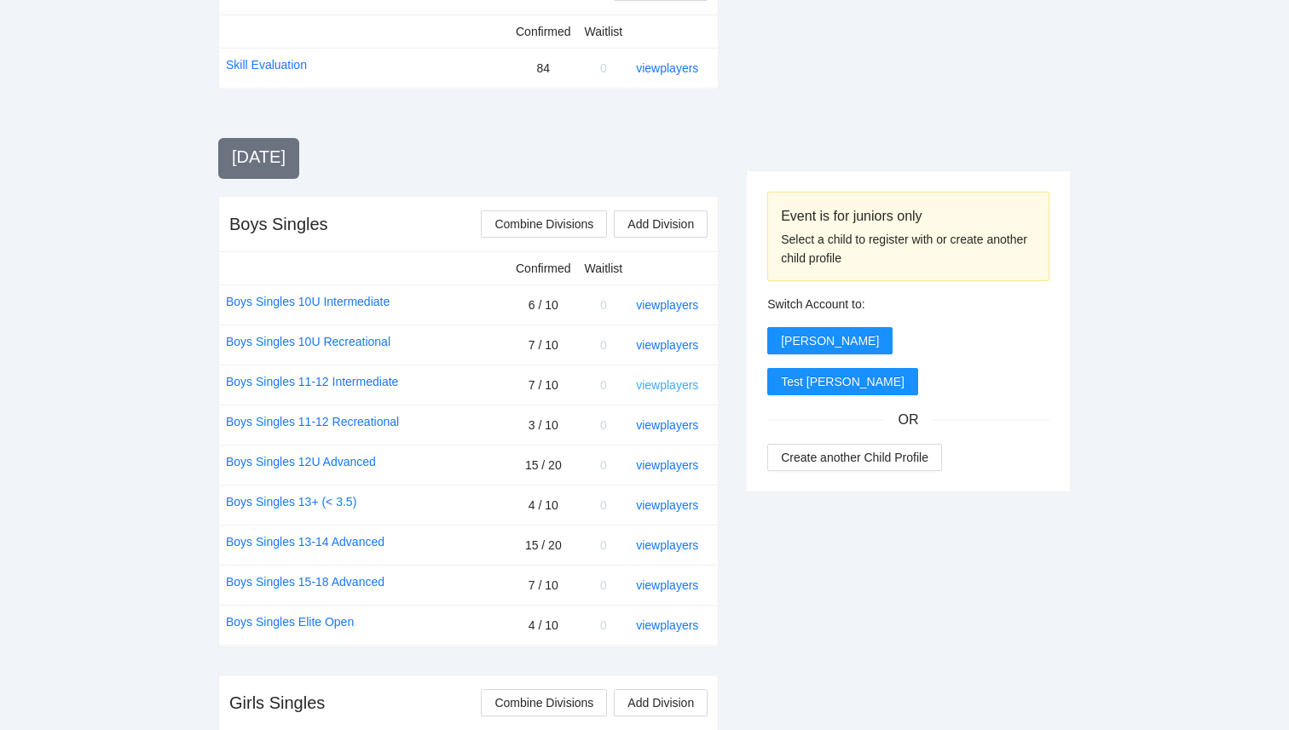
click at [684, 384] on link "view players" at bounding box center [667, 385] width 62 height 14
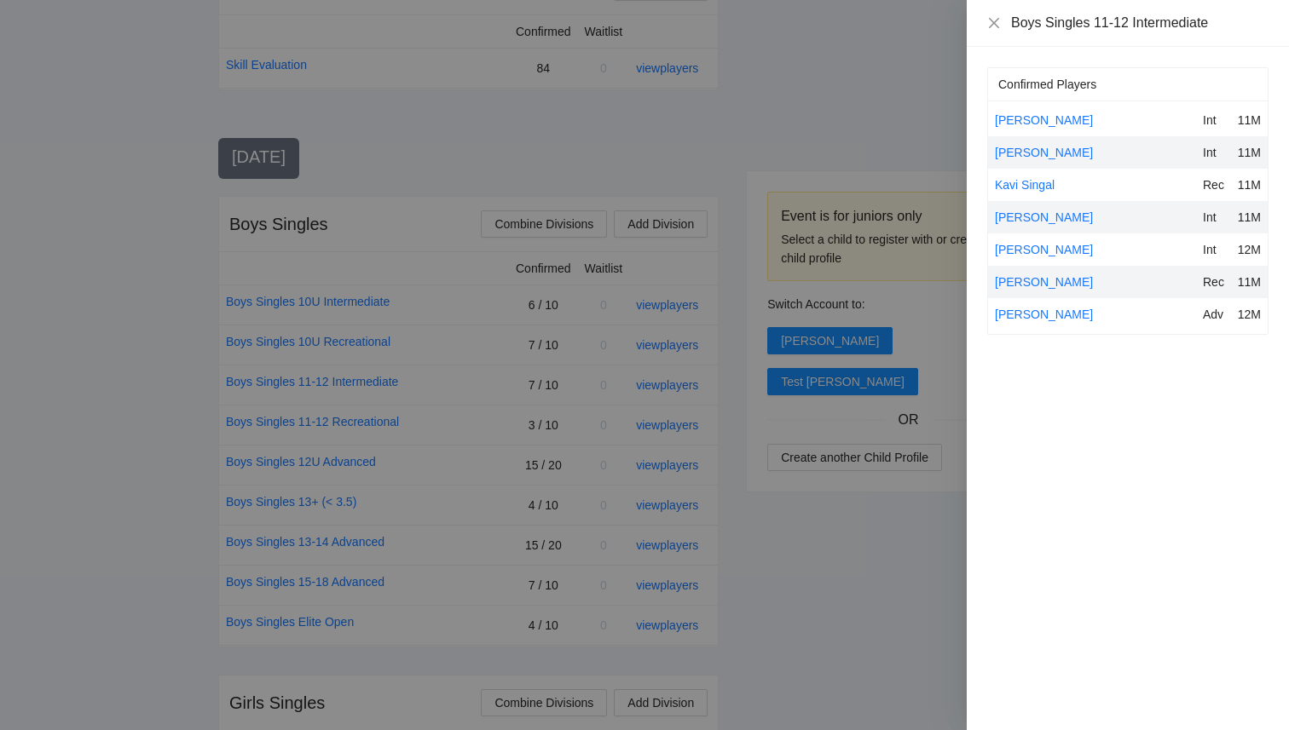
click at [862, 141] on div at bounding box center [644, 365] width 1289 height 730
